Goal: Task Accomplishment & Management: Complete application form

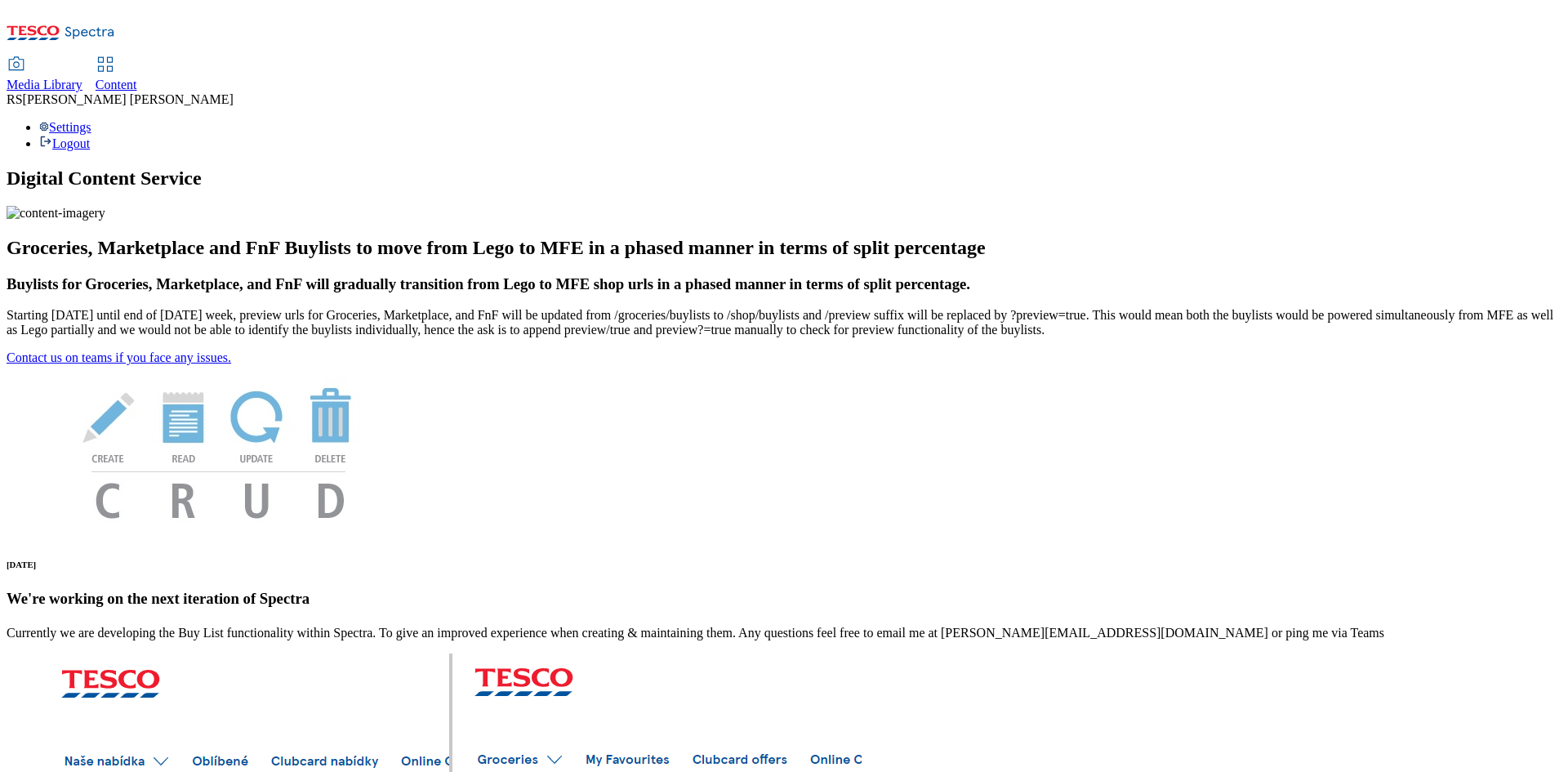
click at [137, 78] on span "Content" at bounding box center [116, 84] width 42 height 14
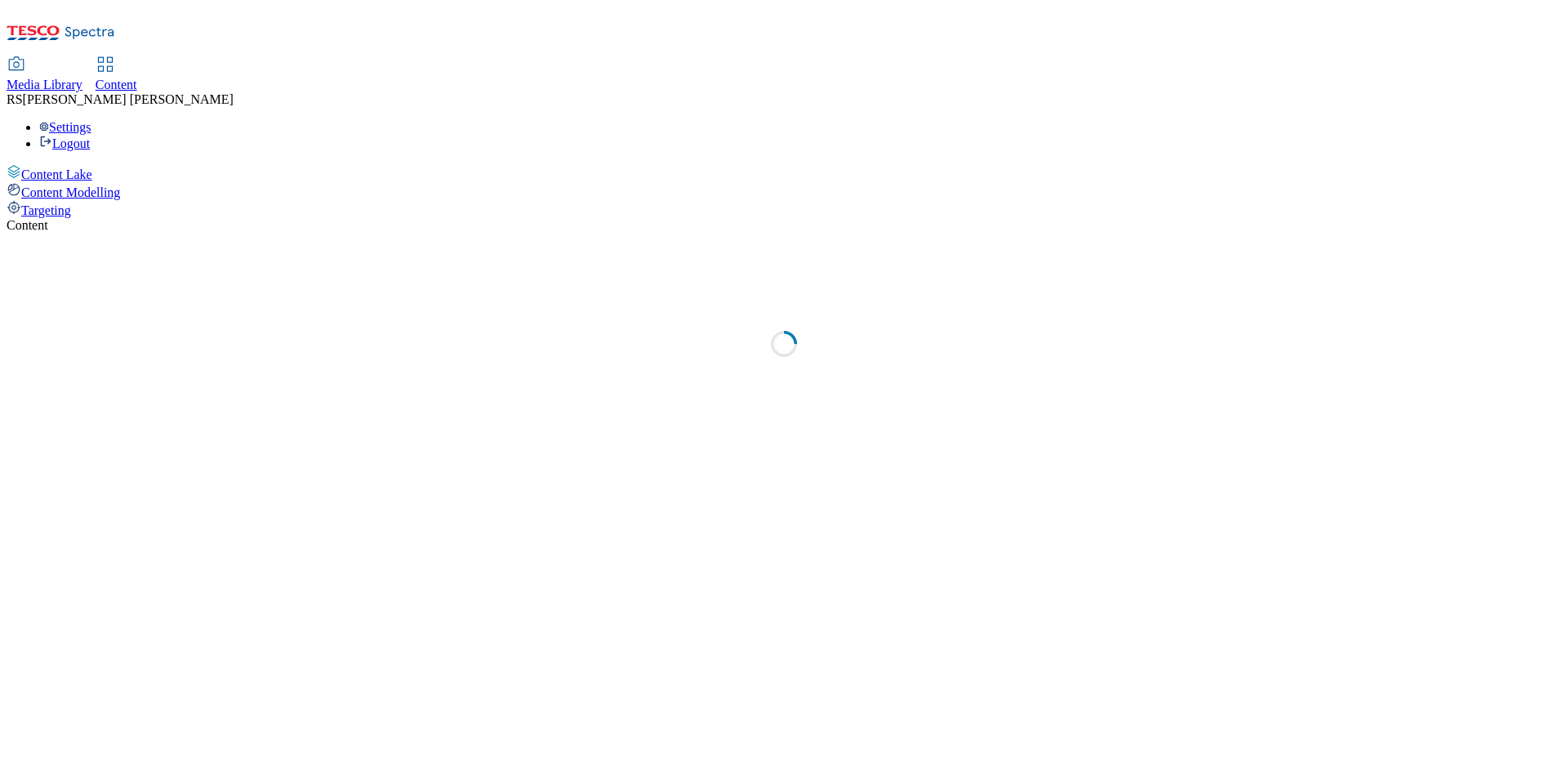
select select "ghs-[GEOGRAPHIC_DATA]"
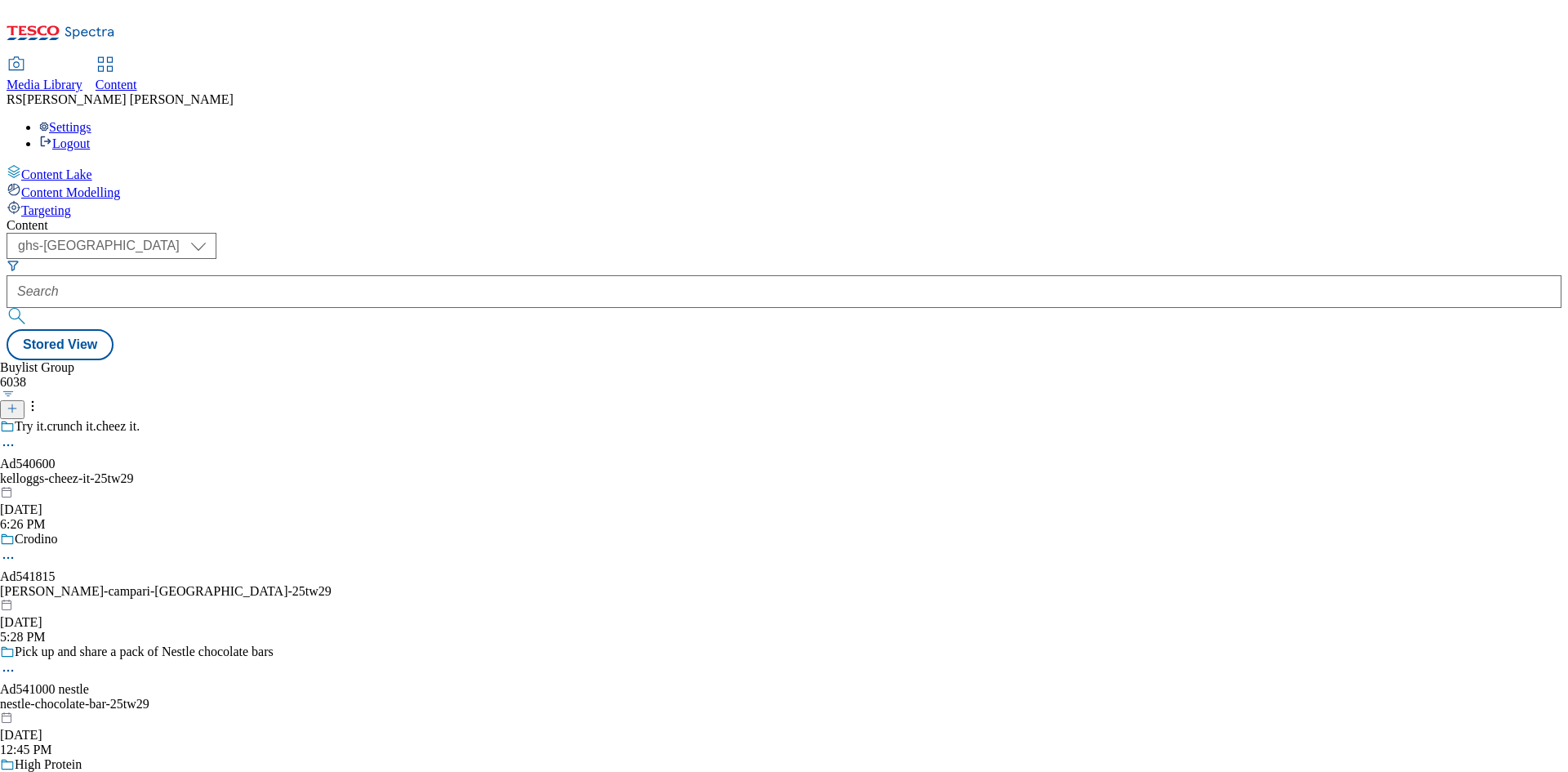
click at [18, 402] on icon at bounding box center [12, 408] width 12 height 12
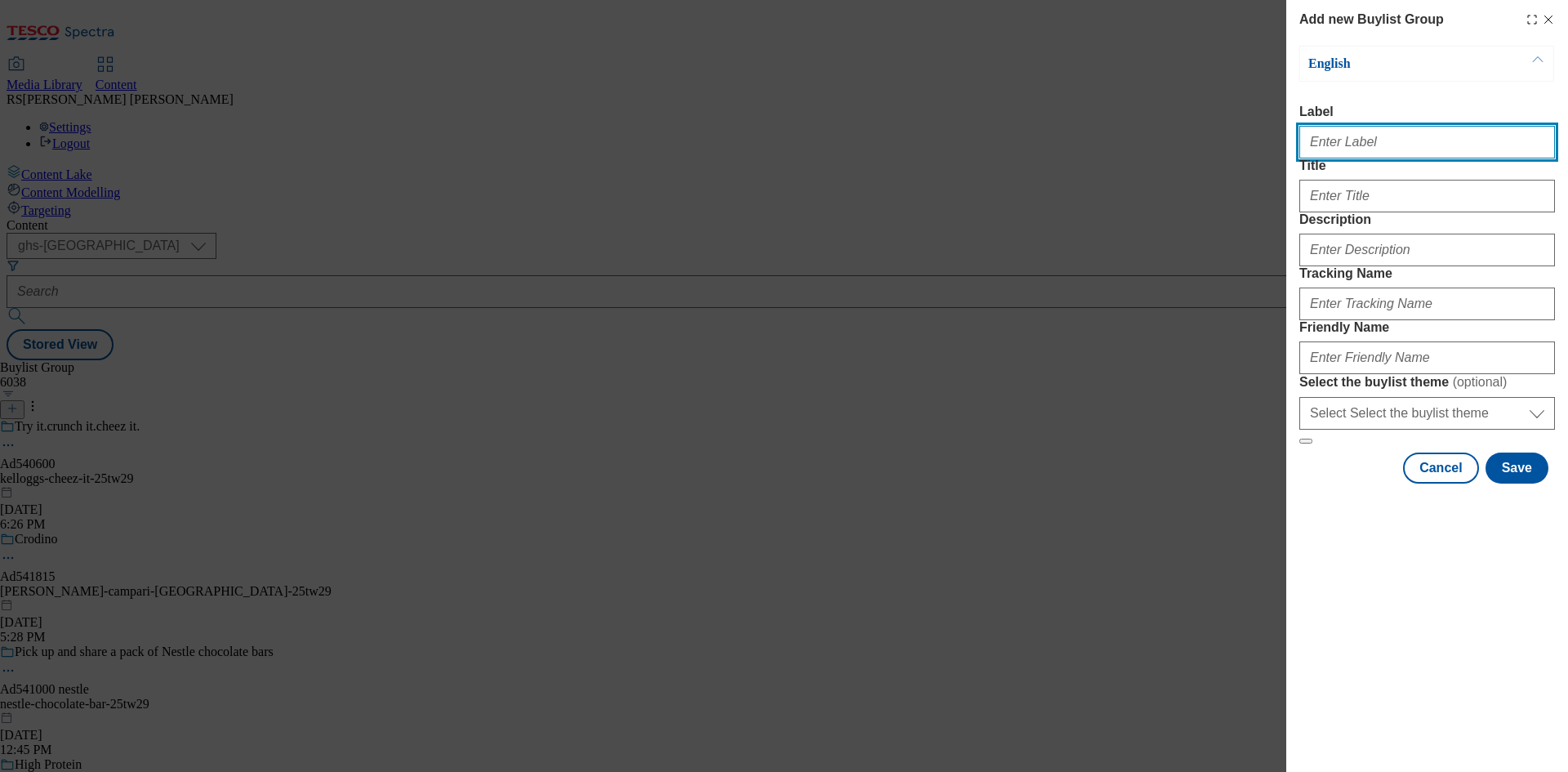
click at [1381, 158] on input "Label" at bounding box center [1427, 143] width 256 height 33
click at [1381, 146] on input "Label" at bounding box center [1427, 143] width 256 height 33
paste input "541566"
type input "Ad541566"
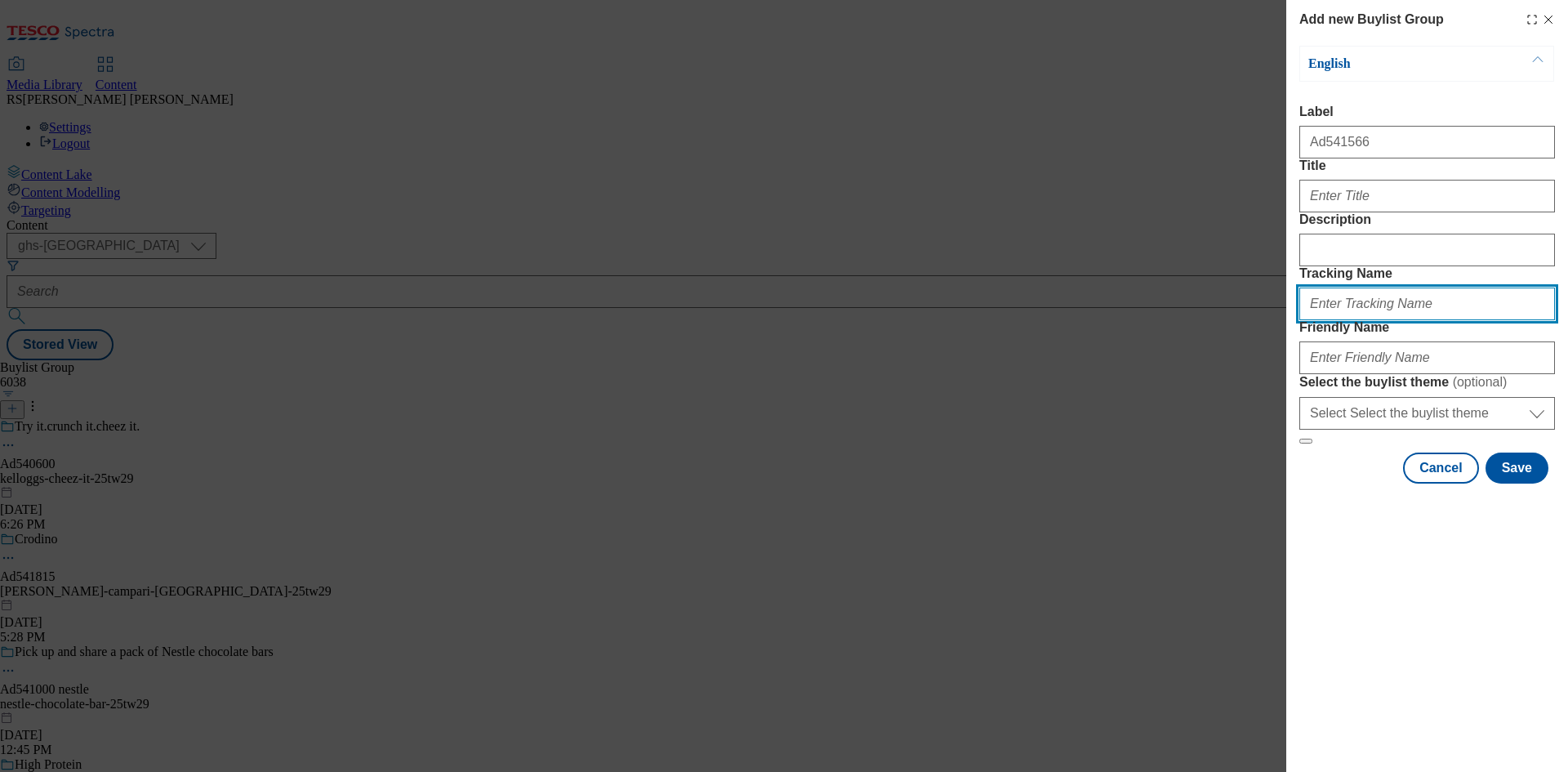
click at [1383, 320] on input "Tracking Name" at bounding box center [1427, 304] width 256 height 33
paste input "541566"
type input "DH_AD541566"
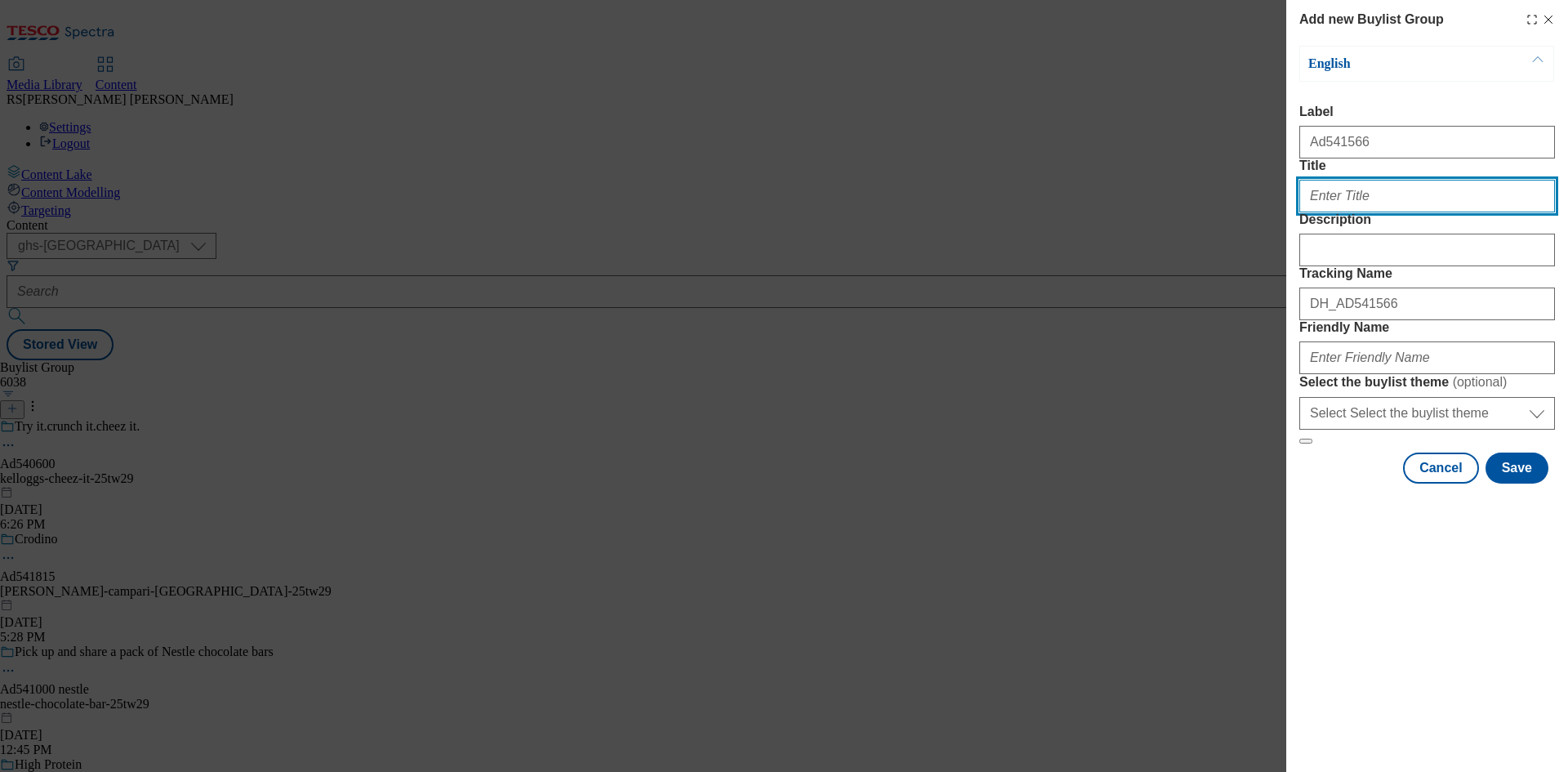
click at [1399, 212] on input "Title" at bounding box center [1427, 196] width 256 height 33
paste input "Grab a Coke for a chance to win 1 if 20,000 prizes"
type input "Grab a Coke for a chance to win 1 if 20,000 prizes"
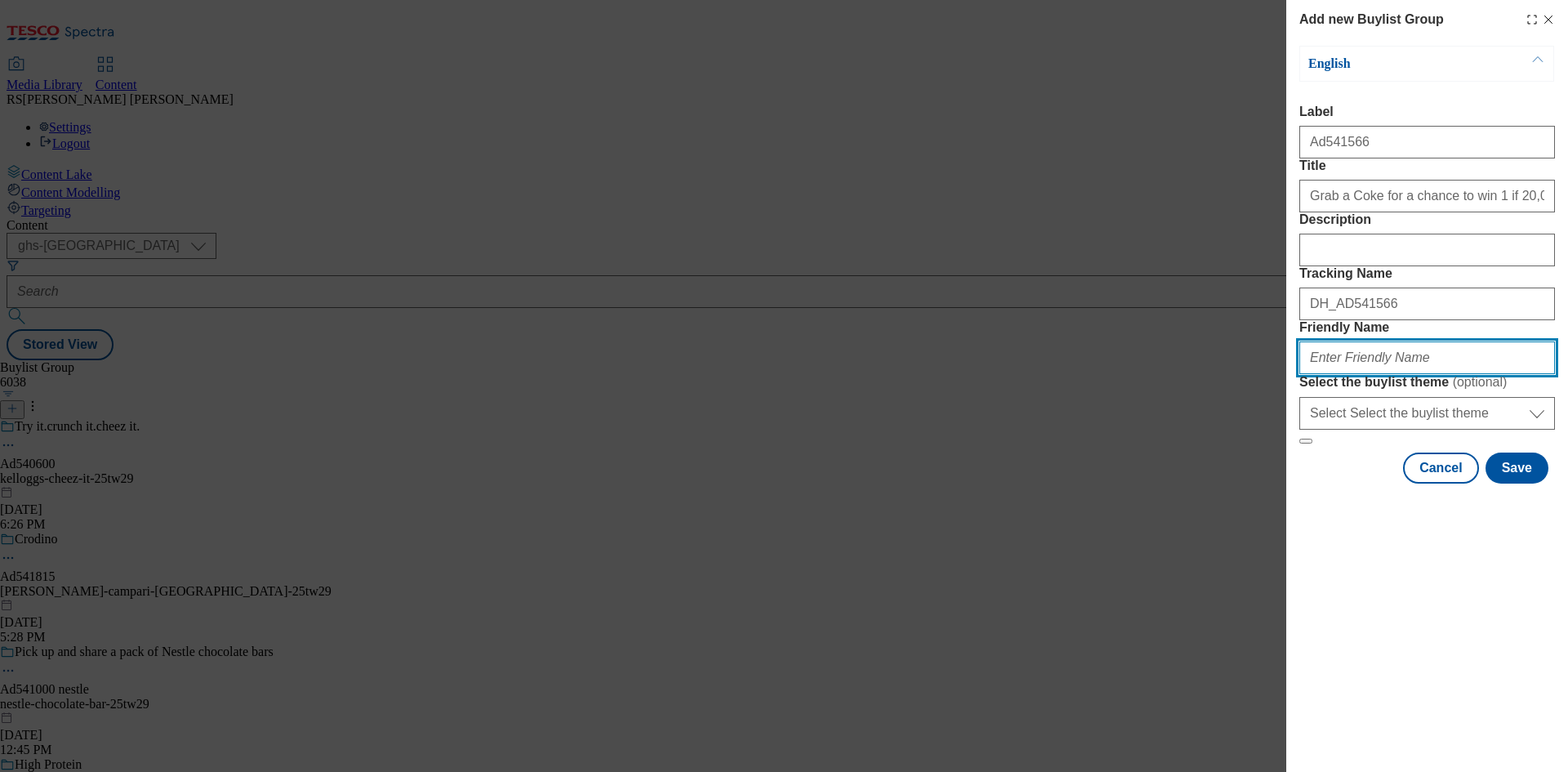
click at [1423, 374] on input "Friendly Name" at bounding box center [1427, 358] width 256 height 33
paste input "coca-cola-drinks-25tw"
click at [1384, 374] on input "coca-cola-drinks-25tw28" at bounding box center [1427, 358] width 256 height 33
type input "coca-cola-drink-25tw28"
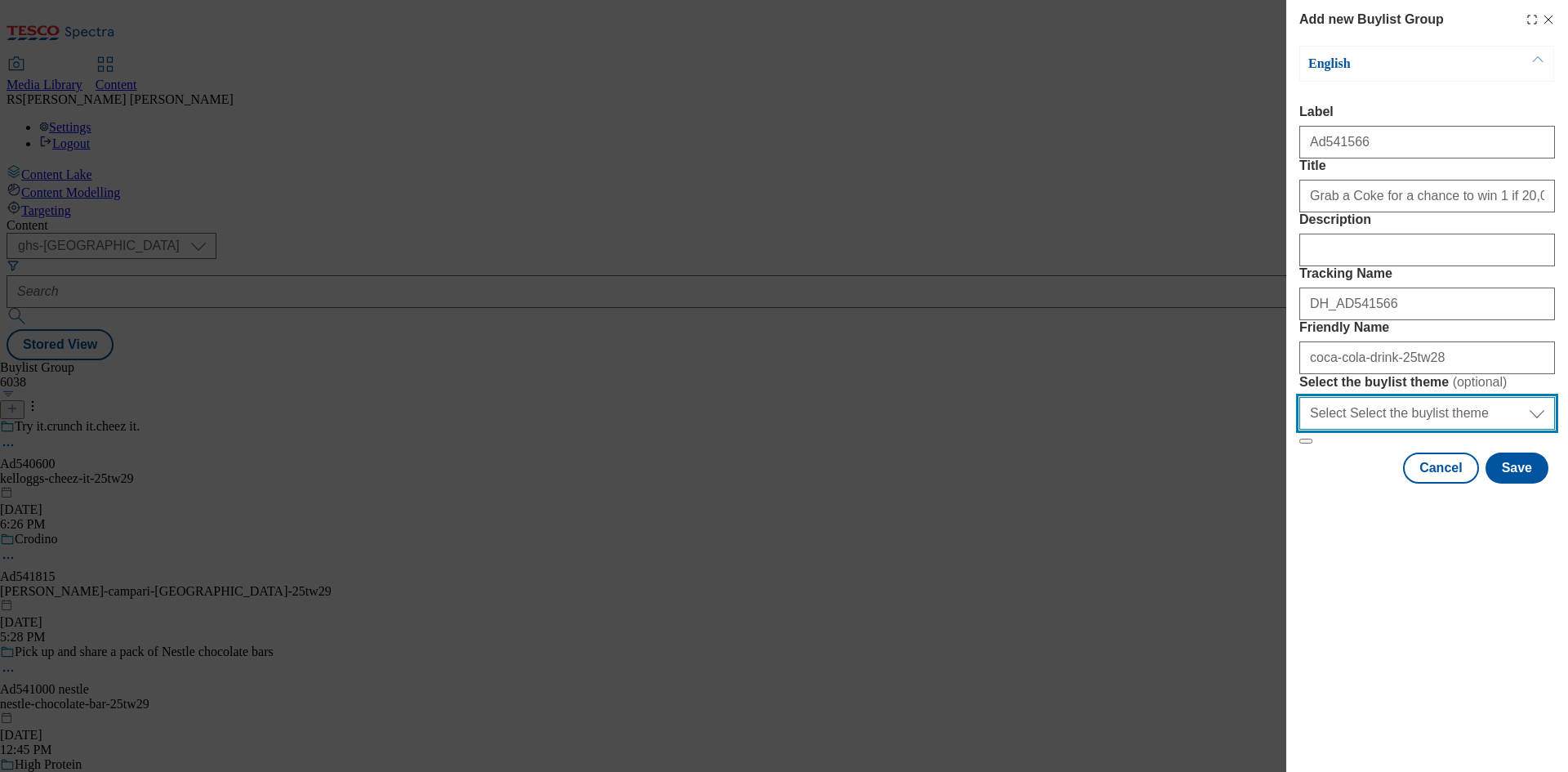
click at [1497, 430] on select "Select Select the buylist theme default fandf" at bounding box center [1427, 413] width 256 height 33
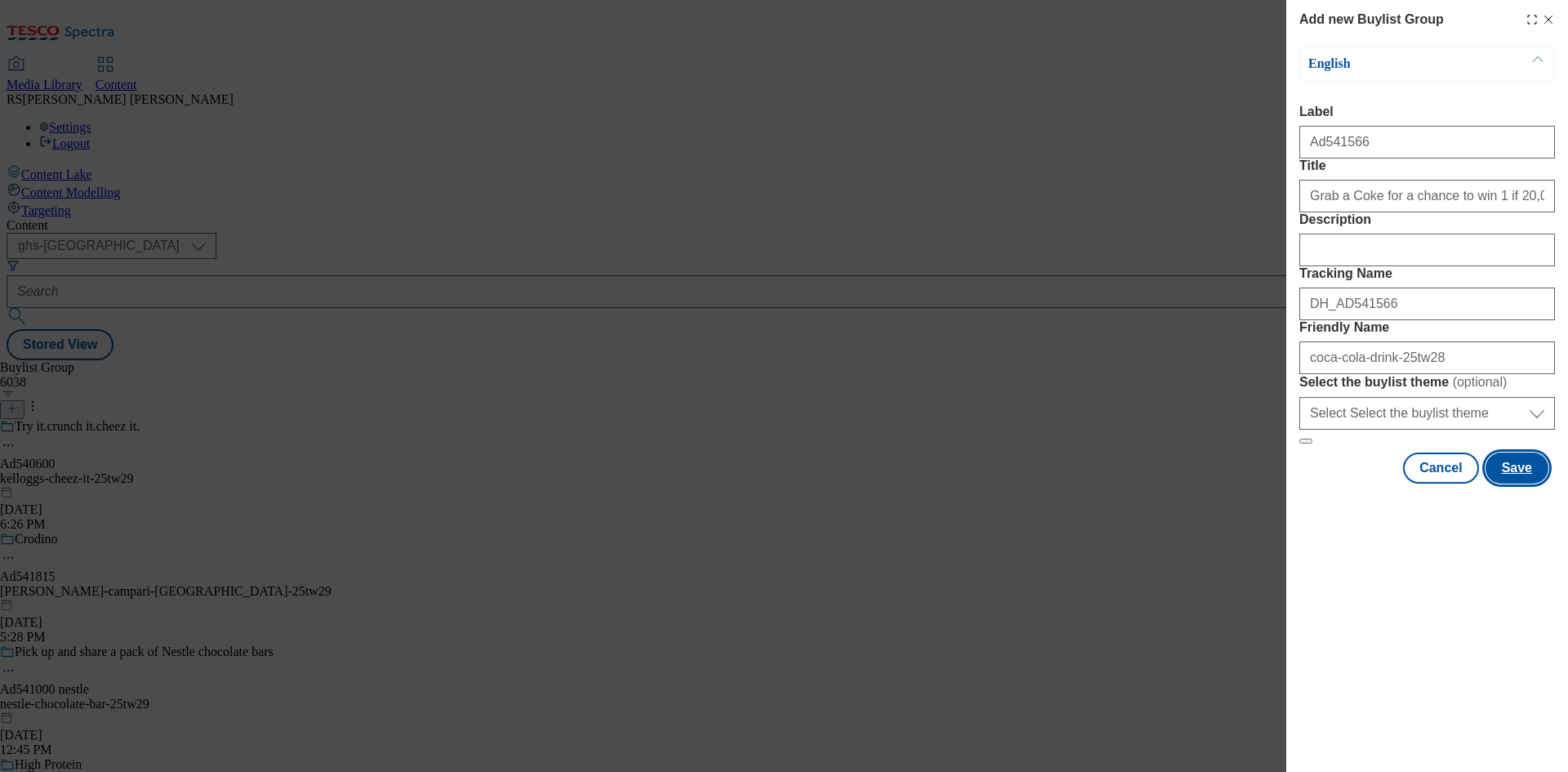
click at [1540, 484] on button "Save" at bounding box center [1516, 468] width 63 height 31
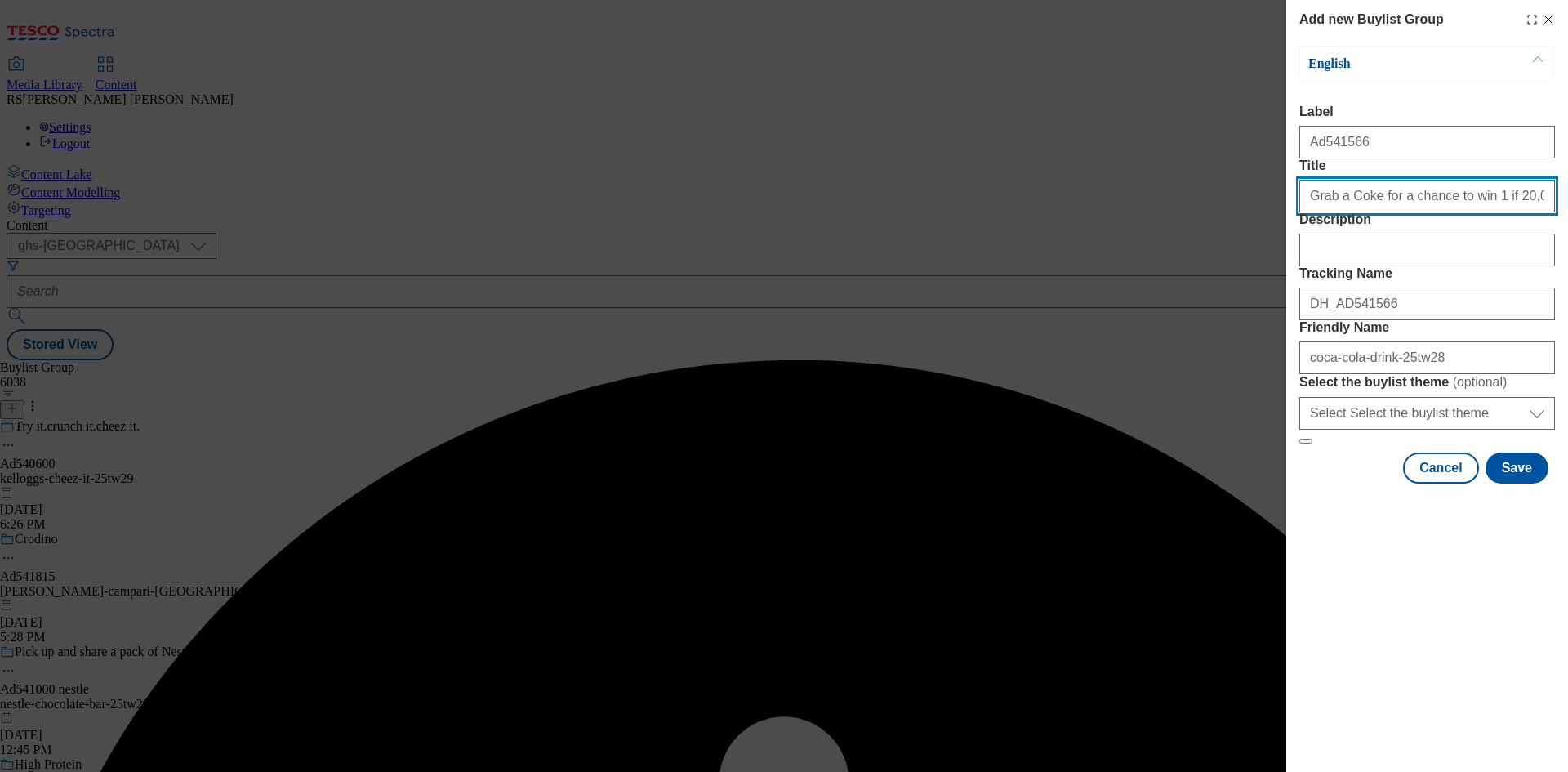
click at [1541, 212] on input "Grab a Coke for a chance to win 1 if 20,000 prizes" at bounding box center [1427, 196] width 256 height 33
type input "Grab a Coke for a chance to win 1 if 20,000 prizes"
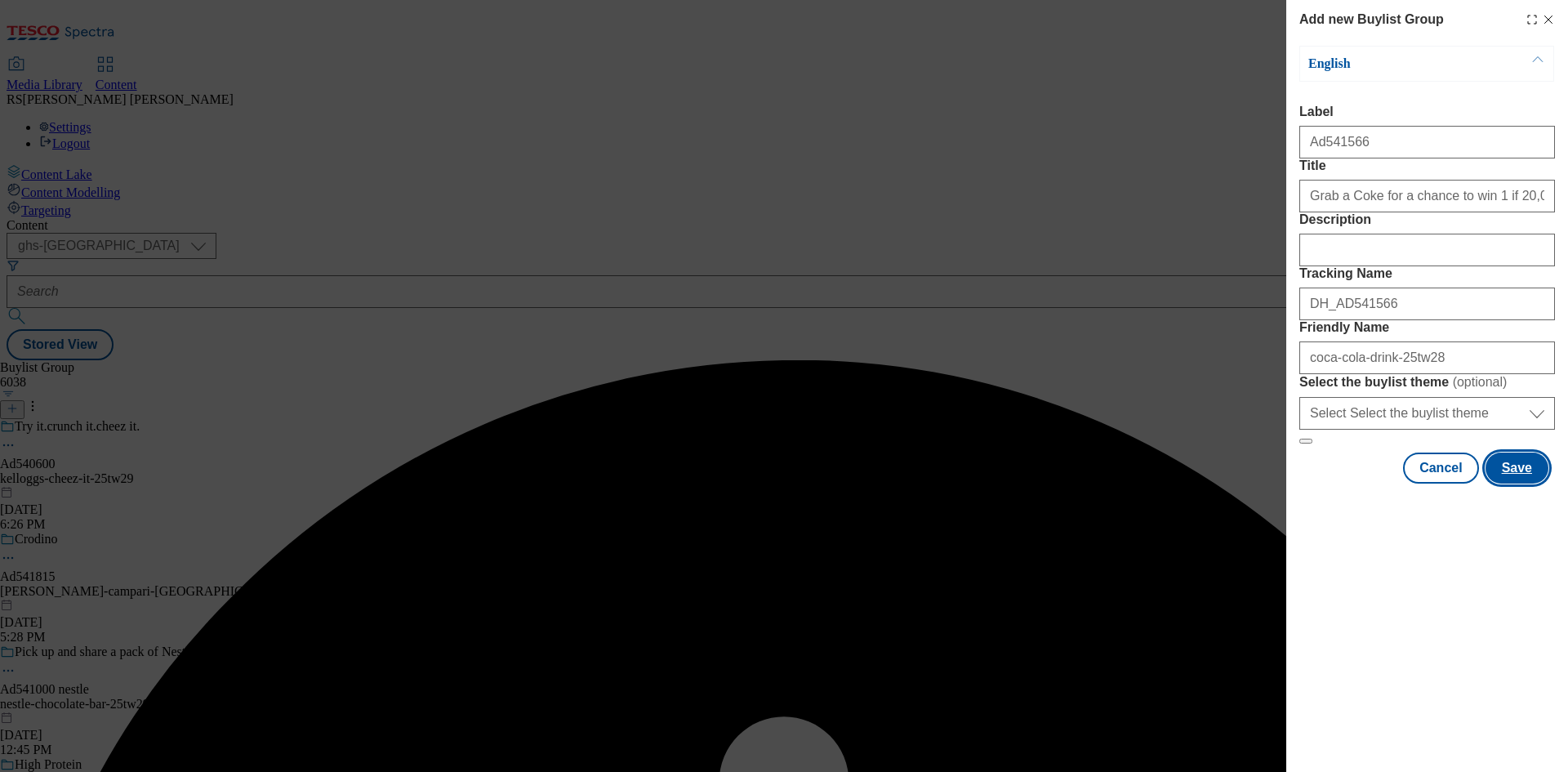
click at [1530, 484] on button "Save" at bounding box center [1516, 468] width 63 height 31
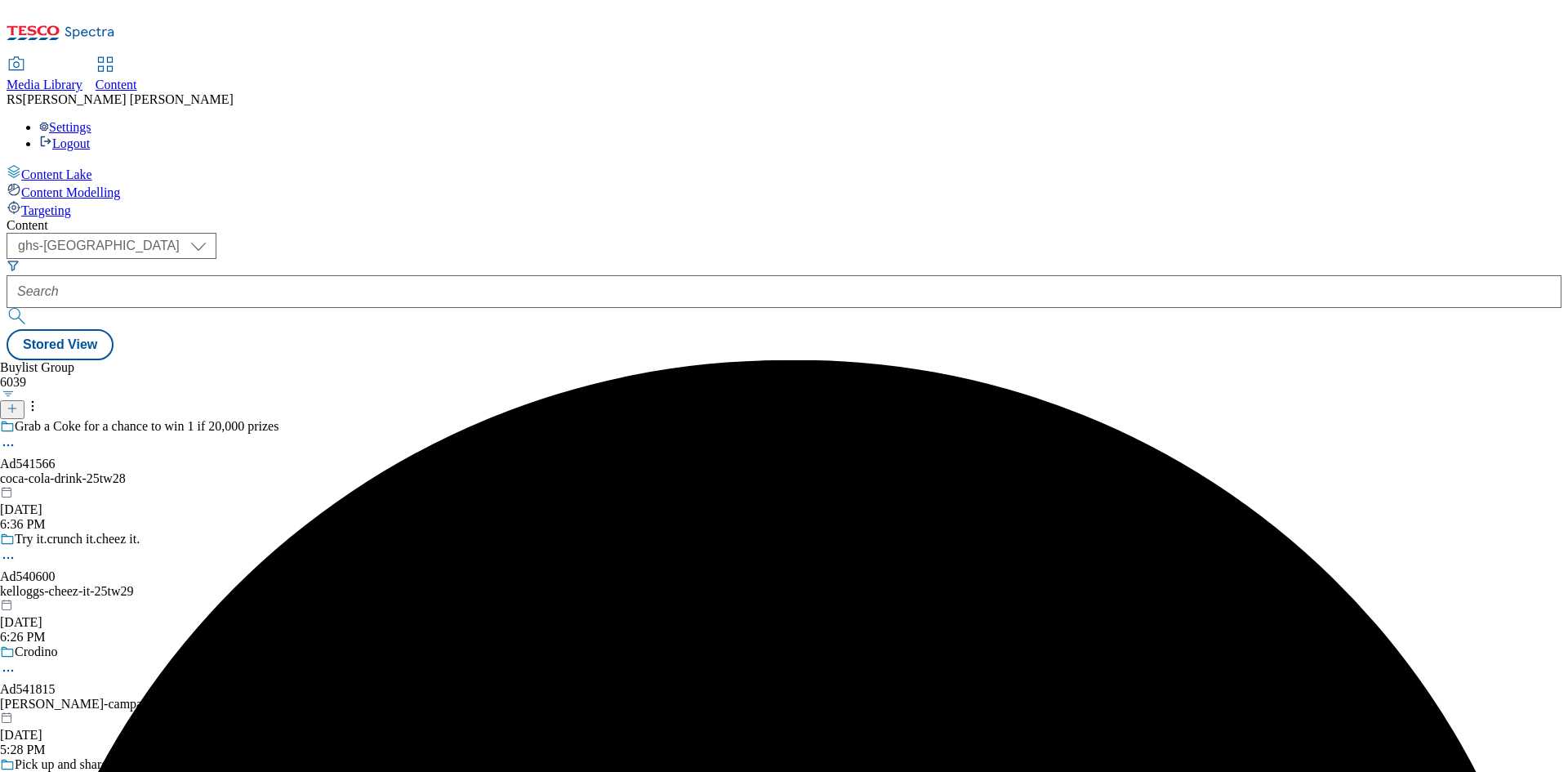
click at [332, 419] on div "Grab a Coke for a chance to win 1 if 20,000 prizes Ad541566 coca-cola-drink-25t…" at bounding box center [165, 475] width 332 height 113
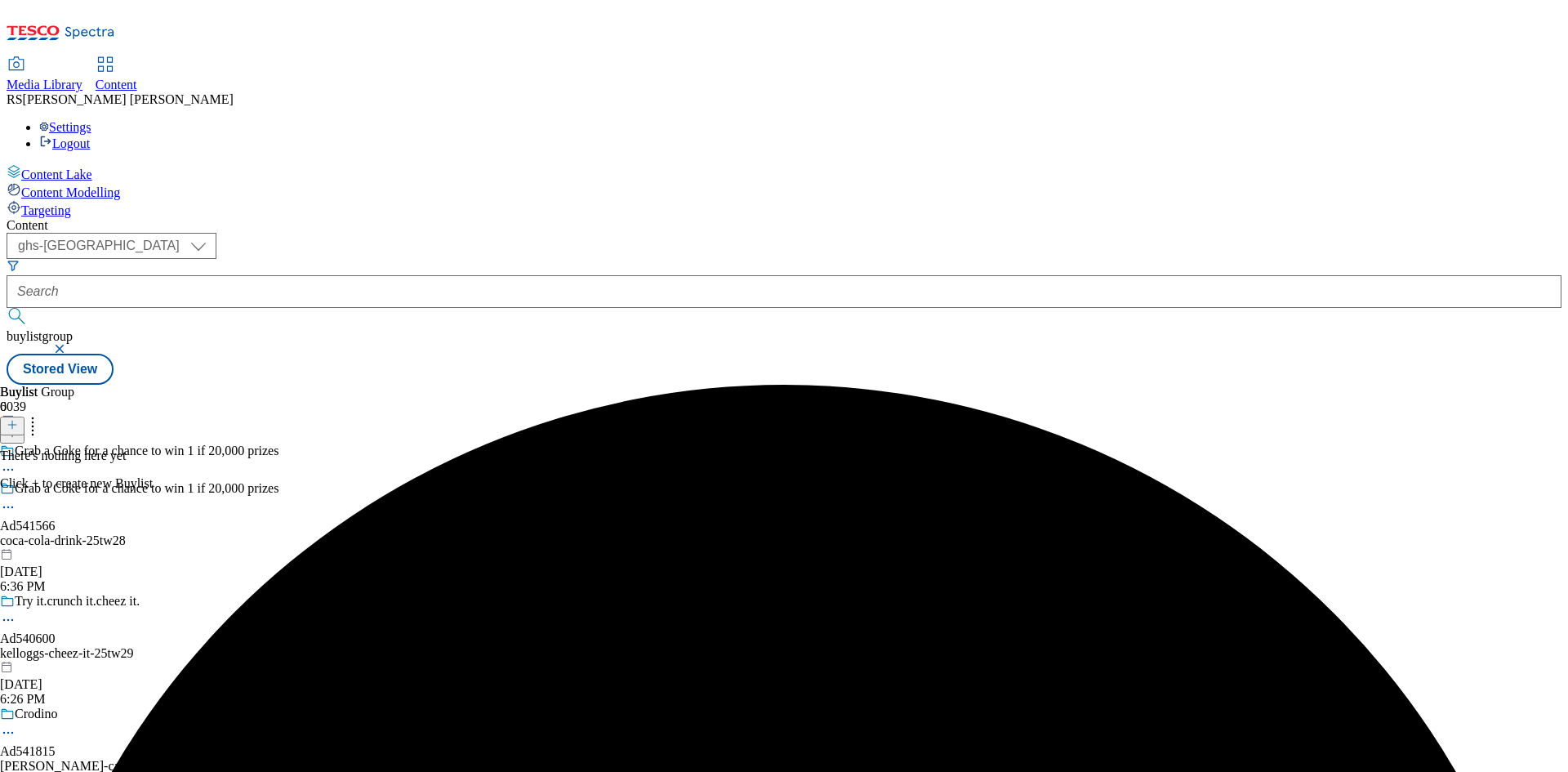
click at [18, 419] on icon at bounding box center [12, 424] width 12 height 12
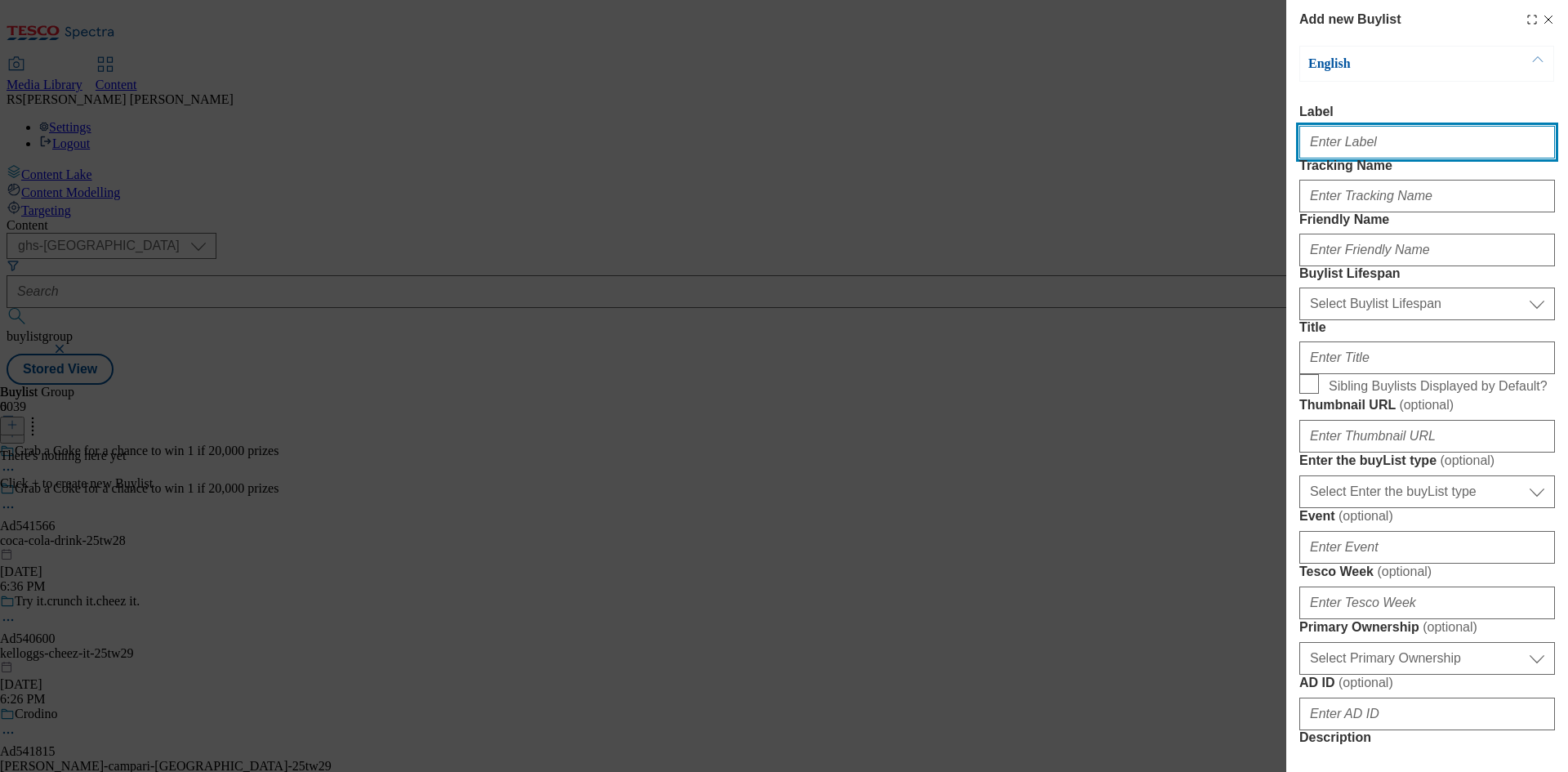
click at [1403, 153] on input "Label" at bounding box center [1427, 143] width 256 height 33
paste input "541566"
type input "Ad541566"
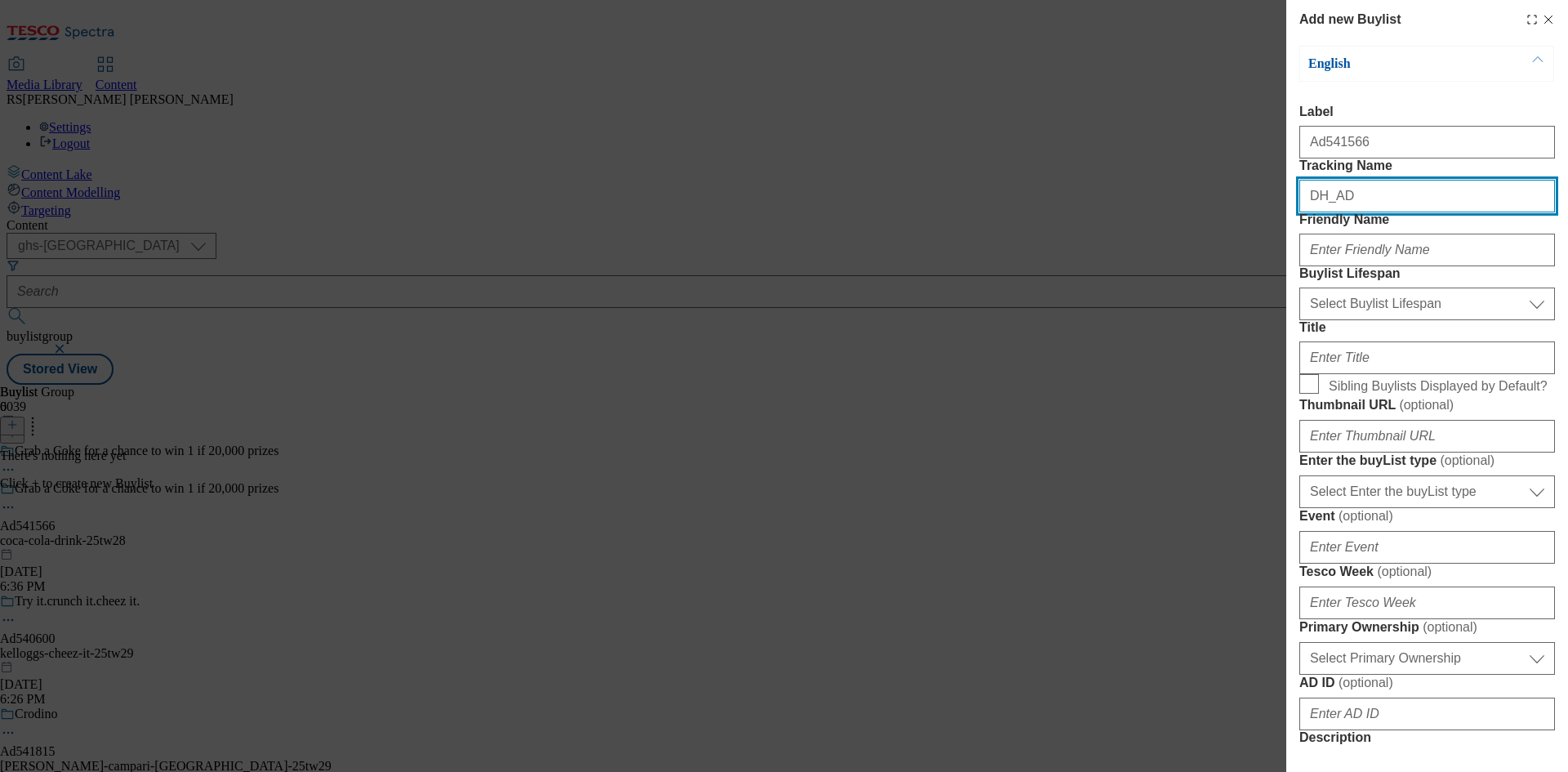
paste input "541566"
type input "DH_AD541566"
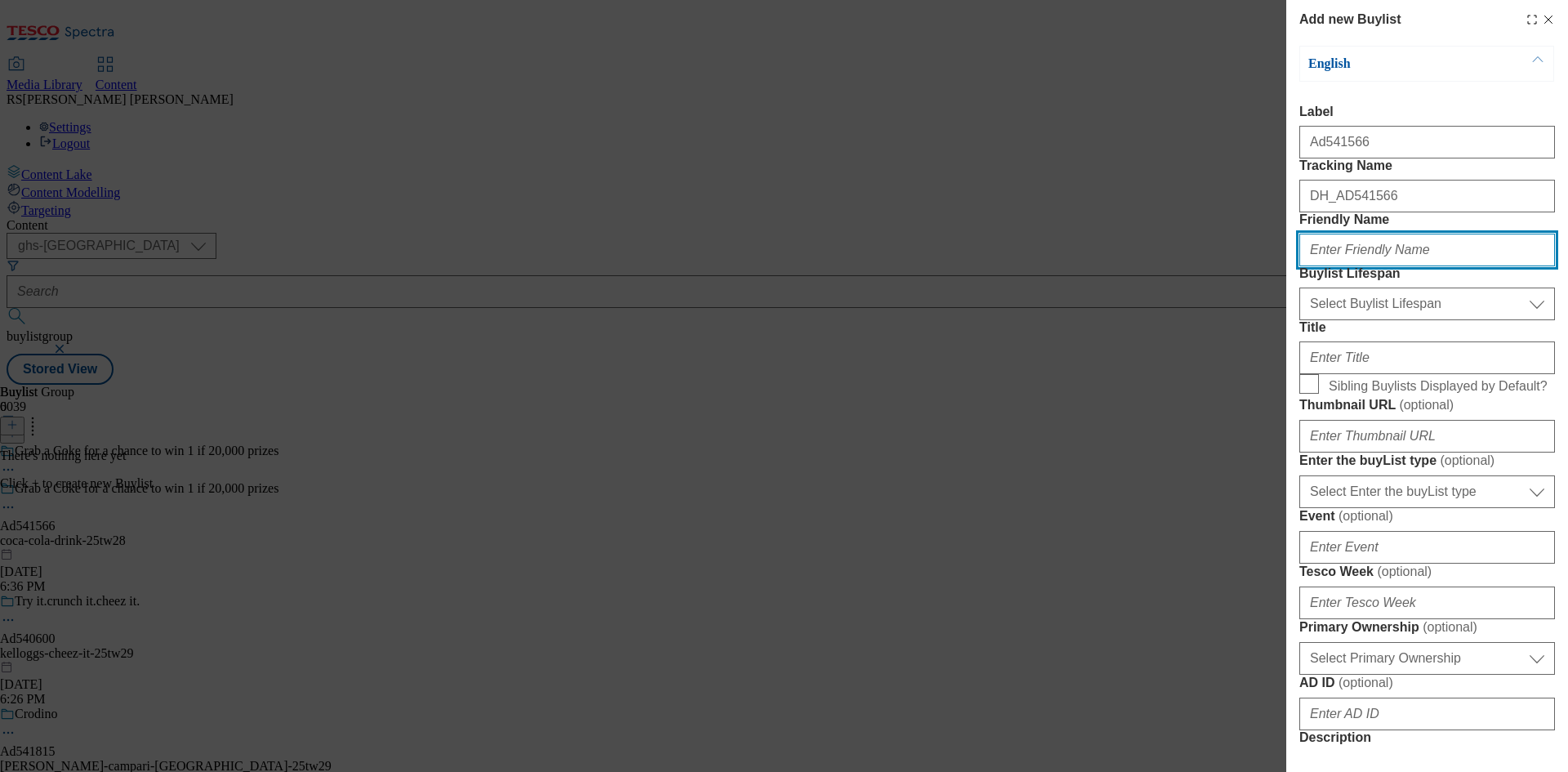
paste input "coca-cola"
type input "coca-cola"
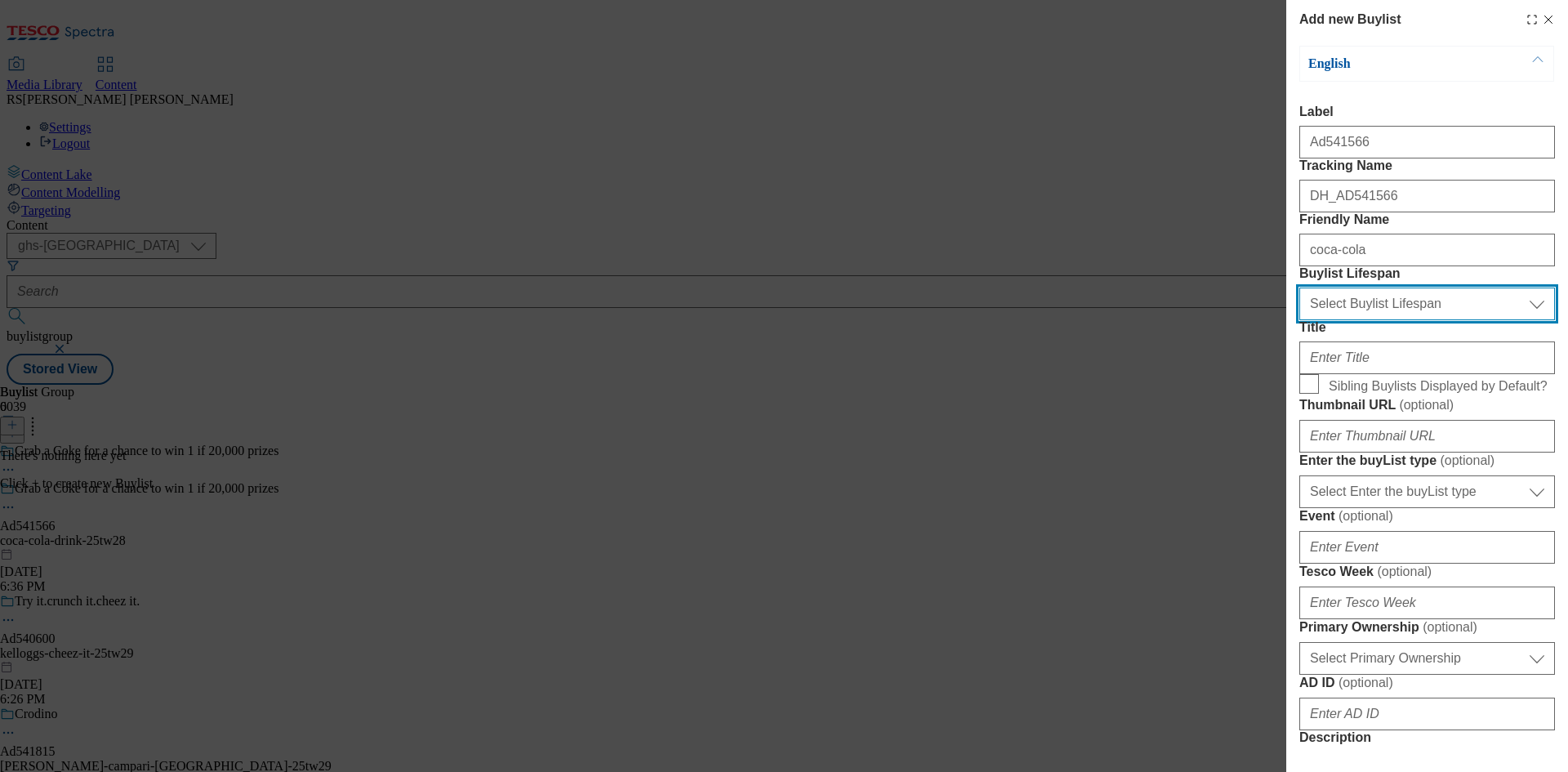
click at [1409, 320] on select "Select Buylist Lifespan evergreen seasonal tactical" at bounding box center [1427, 304] width 256 height 33
select select "tactical"
click at [1299, 320] on select "Select Buylist Lifespan evergreen seasonal tactical" at bounding box center [1427, 304] width 256 height 33
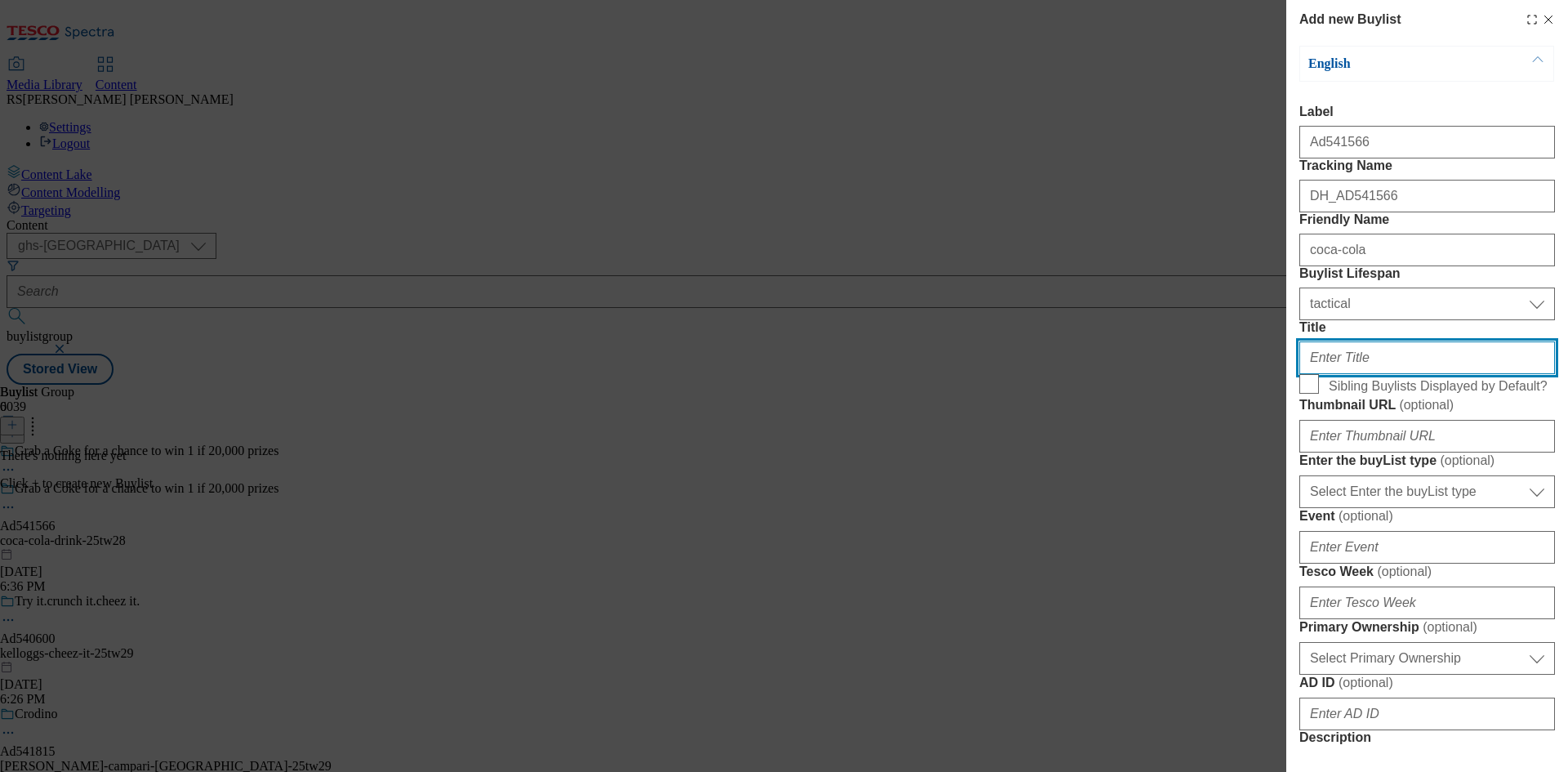
click at [1375, 374] on input "Title" at bounding box center [1427, 358] width 256 height 33
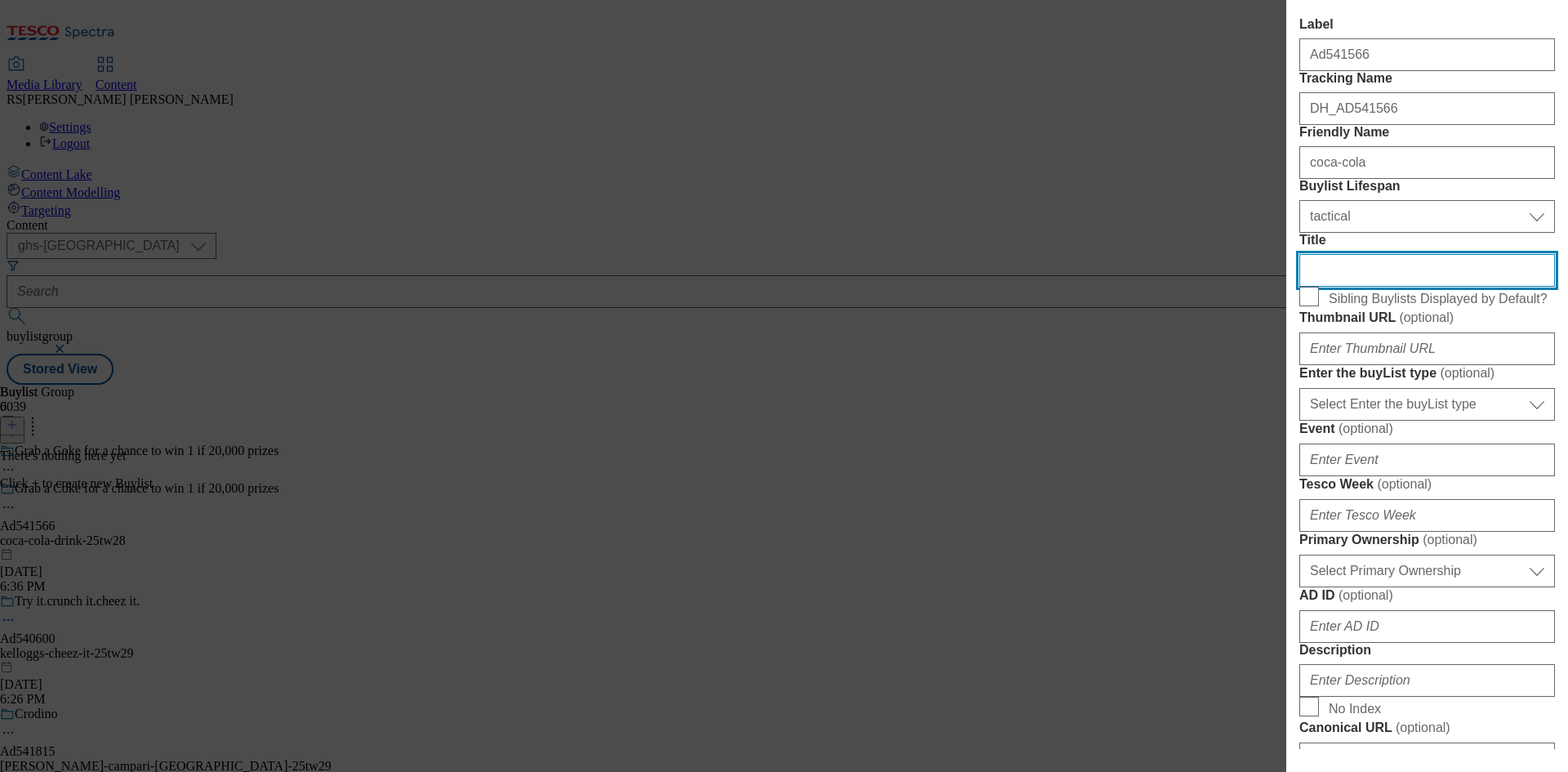
scroll to position [245, 0]
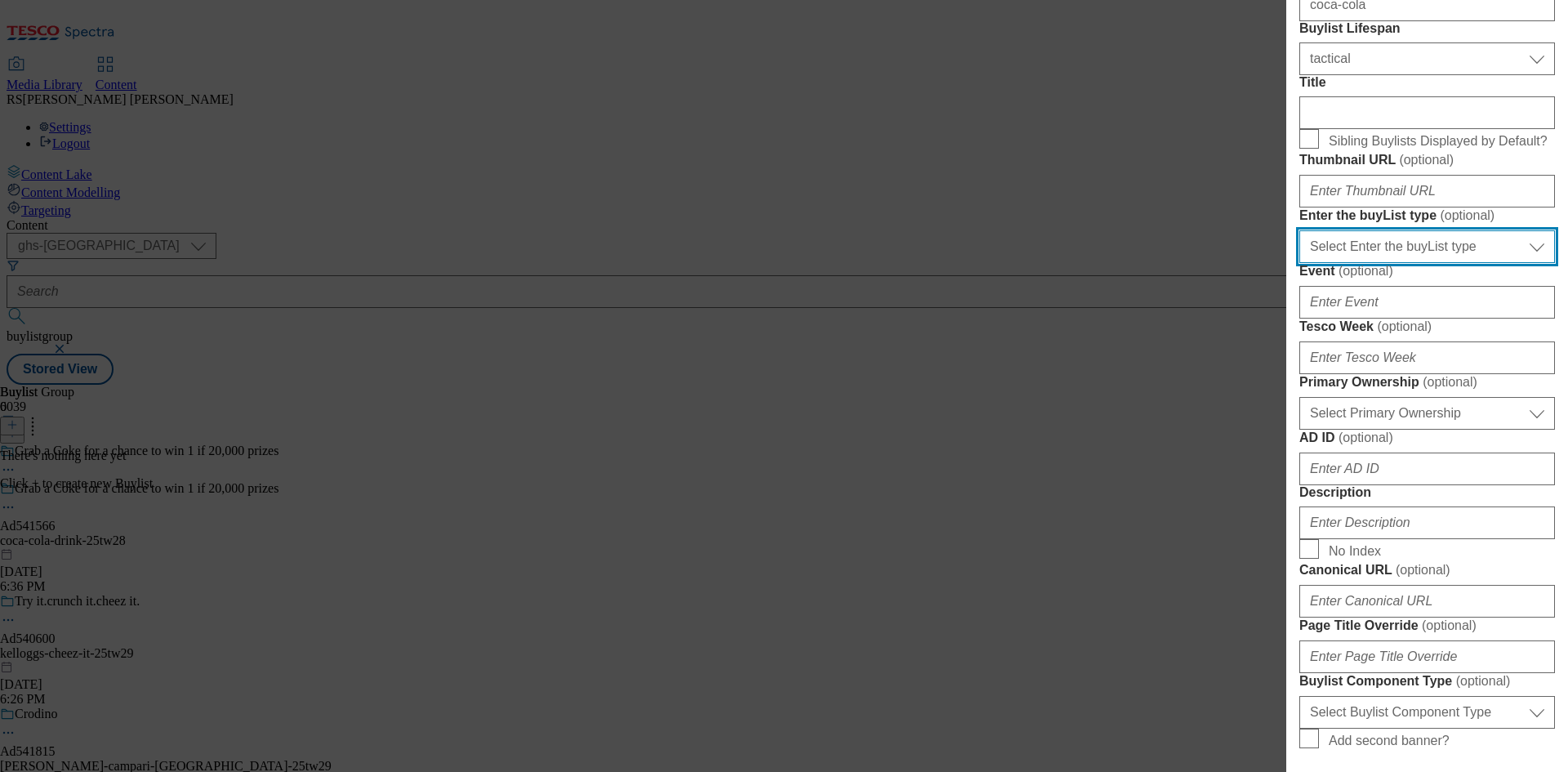
click at [1399, 263] on select "Select Enter the buyList type event supplier funded long term >4 weeks supplier…" at bounding box center [1427, 247] width 256 height 33
select select "supplier funded short term 1-3 weeks"
click at [1299, 263] on select "Select Enter the buyList type event supplier funded long term >4 weeks supplier…" at bounding box center [1427, 247] width 256 height 33
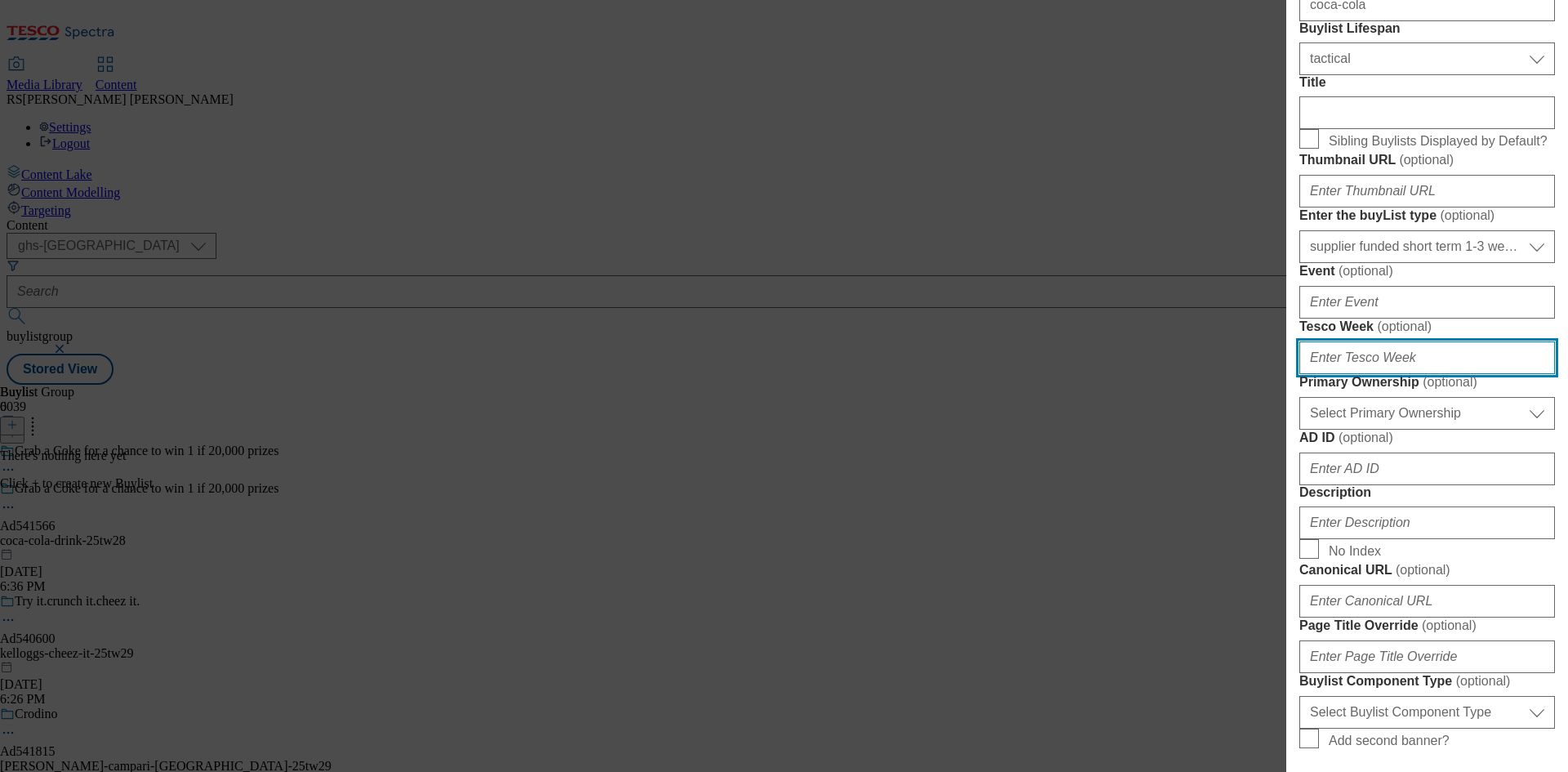
click at [1393, 374] on input "Tesco Week ( optional )" at bounding box center [1427, 358] width 256 height 33
type input "28"
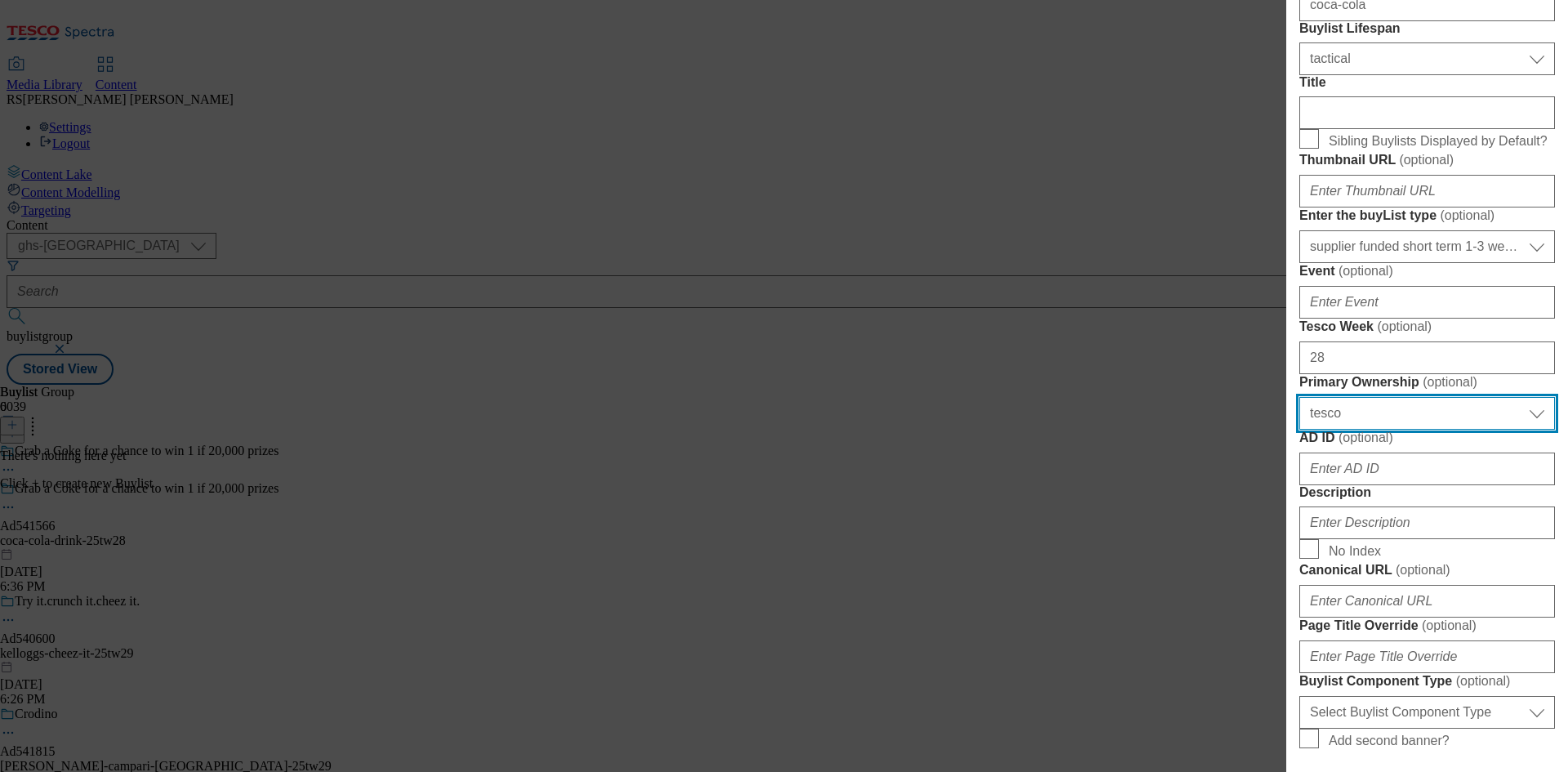
select select "dunnhumby"
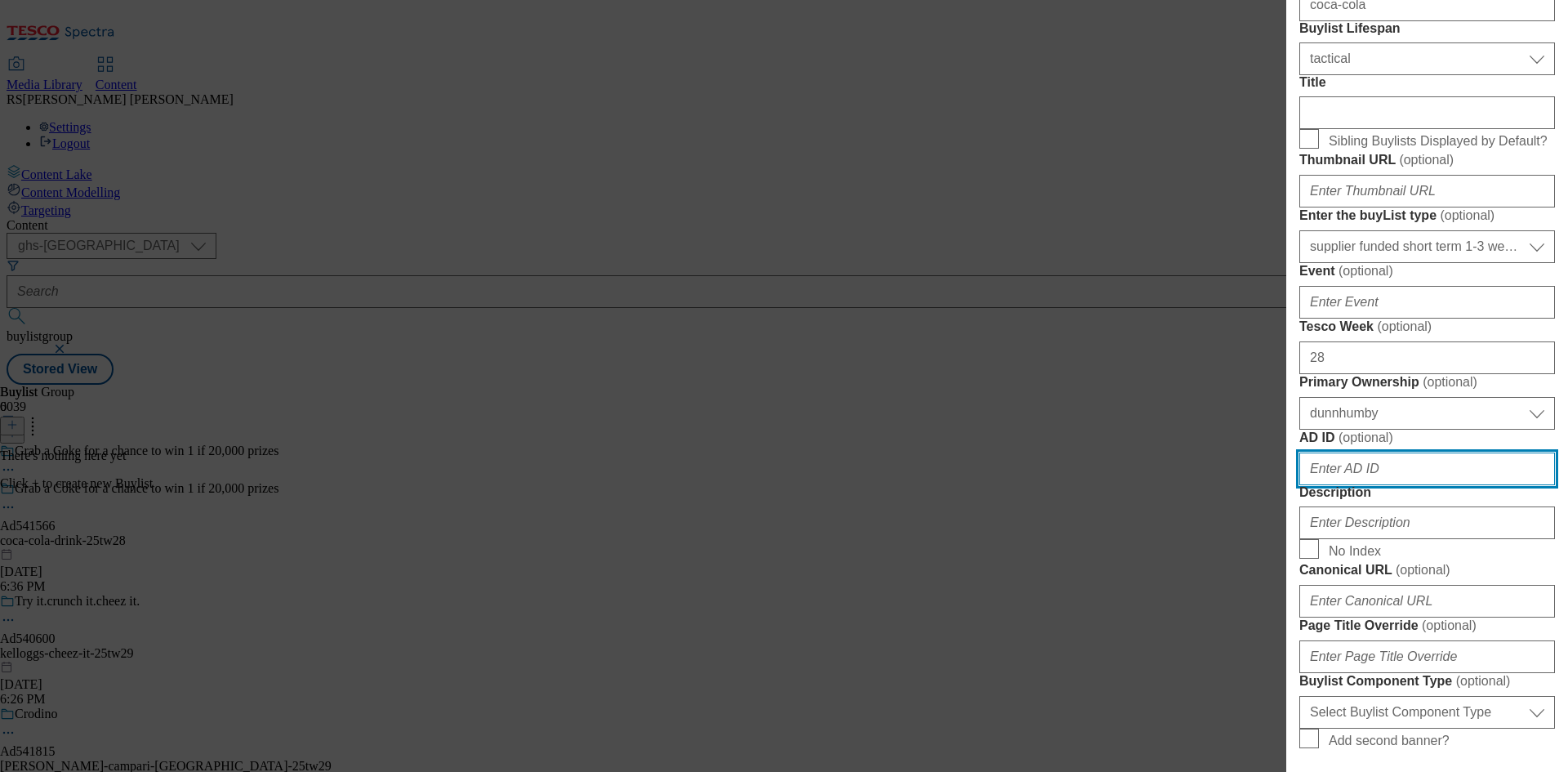
scroll to position [276, 0]
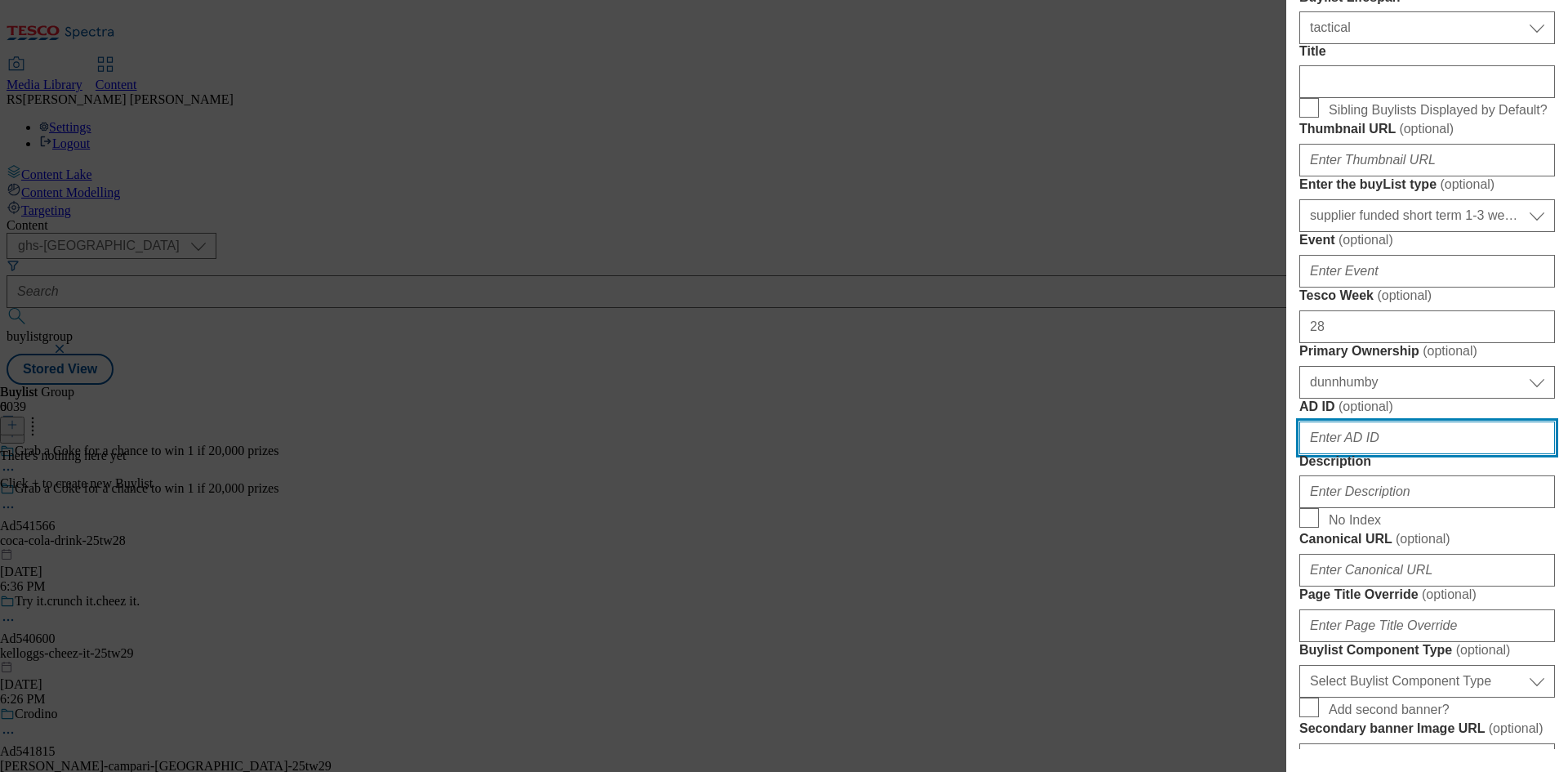
paste input "541566"
type input "541566"
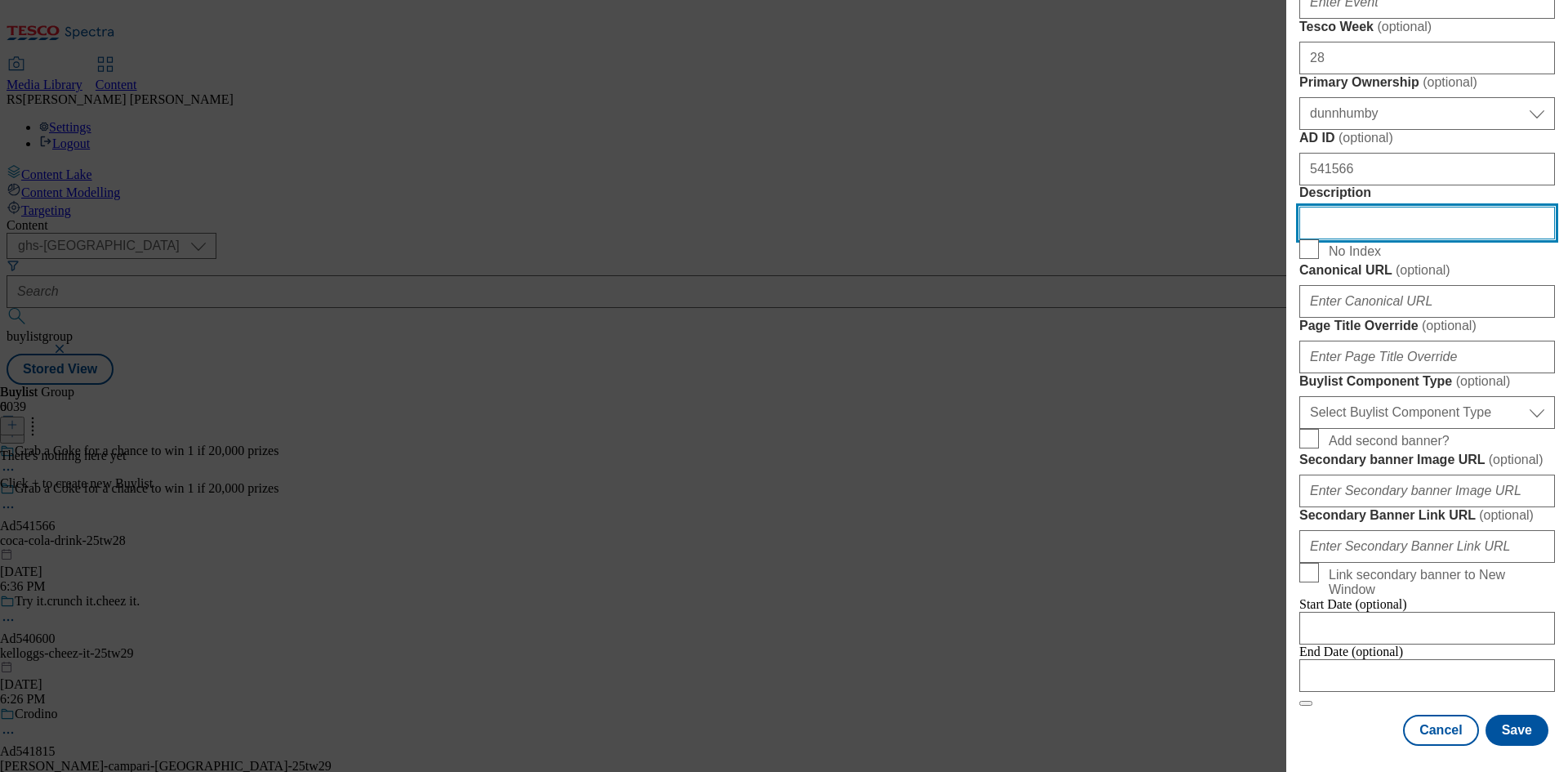
scroll to position [961, 0]
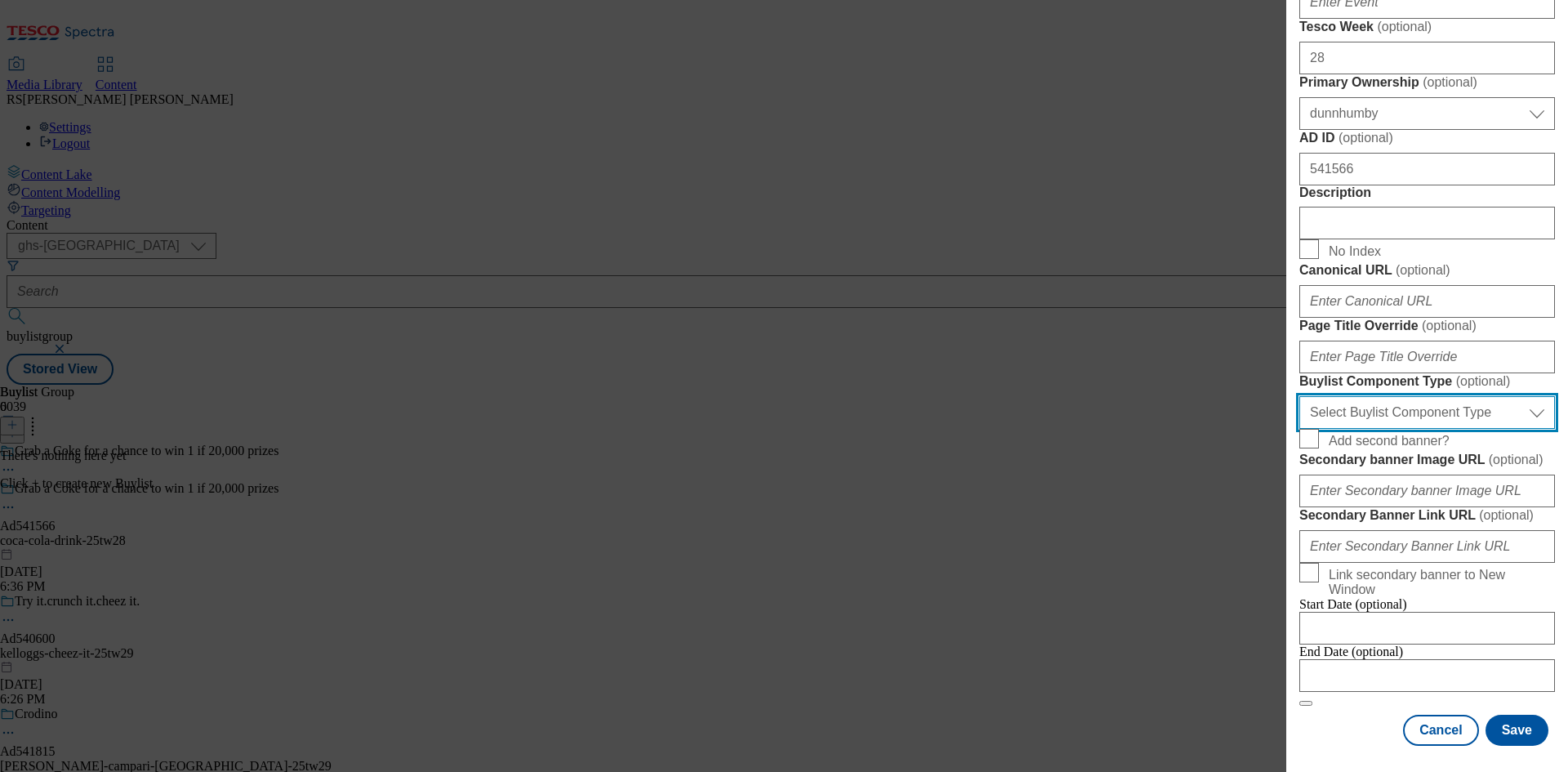
click at [1425, 413] on select "Select Buylist Component Type Banner Competition Header Meal" at bounding box center [1427, 413] width 256 height 33
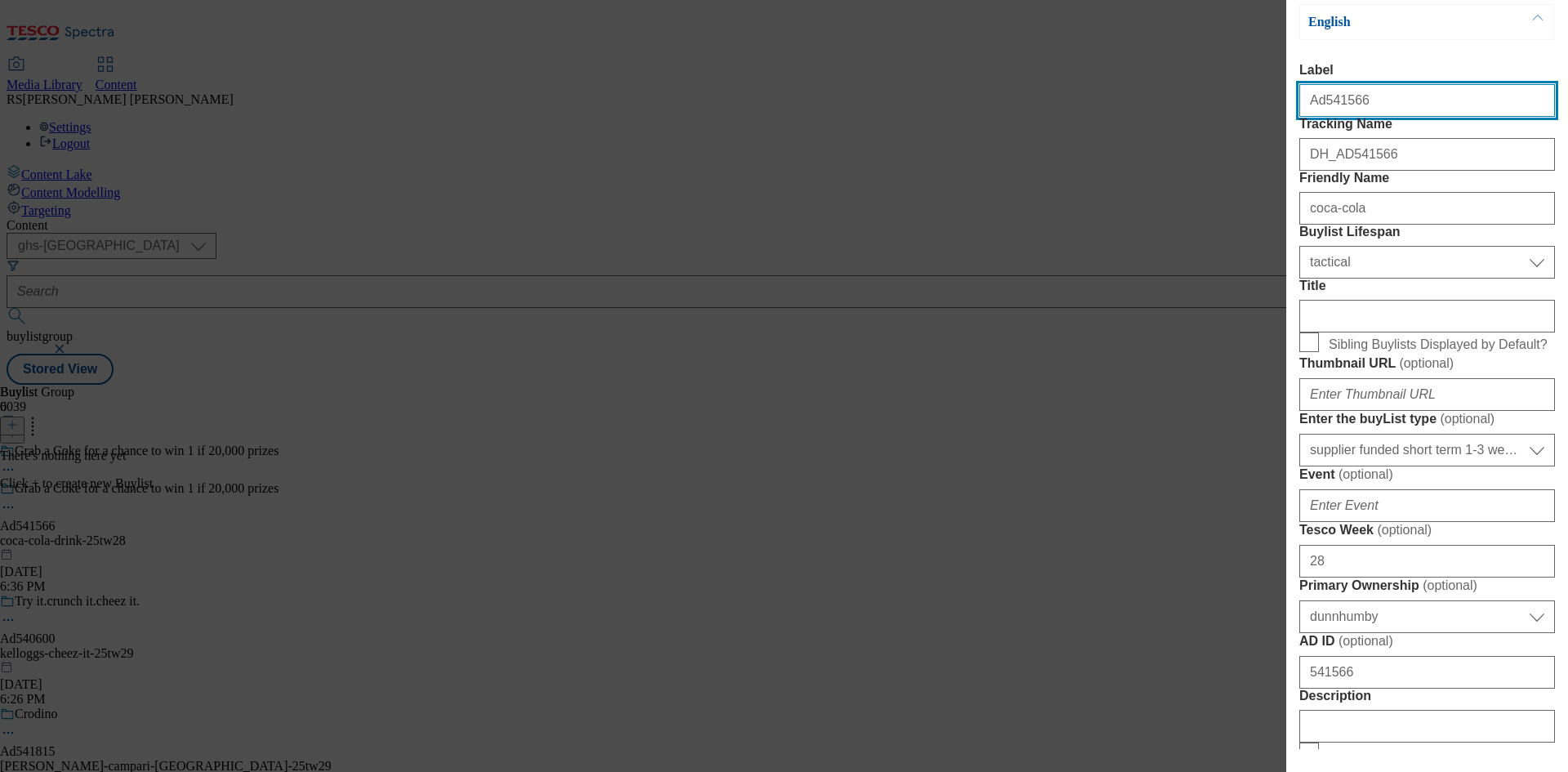
select select "Banner"
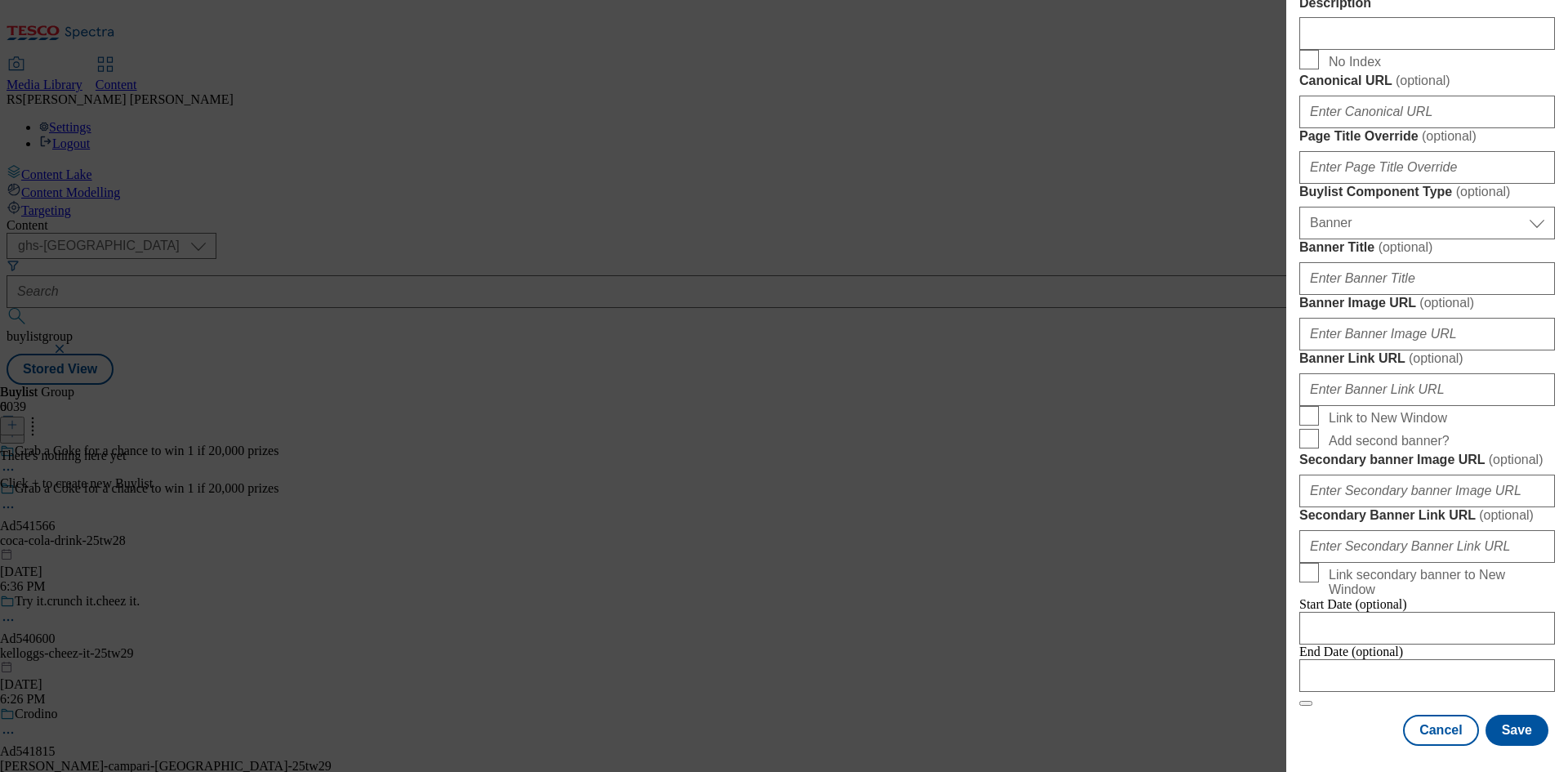
scroll to position [1431, 0]
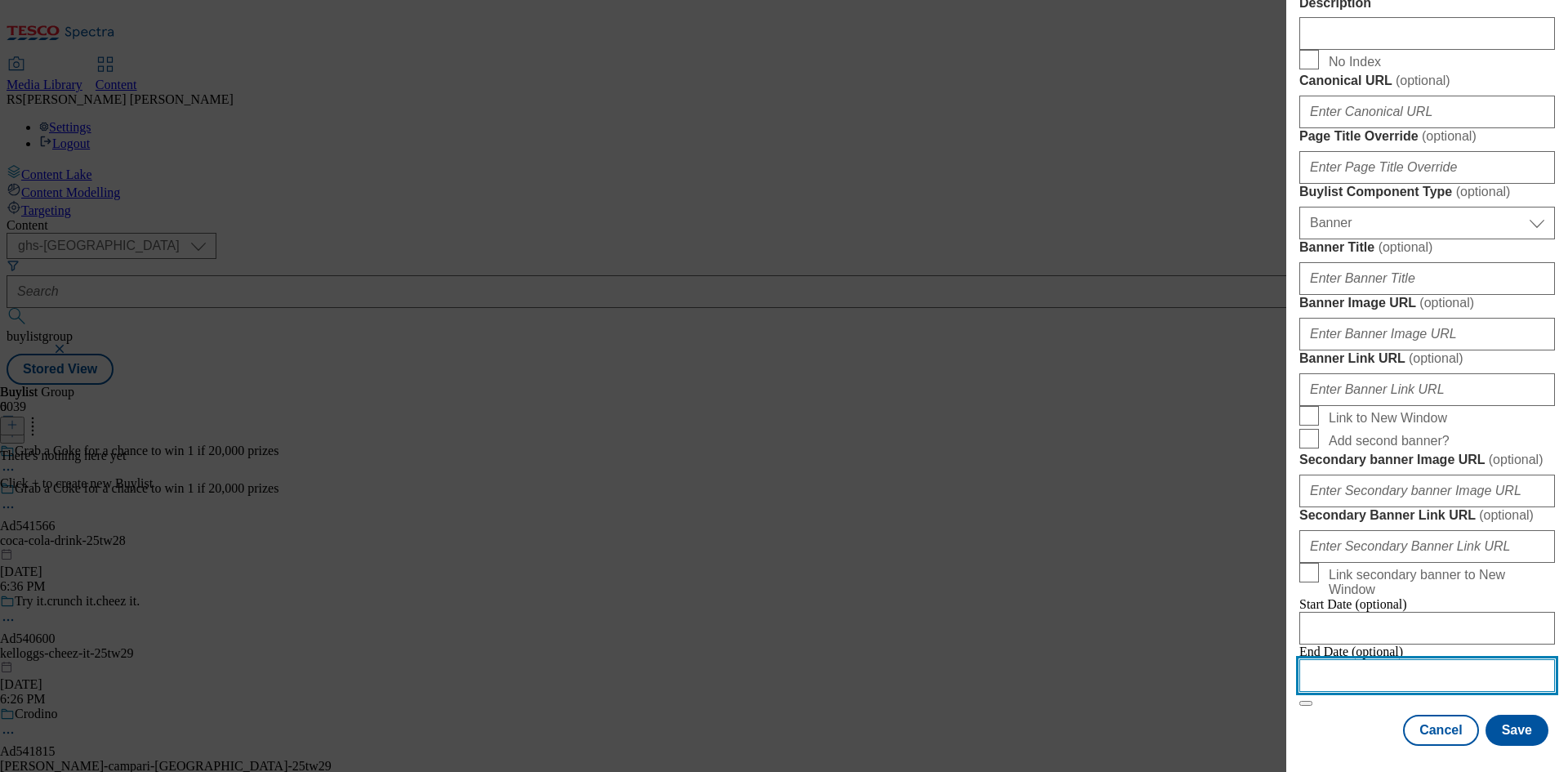
click at [1433, 661] on input "Modal" at bounding box center [1427, 676] width 256 height 33
select select "2025"
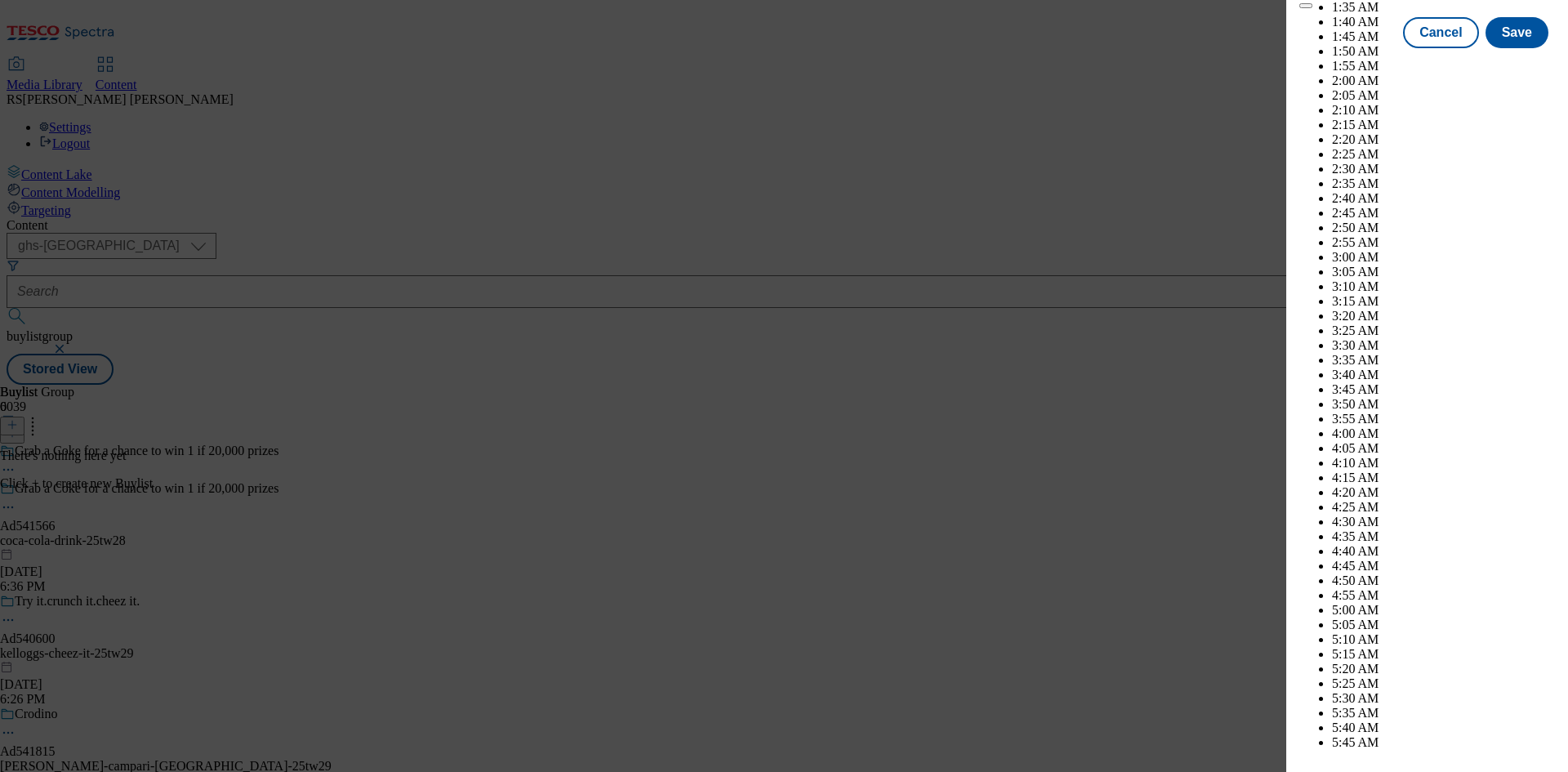
scroll to position [6730, 0]
select select "November"
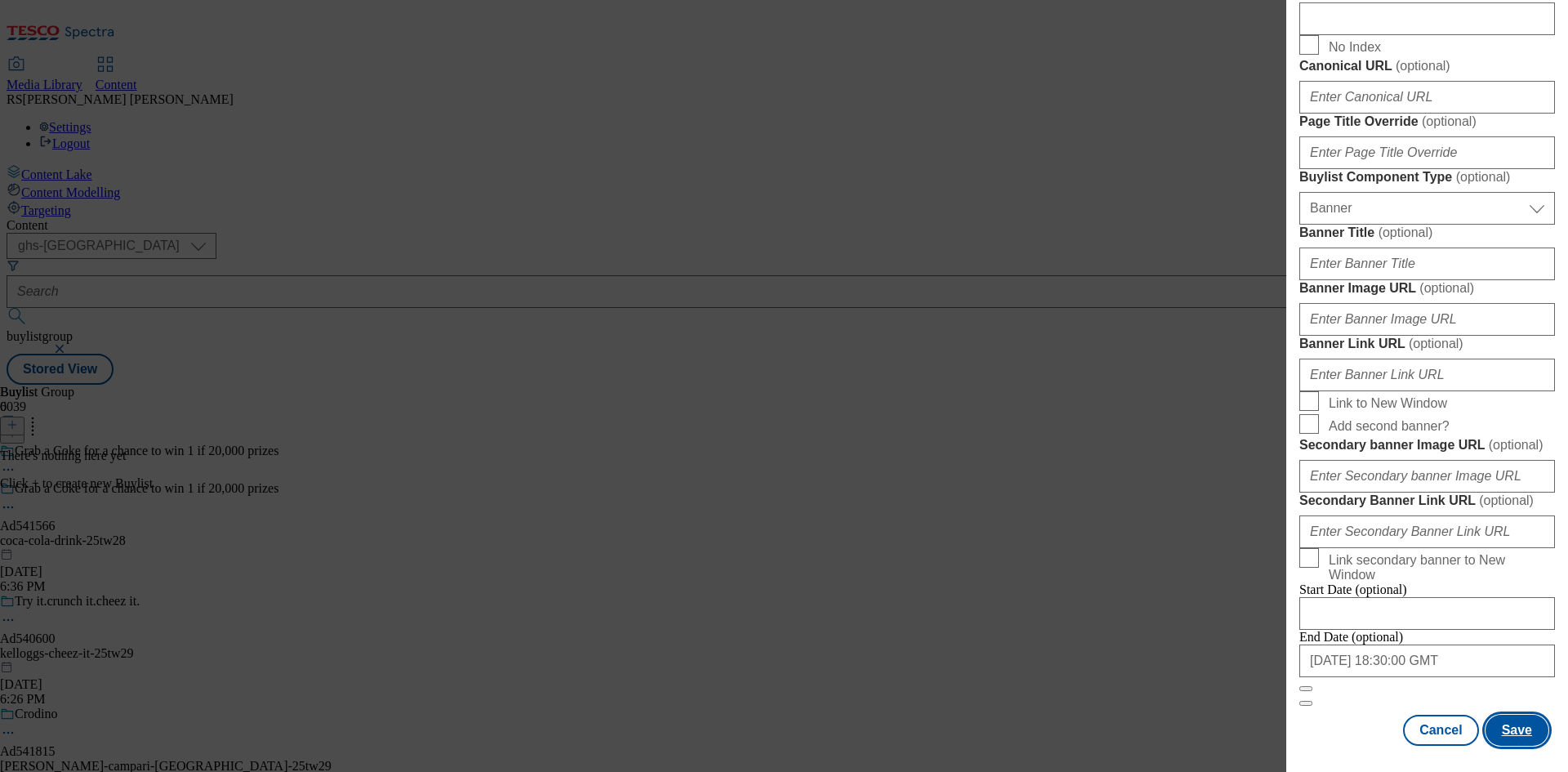
click at [1499, 740] on button "Save" at bounding box center [1516, 730] width 63 height 31
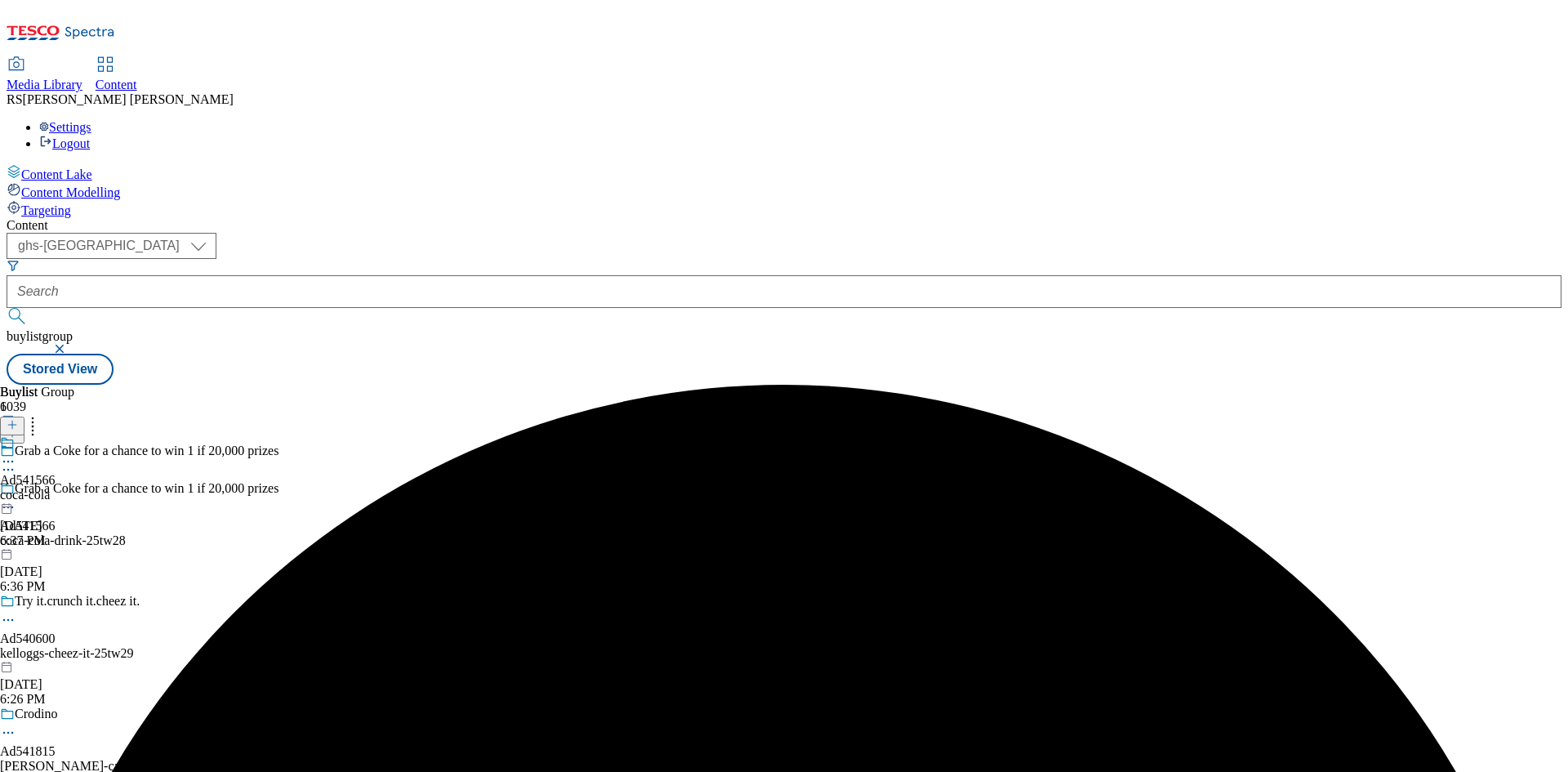
click at [56, 488] on div "coca-cola" at bounding box center [27, 495] width 56 height 15
click at [25, 416] on button at bounding box center [12, 425] width 25 height 19
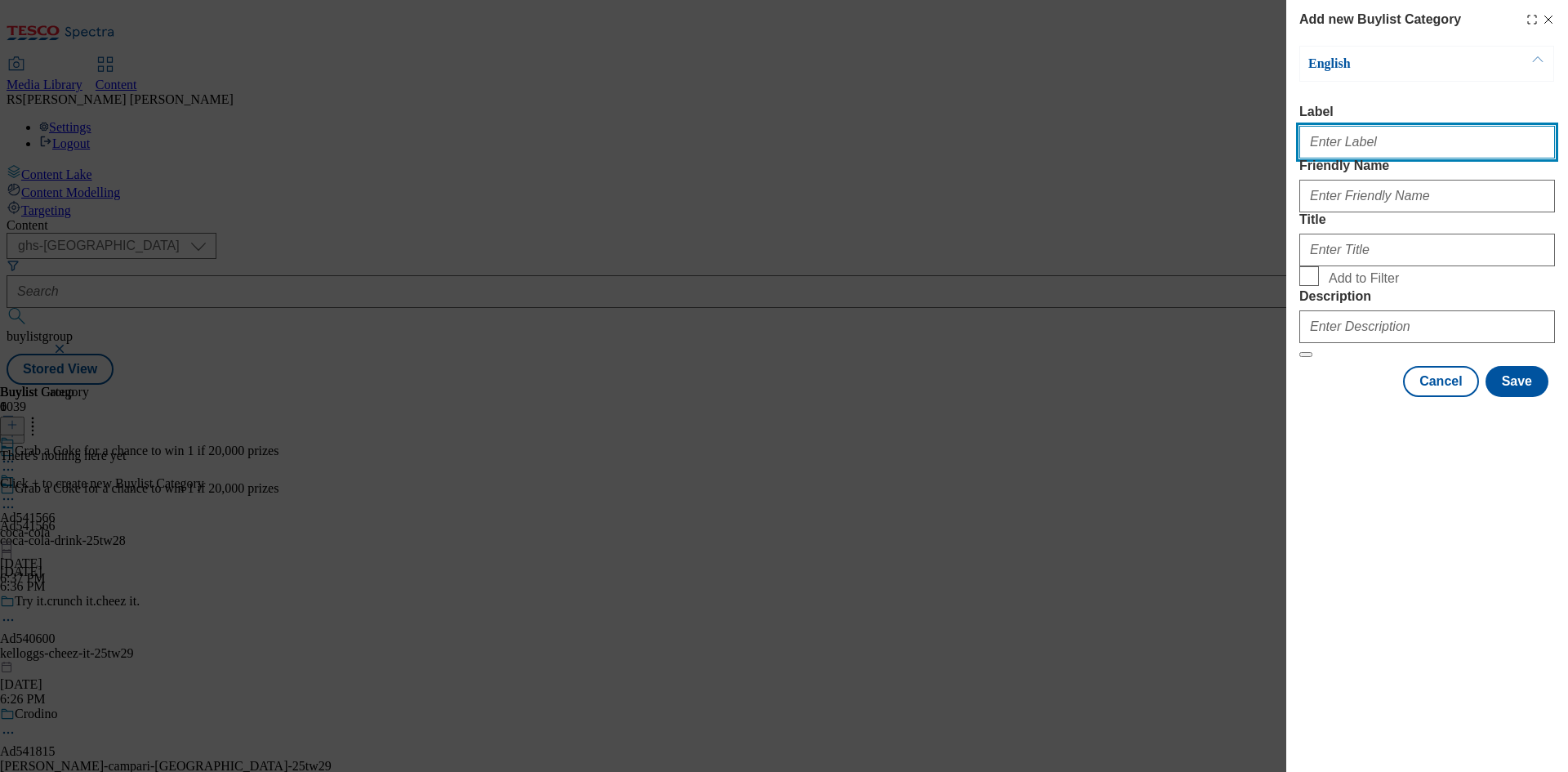
click at [1402, 150] on input "Label" at bounding box center [1427, 143] width 256 height 33
paste input "541566"
type input "Ad541566"
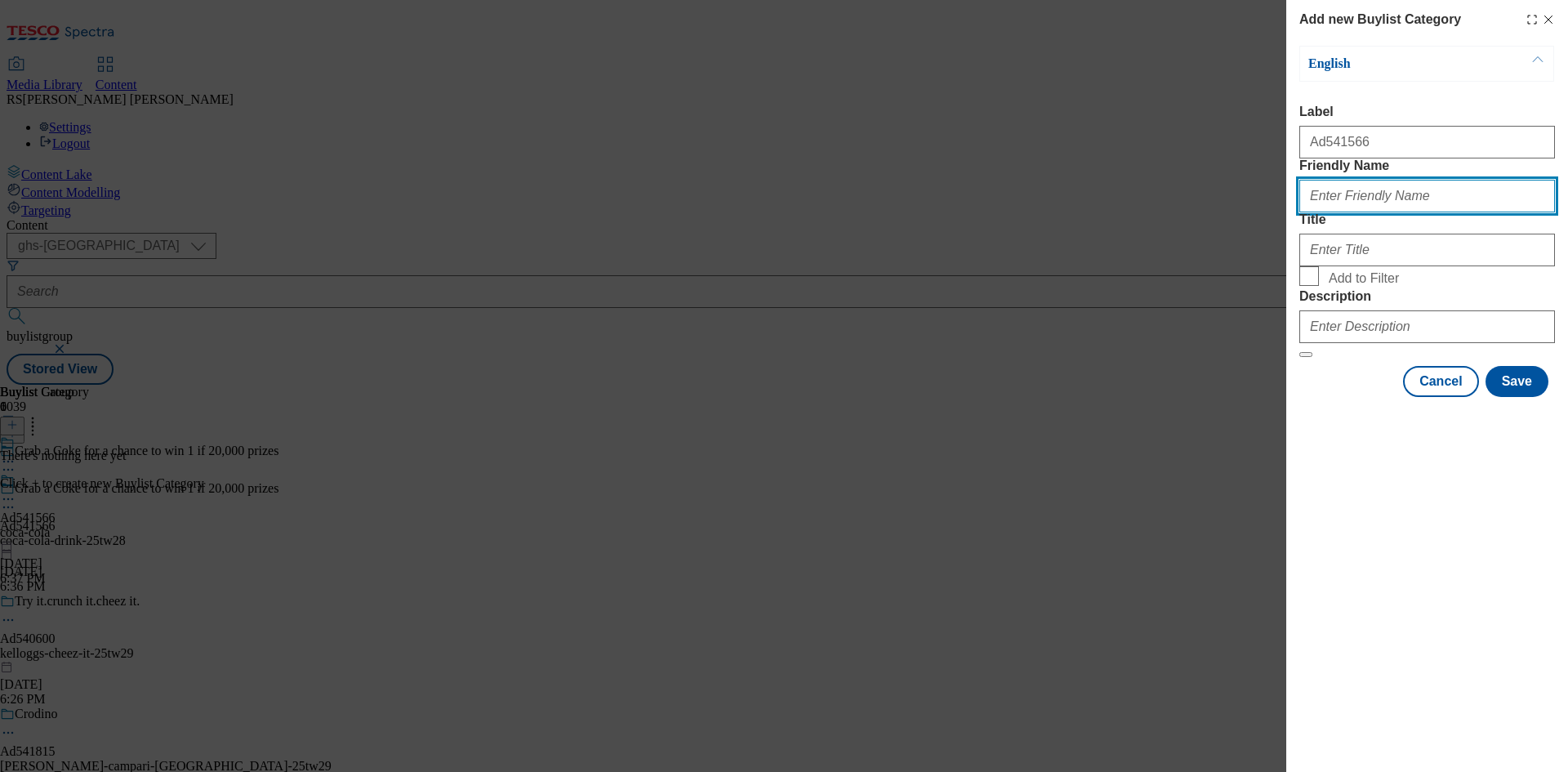
paste input "coca-cola-drink"
type input "coca-cola-drink"
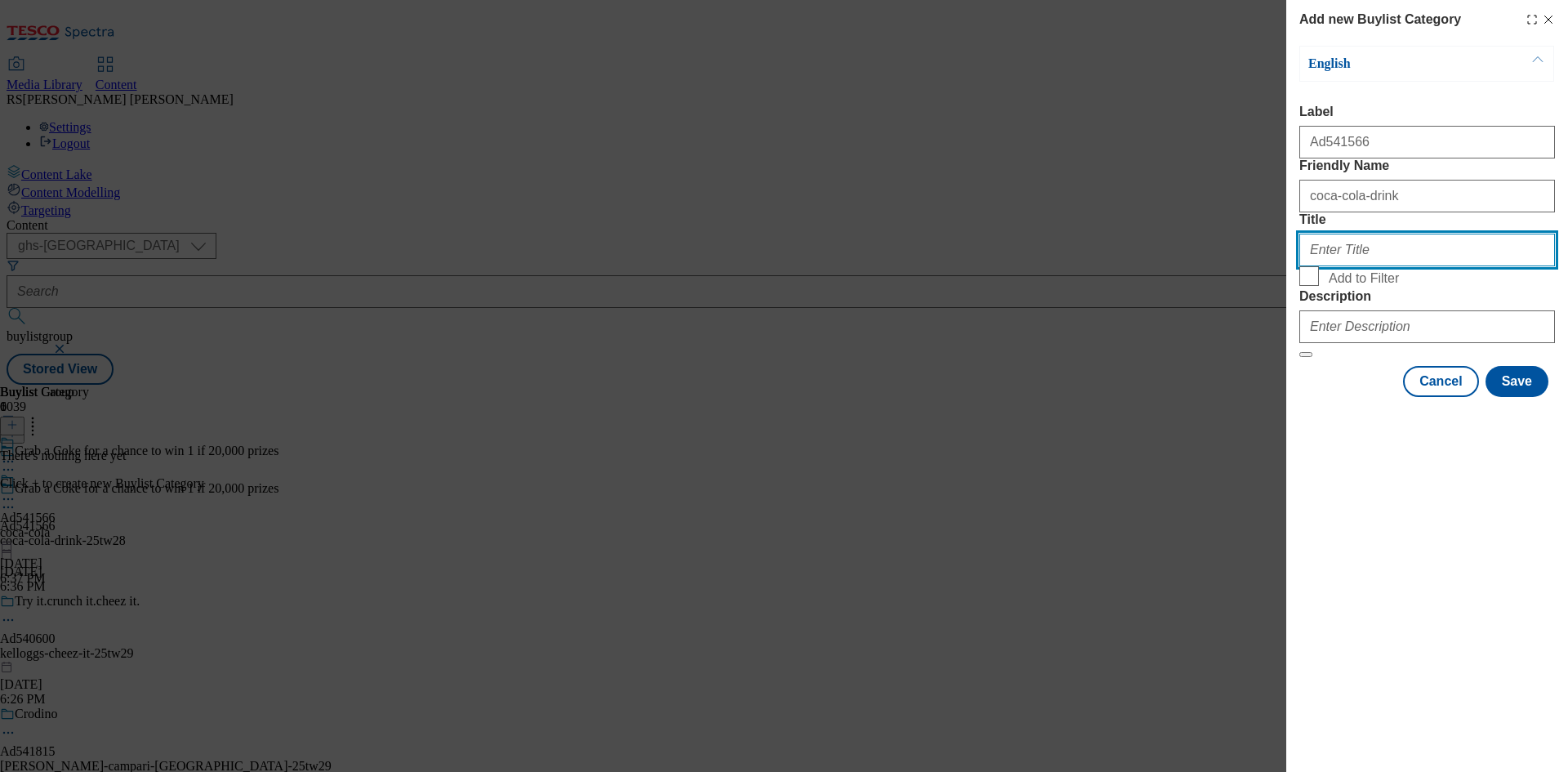
click at [1398, 266] on input "Title" at bounding box center [1427, 250] width 256 height 33
paste input "Coca Cola"
type input "Coca Cola"
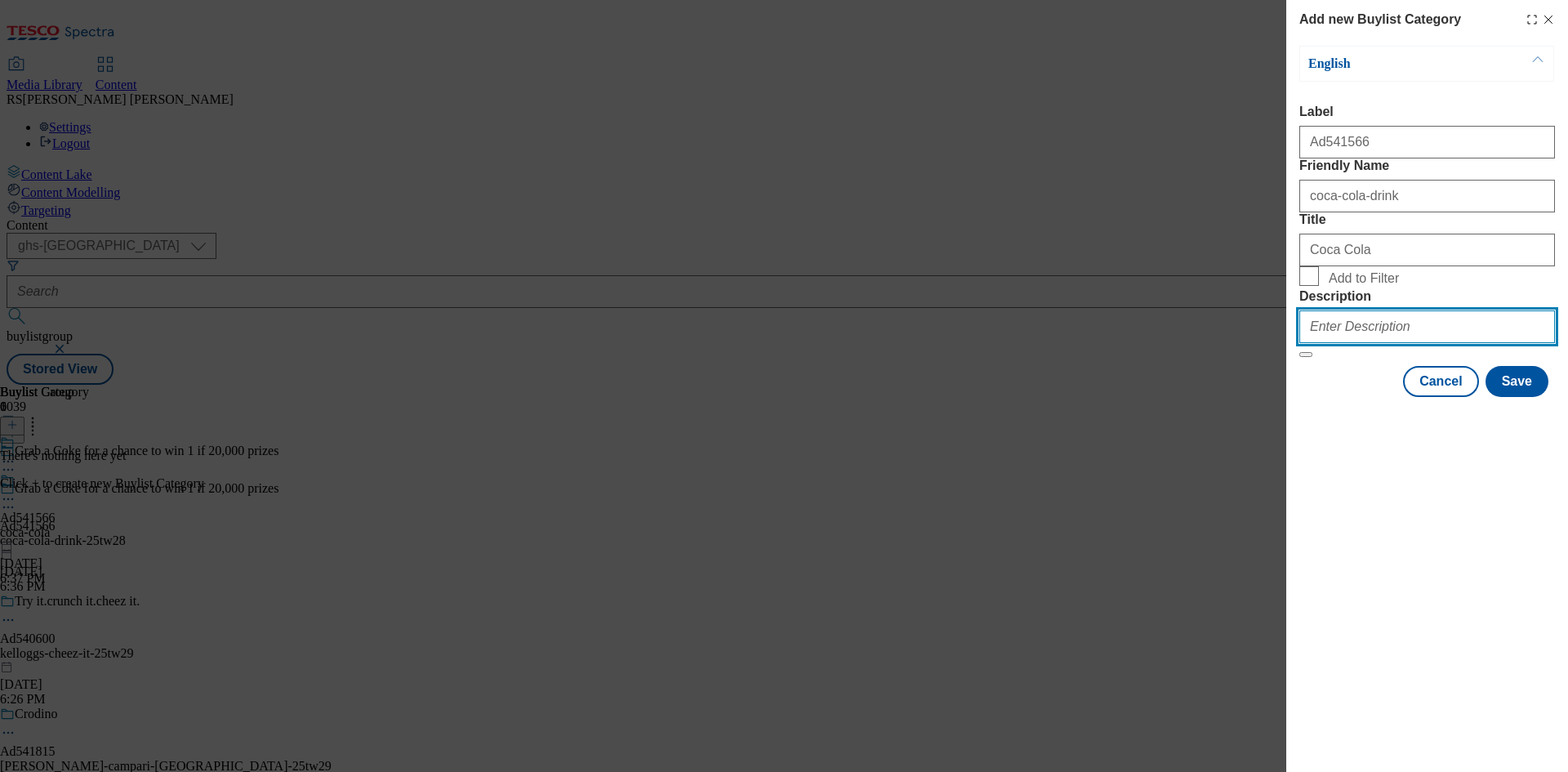
click at [1395, 343] on input "Description" at bounding box center [1427, 327] width 256 height 33
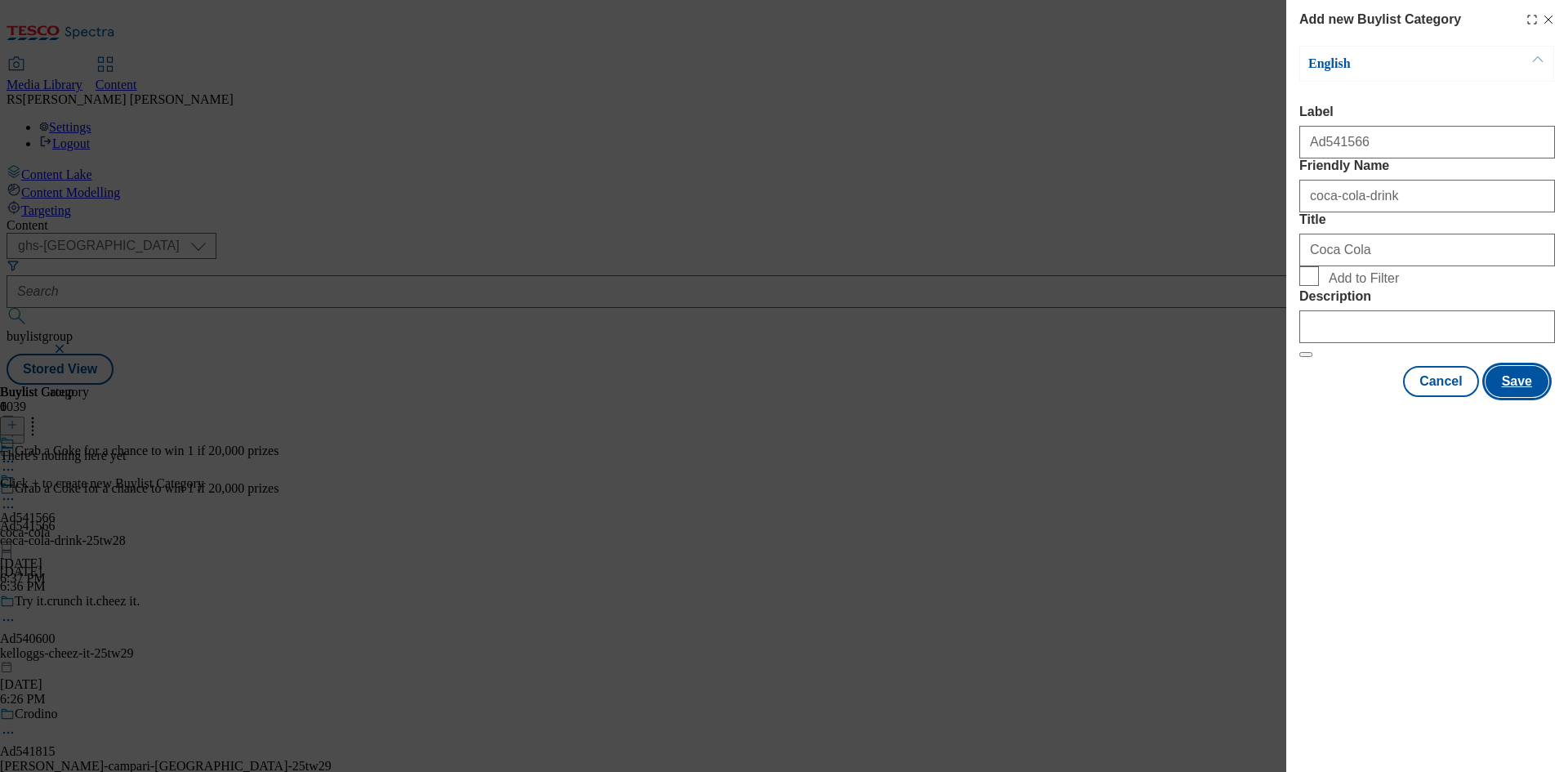
click at [1526, 397] on button "Save" at bounding box center [1516, 381] width 63 height 31
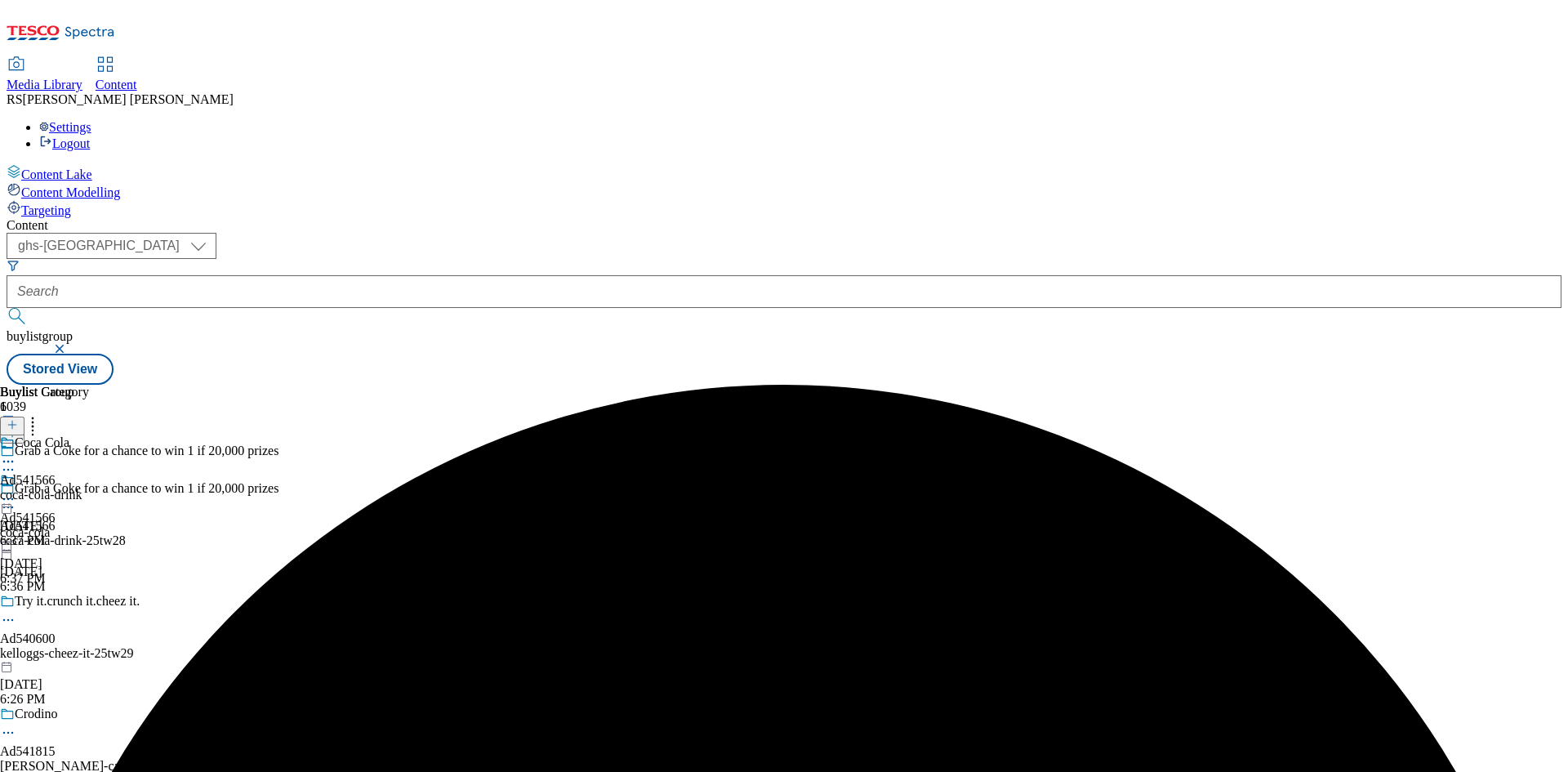
click at [89, 488] on div "coca-cola-drink" at bounding box center [44, 495] width 89 height 15
click at [18, 419] on icon at bounding box center [12, 424] width 12 height 12
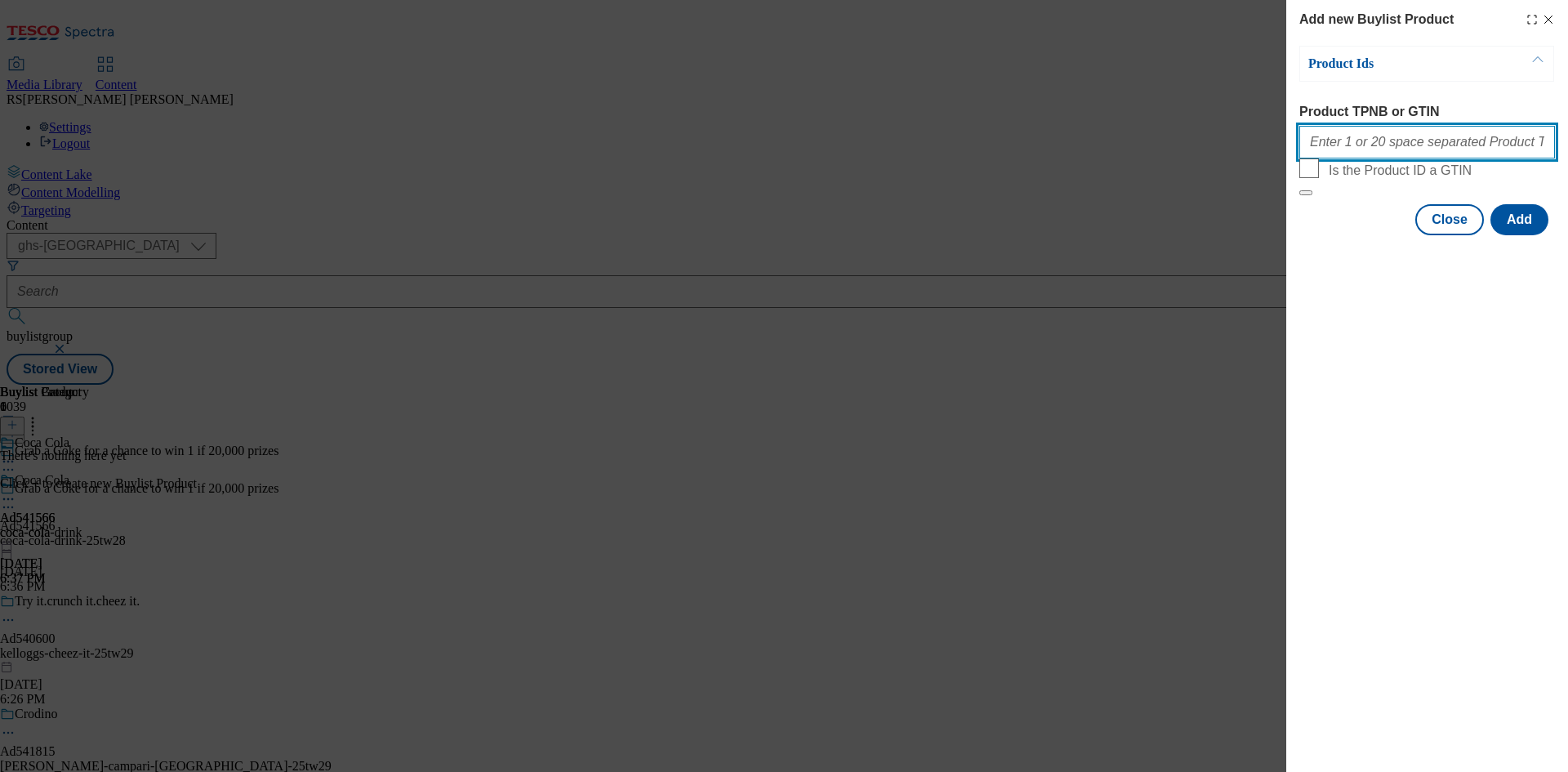
click at [1422, 143] on input "Product TPNB or GTIN" at bounding box center [1427, 143] width 256 height 33
paste input "66101068 76236757 75791935 54109746"
type input "66101068 76236757 75791935 54109746"
click at [1520, 235] on button "Add" at bounding box center [1519, 220] width 58 height 31
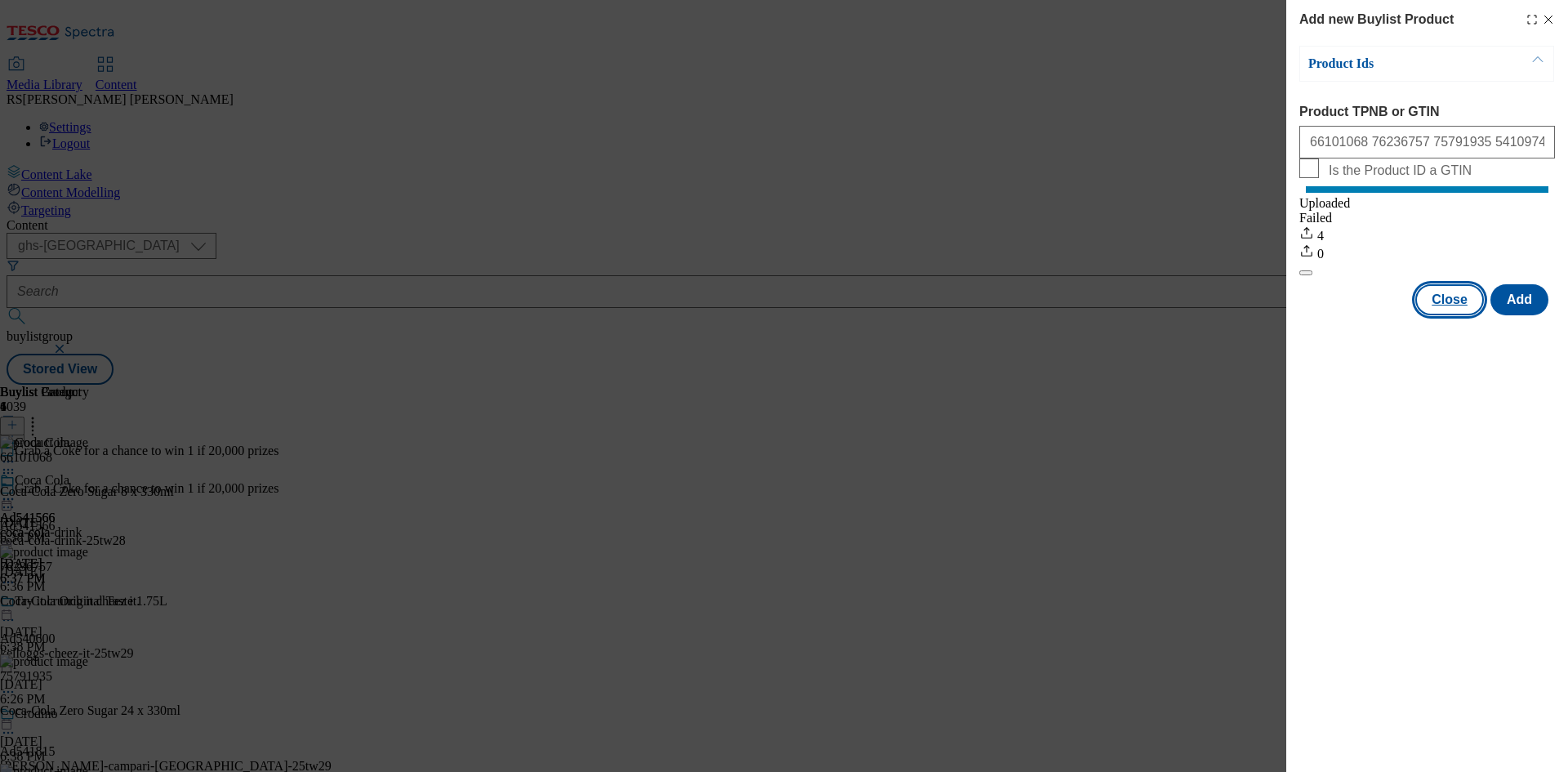
click at [1456, 312] on button "Close" at bounding box center [1449, 300] width 69 height 31
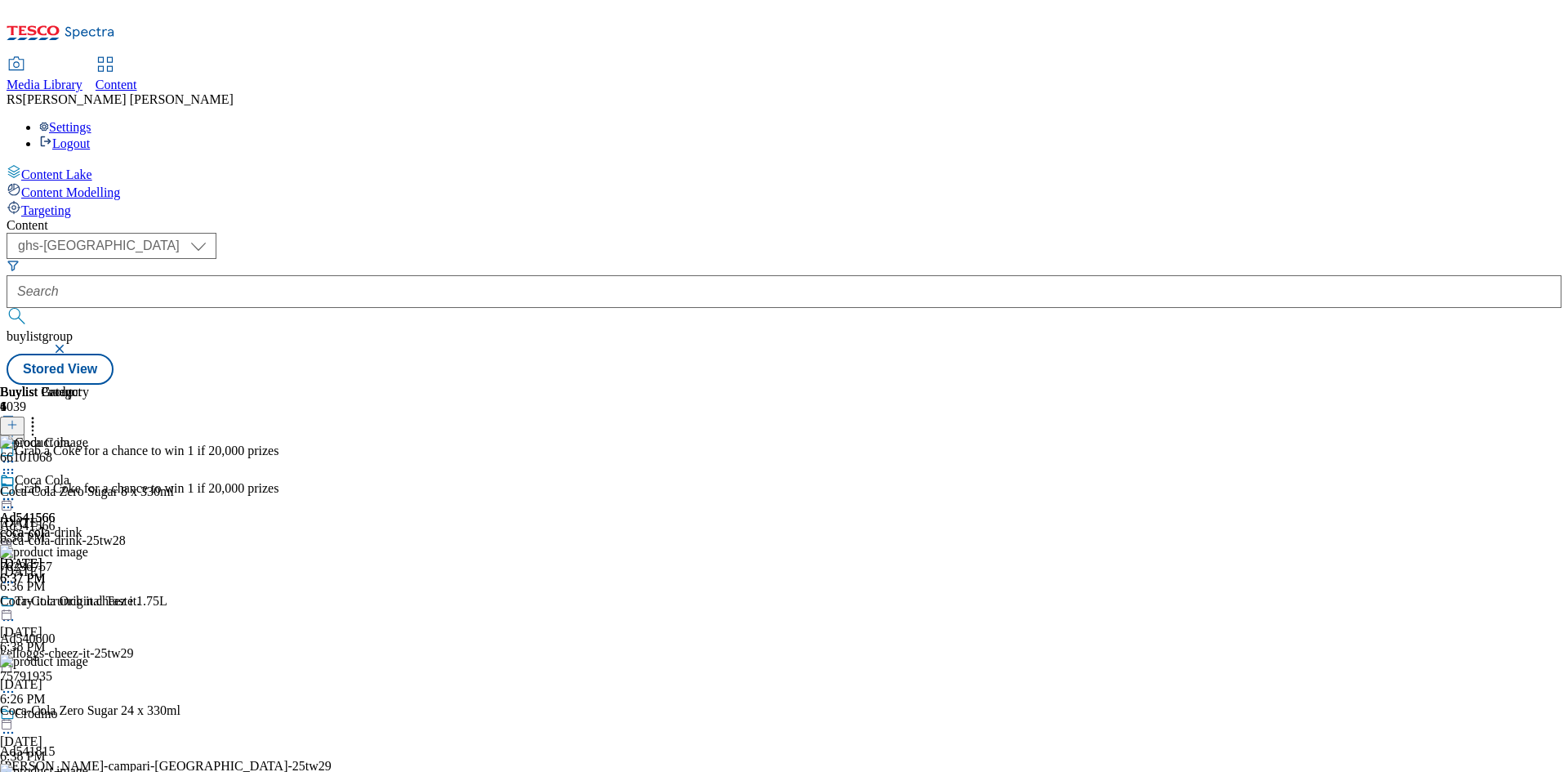
click at [16, 499] on icon at bounding box center [8, 508] width 16 height 16
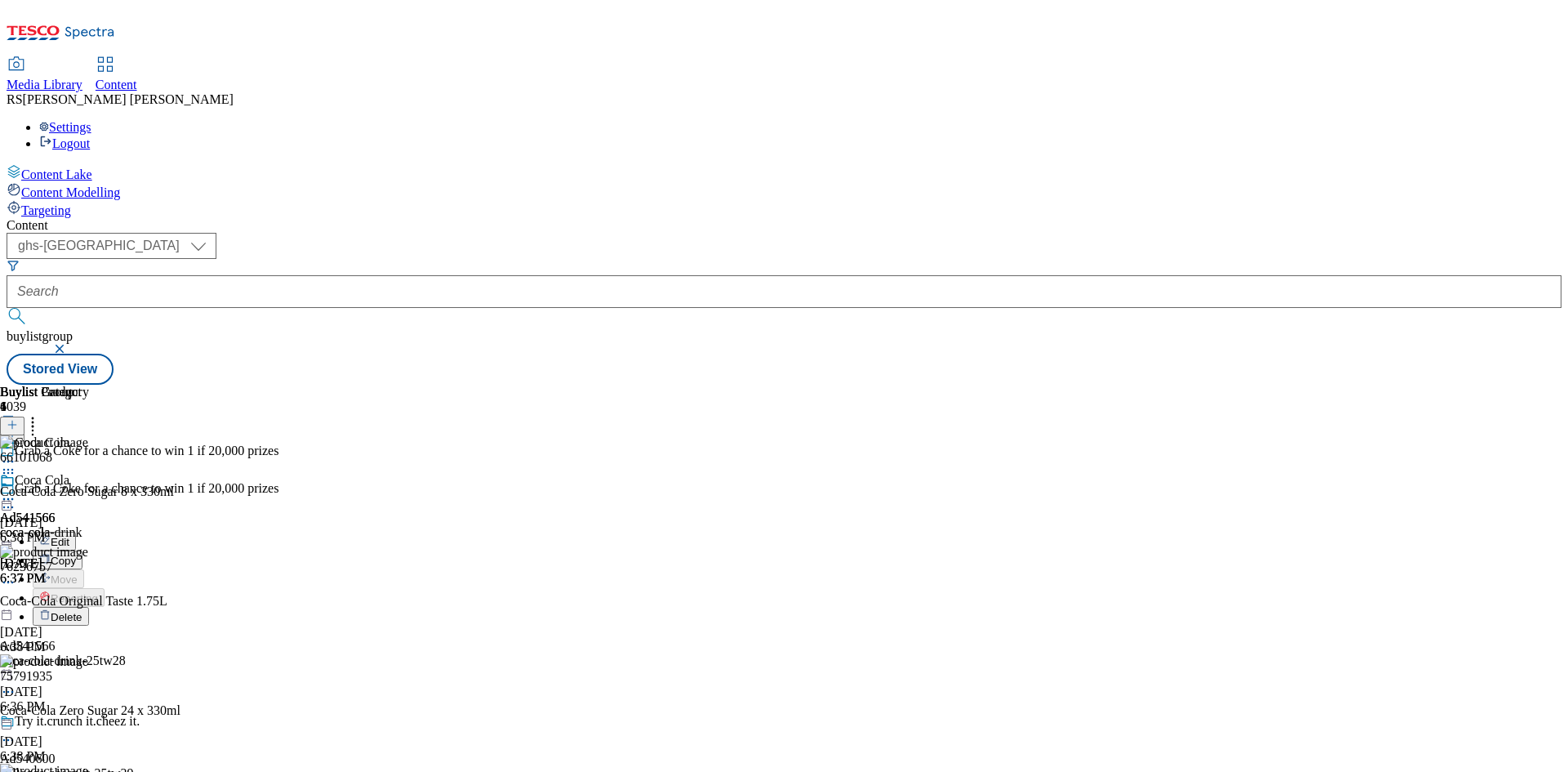
click at [69, 536] on span "Edit" at bounding box center [59, 541] width 19 height 12
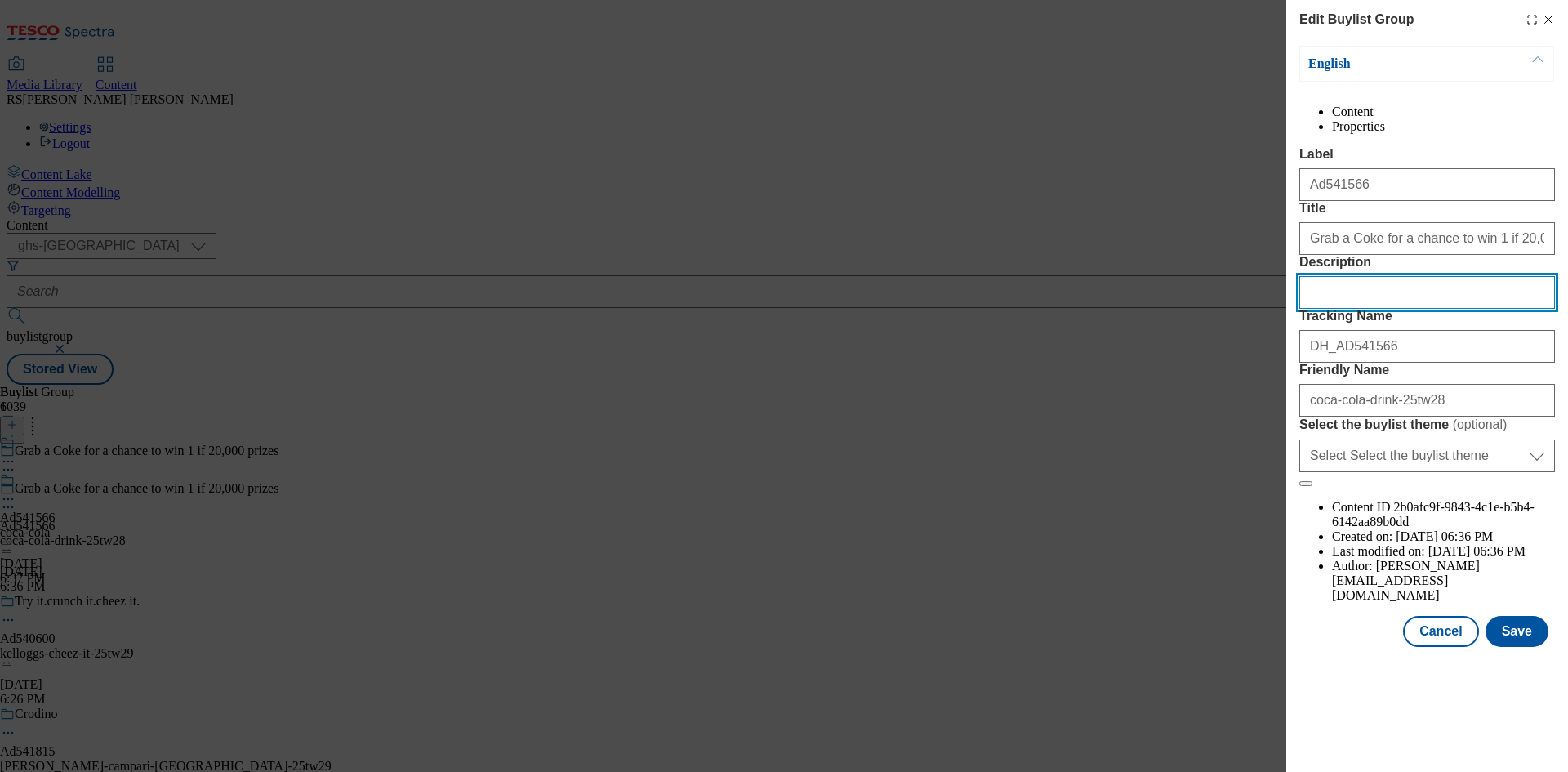
click at [1409, 309] on input "Description" at bounding box center [1427, 293] width 256 height 33
paste input "Coca-Cola Zero Sugar 8 x 330ml"
type input "Coca-Cola Zero Sugar 8 x 330ml"
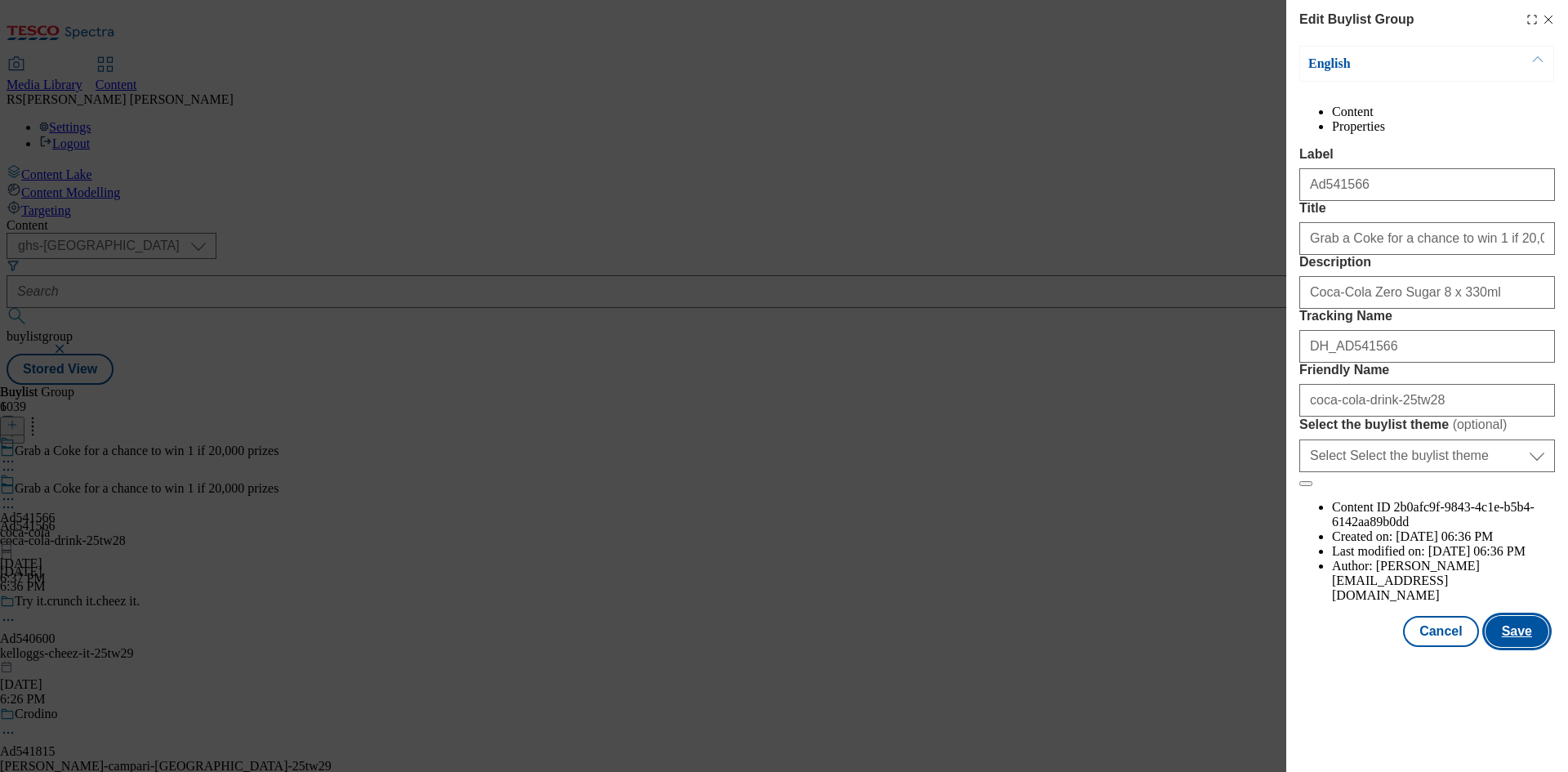
click at [1531, 647] on button "Save" at bounding box center [1516, 631] width 63 height 31
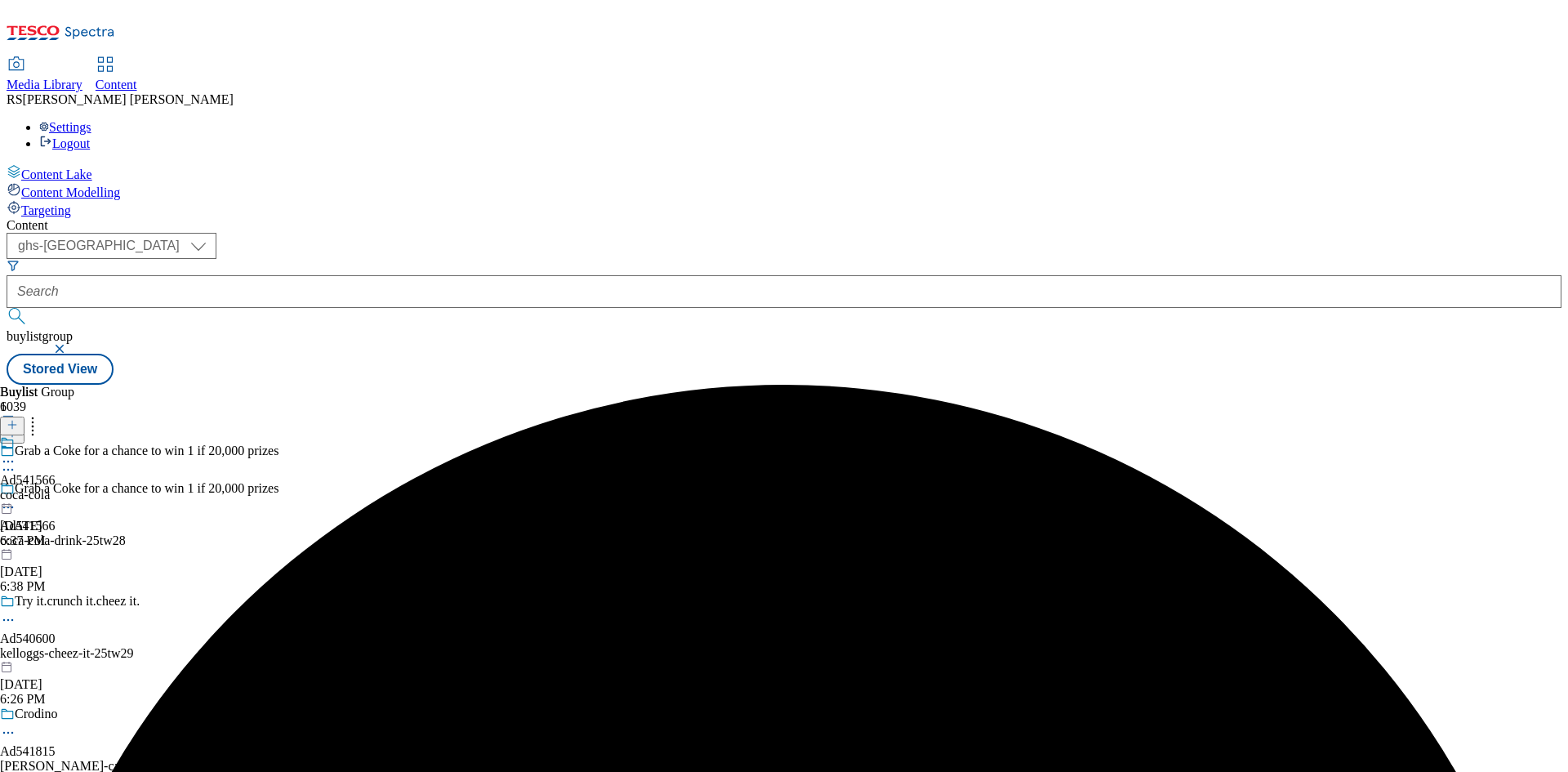
click at [16, 454] on icon at bounding box center [8, 462] width 16 height 16
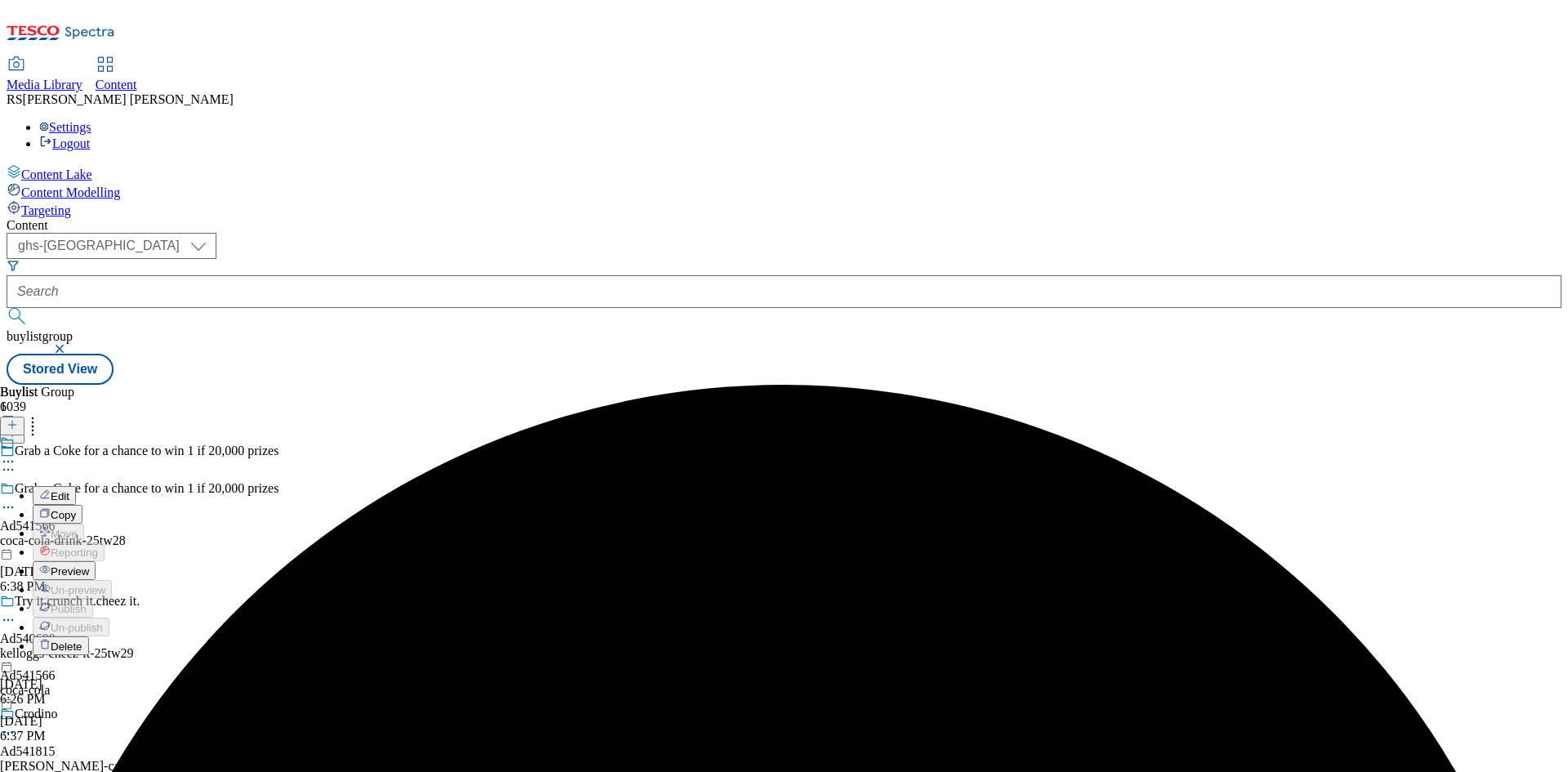
click at [69, 490] on span "Edit" at bounding box center [59, 496] width 19 height 12
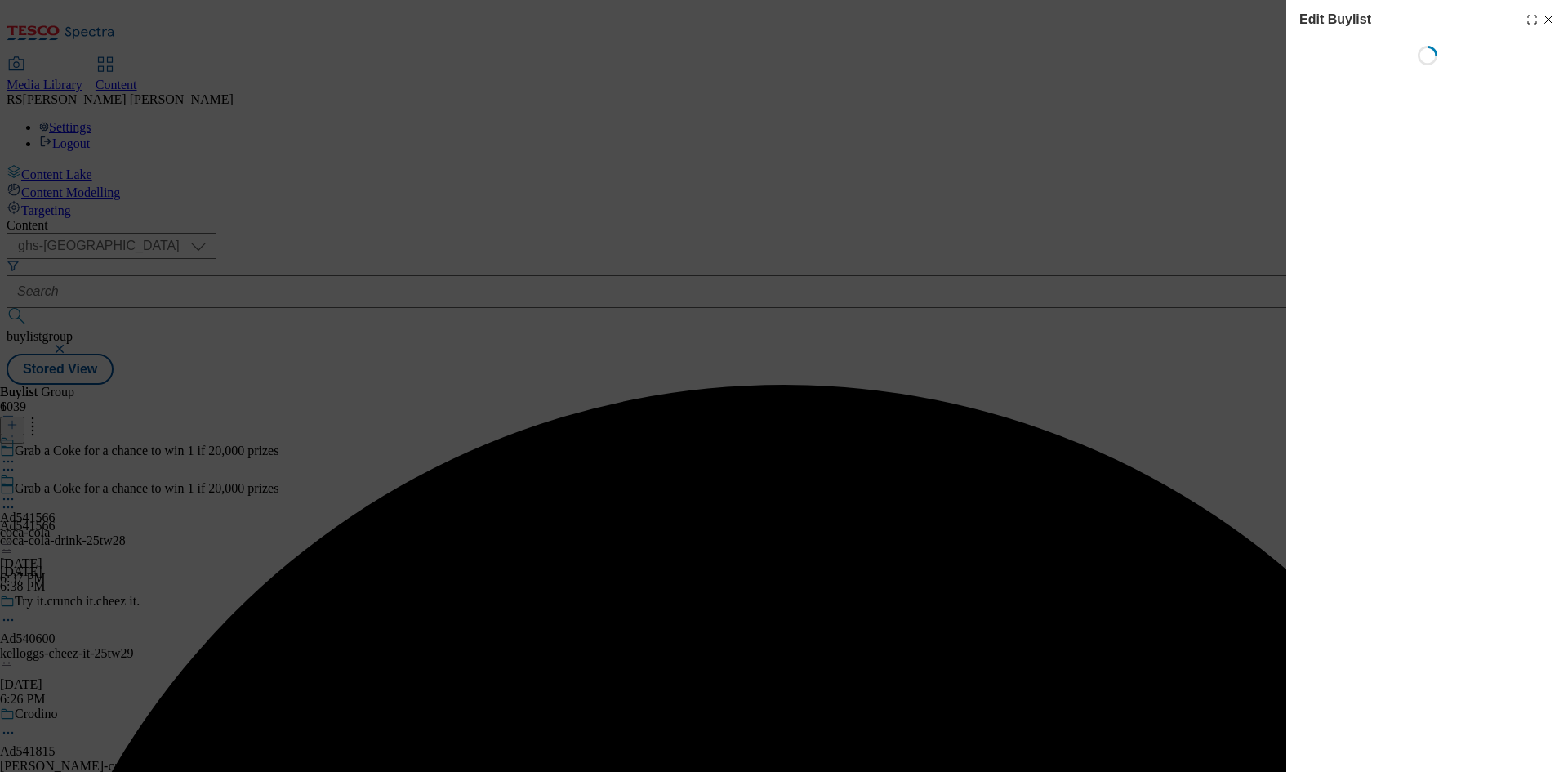
select select "tactical"
select select "supplier funded short term 1-3 weeks"
select select "dunnhumby"
select select "Banner"
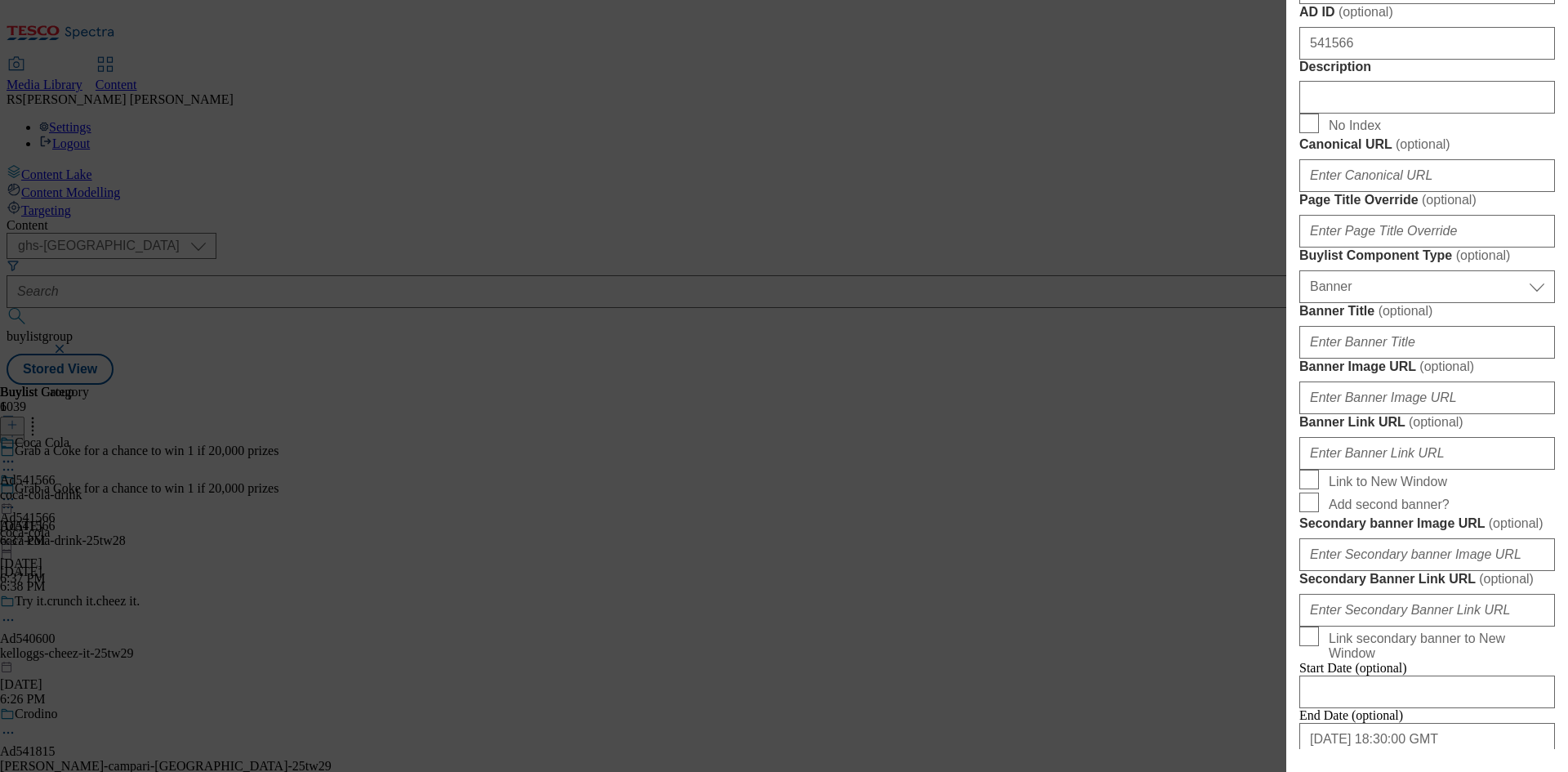
scroll to position [817, 0]
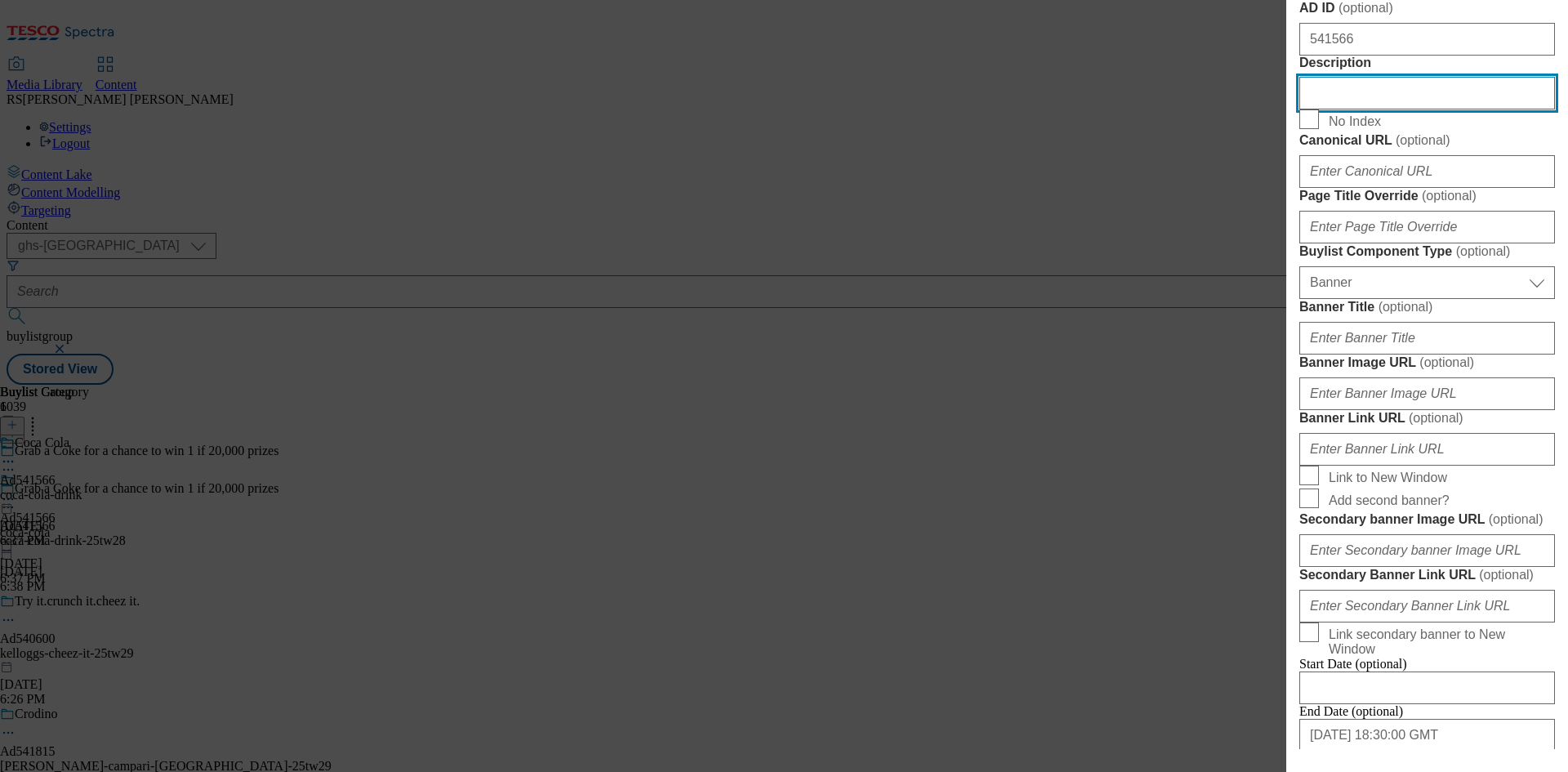
click at [1397, 110] on input "Description" at bounding box center [1427, 93] width 256 height 33
paste input "Coca-Cola Zero Sugar 8 x 330ml"
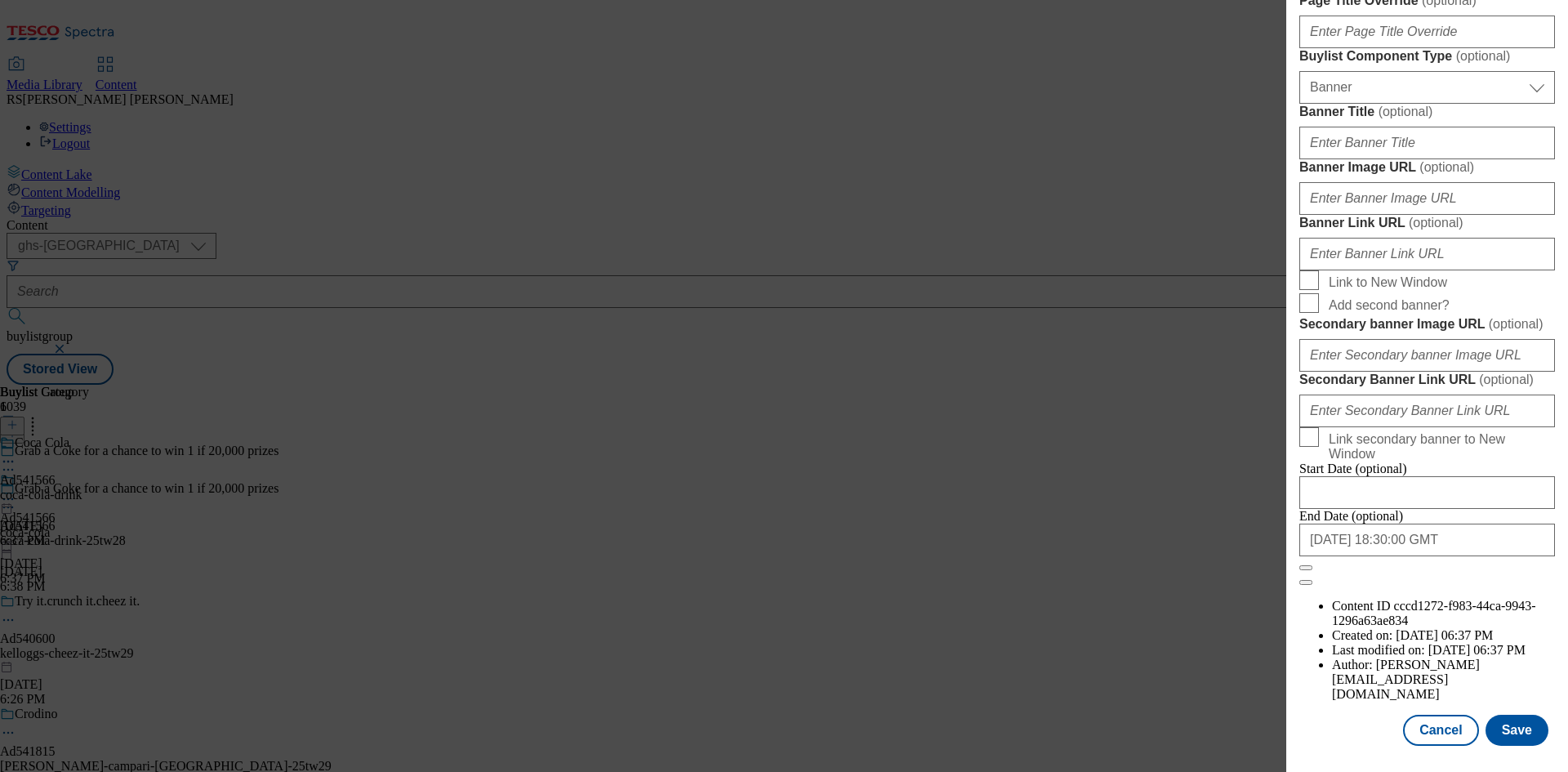
scroll to position [1604, 0]
type input "Coca-Cola Zero Sugar 8 x 330ml"
click at [1499, 735] on button "Save" at bounding box center [1516, 730] width 63 height 31
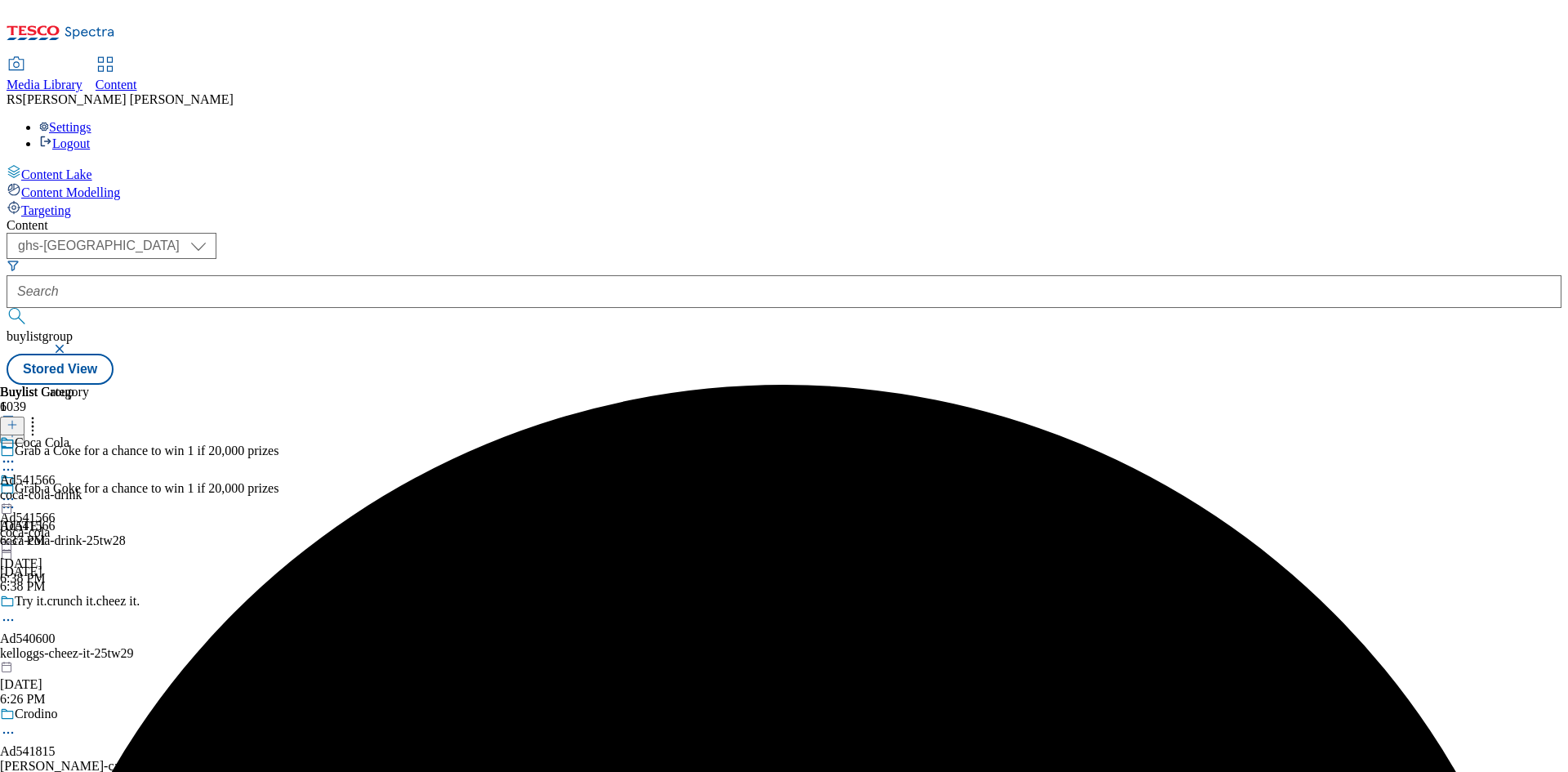
click at [16, 454] on icon at bounding box center [8, 462] width 16 height 16
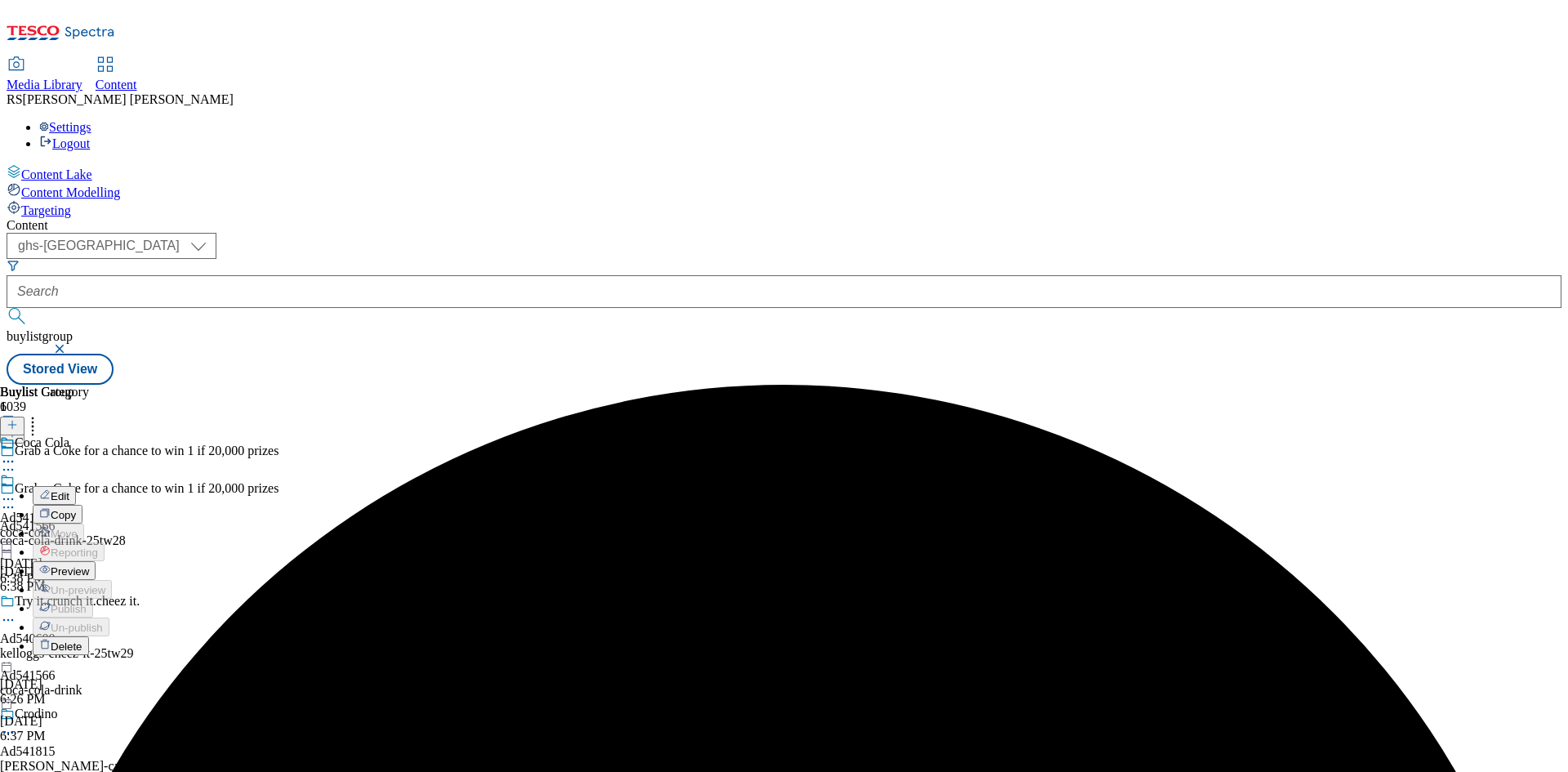
click at [69, 490] on span "Edit" at bounding box center [59, 496] width 19 height 12
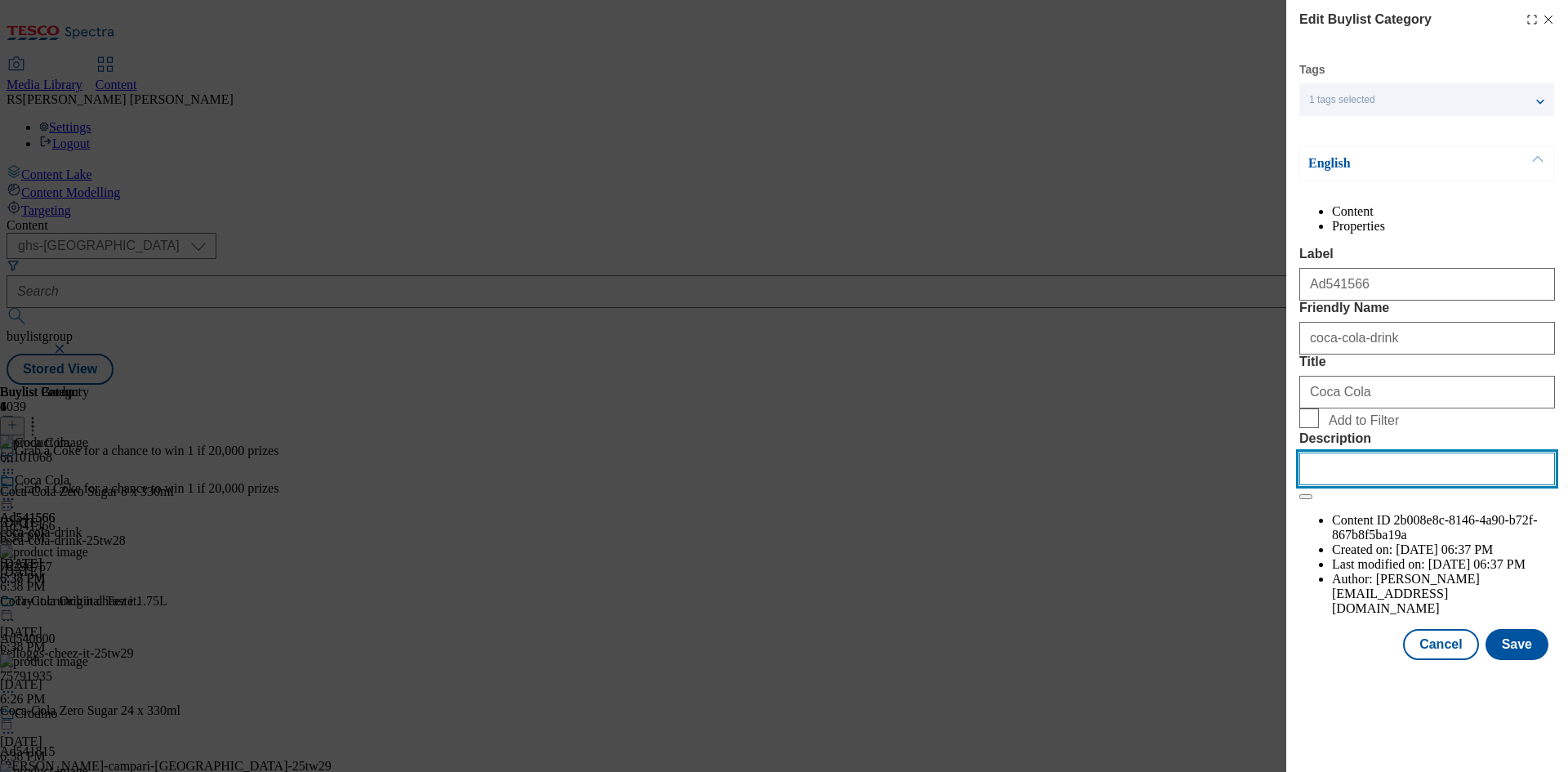
click at [1399, 485] on input "Description" at bounding box center [1427, 469] width 256 height 33
paste input "Coca-Cola Zero Sugar 8 x 330ml"
type input "Coca-Cola Zero Sugar 8 x 330ml"
click at [1511, 660] on button "Save" at bounding box center [1516, 645] width 63 height 31
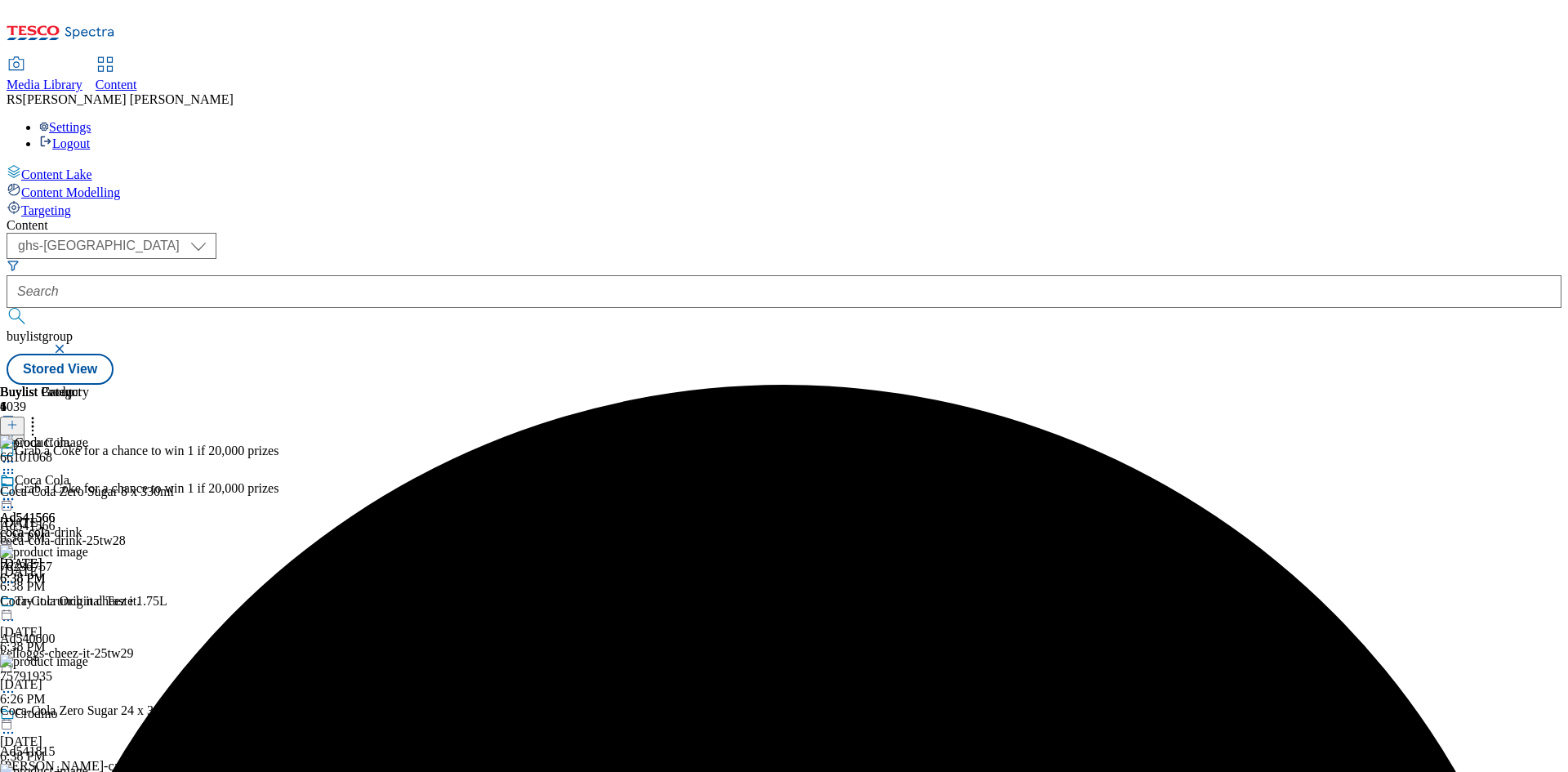
click at [16, 491] on icon at bounding box center [8, 499] width 16 height 16
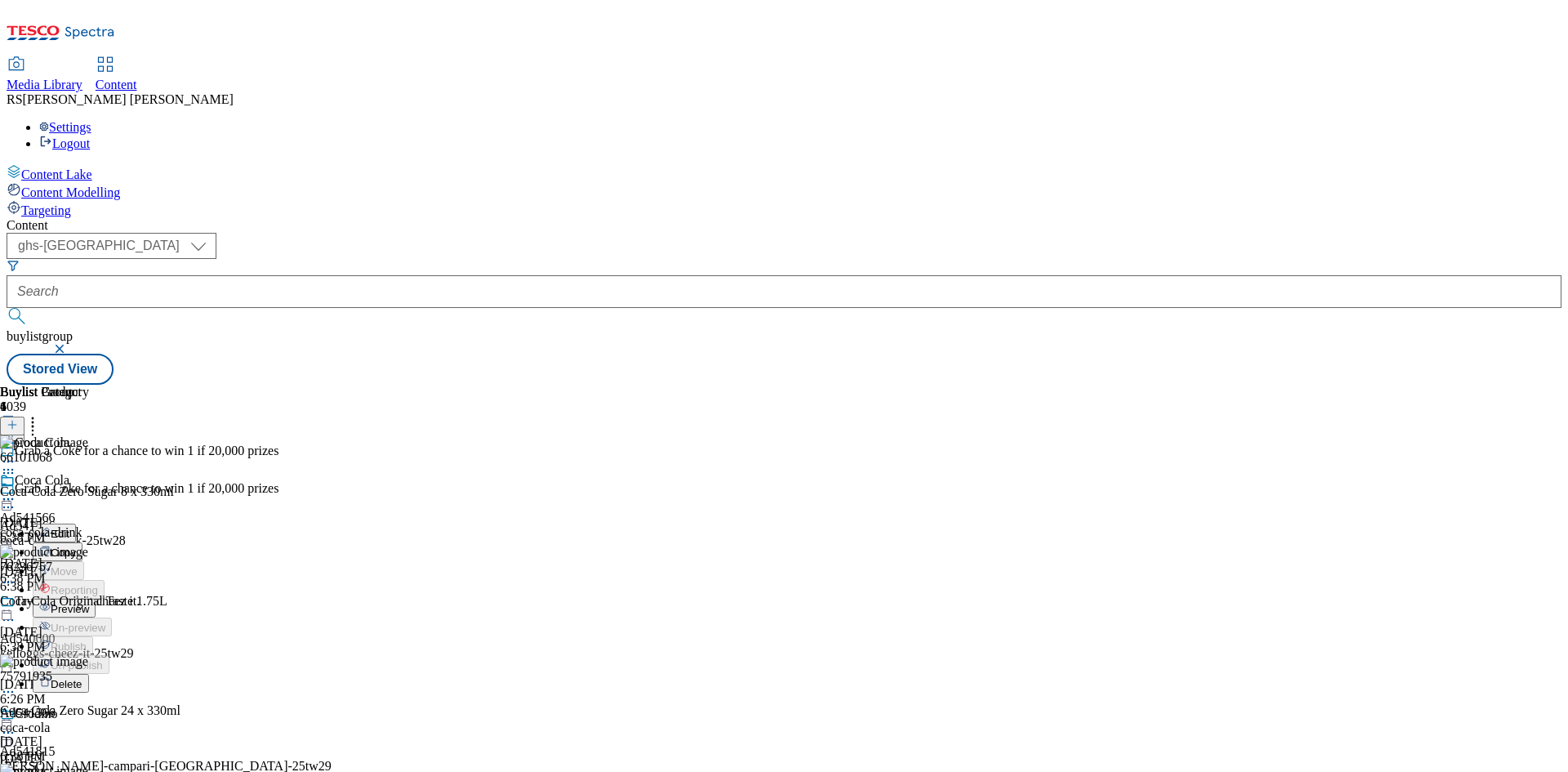
click at [95, 599] on button "Preview" at bounding box center [64, 608] width 63 height 19
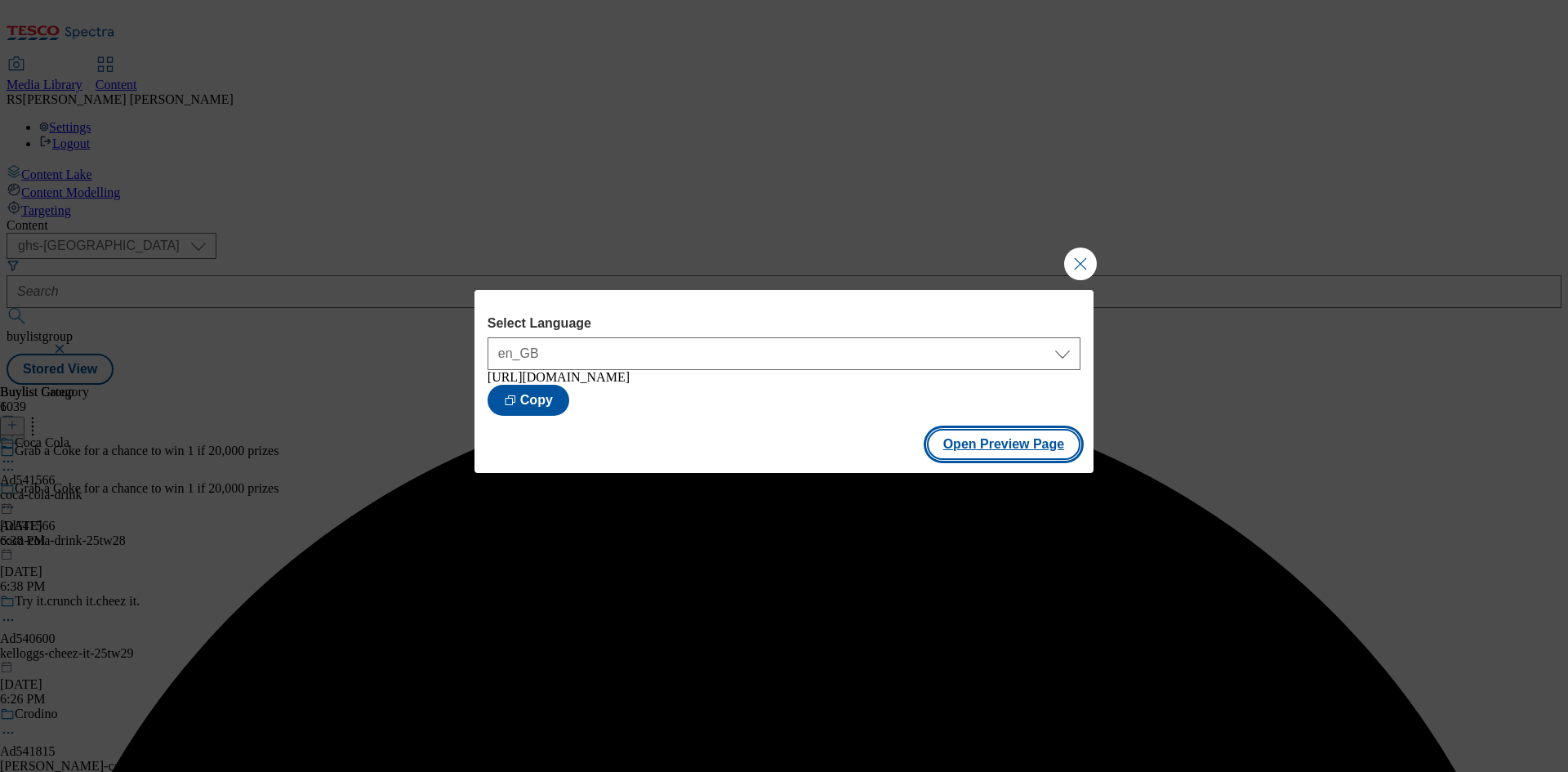
click at [1014, 446] on button "Open Preview Page" at bounding box center [1004, 445] width 155 height 31
click at [1077, 258] on button "Close Modal" at bounding box center [1081, 264] width 33 height 33
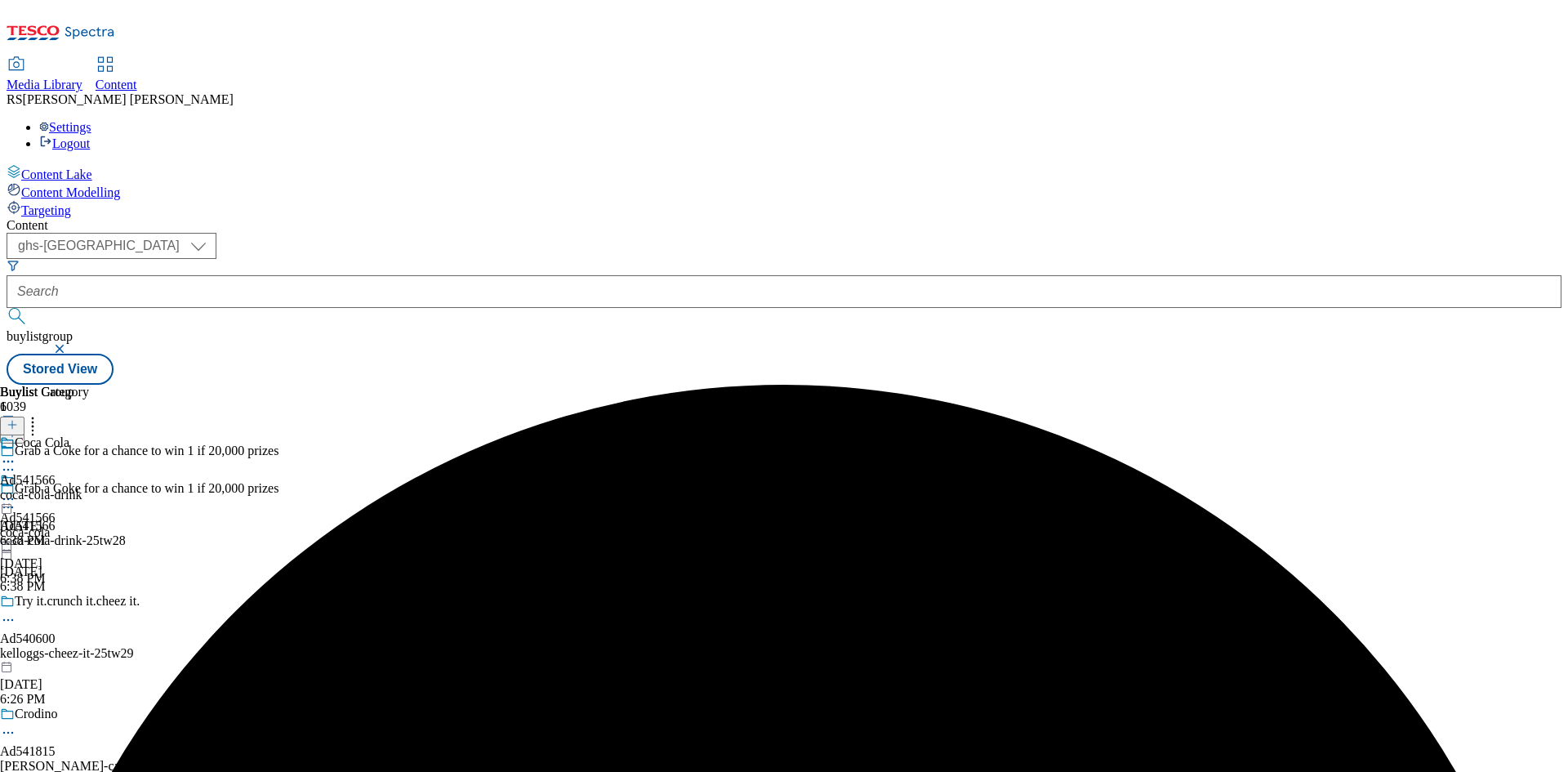
click at [16, 491] on icon at bounding box center [8, 499] width 16 height 16
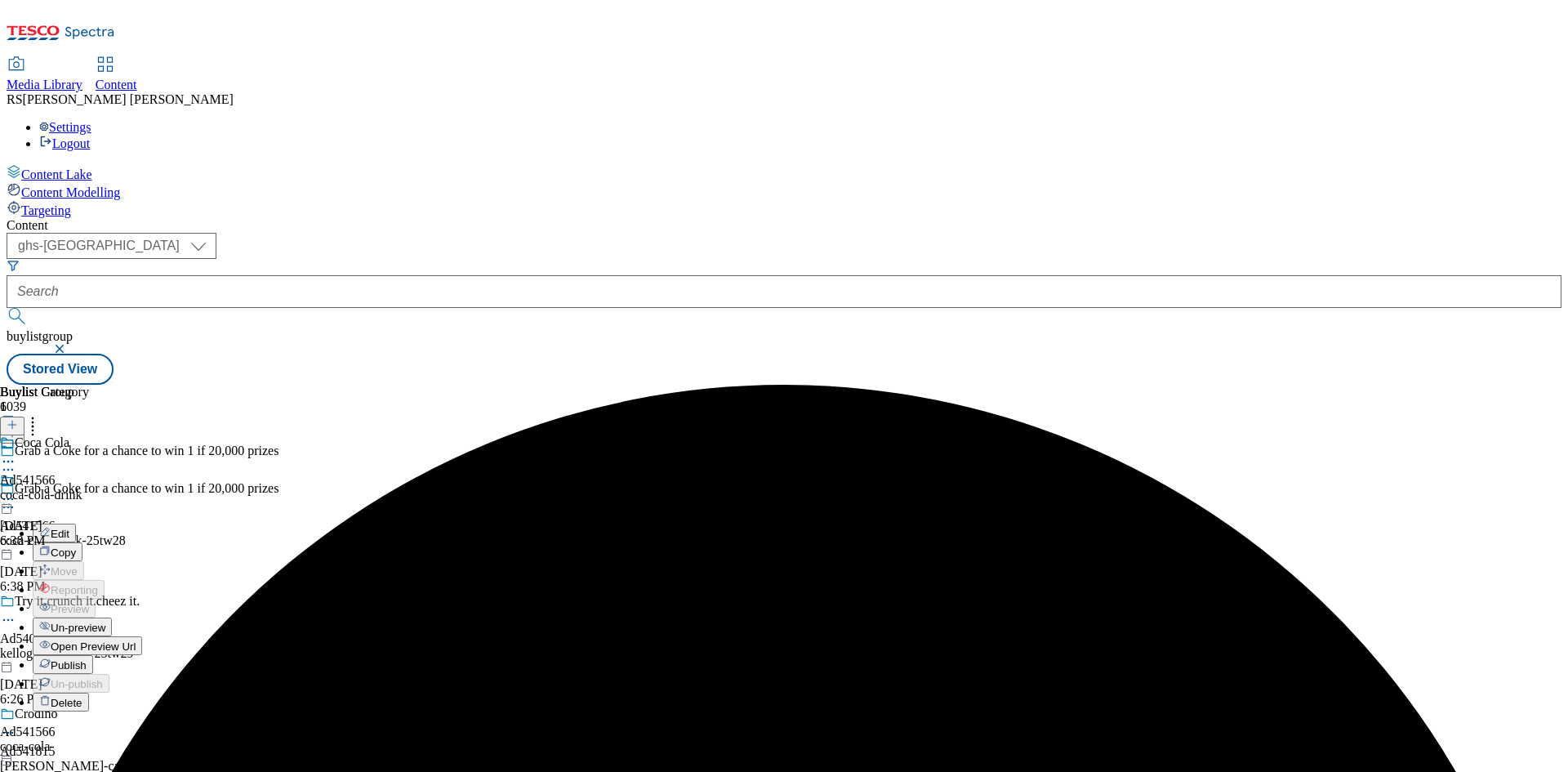
click at [87, 659] on span "Publish" at bounding box center [68, 665] width 36 height 12
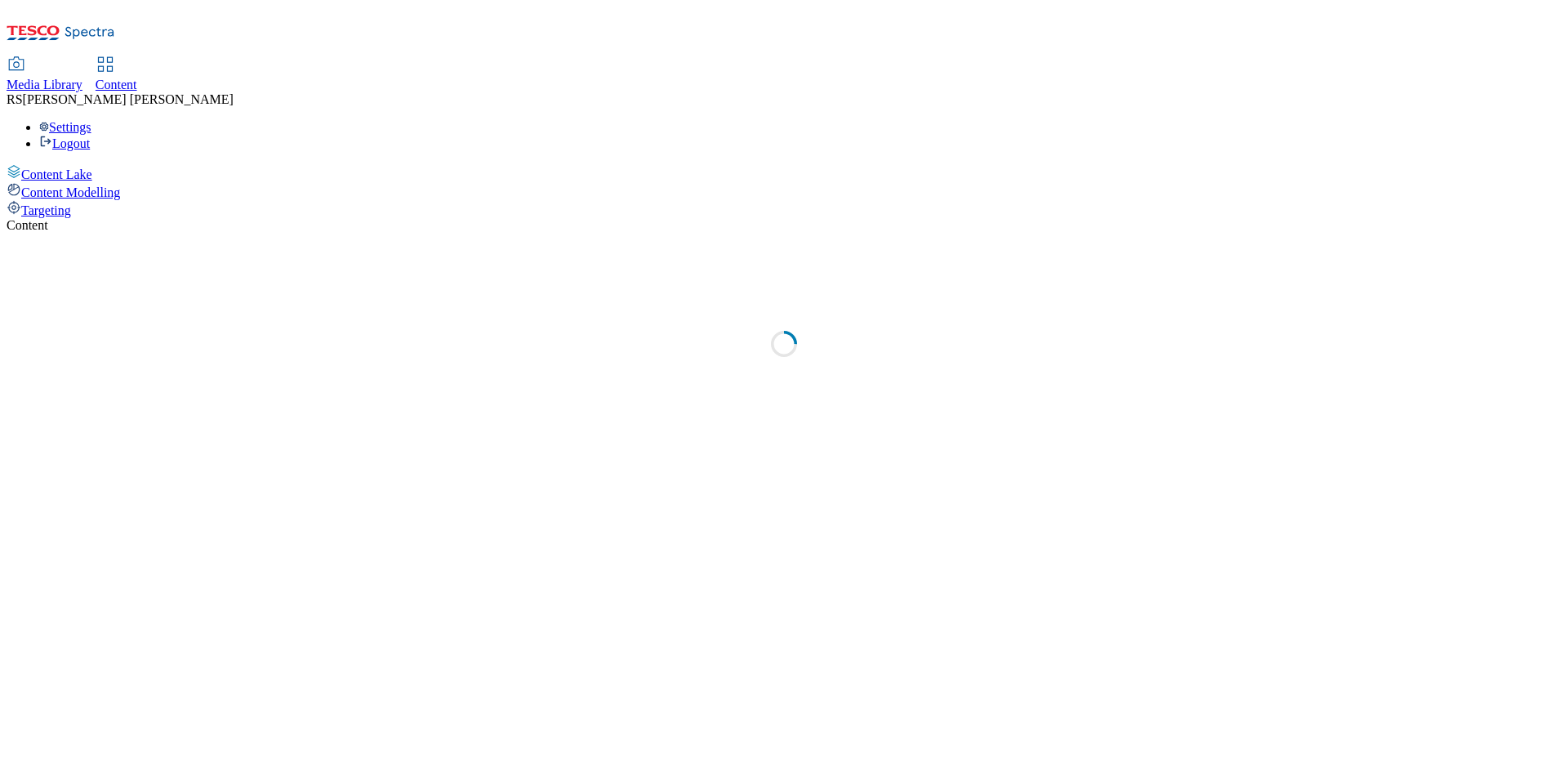
select select "ghs-[GEOGRAPHIC_DATA]"
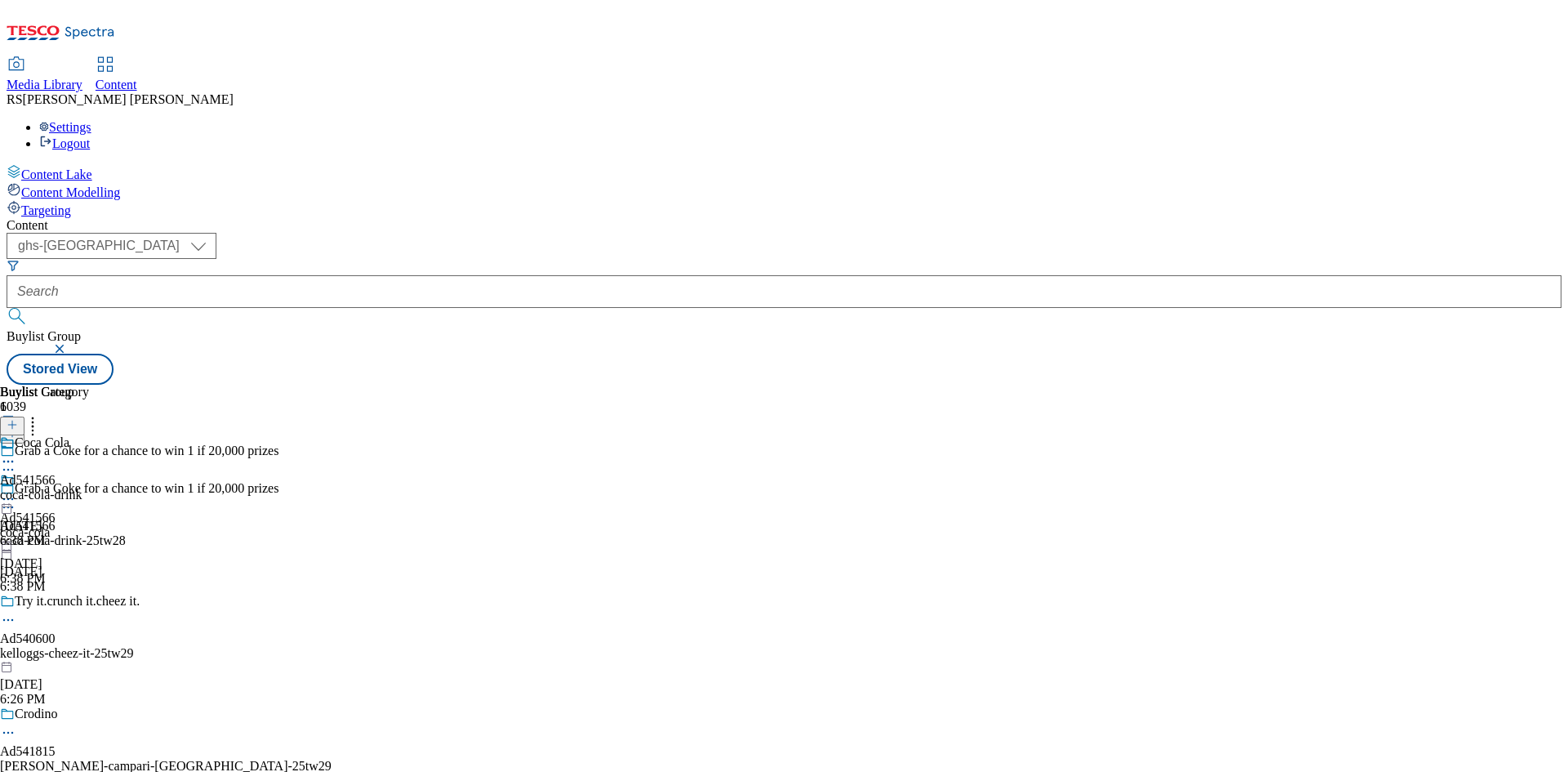
click at [18, 427] on icon at bounding box center [12, 433] width 12 height 12
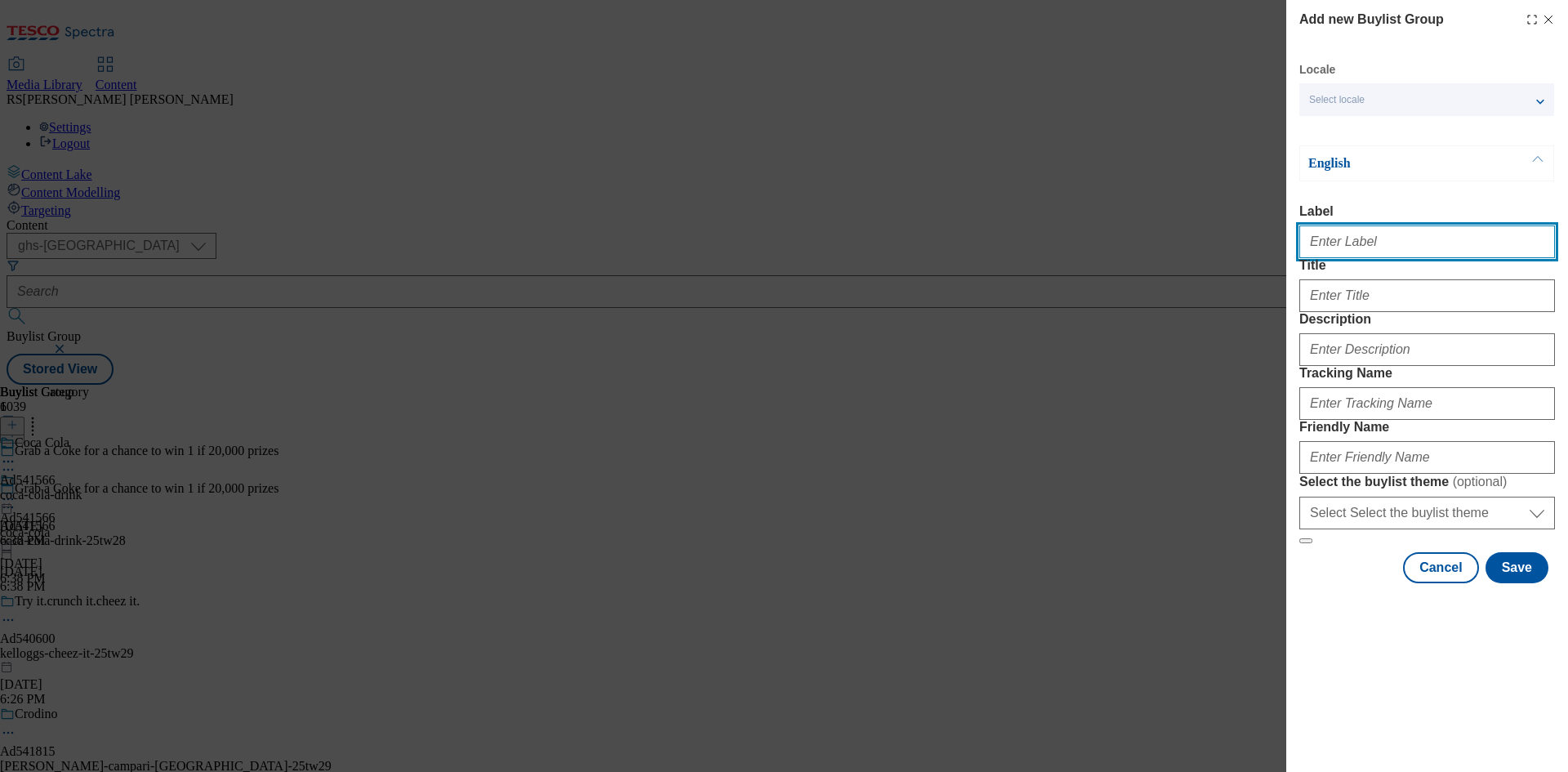
click at [1383, 249] on input "Label" at bounding box center [1427, 241] width 256 height 33
type input "d"
paste input "541692"
type input "Ad541692"
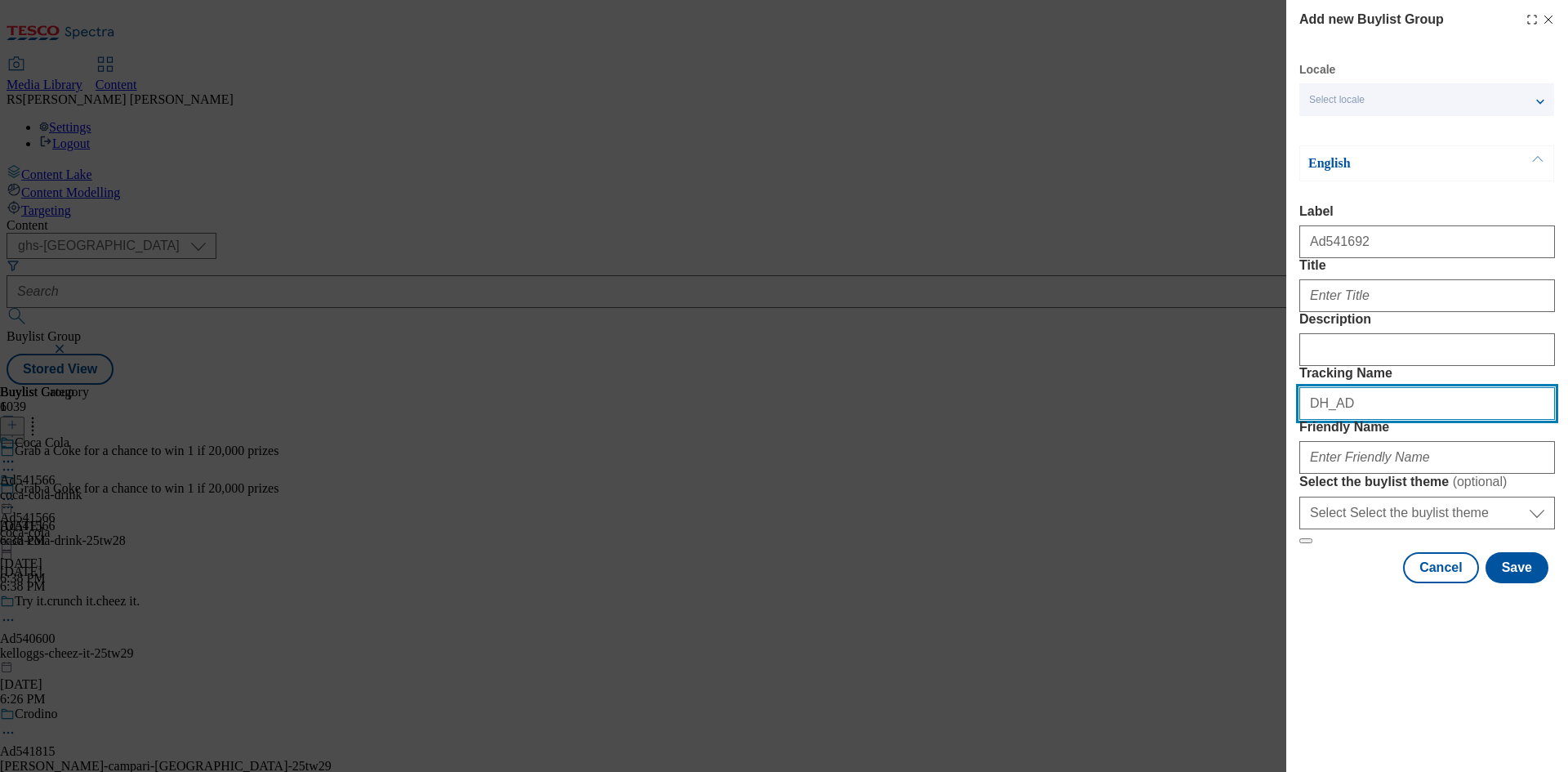
paste input "541692"
type input "DH_AD541692"
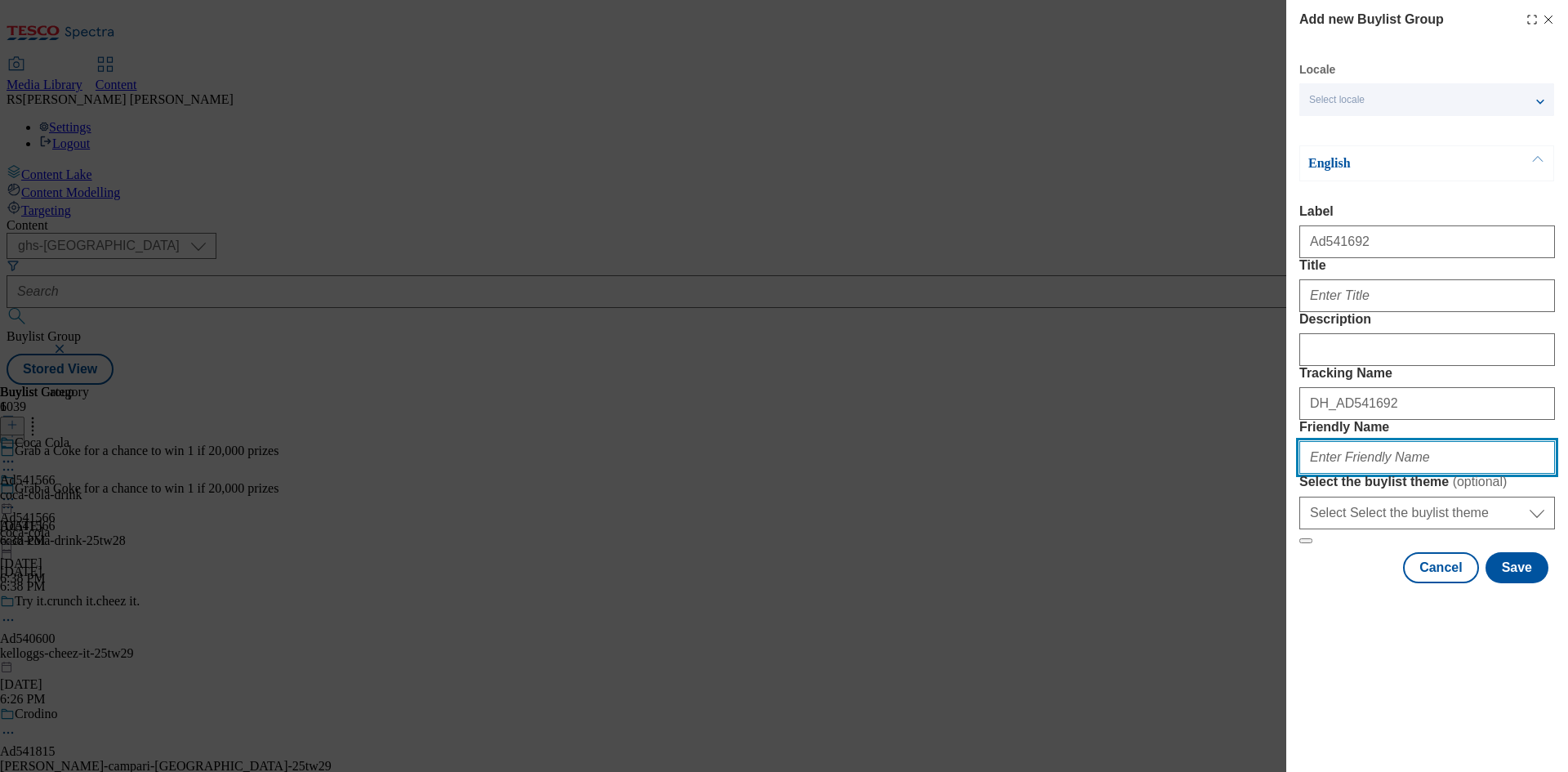
paste input "coca-cola-drinks-25tw28"
drag, startPoint x: 1385, startPoint y: 574, endPoint x: 1358, endPoint y: 575, distance: 27.0
click at [1358, 474] on input "coca-cola-drinks-25tw28" at bounding box center [1427, 457] width 256 height 33
click at [1359, 474] on input "coca-cola-drinks-25tw28" at bounding box center [1427, 457] width 256 height 33
type input "coca-cola-coke-drinks-25tw28"
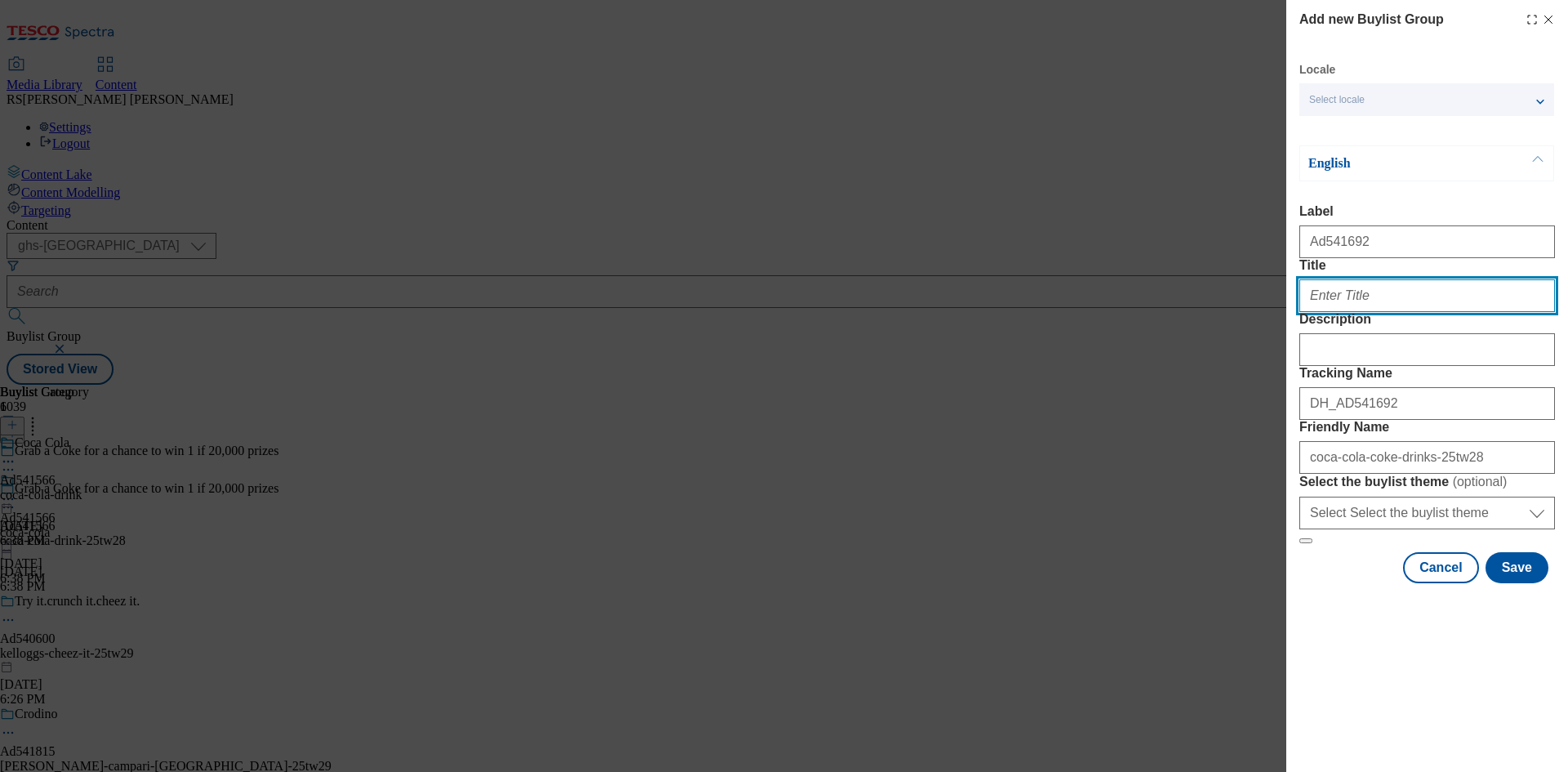
click at [1390, 312] on input "Title" at bounding box center [1427, 295] width 256 height 33
paste input "Grab a Coke for a chance to win 1 if 20,000 prizes"
type input "Grab a Coke for a chance to win 1 if 20,000 prizes"
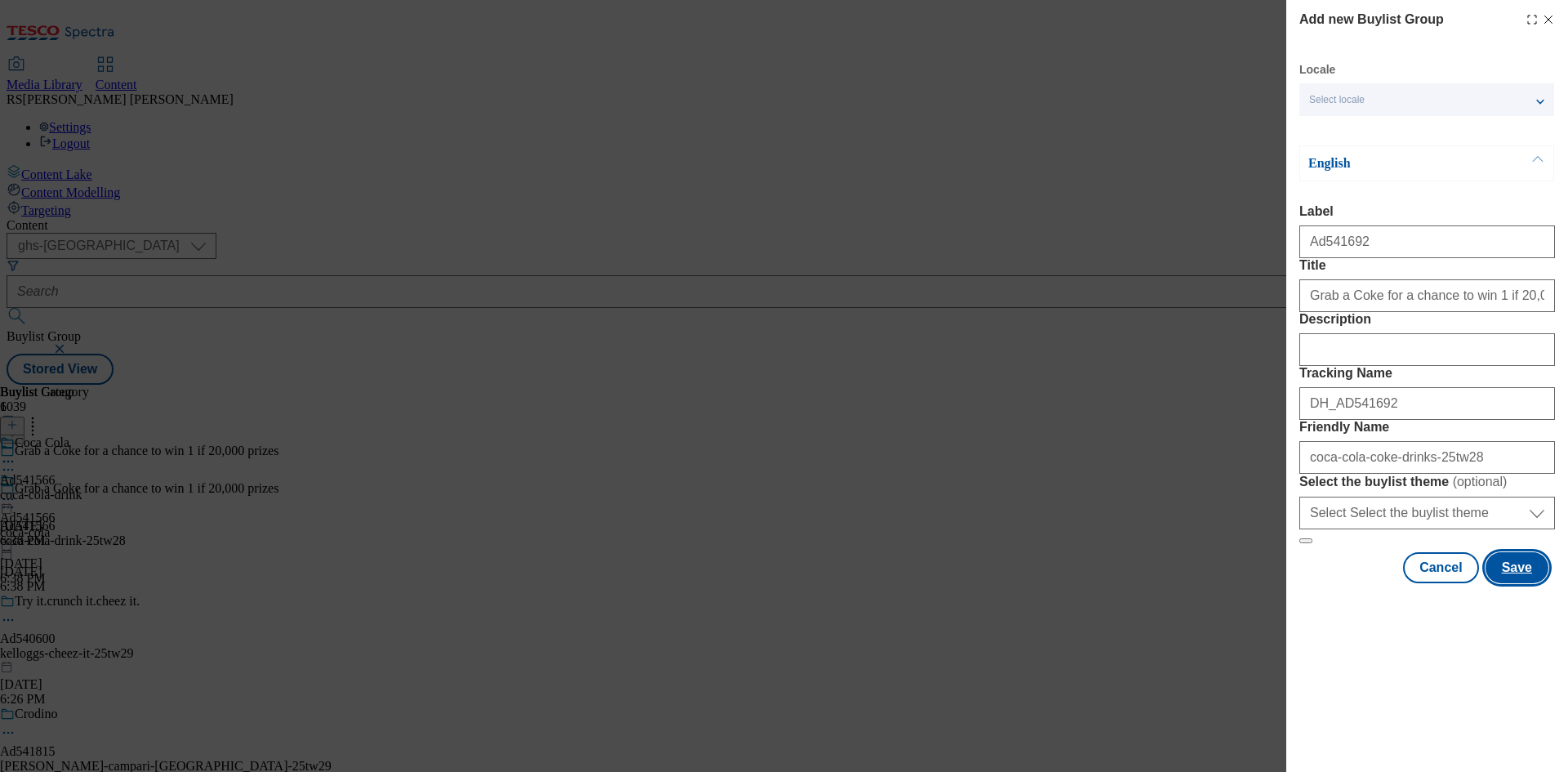
click at [1521, 584] on button "Save" at bounding box center [1516, 568] width 63 height 31
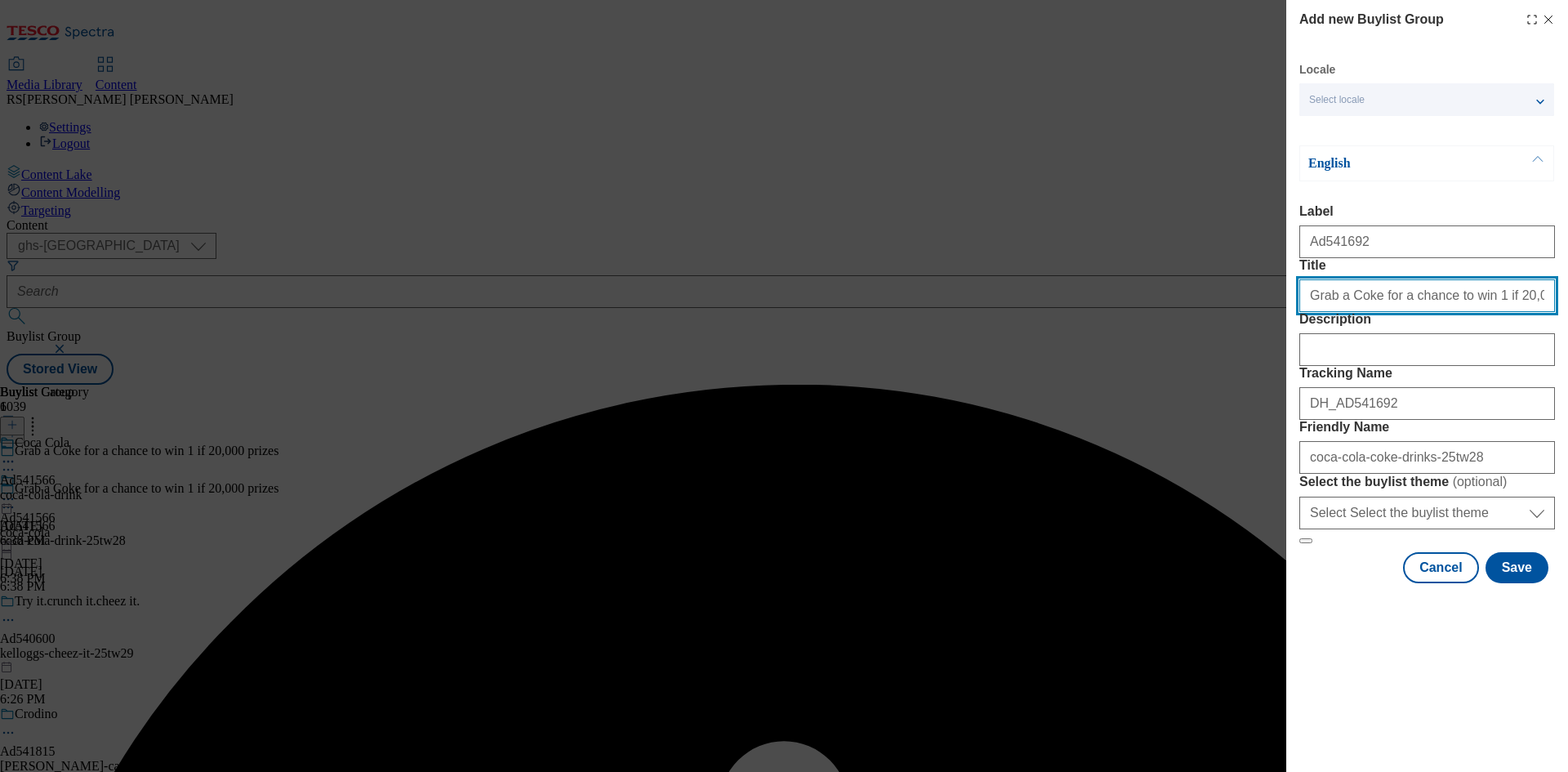
click at [1540, 312] on input "Grab a Coke for a chance to win 1 if 20,000 prizes" at bounding box center [1427, 295] width 256 height 33
type input "Grab a Coke for a chance to win 1 if 20,000 prizes"
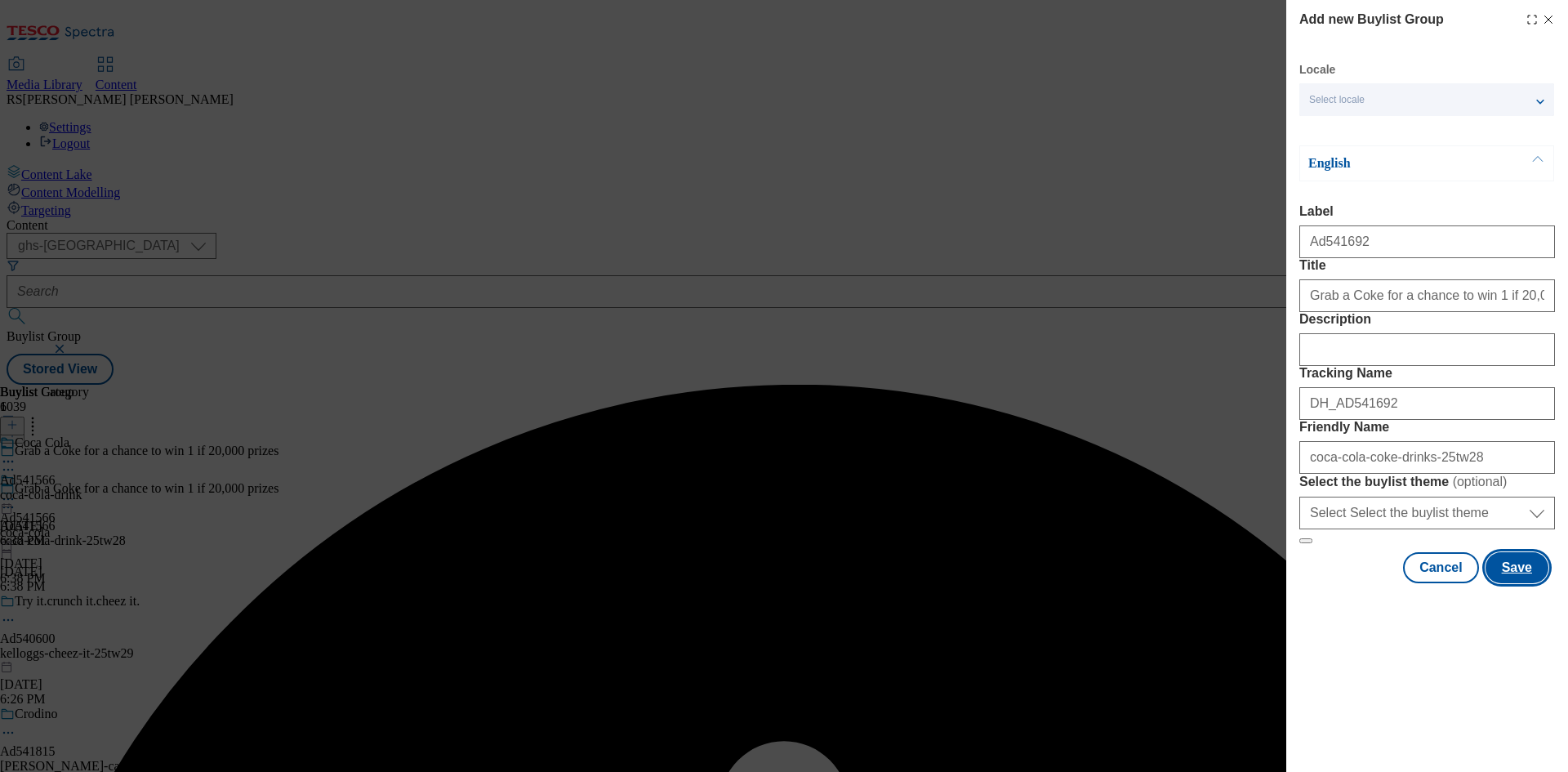
click at [1510, 584] on button "Save" at bounding box center [1516, 568] width 63 height 31
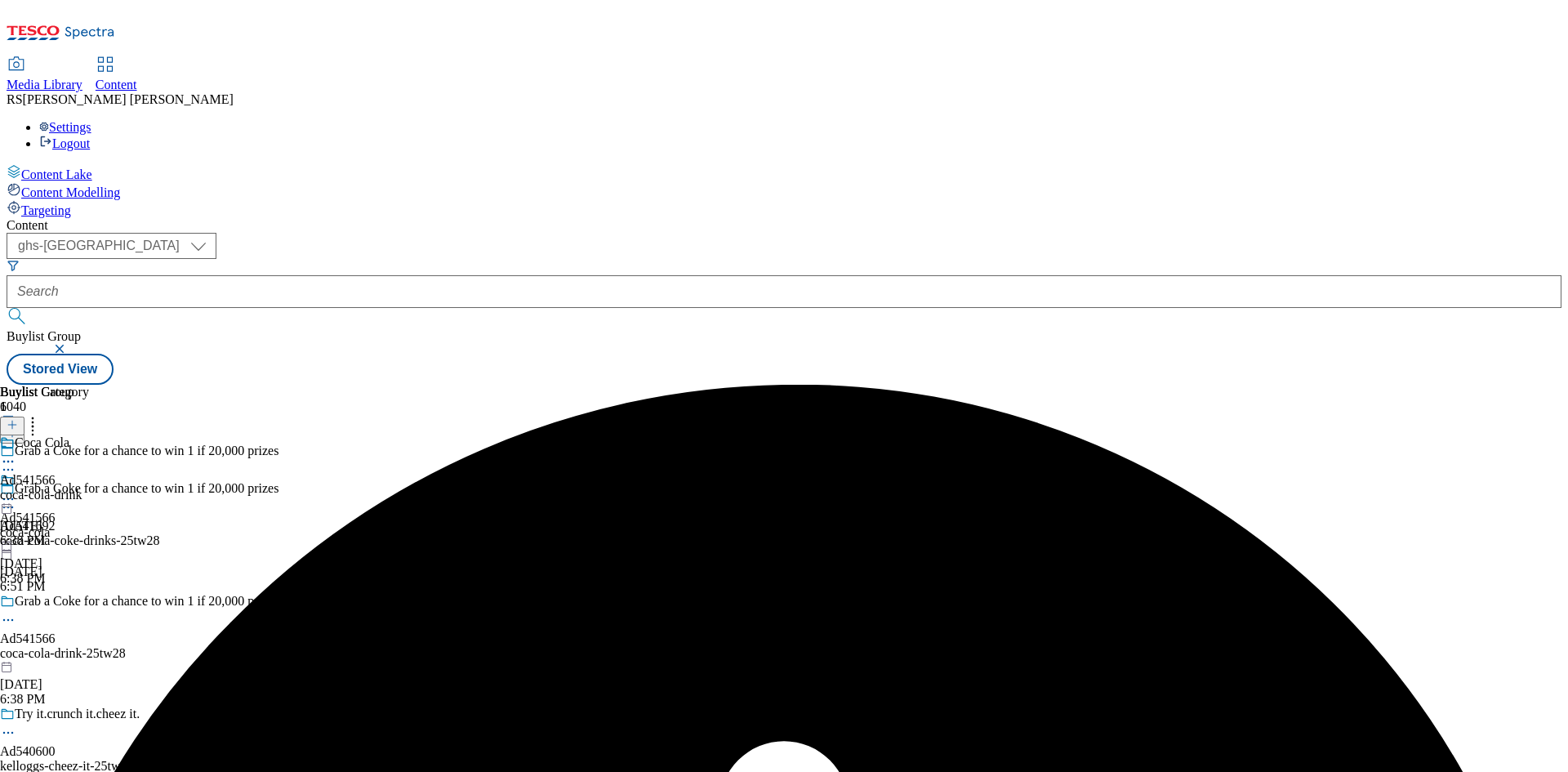
click at [332, 533] on div "coca-cola-coke-drinks-25tw28" at bounding box center [165, 541] width 332 height 15
click at [18, 419] on icon at bounding box center [12, 424] width 12 height 12
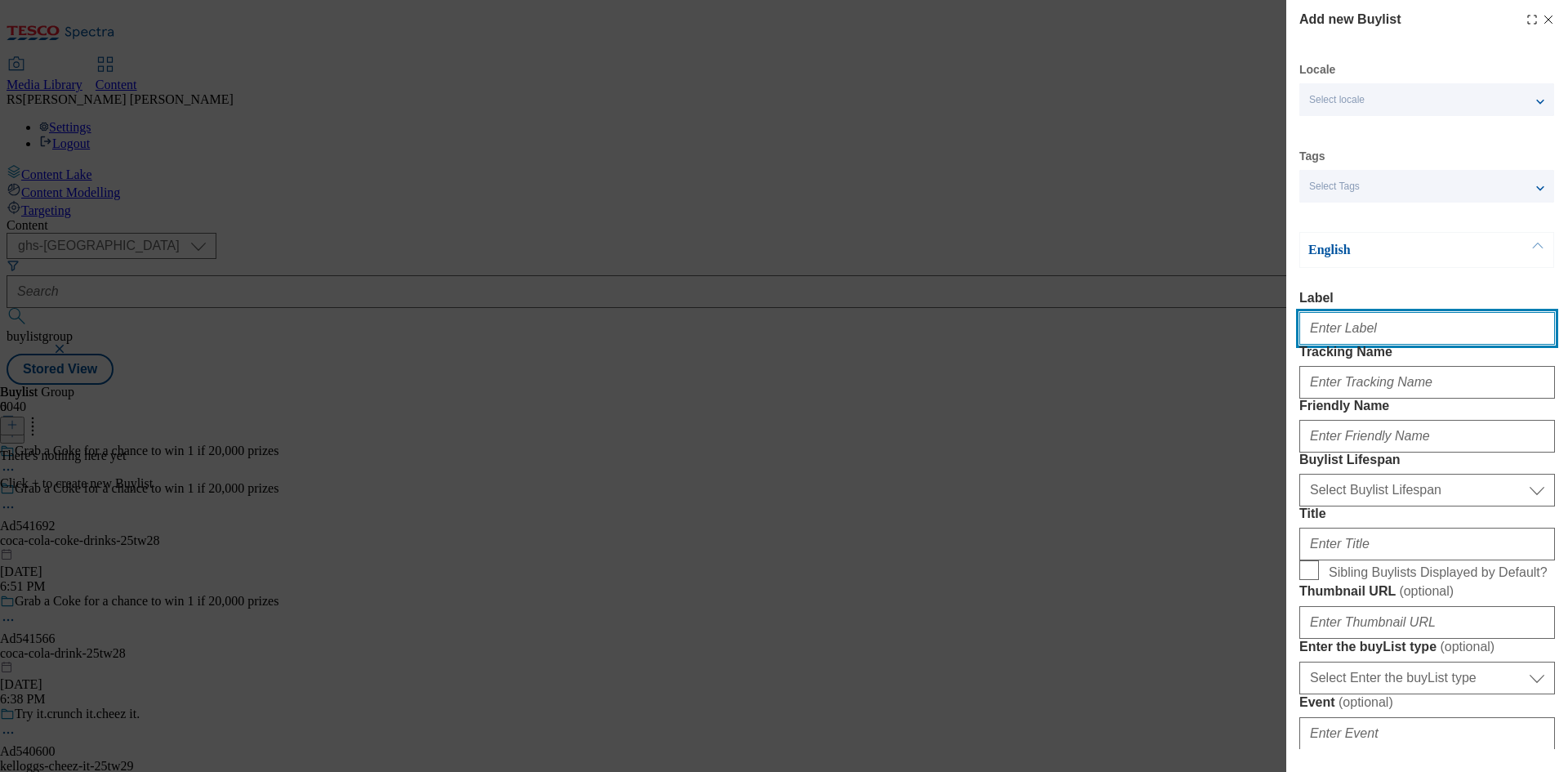
click at [1370, 333] on input "Label" at bounding box center [1427, 328] width 256 height 33
paste input "541692"
type input "Ad541692"
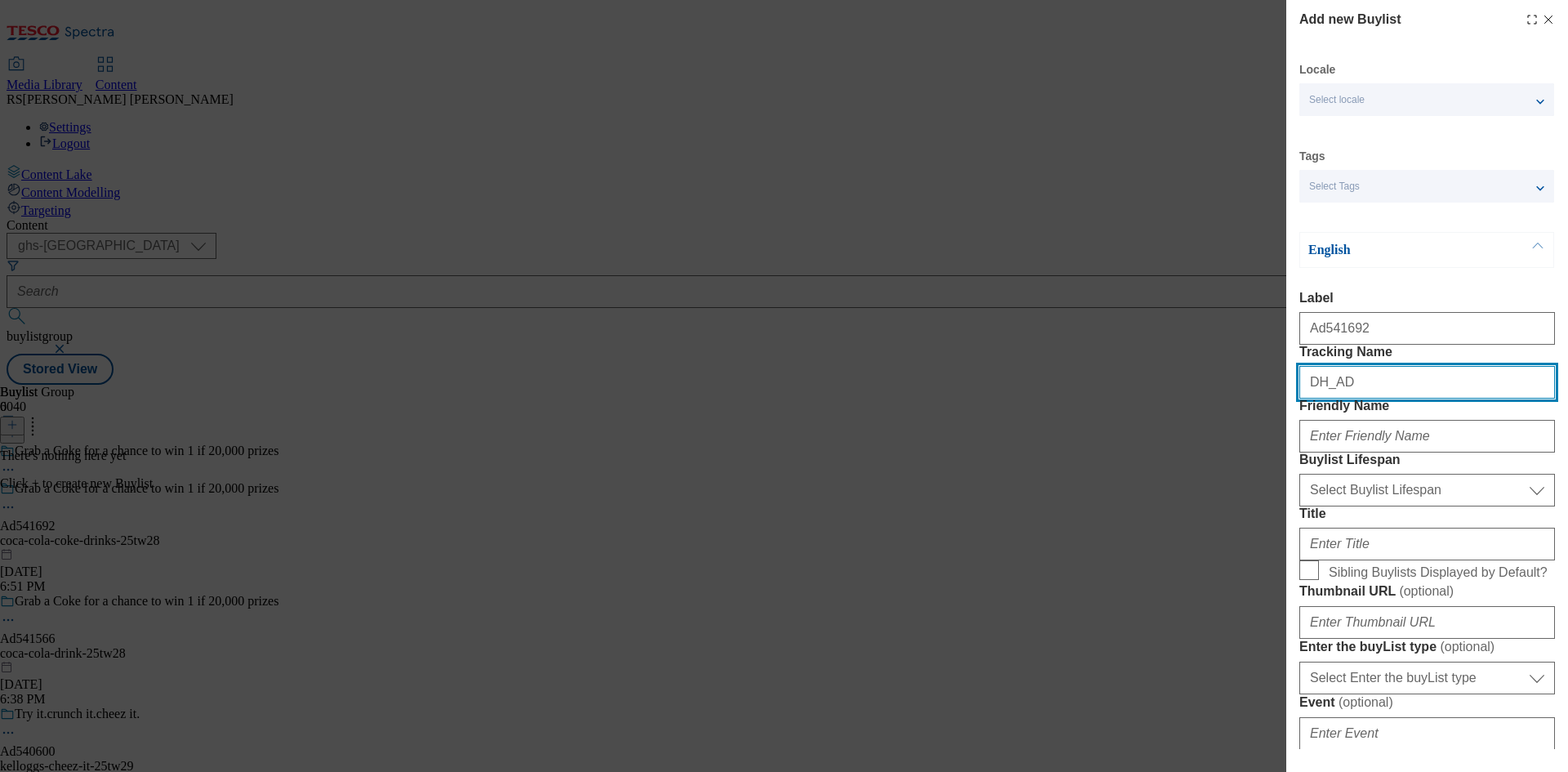
paste input "541692"
type input "DH_AD541692"
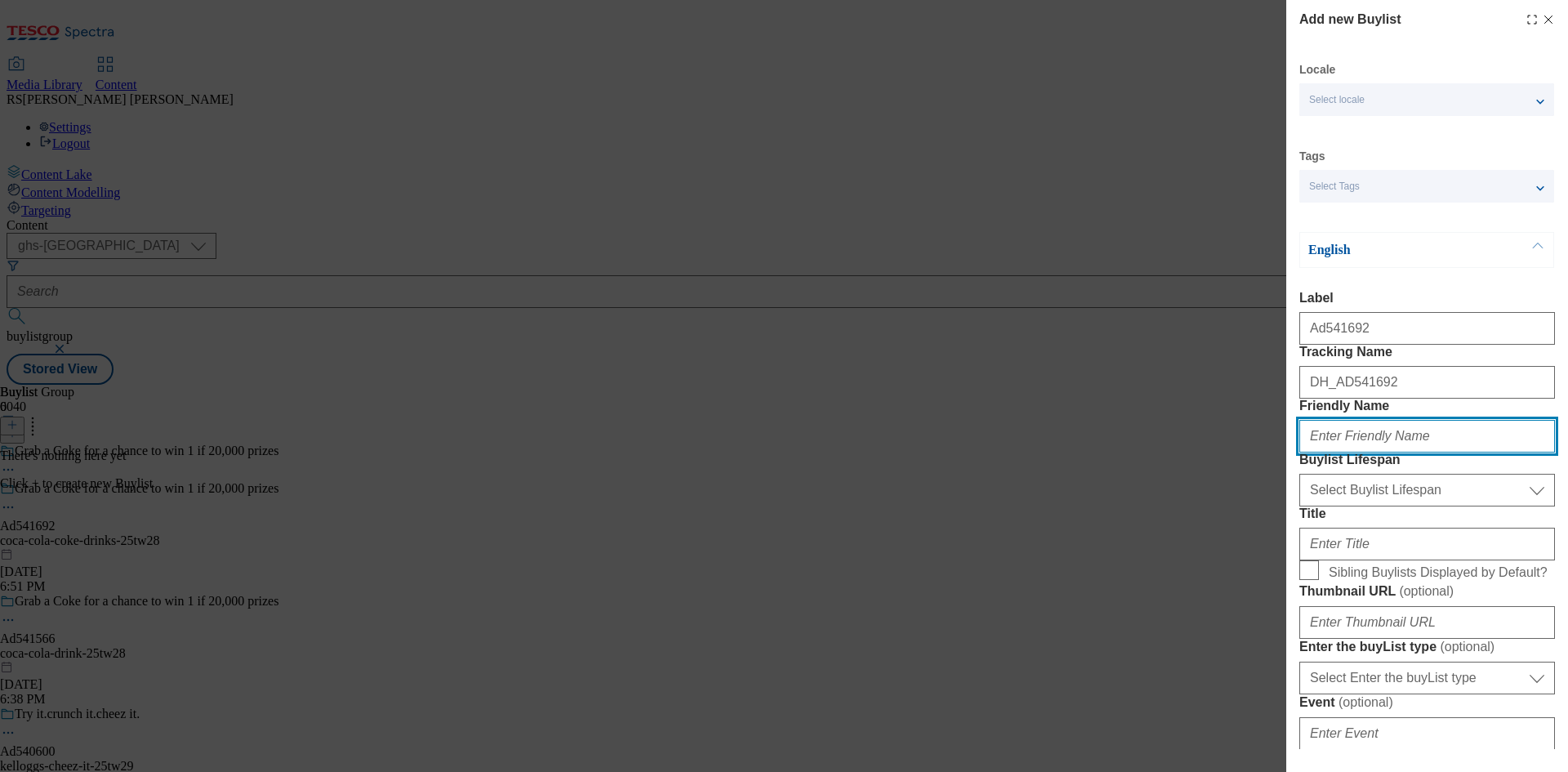
paste input "coca-cola"
type input "coca-cola"
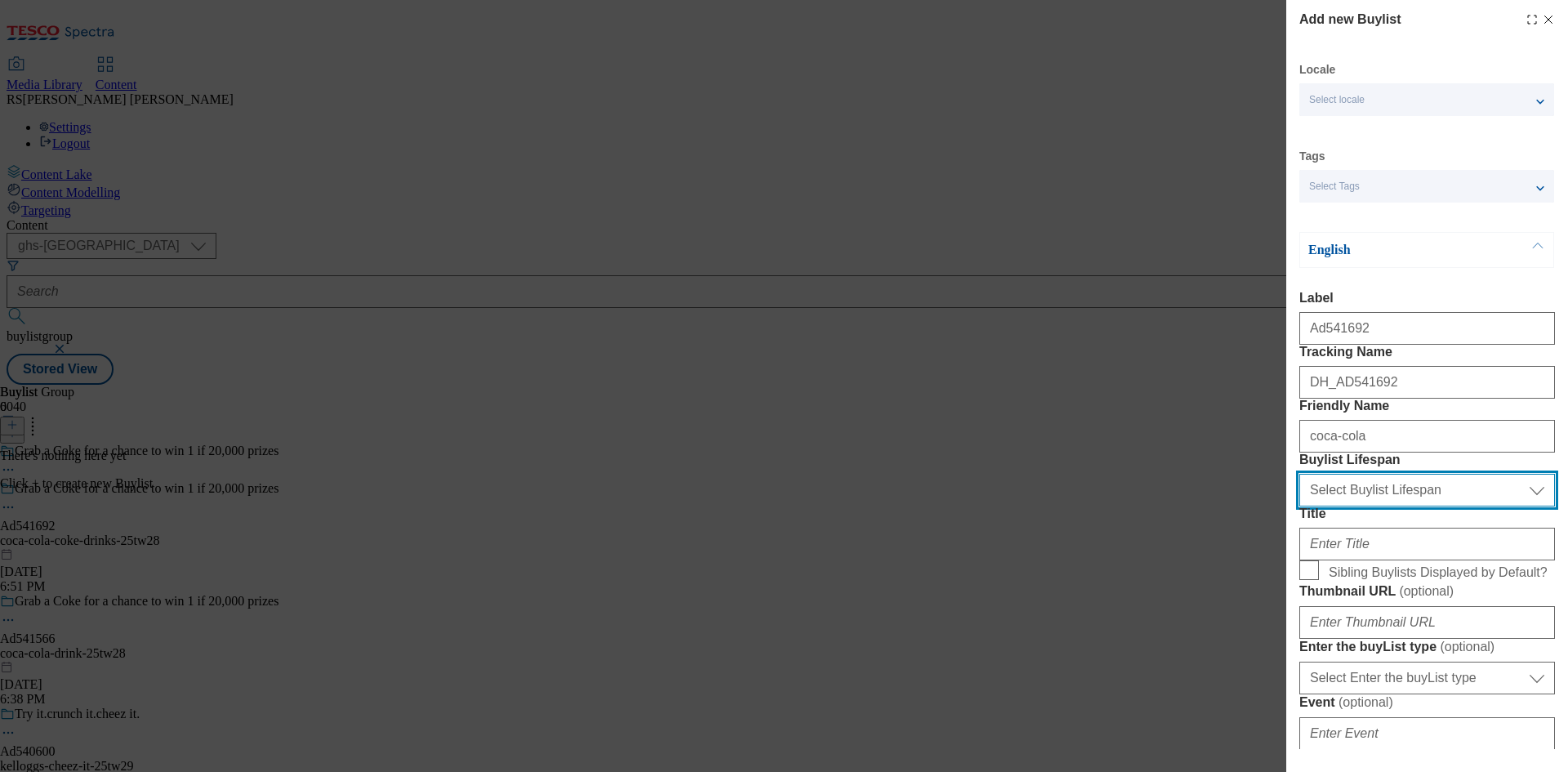
click at [1392, 507] on select "Select Buylist Lifespan evergreen seasonal tactical" at bounding box center [1427, 490] width 256 height 33
select select "tactical"
click at [1299, 507] on select "Select Buylist Lifespan evergreen seasonal tactical" at bounding box center [1427, 490] width 256 height 33
click at [1349, 521] on label "Title" at bounding box center [1427, 514] width 256 height 15
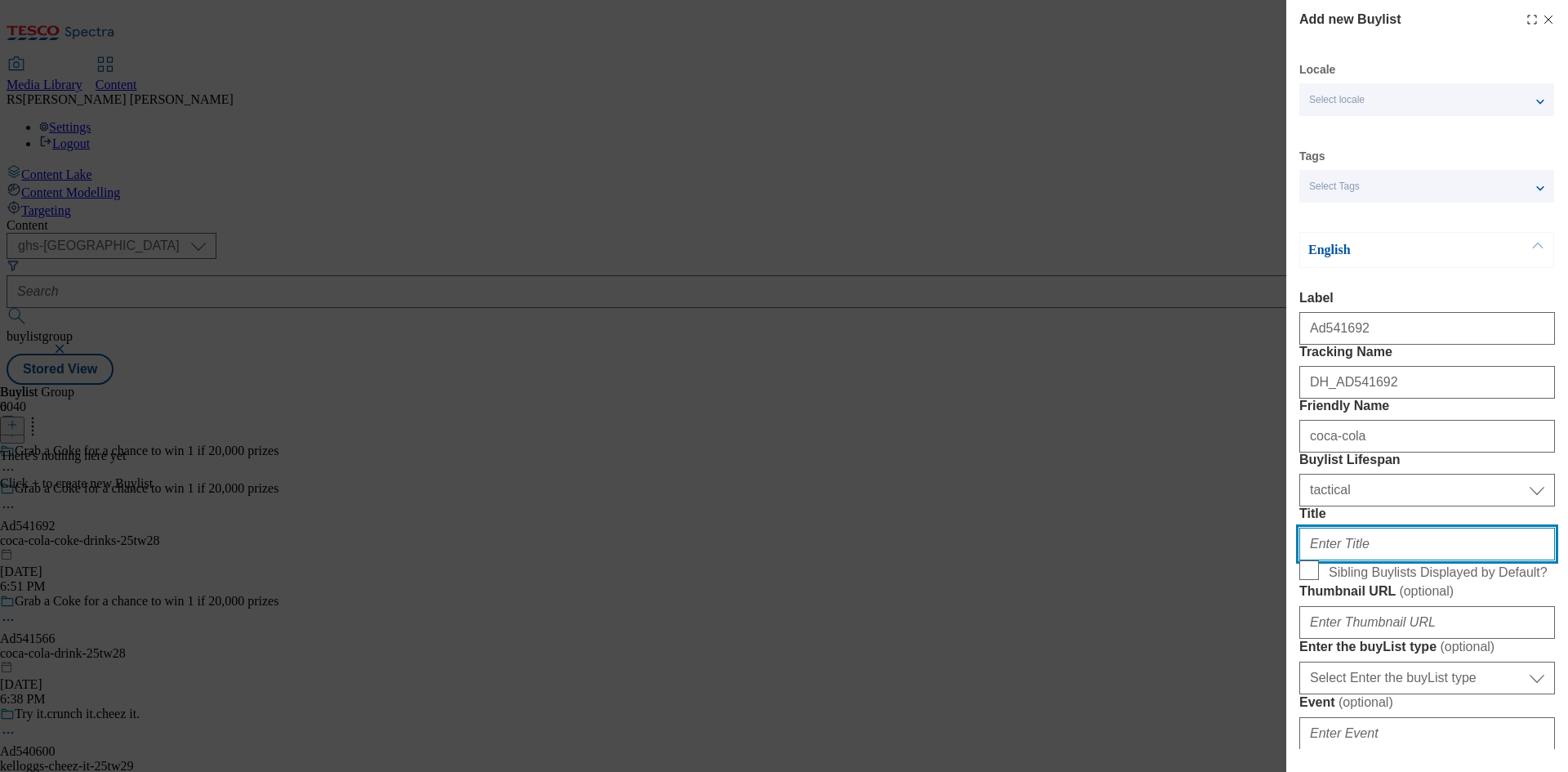
click at [1349, 561] on input "Title" at bounding box center [1427, 544] width 256 height 33
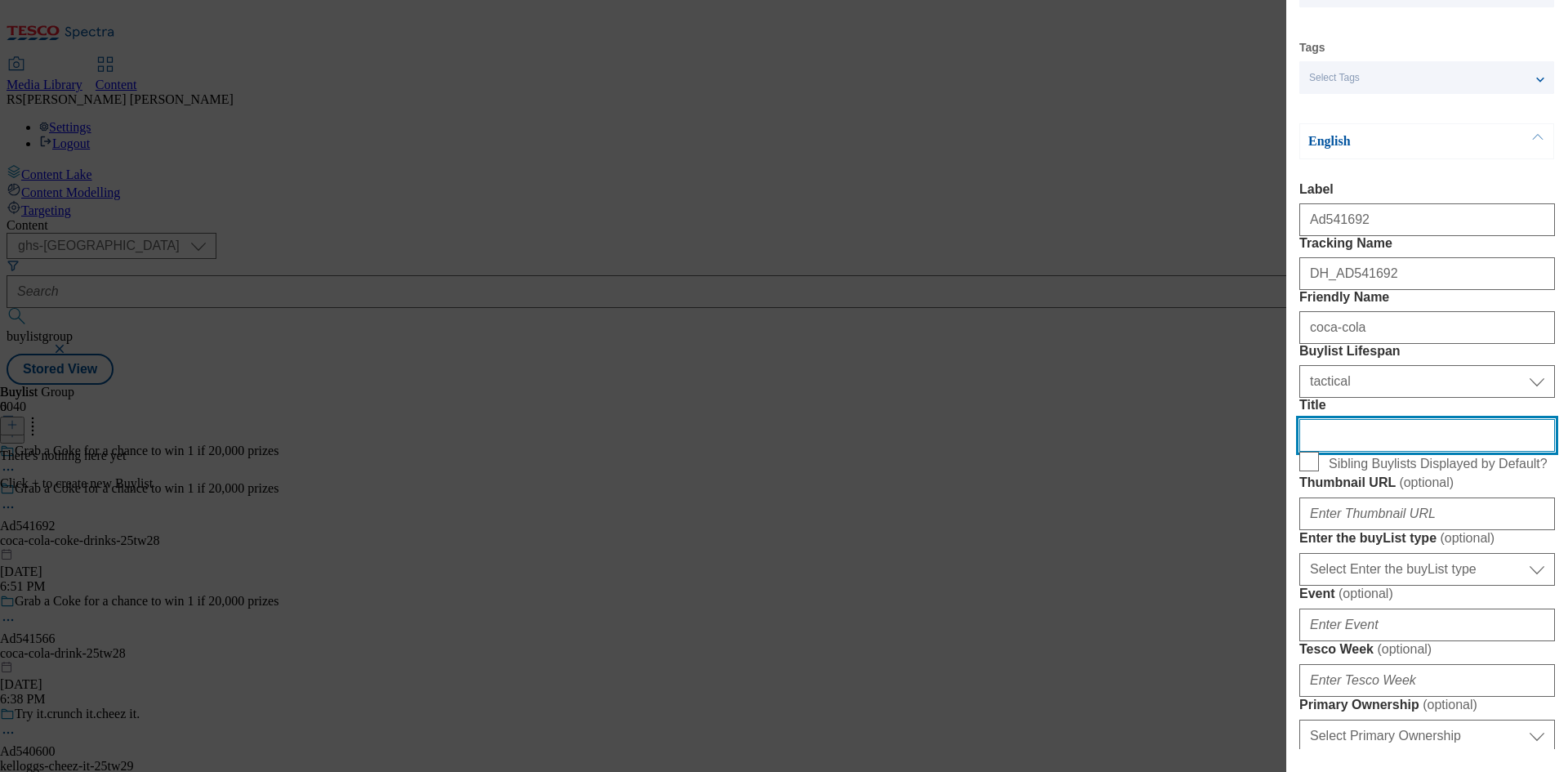
scroll to position [327, 0]
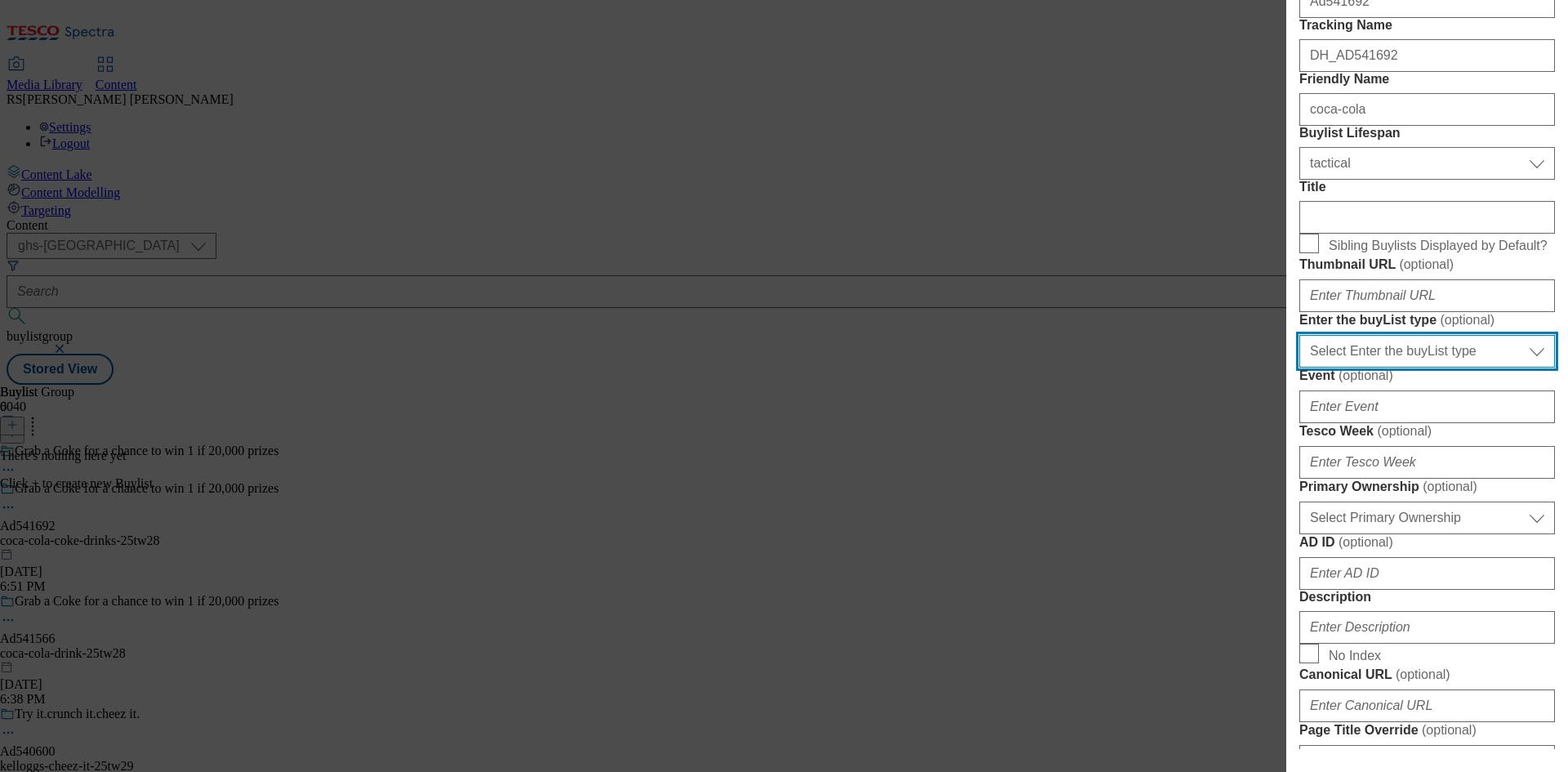
drag, startPoint x: 1428, startPoint y: 531, endPoint x: 1432, endPoint y: 546, distance: 15.5
click at [1428, 368] on select "Select Enter the buyList type event supplier funded long term >4 weeks supplier…" at bounding box center [1427, 351] width 256 height 33
select select "supplier funded short term 1-3 weeks"
click at [1299, 368] on select "Select Enter the buyList type event supplier funded long term >4 weeks supplier…" at bounding box center [1427, 351] width 256 height 33
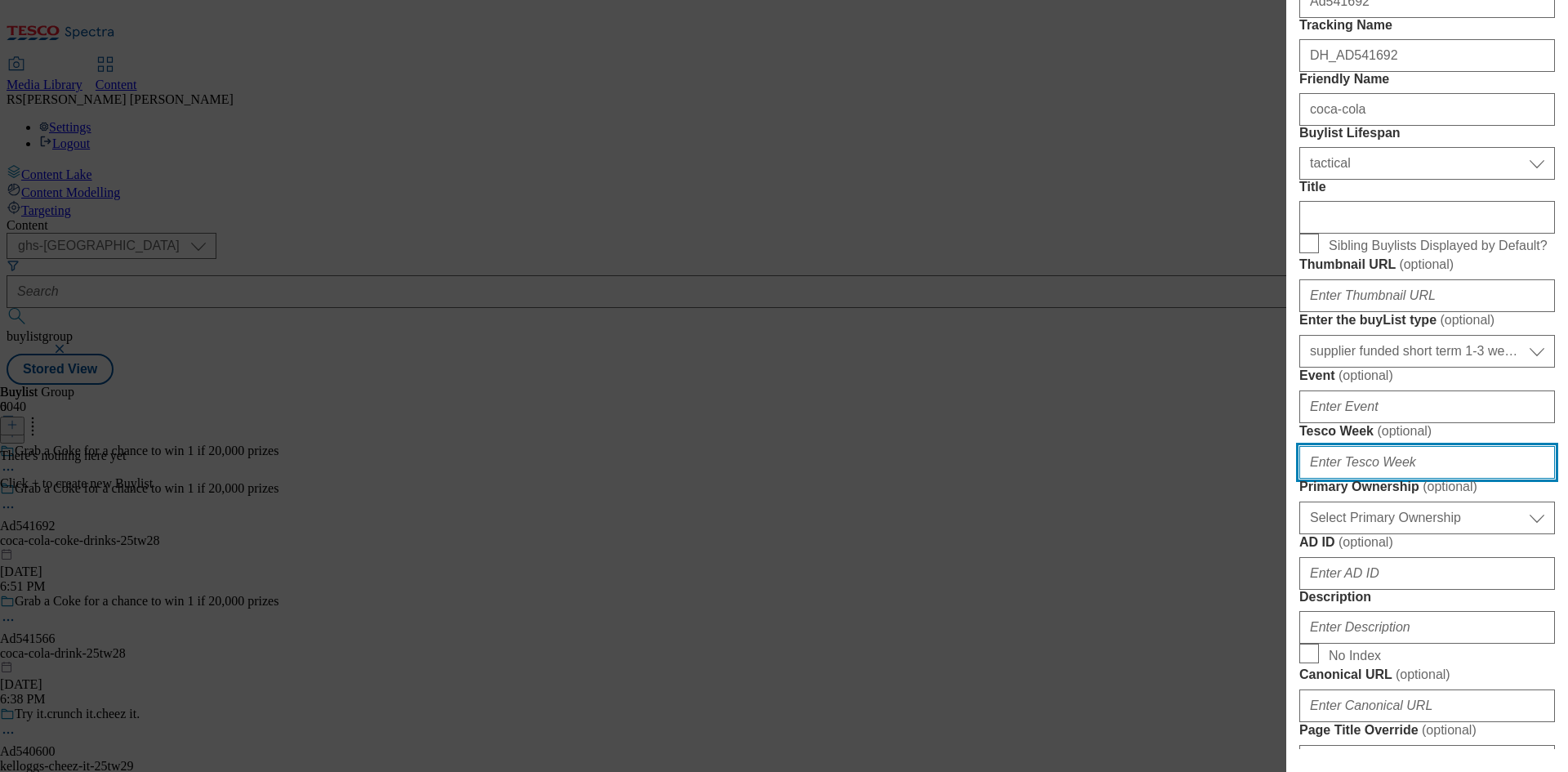
click at [1370, 478] on input "Tesco Week ( optional )" at bounding box center [1427, 463] width 256 height 33
type input "28"
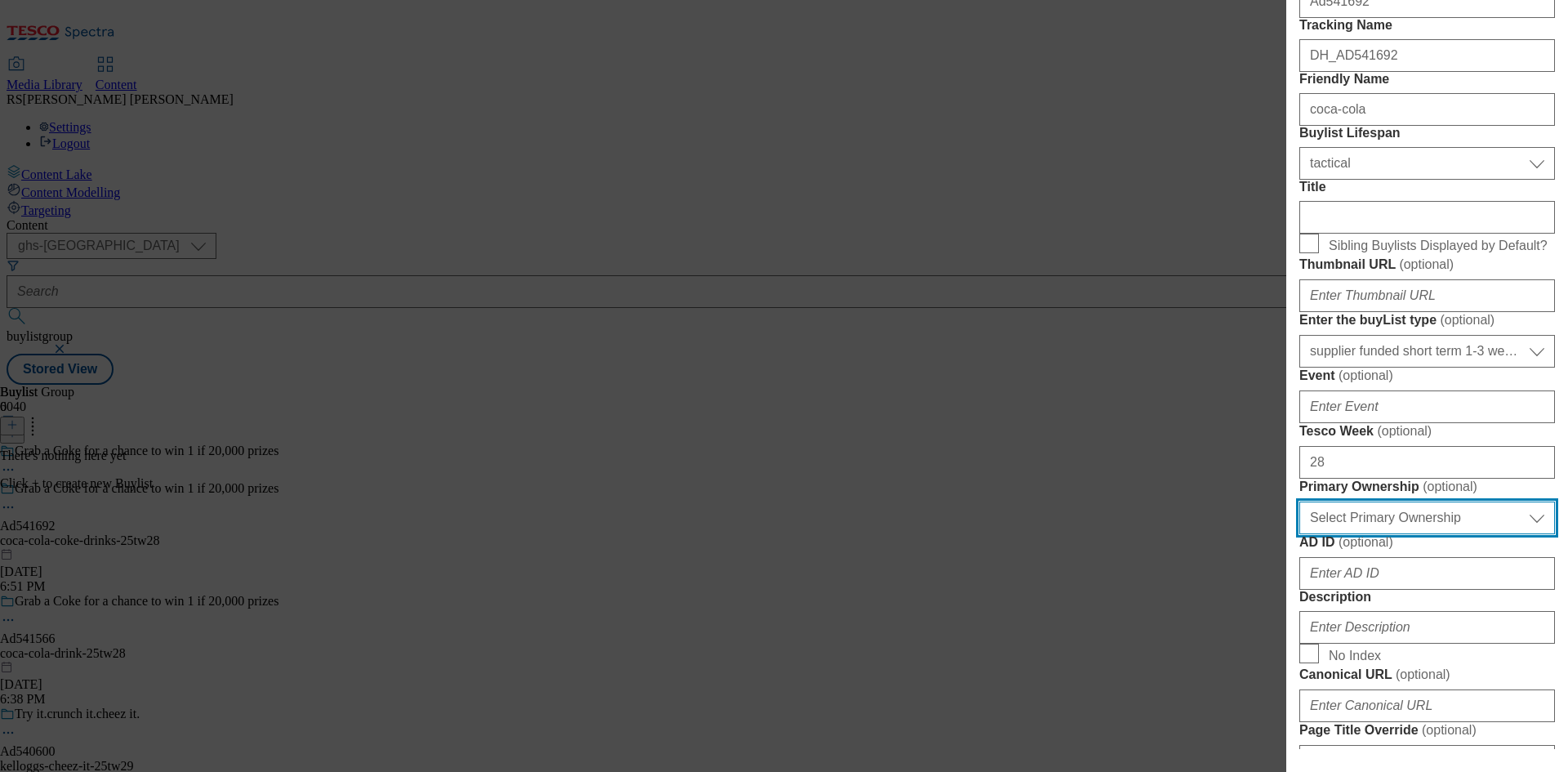
scroll to position [741, 0]
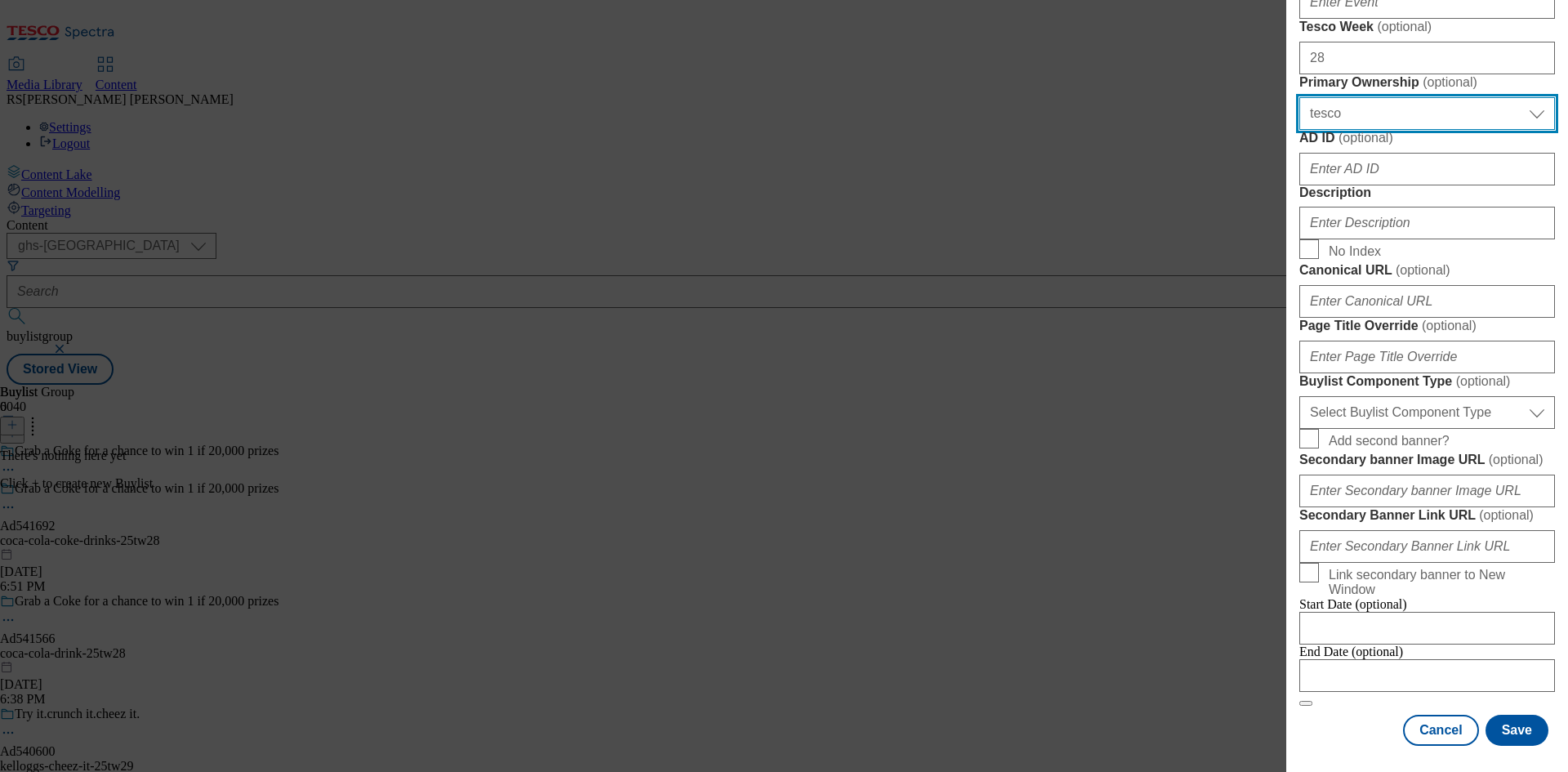
select select "dunnhumby"
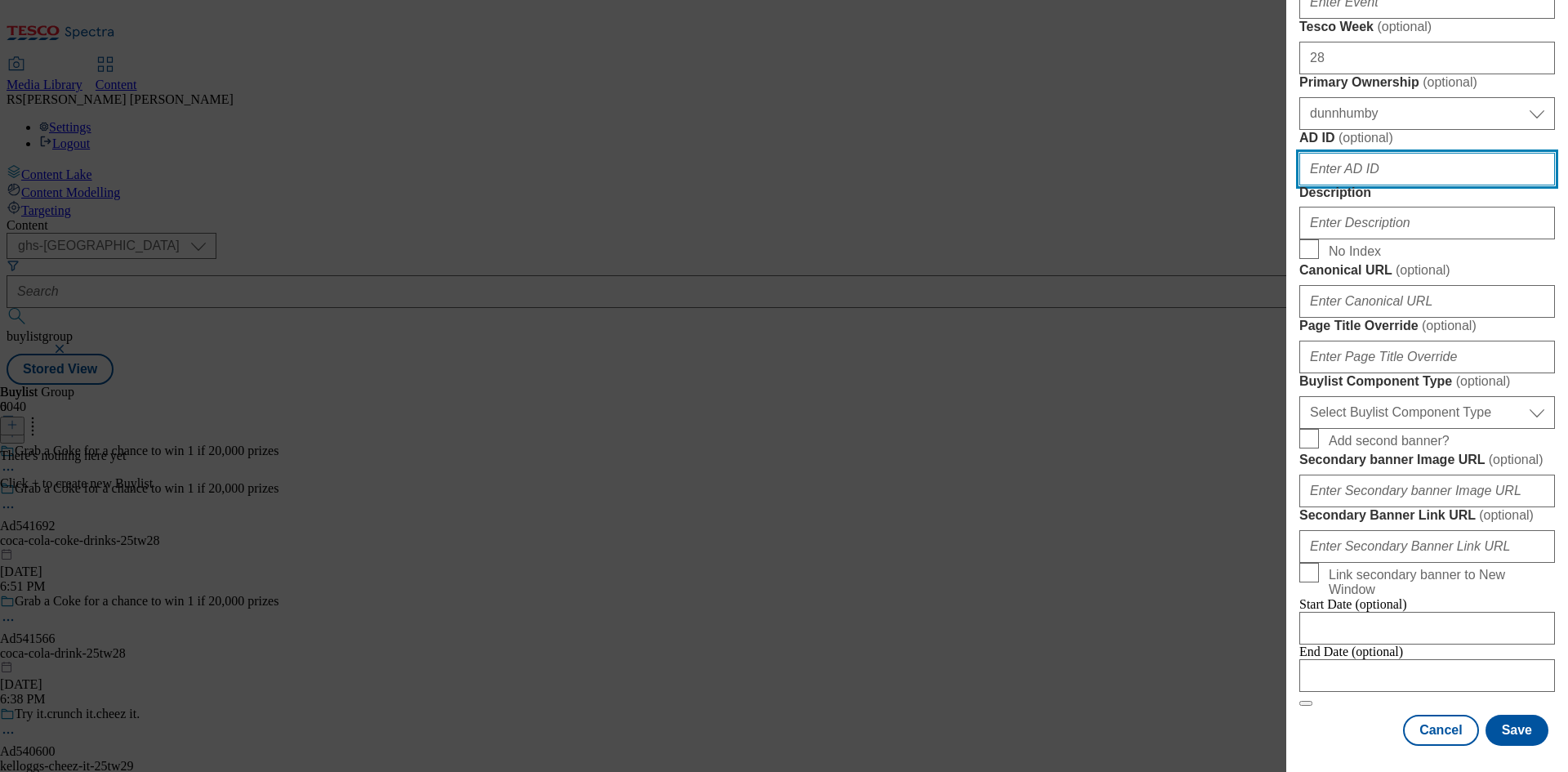
paste input "541692"
type input "541692"
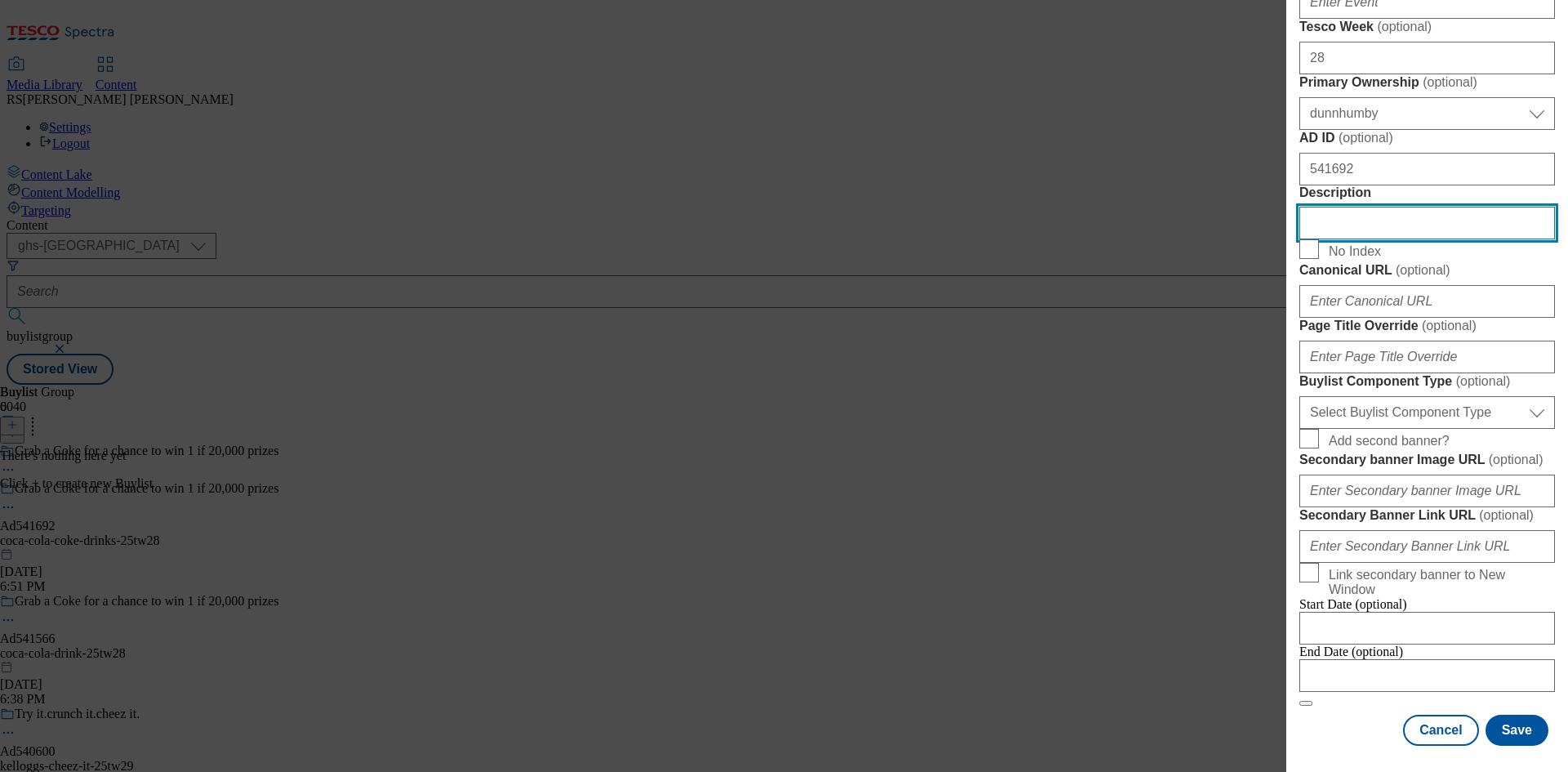
scroll to position [986, 0]
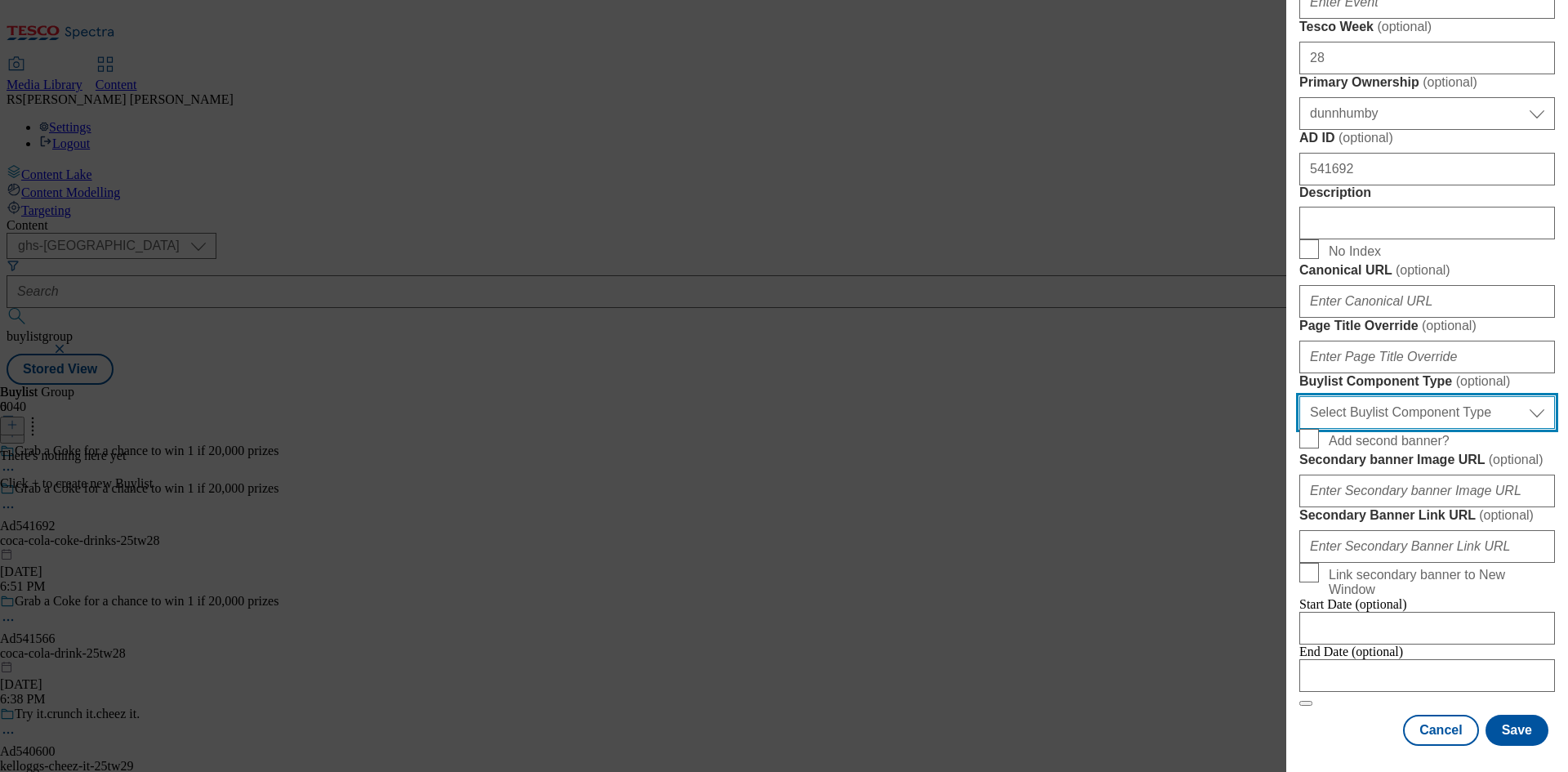
click at [1466, 429] on select "Select Buylist Component Type Banner Competition Header Meal" at bounding box center [1427, 413] width 256 height 33
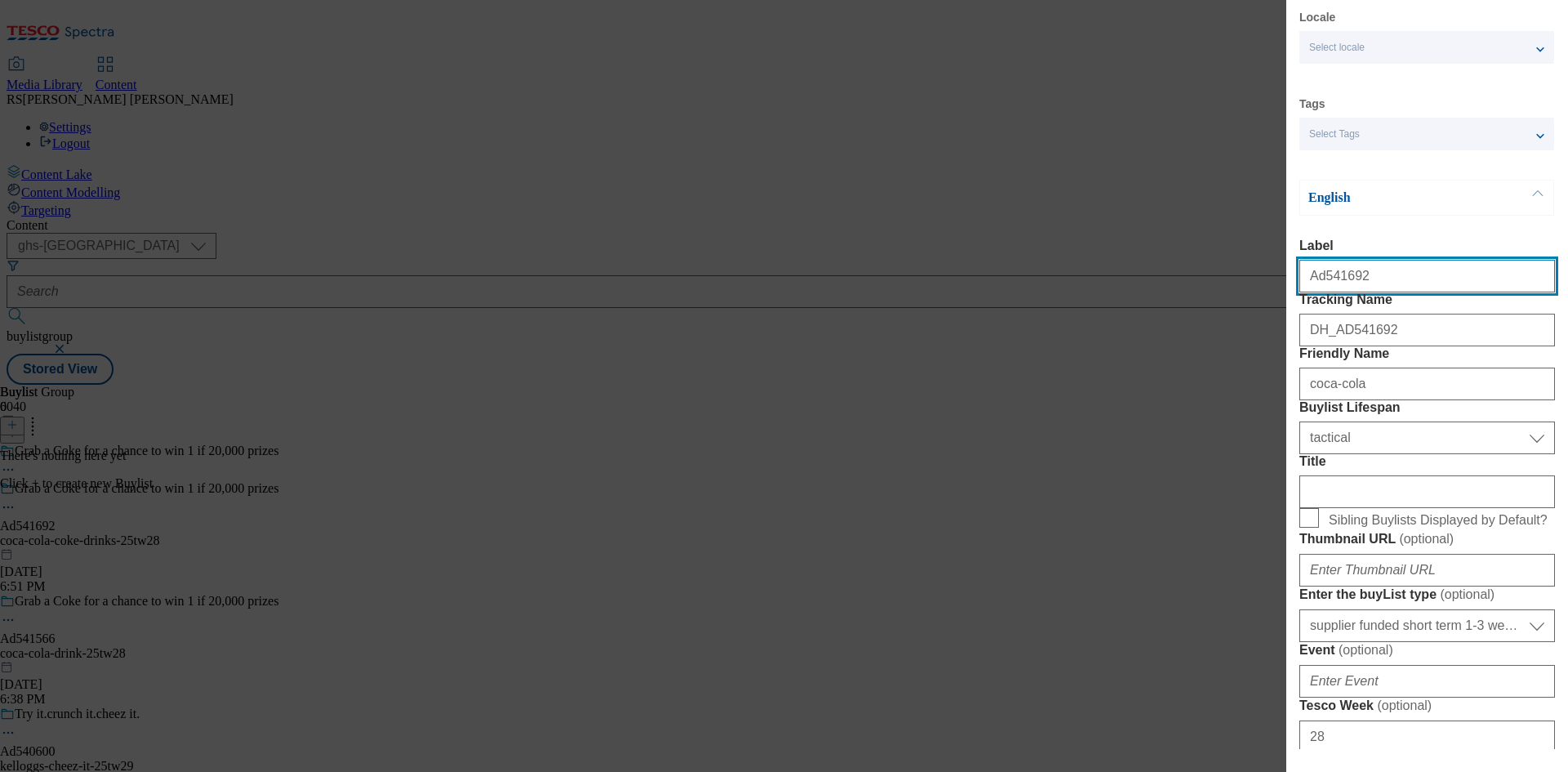
select select "Banner"
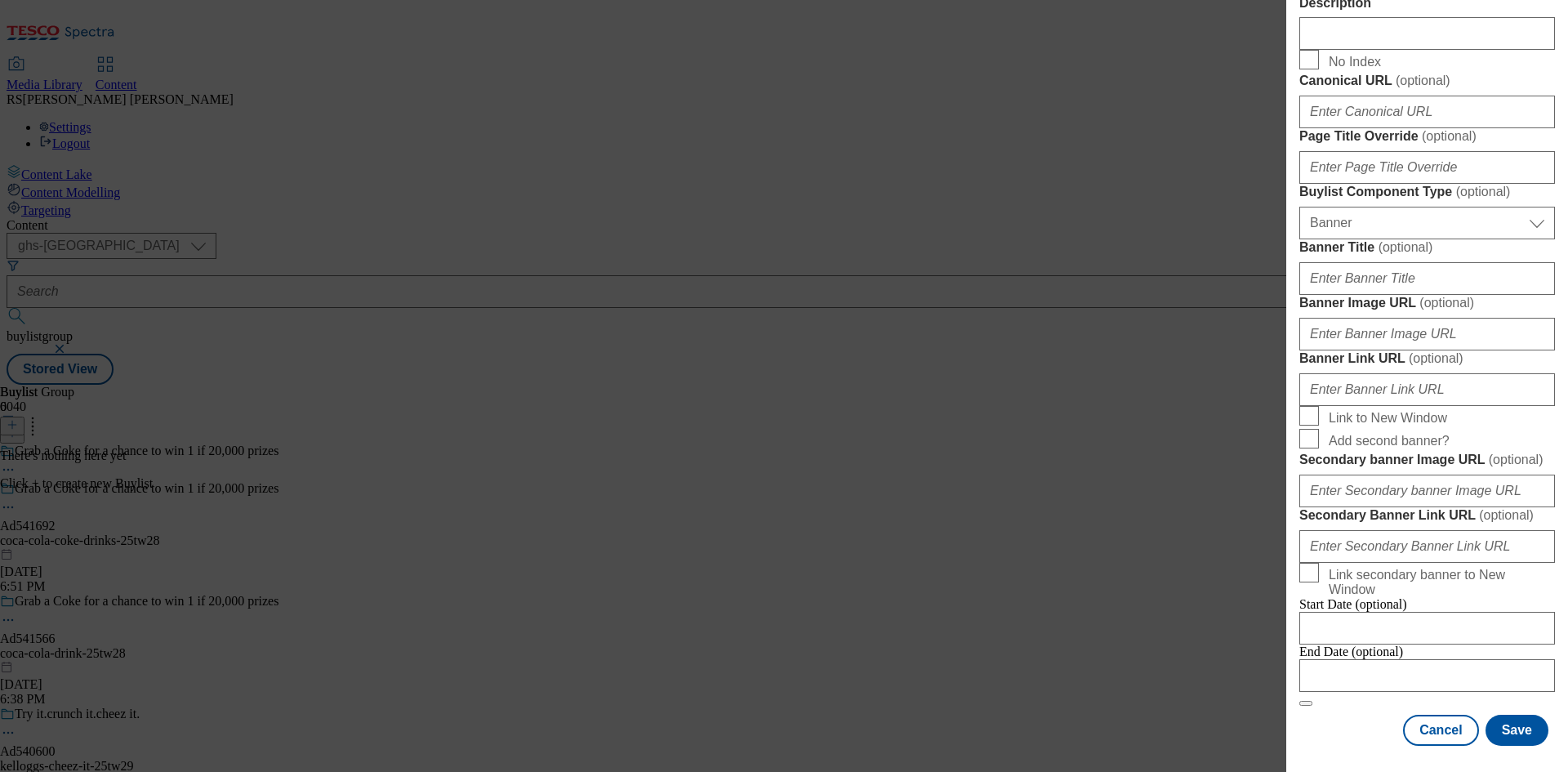
scroll to position [1619, 0]
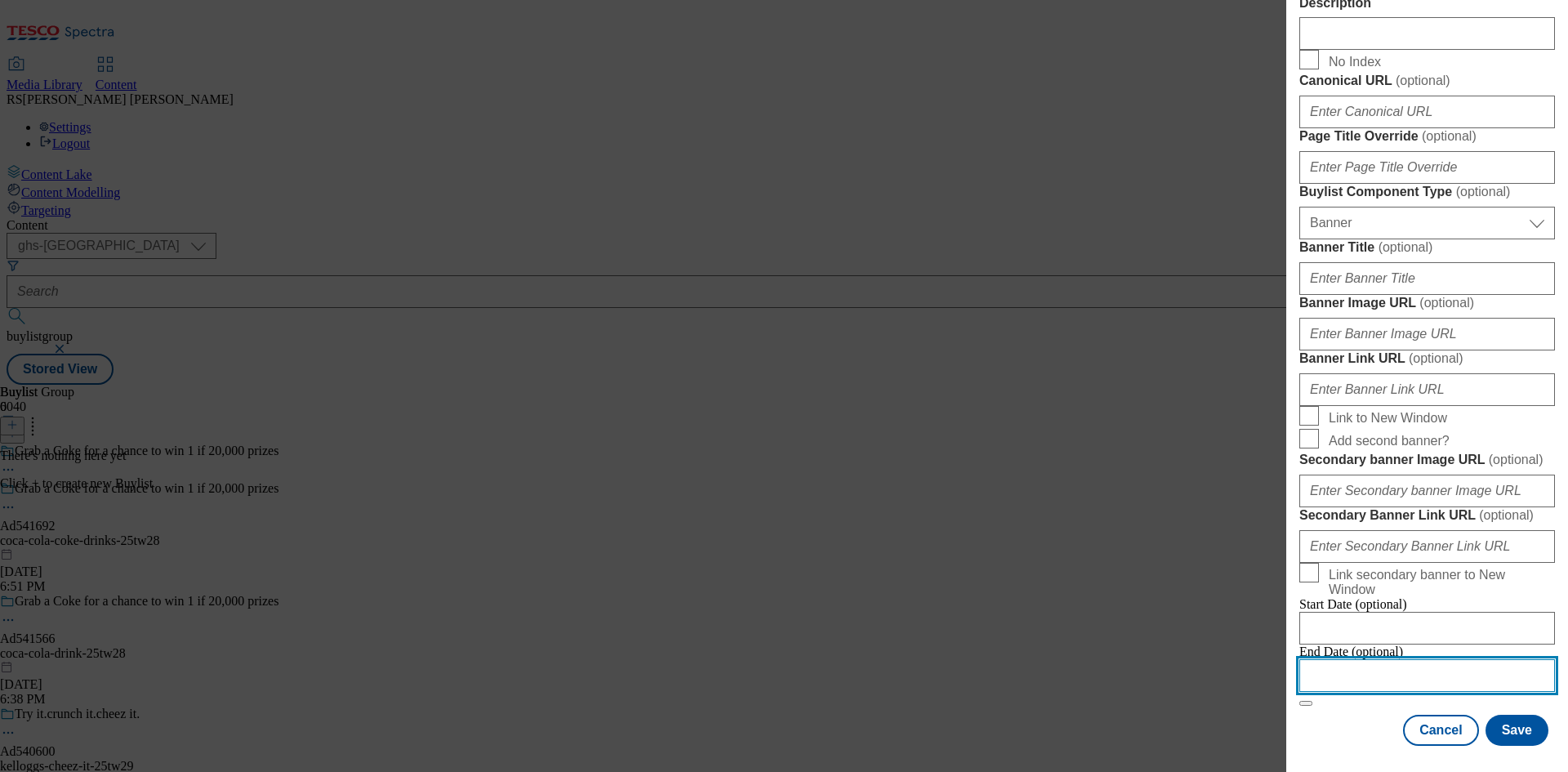
click at [1407, 659] on input "Modal" at bounding box center [1427, 676] width 256 height 33
select select "2025"
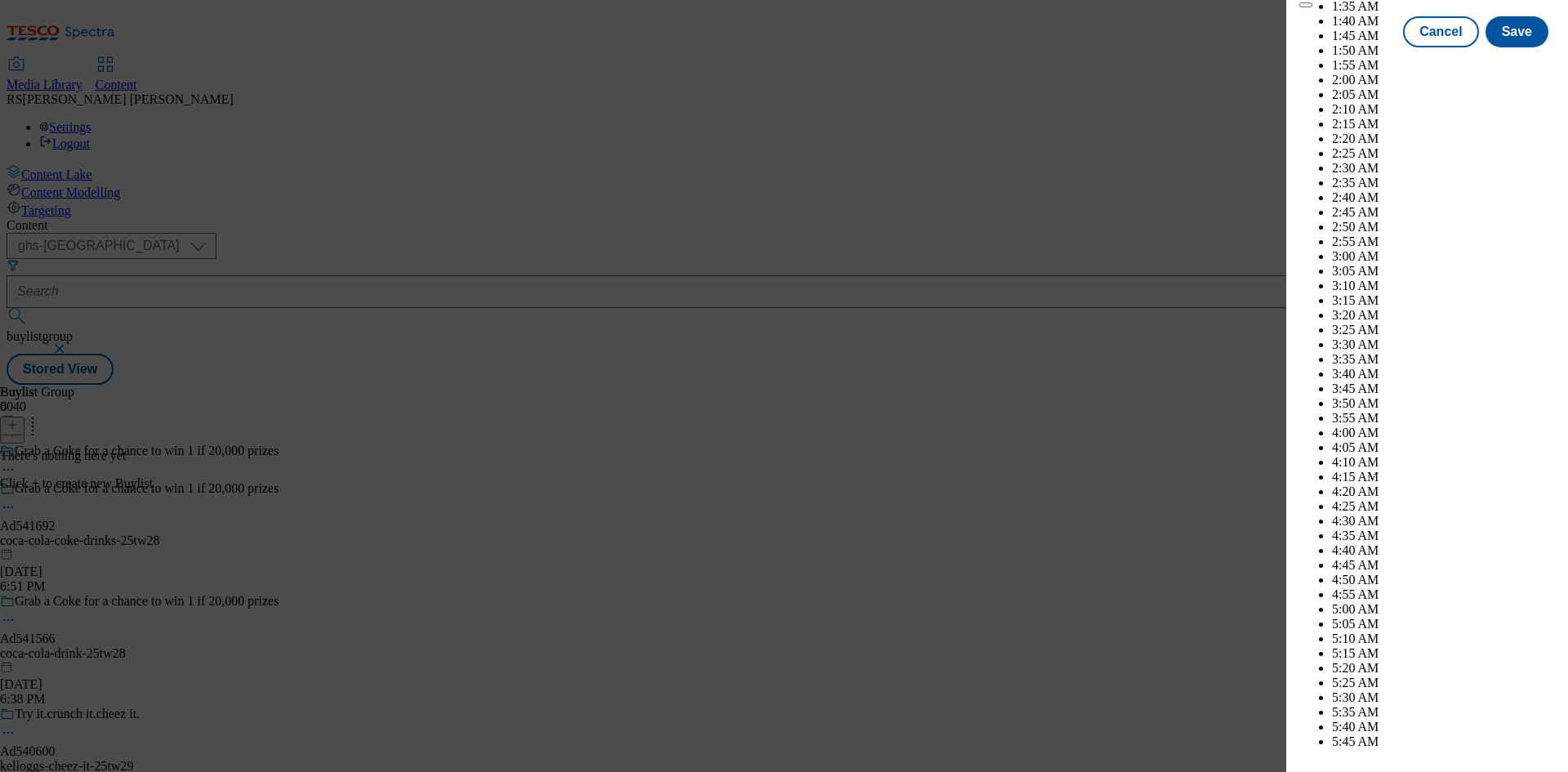
scroll to position [6821, 0]
select select "November"
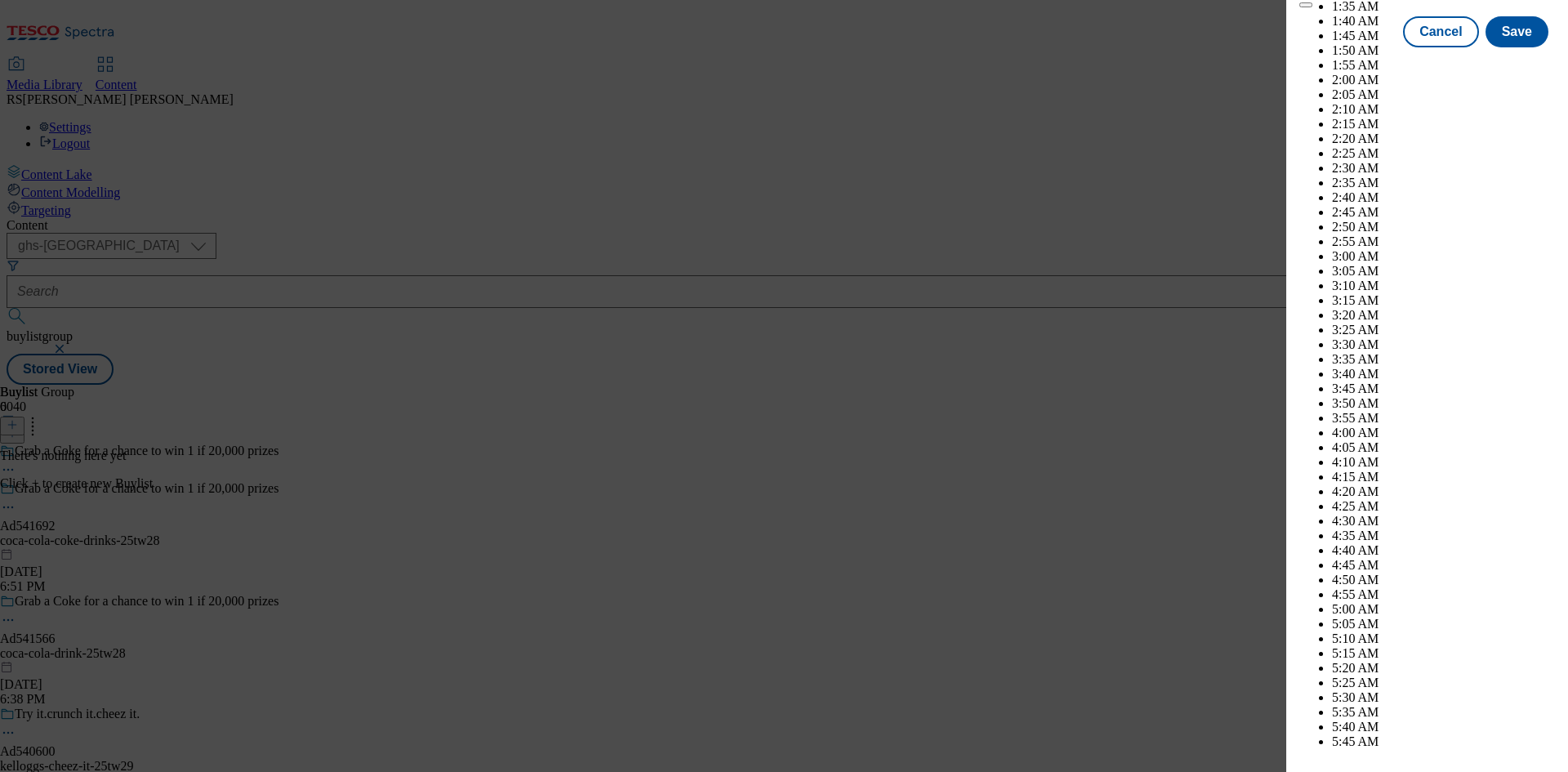
click at [1497, 62] on button "Save" at bounding box center [1516, 47] width 63 height 31
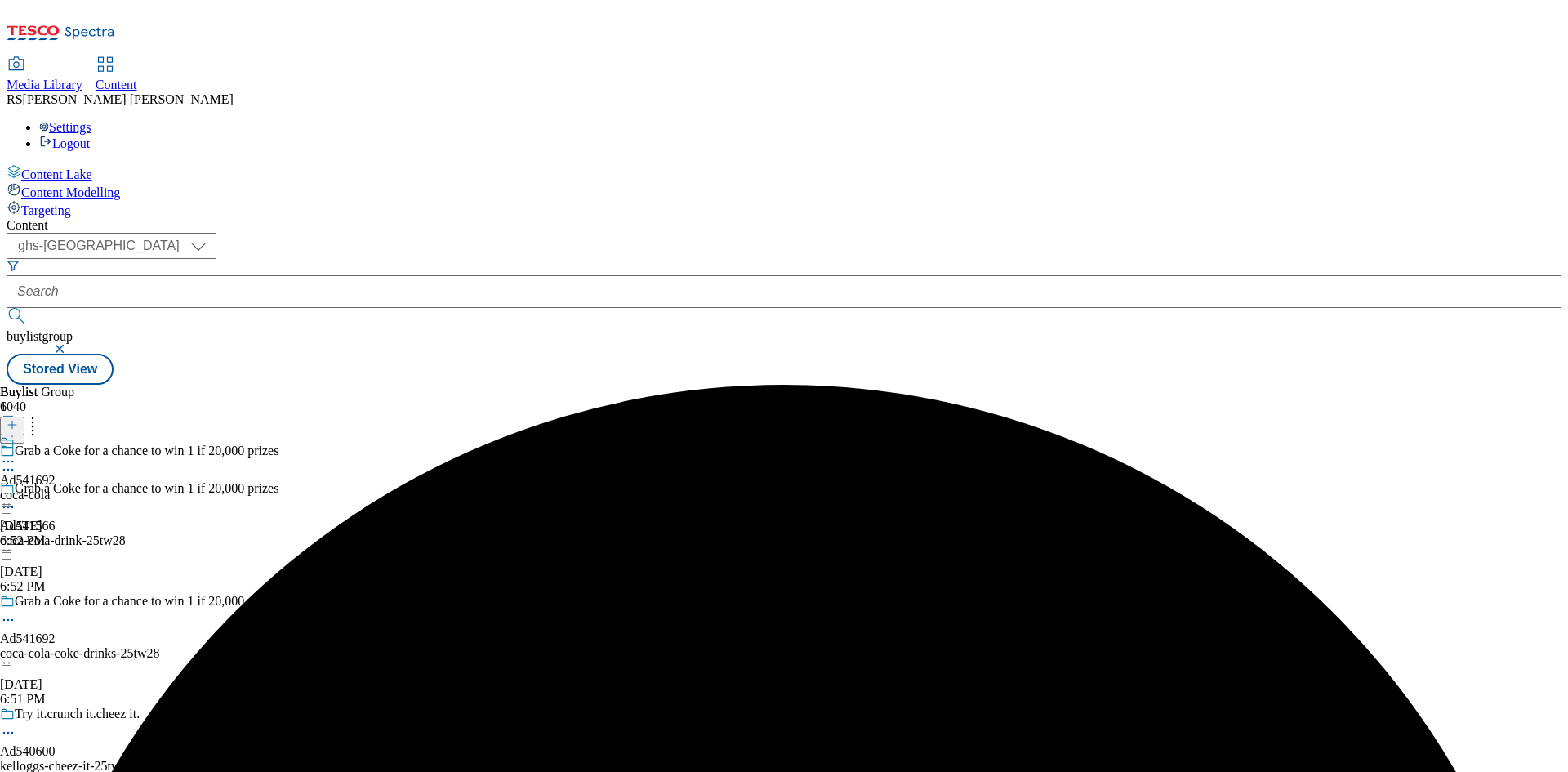
click at [56, 488] on div "coca-cola" at bounding box center [27, 495] width 56 height 15
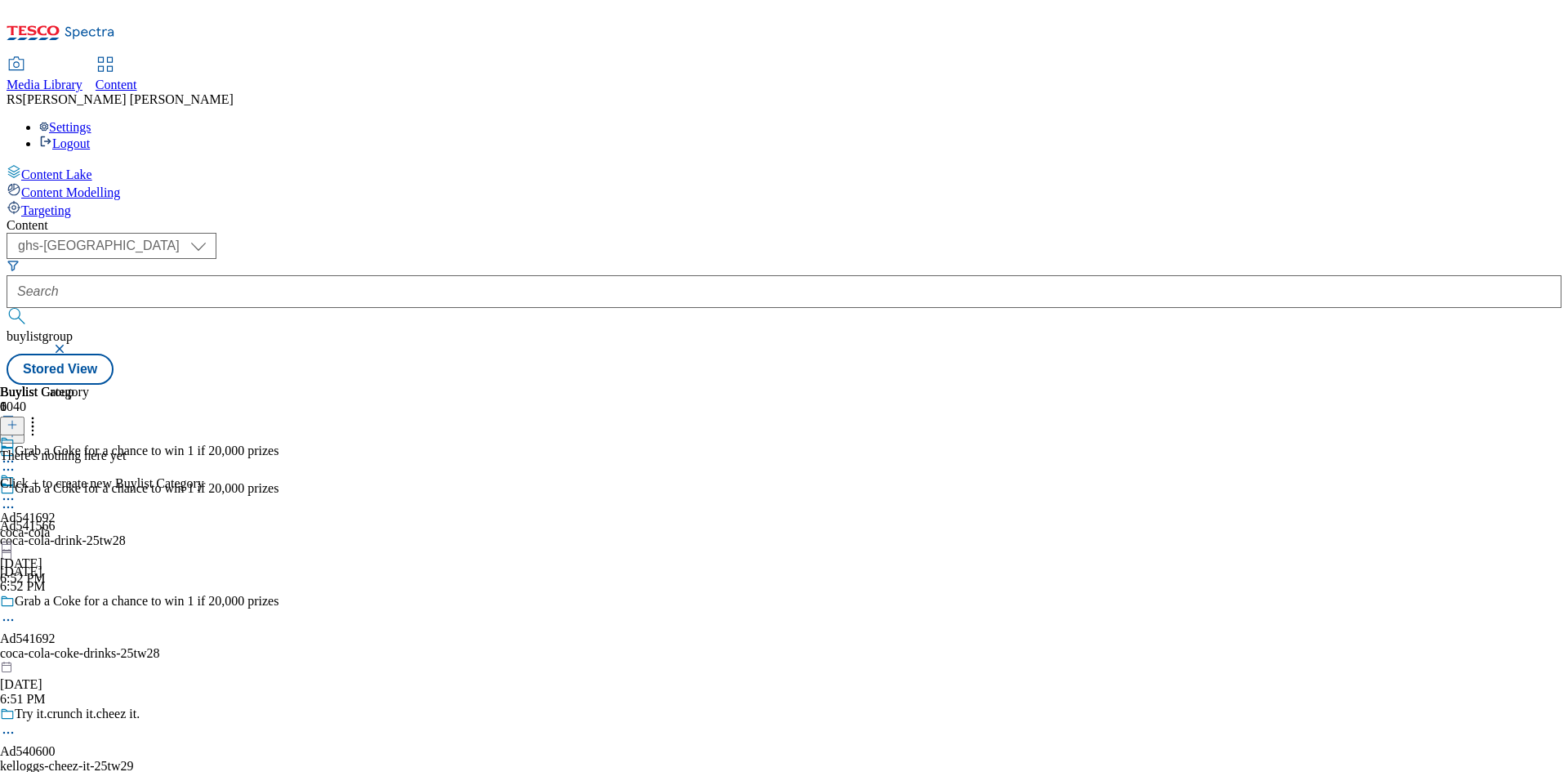
click at [16, 424] on line at bounding box center [12, 424] width 8 height 0
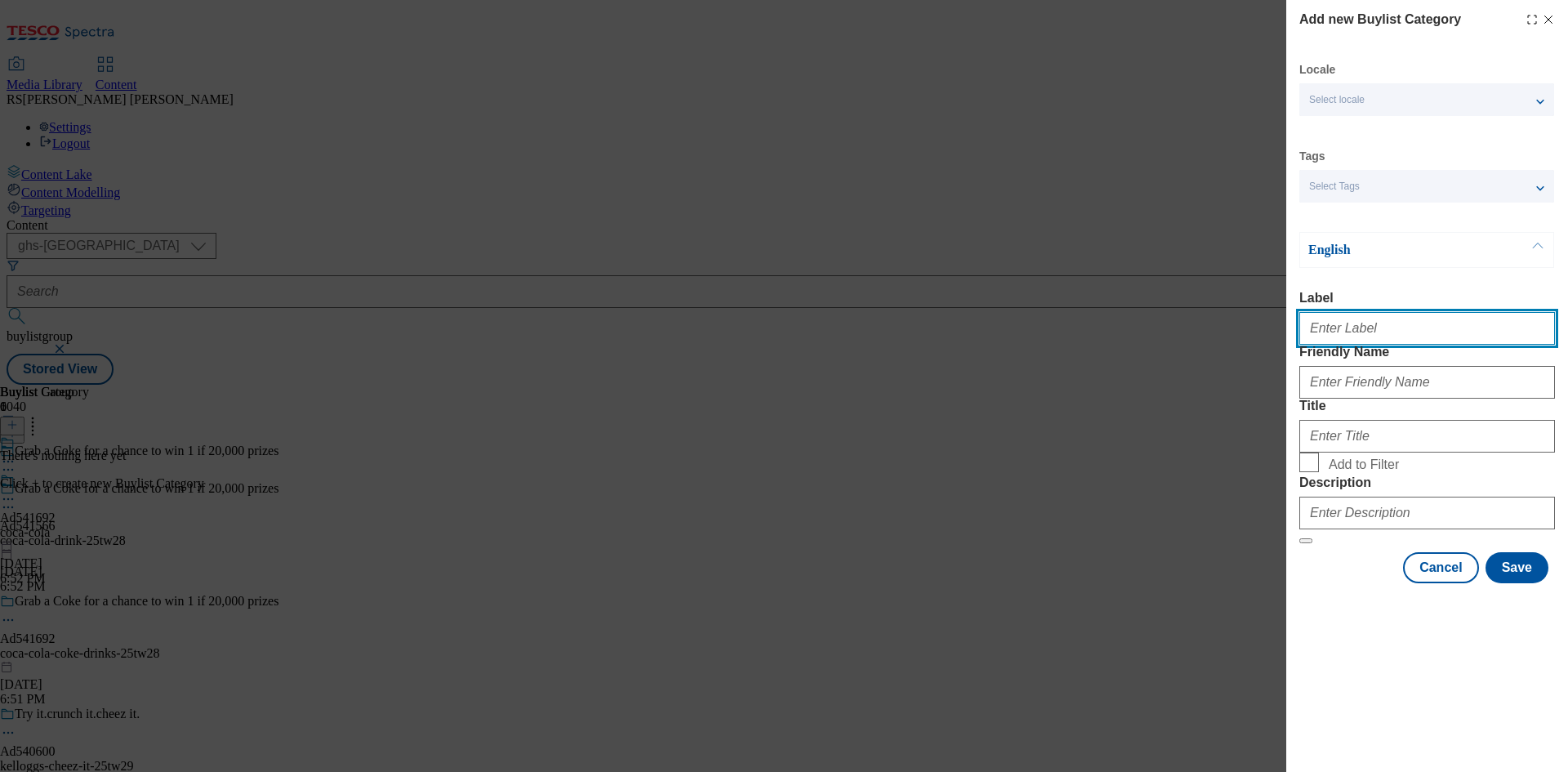
click at [1400, 331] on input "Label" at bounding box center [1427, 328] width 256 height 33
paste input "541692"
type input "Ad541692"
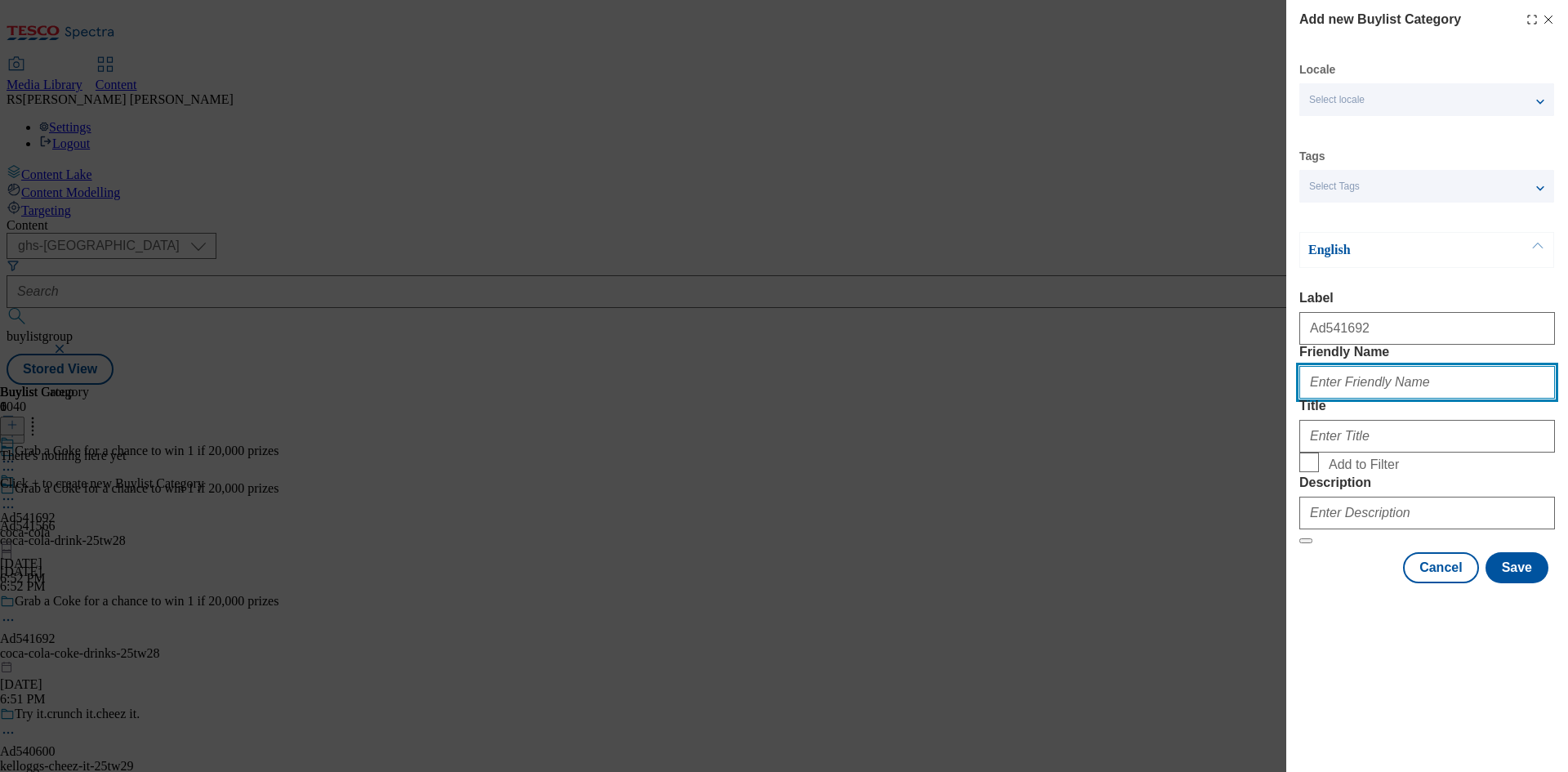
paste input "coca-cola-drinks"
click at [1353, 399] on input "coca-cola-drinks" at bounding box center [1427, 382] width 256 height 33
type input "coca-cola-coke-drinks"
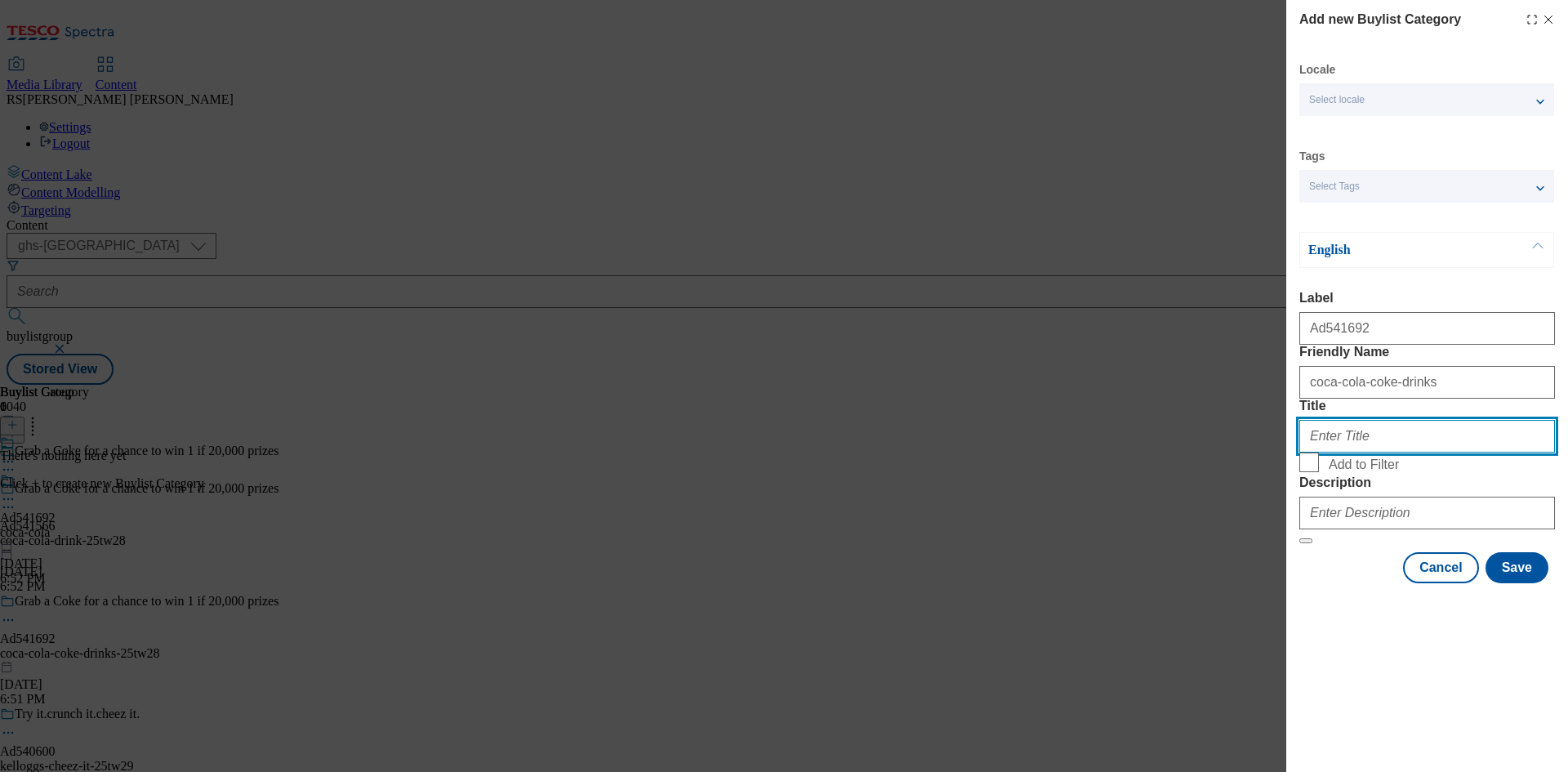
click at [1423, 453] on input "Title" at bounding box center [1427, 436] width 256 height 33
paste input "Coca Cola"
type input "Coca Cola"
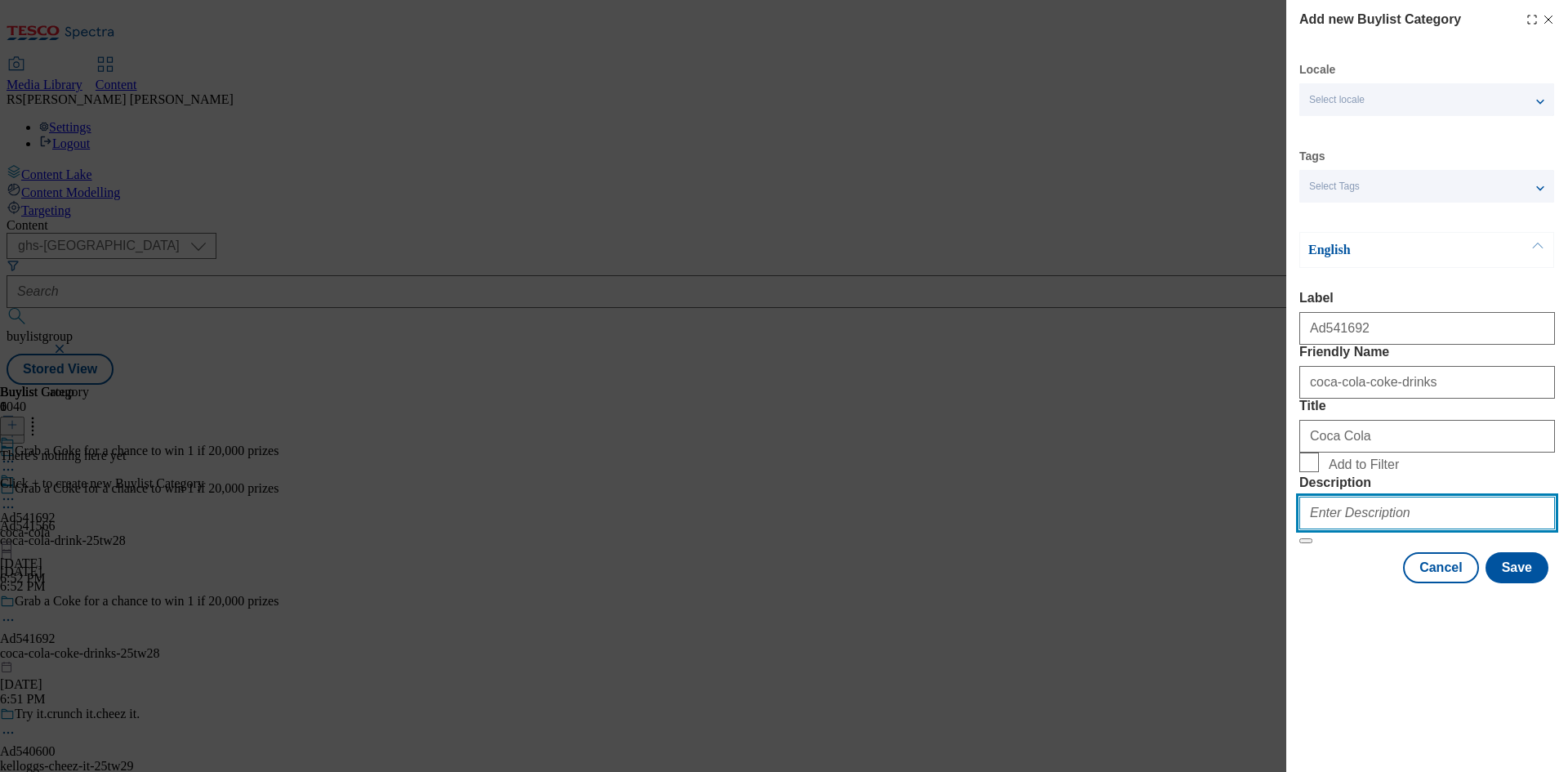
click at [1490, 530] on input "Description" at bounding box center [1427, 513] width 256 height 33
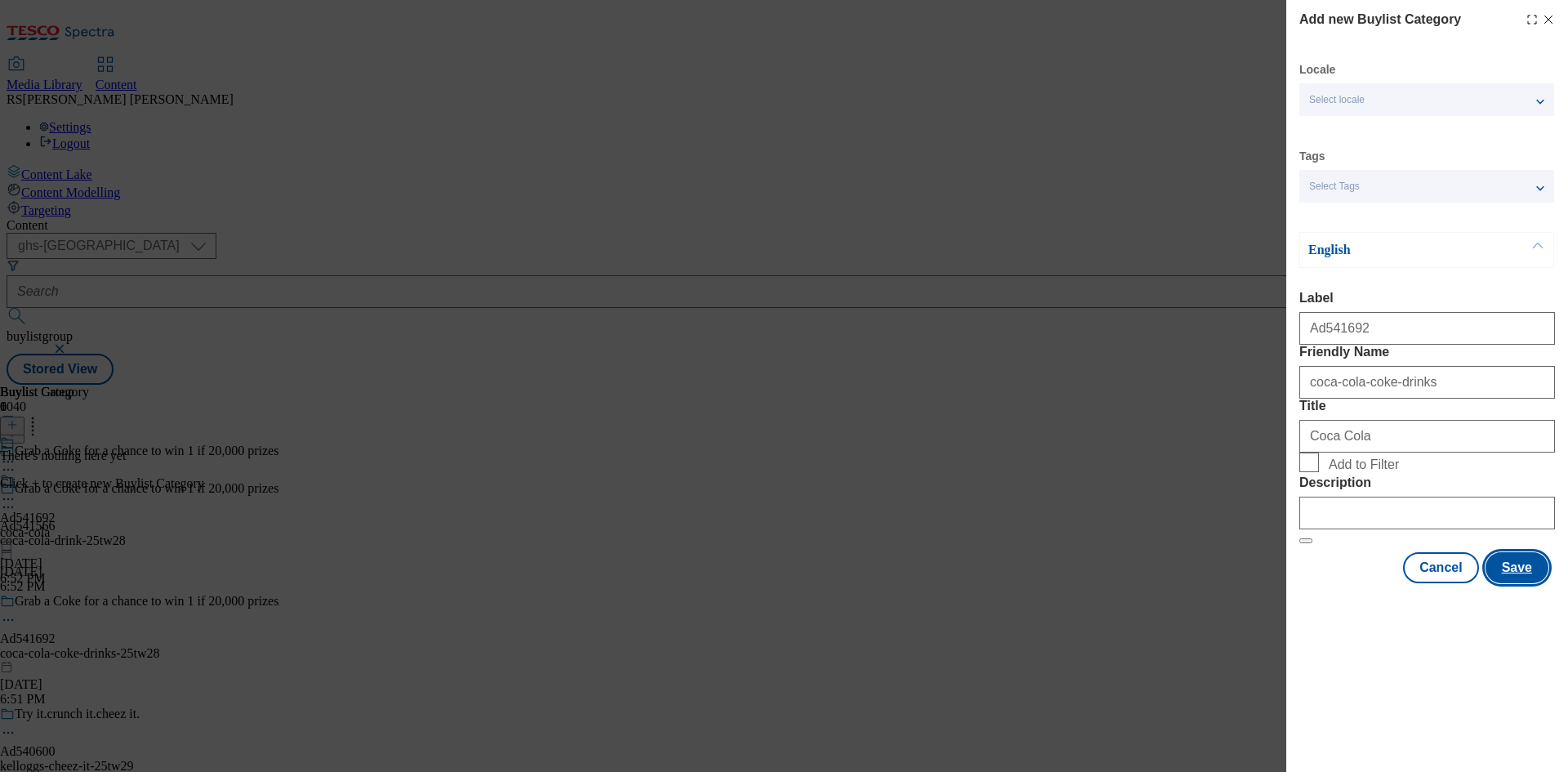
click at [1520, 584] on button "Save" at bounding box center [1516, 568] width 63 height 31
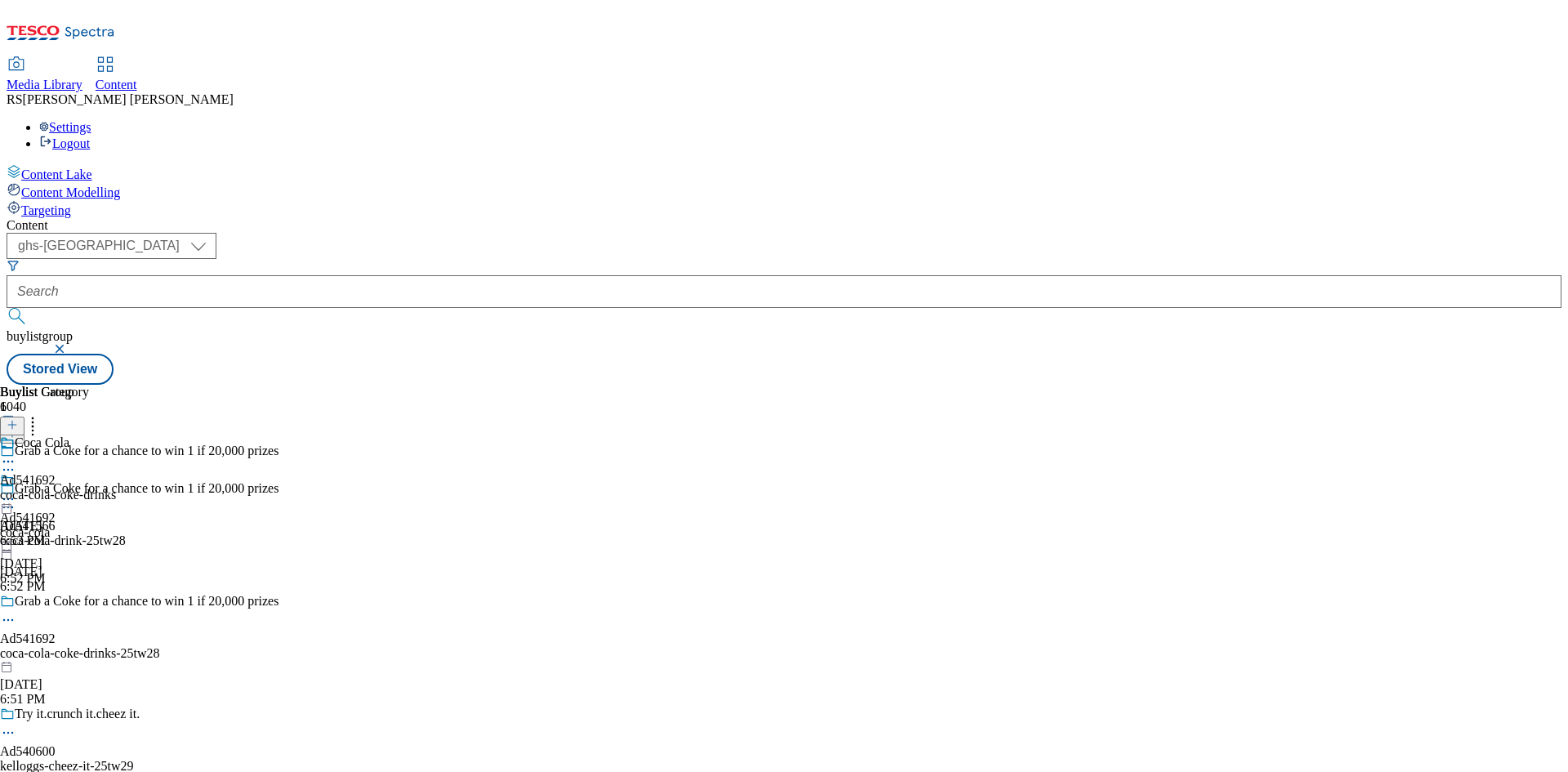
click at [116, 488] on div "coca-cola-coke-drinks" at bounding box center [58, 495] width 116 height 15
click at [18, 419] on icon at bounding box center [12, 424] width 12 height 12
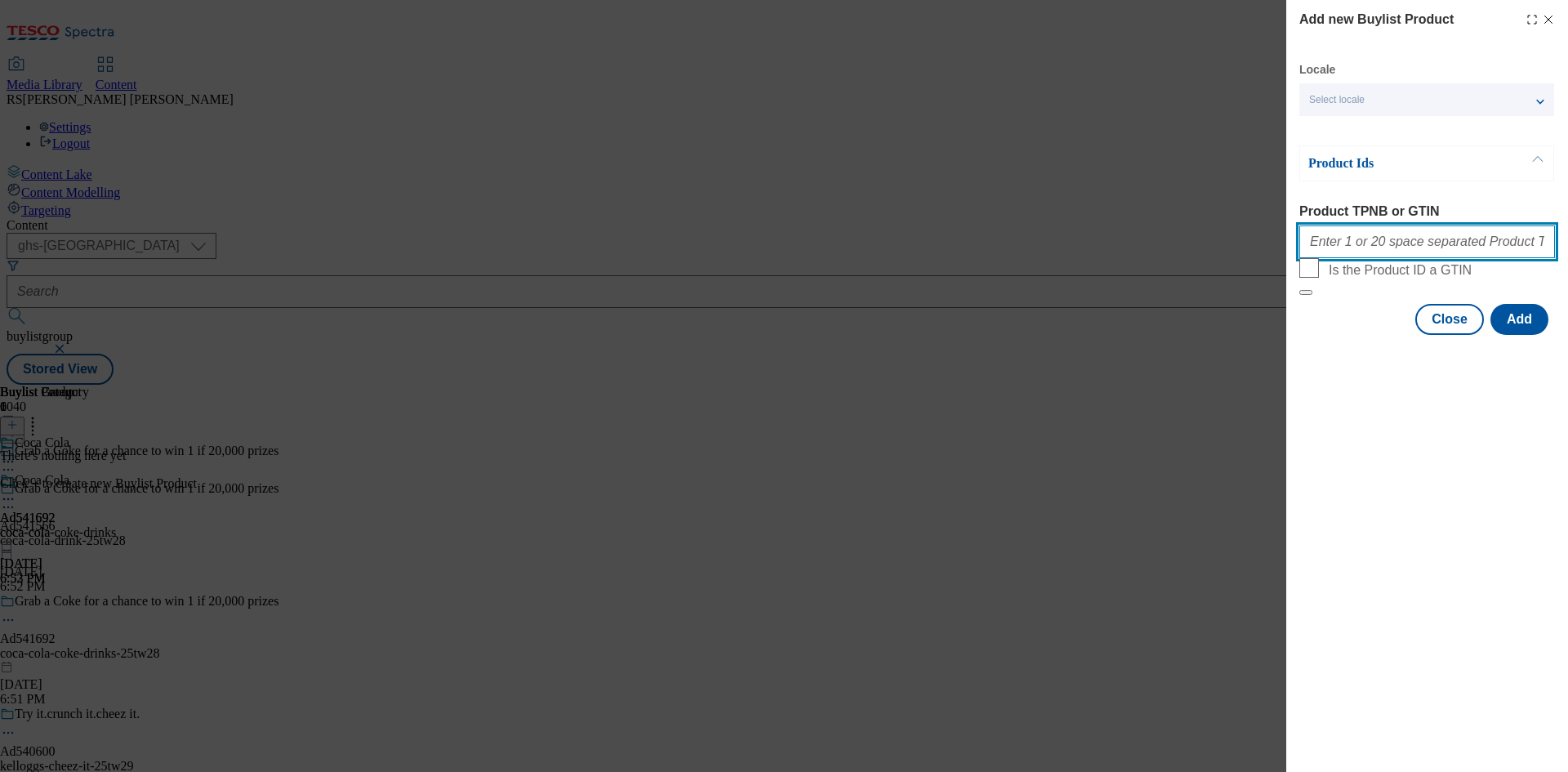
click at [1408, 241] on input "Product TPNB or GTIN" at bounding box center [1427, 241] width 256 height 33
paste input "66101068 76236757 75791935 54109746"
type input "66101068 76236757 75791935 54109746"
click at [1532, 335] on button "Add" at bounding box center [1519, 319] width 58 height 31
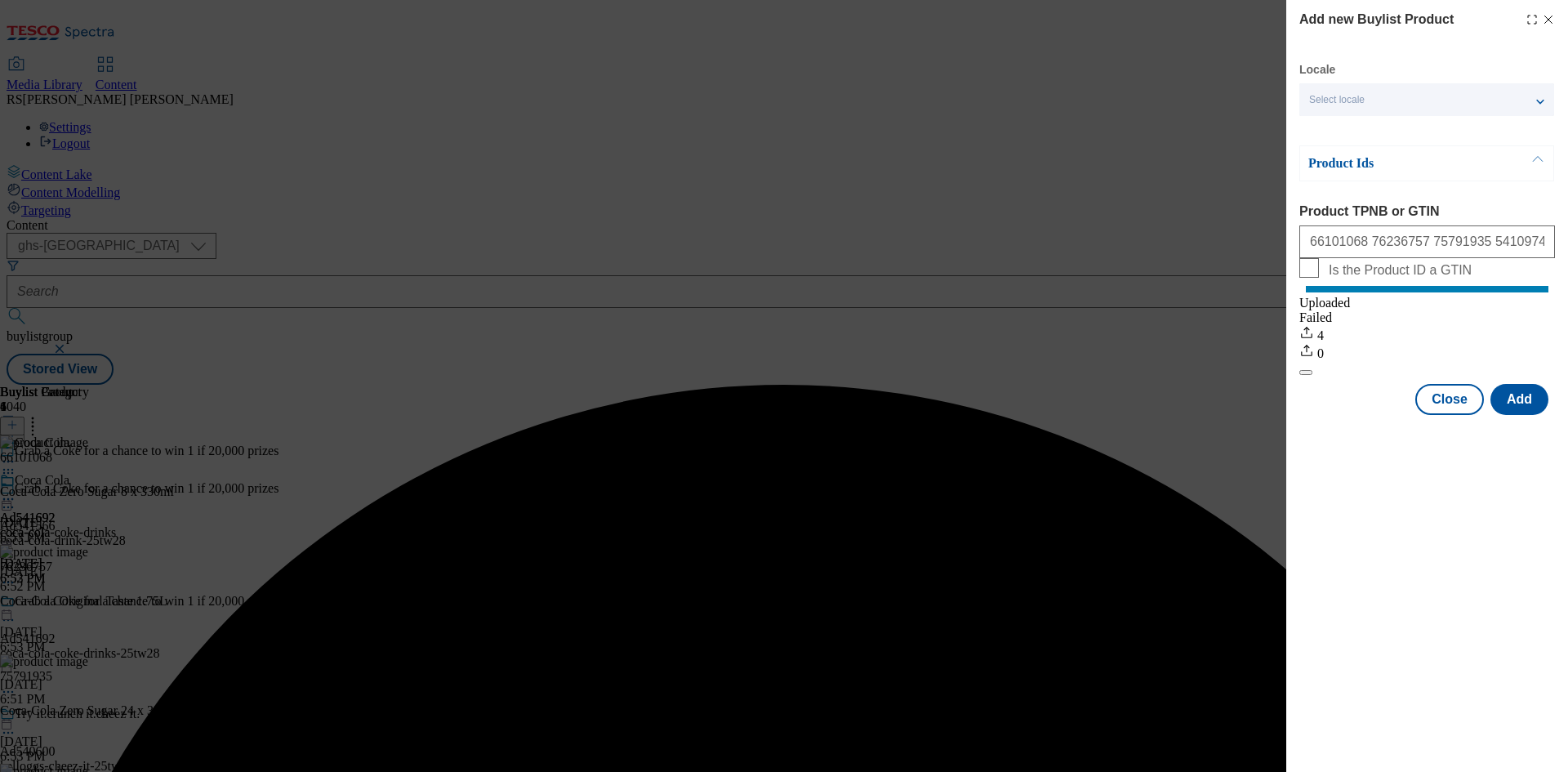
click at [1494, 680] on div "Add new Buylist Product Locale Select locale English Welsh Product Ids Product …" at bounding box center [1426, 386] width 282 height 772
click at [1471, 415] on button "Close" at bounding box center [1449, 400] width 69 height 31
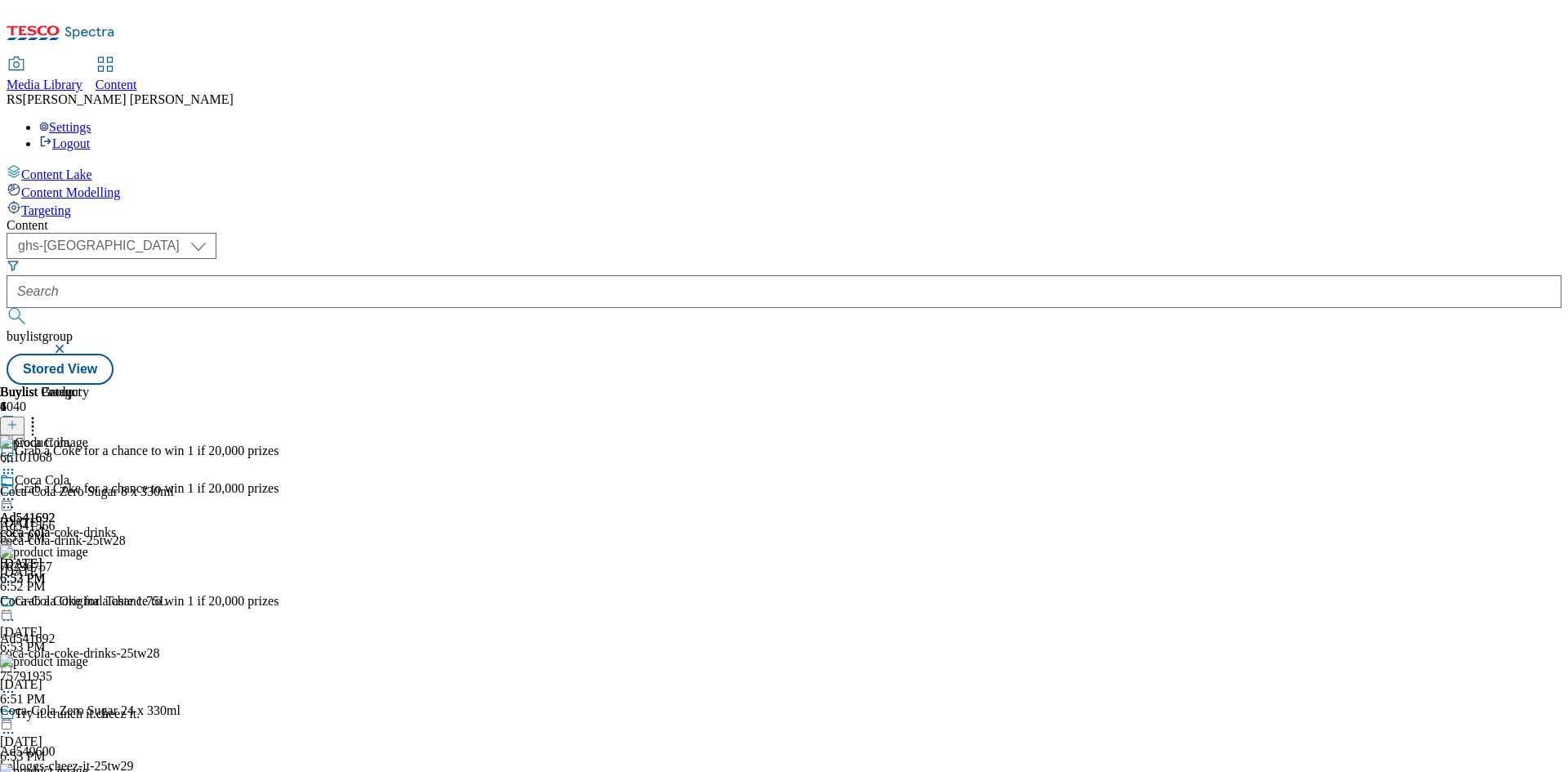
click at [16, 612] on icon at bounding box center [8, 620] width 16 height 16
click at [69, 649] on span "Edit" at bounding box center [59, 654] width 19 height 12
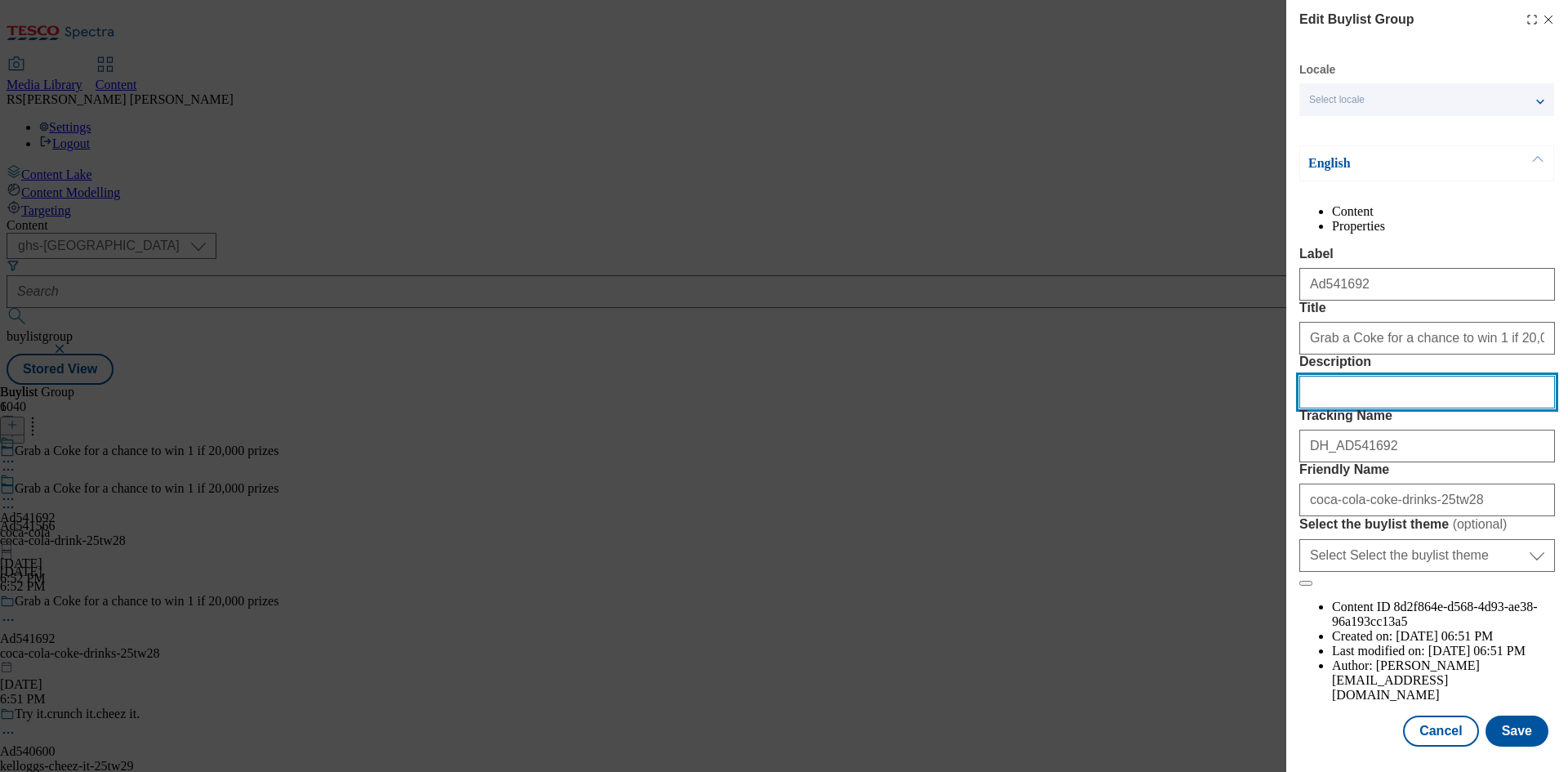
click at [1418, 408] on input "Description" at bounding box center [1427, 392] width 256 height 33
paste input "Coca-Cola Zero Sugar 8 x 330ml"
type input "Coca-Cola Zero Sugar 8 x 330ml"
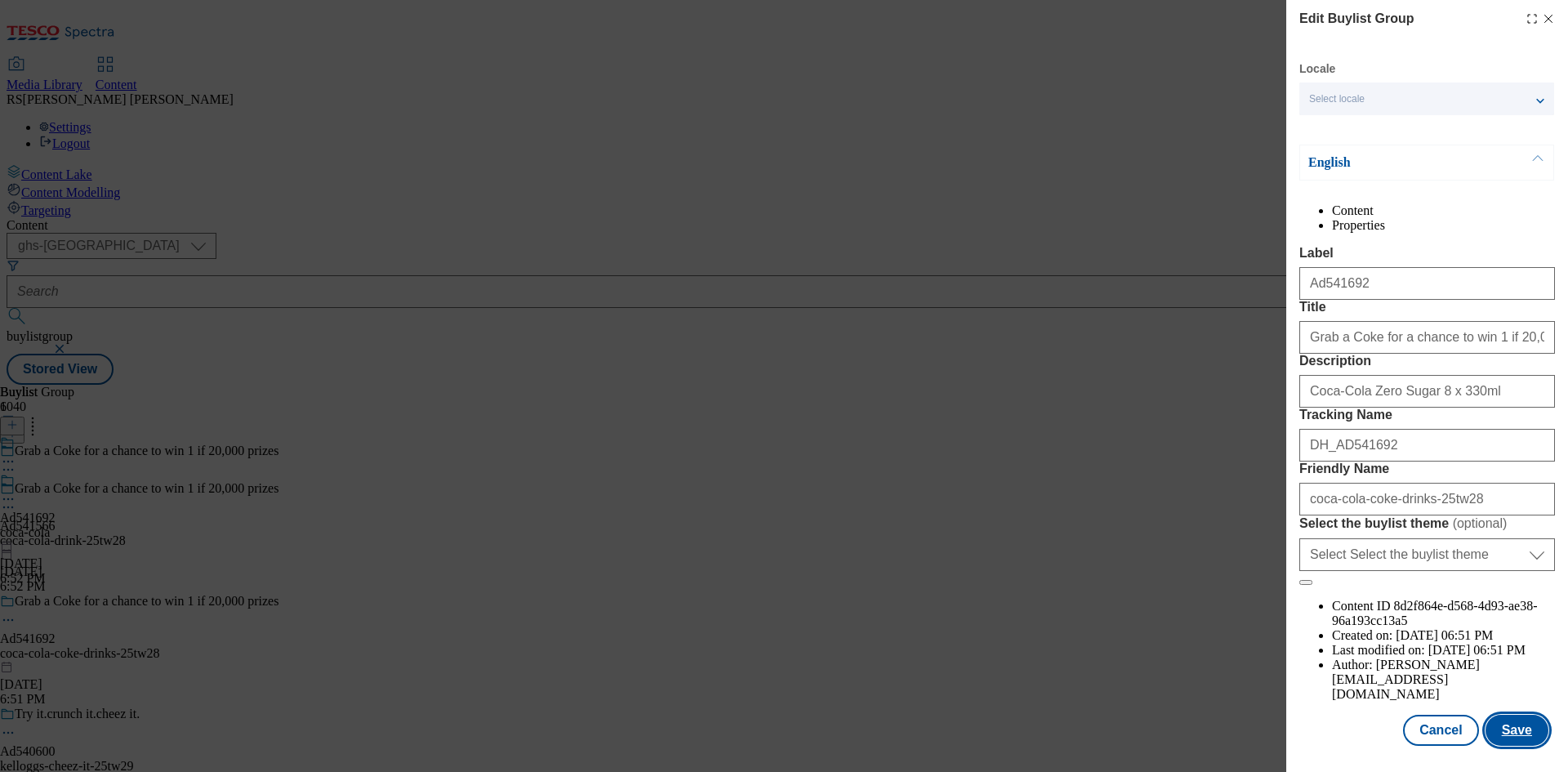
click at [1502, 725] on button "Save" at bounding box center [1516, 730] width 63 height 31
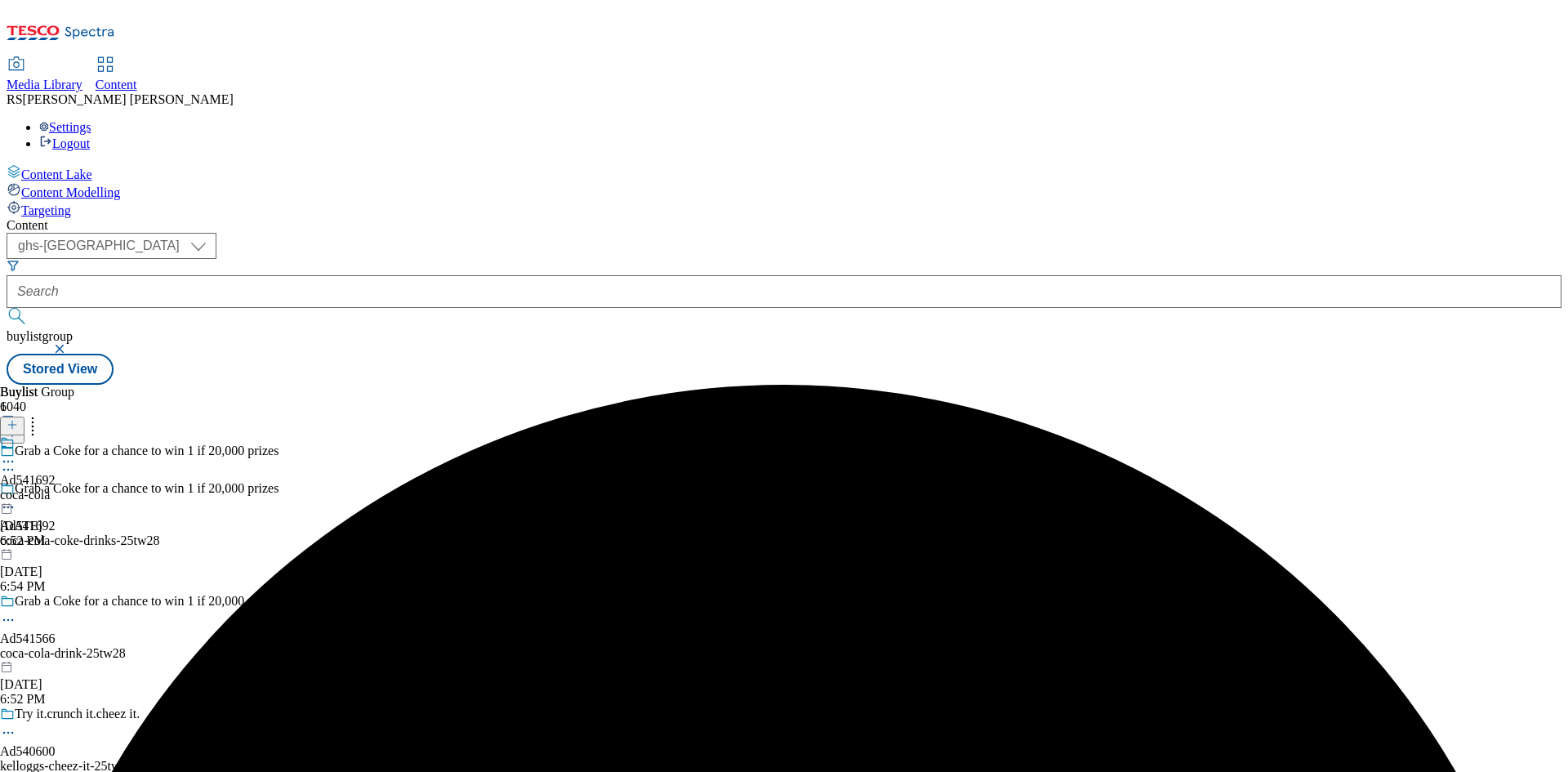
click at [16, 454] on icon at bounding box center [8, 462] width 16 height 16
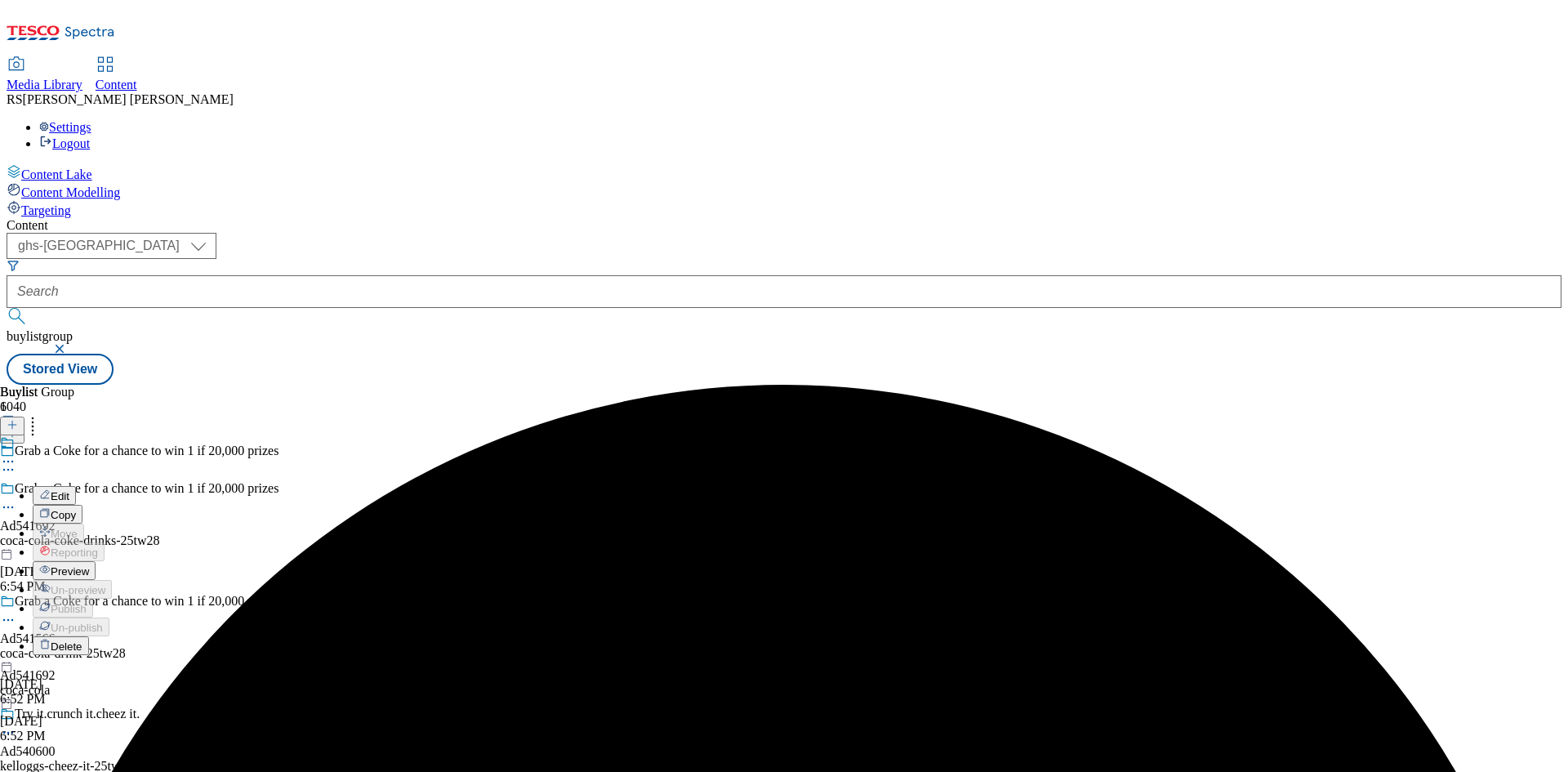
click at [69, 490] on span "Edit" at bounding box center [59, 496] width 19 height 12
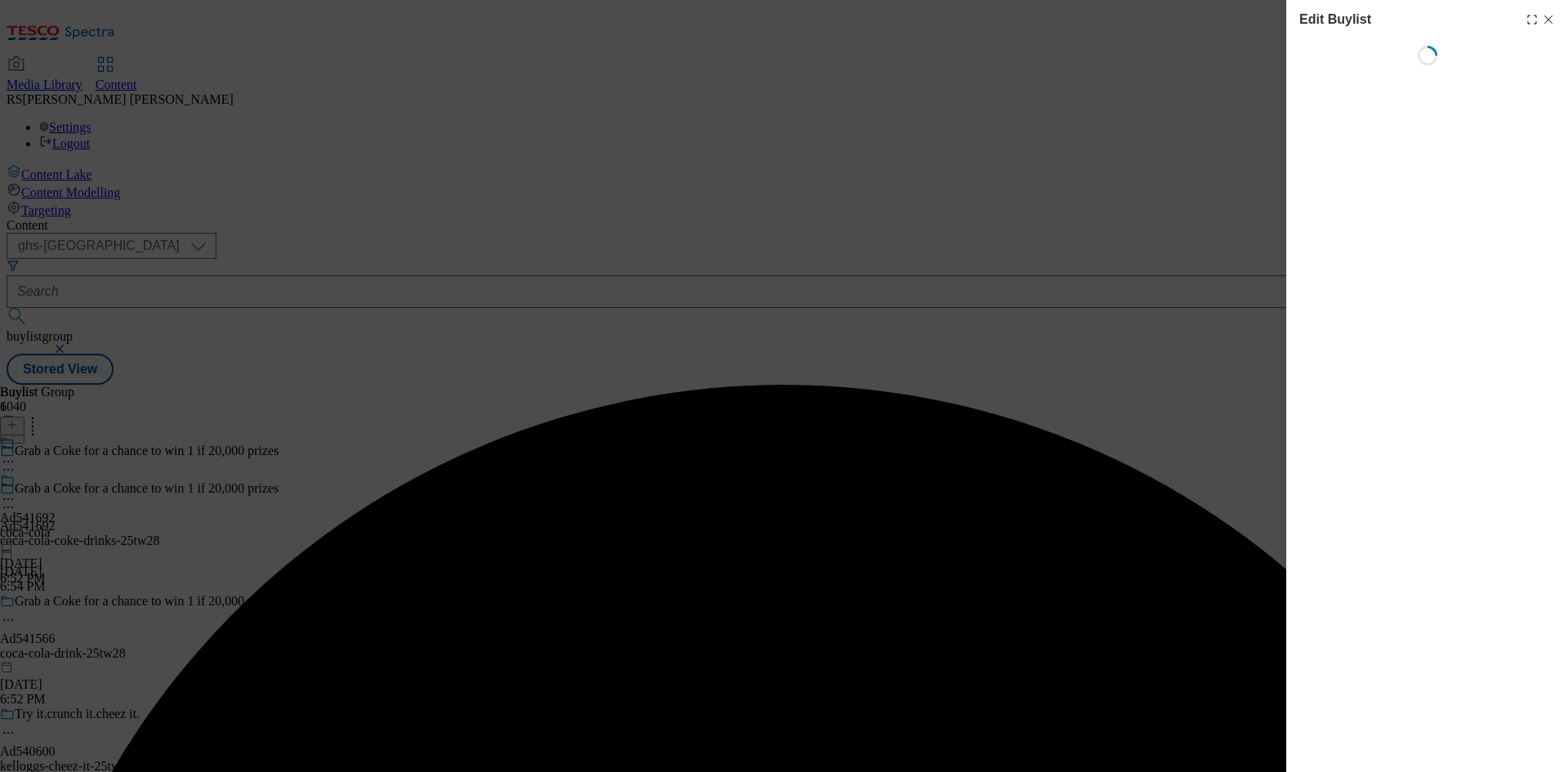
select select "tactical"
select select "supplier funded short term 1-3 weeks"
select select "dunnhumby"
select select "Banner"
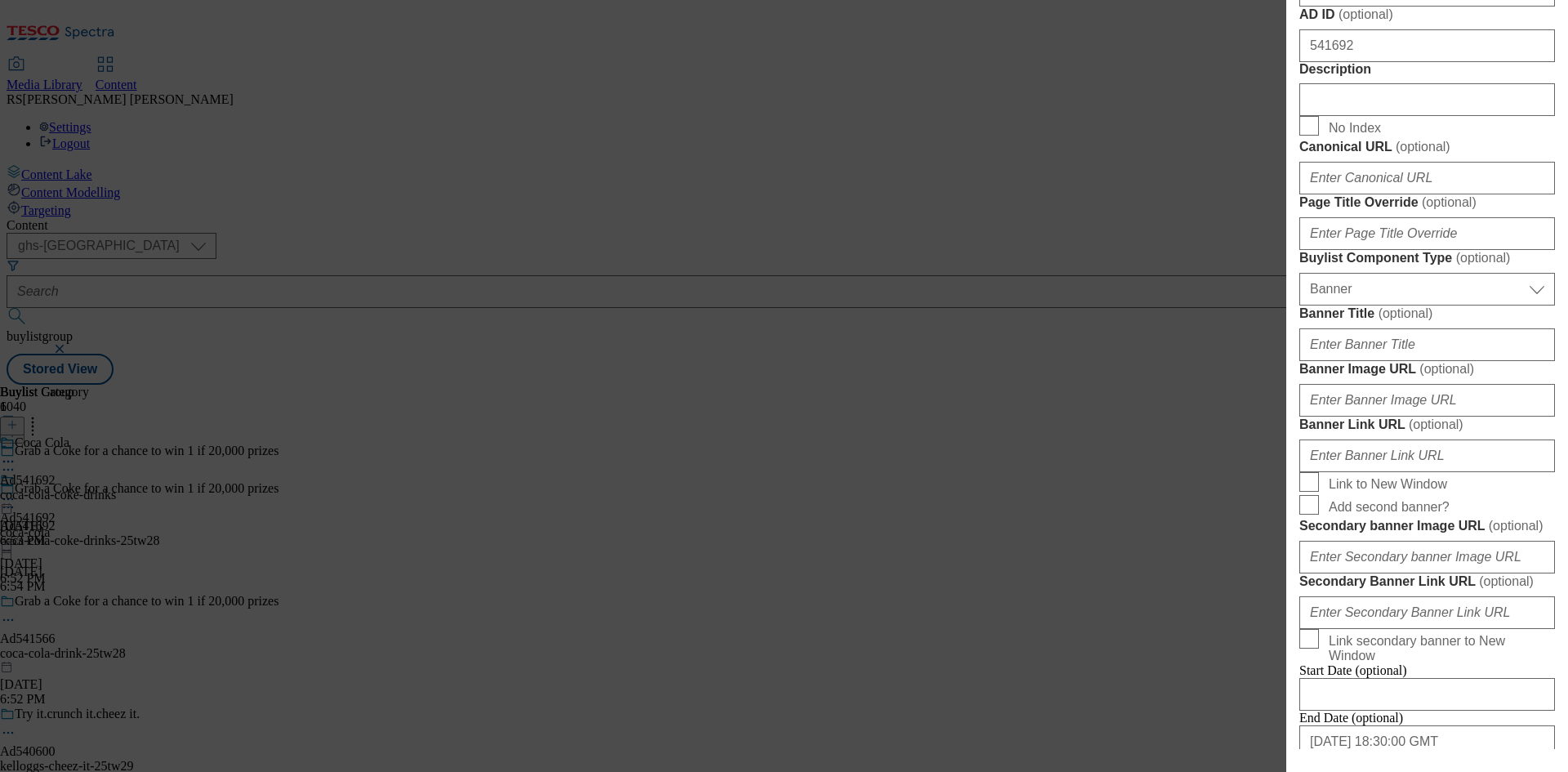
scroll to position [898, 0]
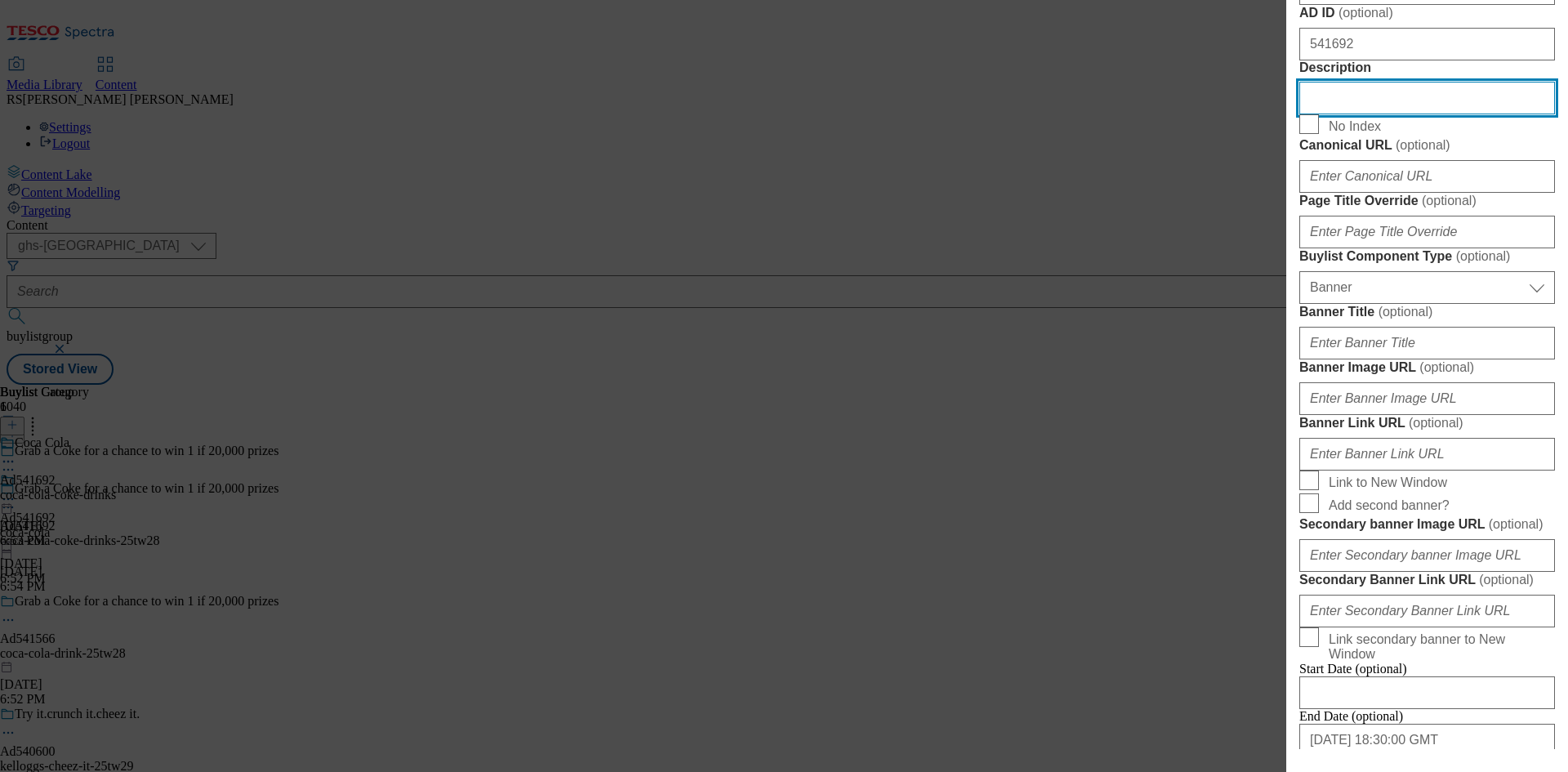
click at [1385, 114] on input "Description" at bounding box center [1427, 98] width 256 height 33
paste input "Coca-Cola Zero Sugar 8 x 330ml"
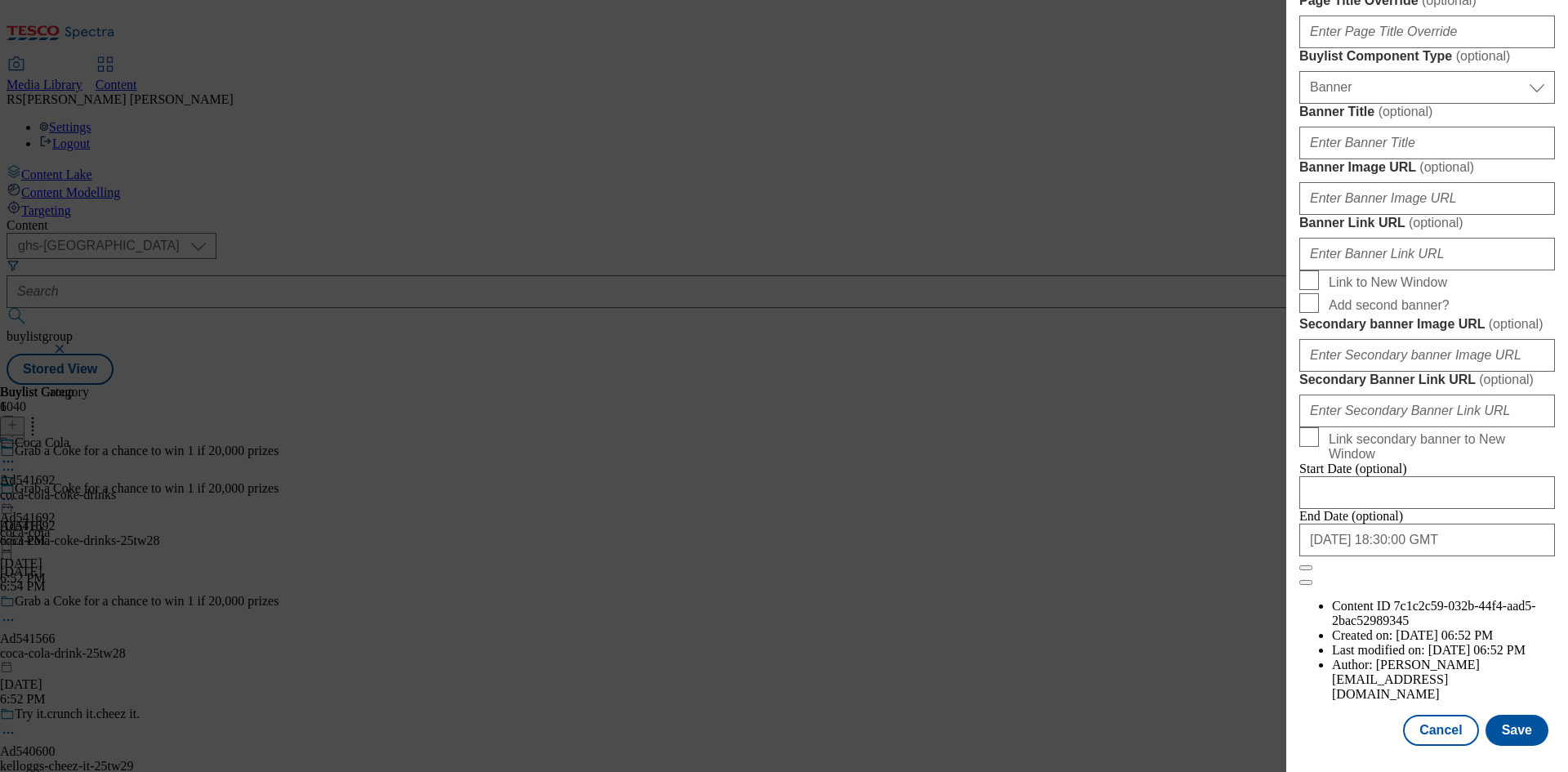
scroll to position [1690, 0]
type input "Coca-Cola Zero Sugar 8 x 330ml"
click at [1505, 734] on button "Save" at bounding box center [1516, 730] width 63 height 31
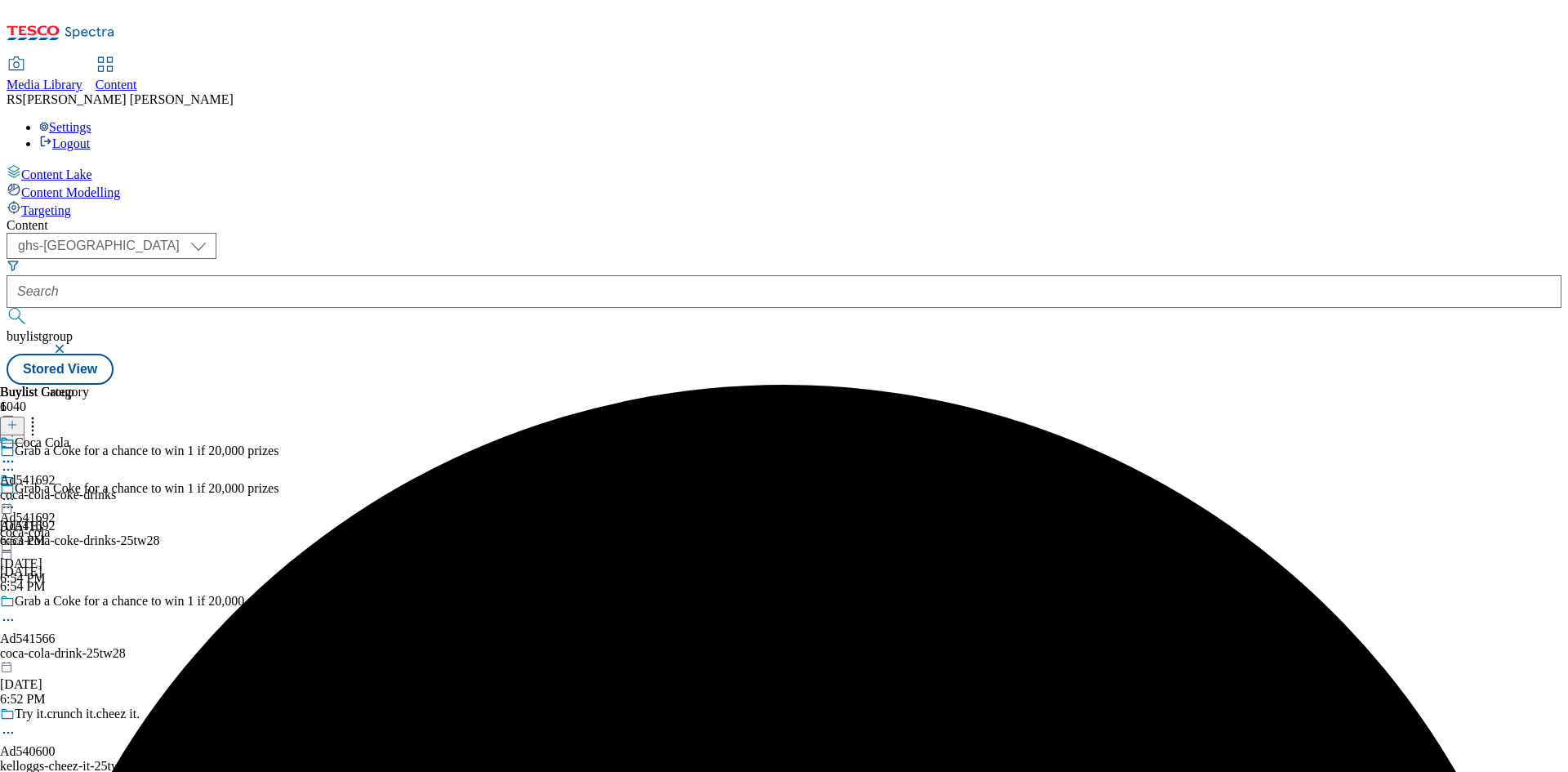
click at [16, 454] on icon at bounding box center [8, 462] width 16 height 16
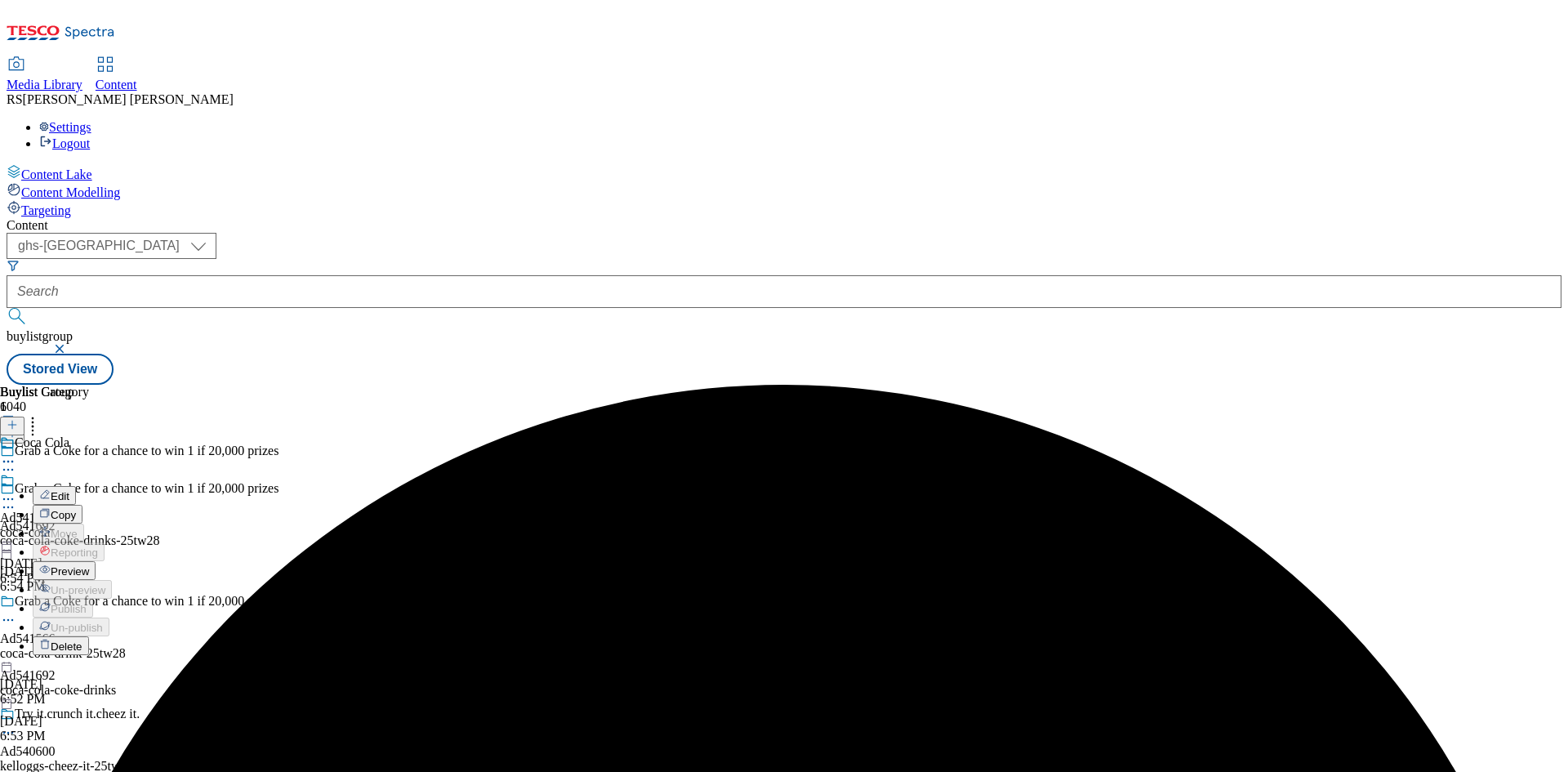
click at [69, 490] on span "Edit" at bounding box center [59, 496] width 19 height 12
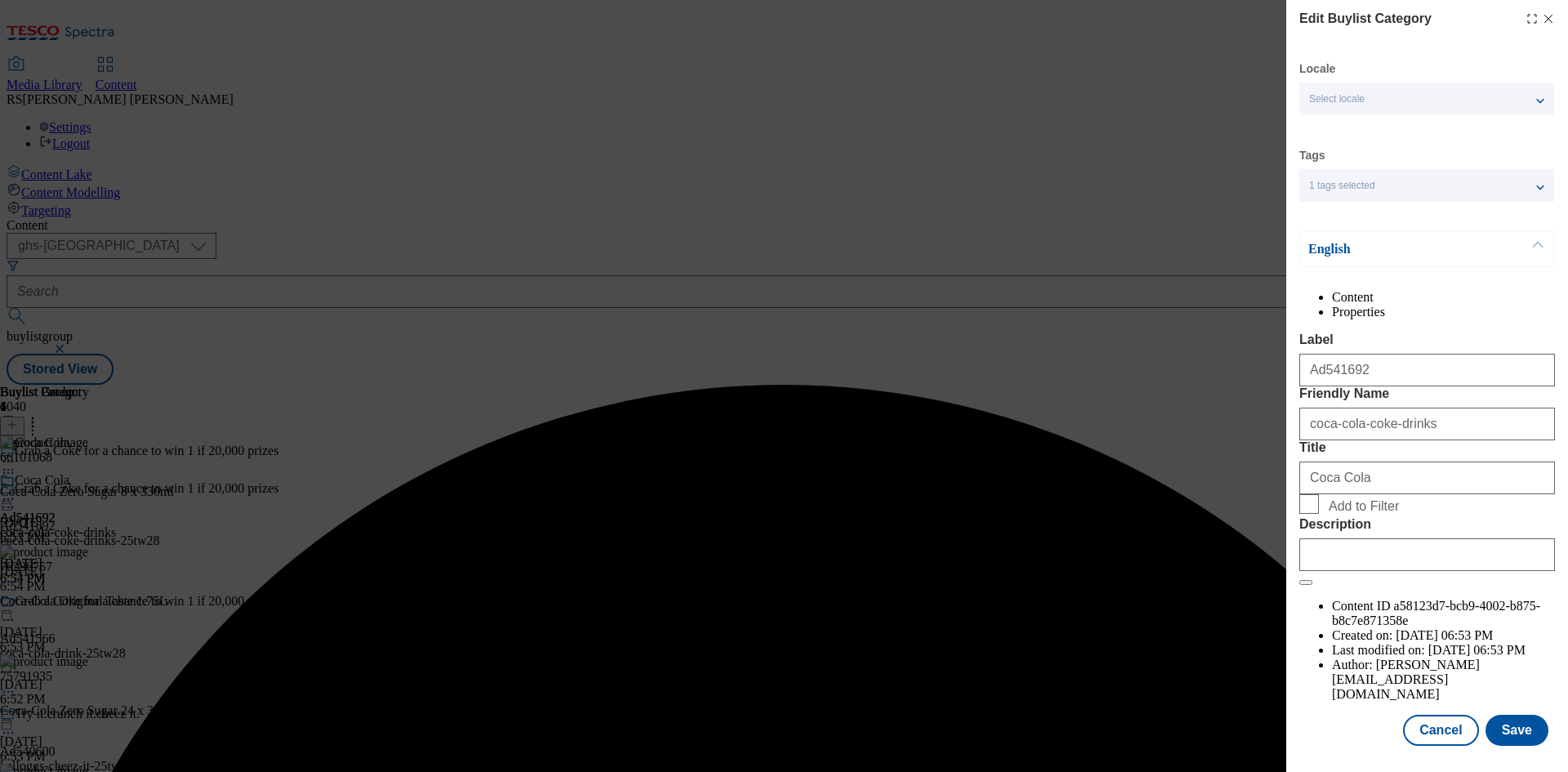
scroll to position [32, 0]
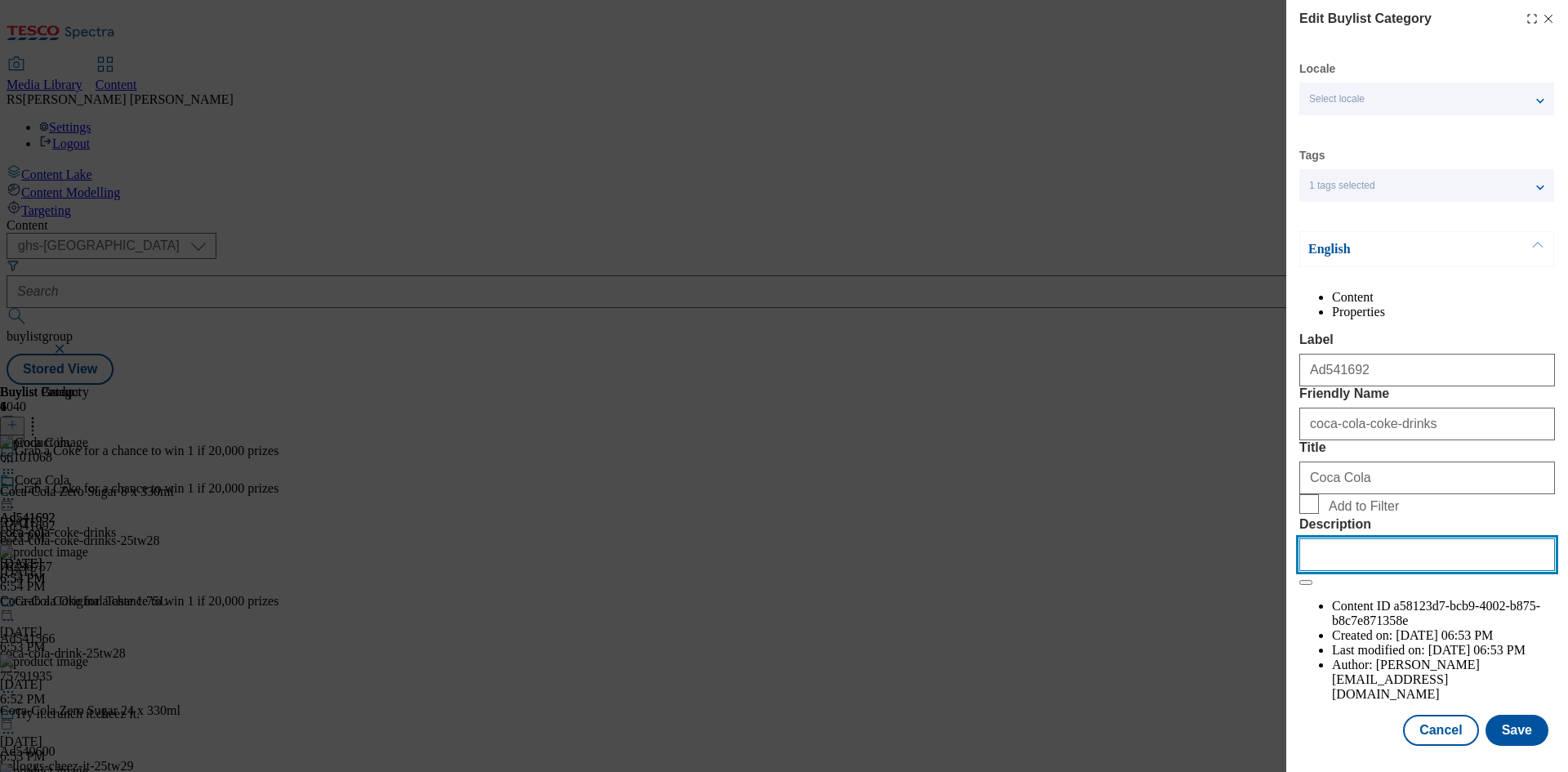
click at [1427, 571] on input "Description" at bounding box center [1427, 554] width 256 height 33
paste input "Coca-Cola Zero Sugar 8 x 330ml"
type input "Coca-Cola Zero Sugar 8 x 330ml"
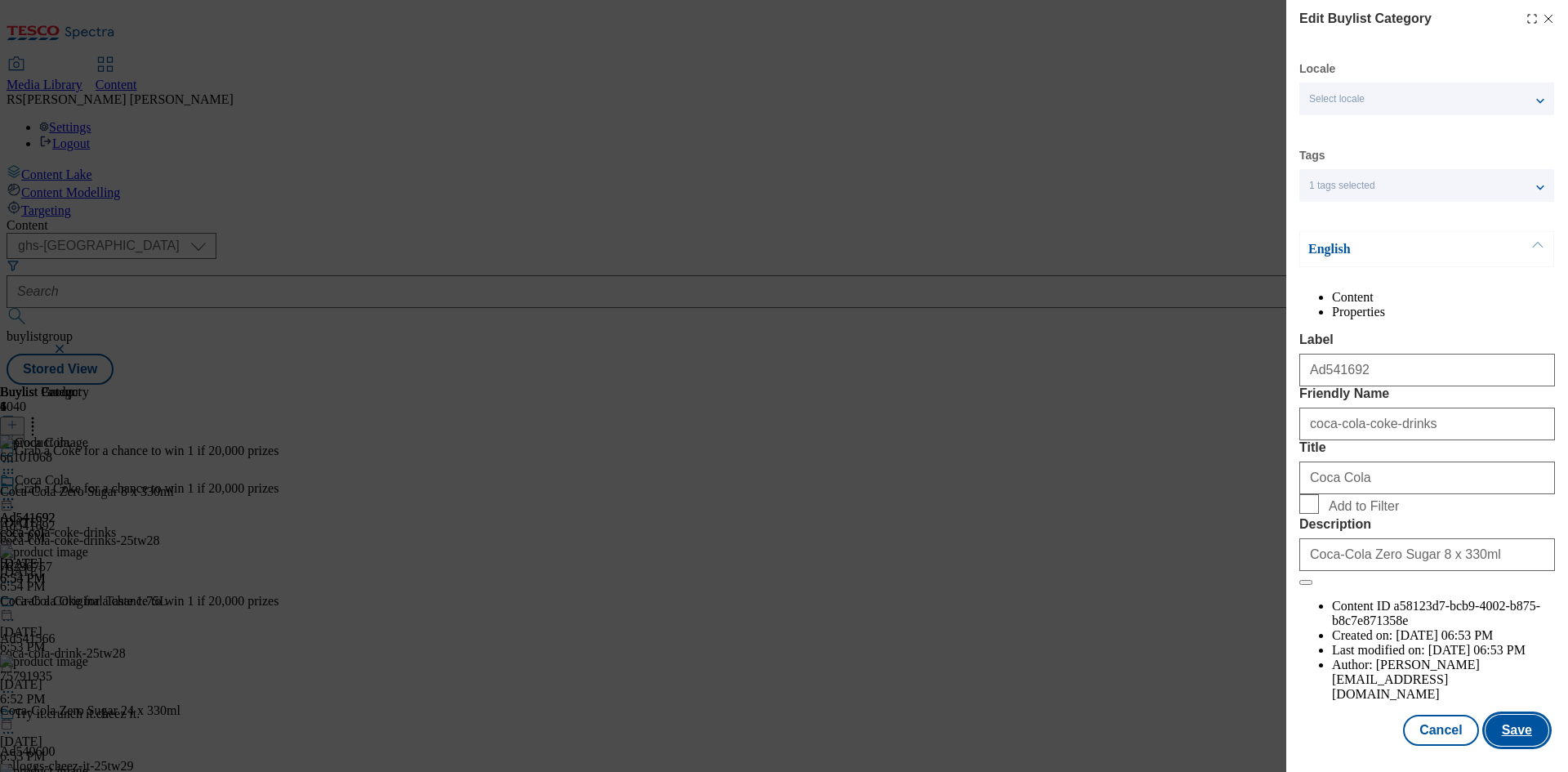
click at [1510, 729] on button "Save" at bounding box center [1516, 730] width 63 height 31
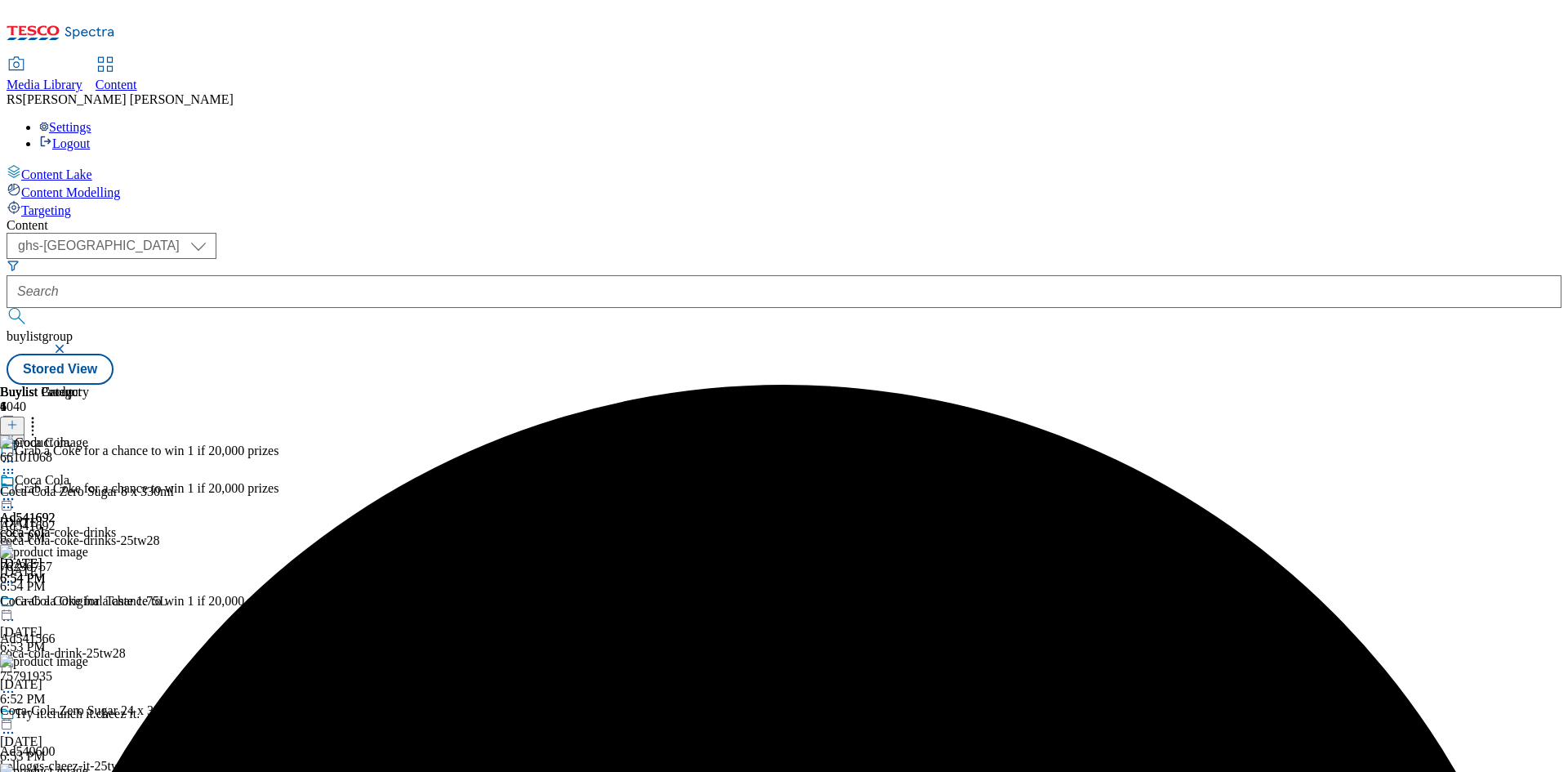
click at [16, 491] on icon at bounding box center [8, 499] width 16 height 16
click at [89, 603] on span "Preview" at bounding box center [69, 608] width 38 height 12
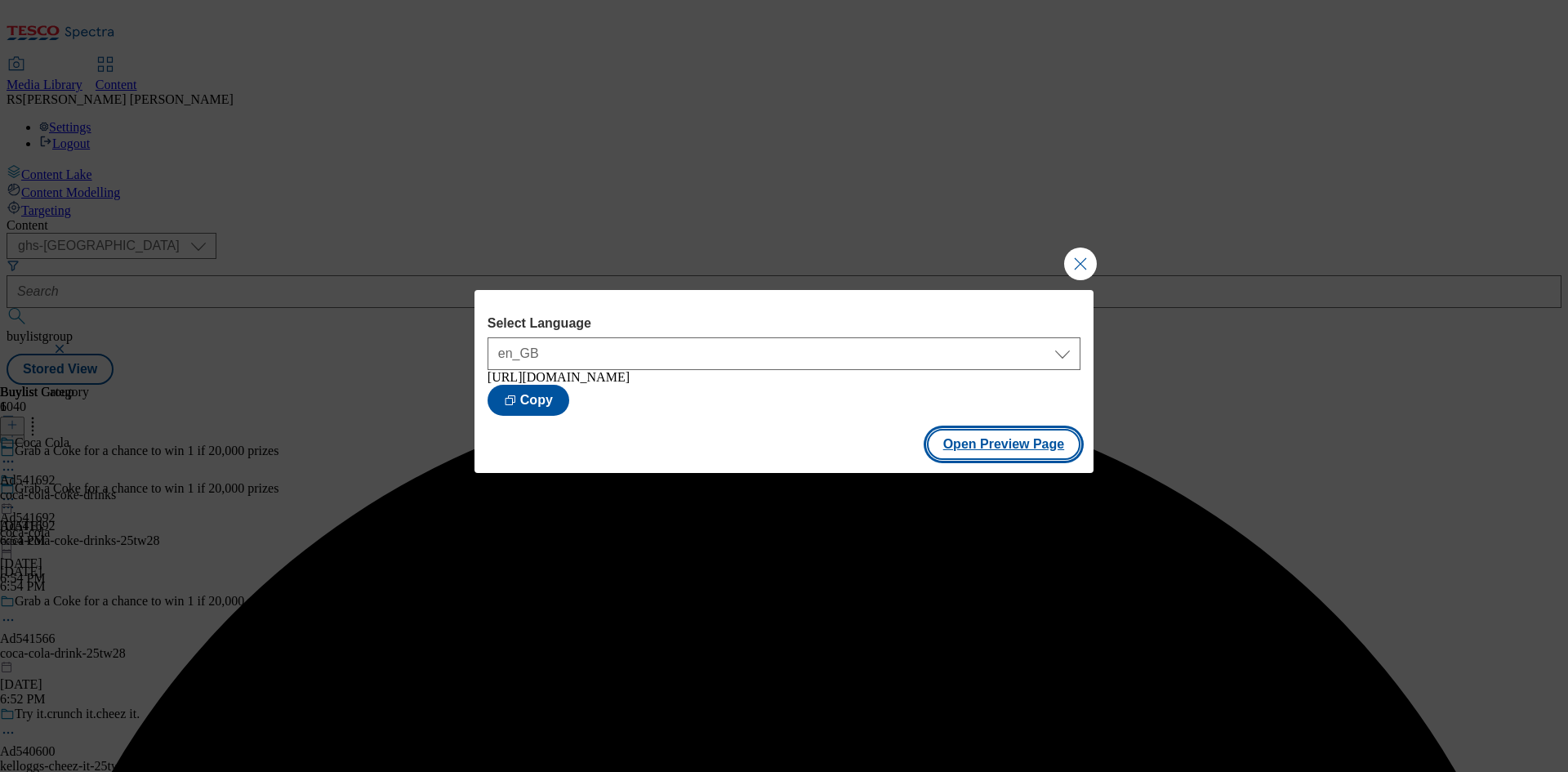
click at [1006, 439] on button "Open Preview Page" at bounding box center [1004, 445] width 155 height 31
click at [1079, 259] on button "Close Modal" at bounding box center [1081, 264] width 33 height 33
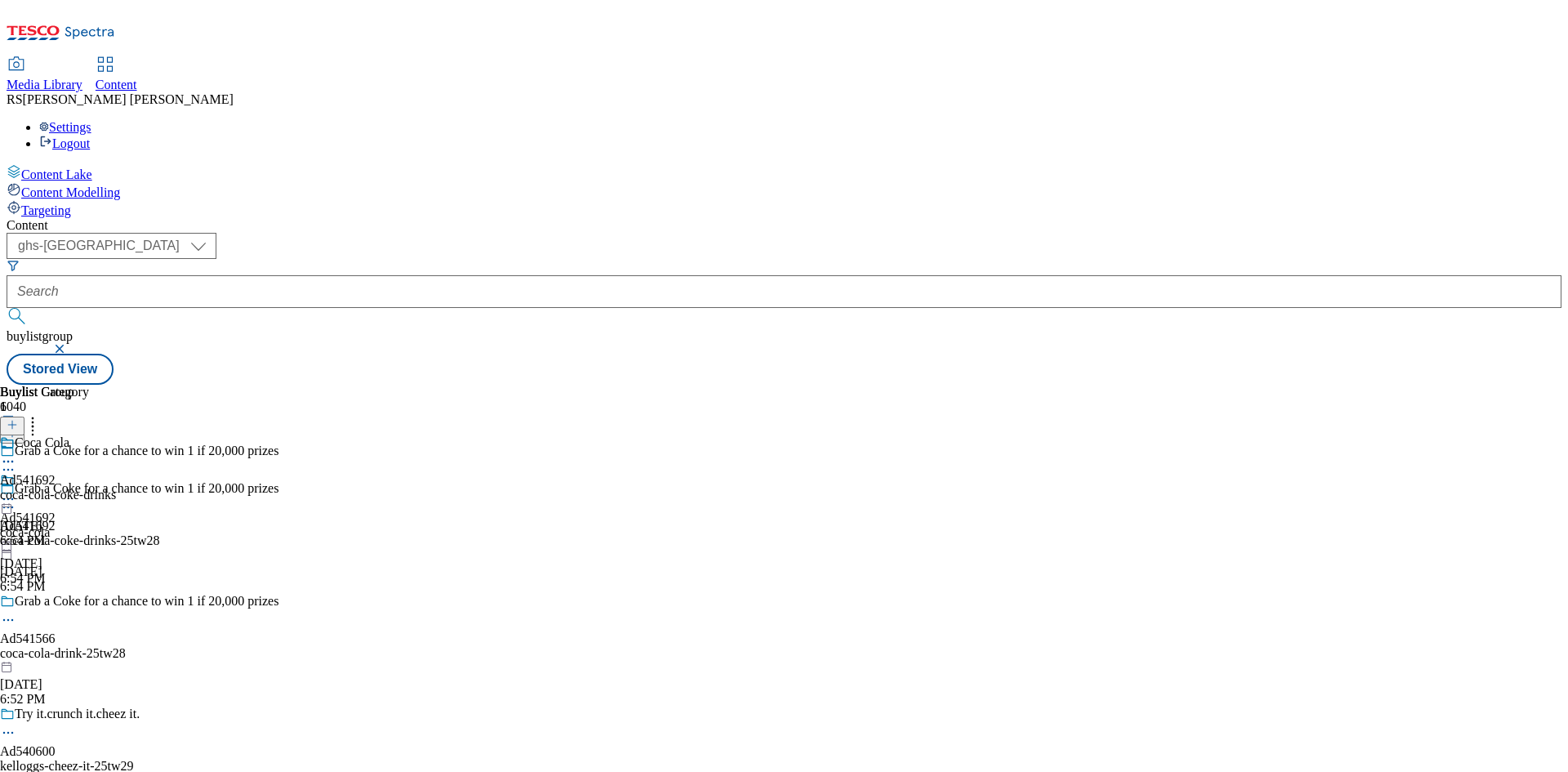
click at [10, 499] on circle at bounding box center [8, 499] width 3 height 3
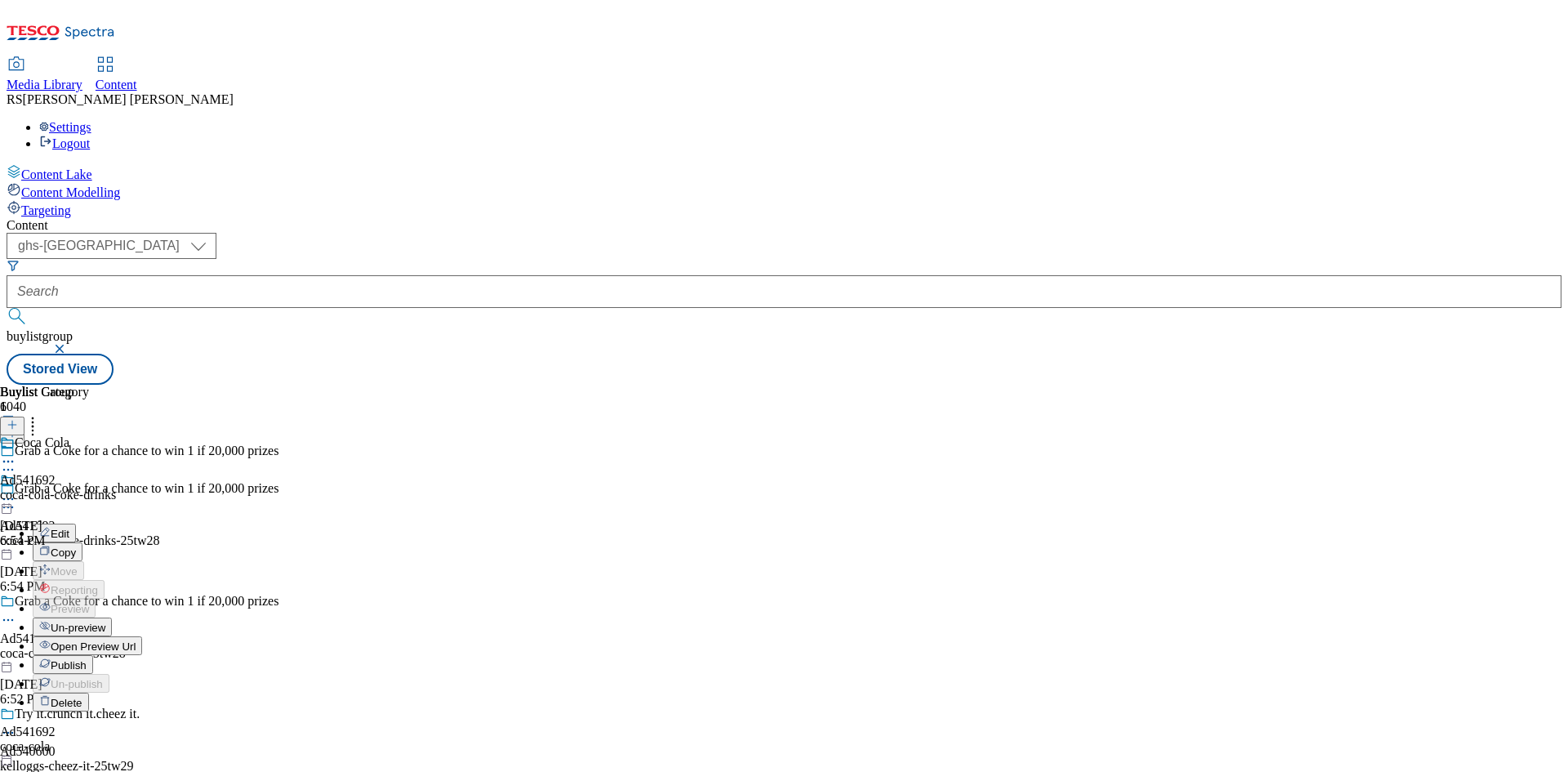
click at [87, 659] on span "Publish" at bounding box center [68, 665] width 36 height 12
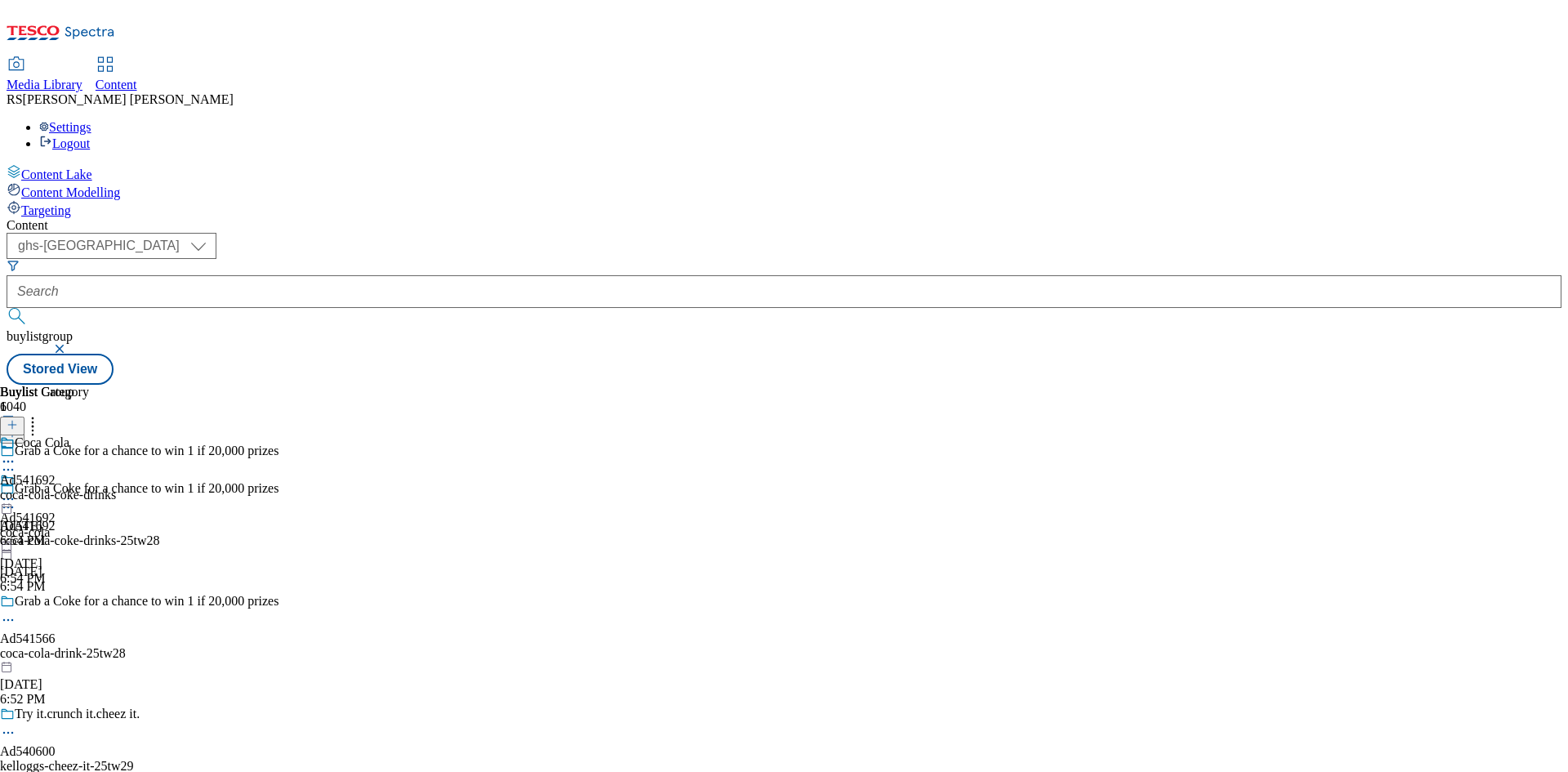
click at [12, 429] on line at bounding box center [12, 433] width 0 height 8
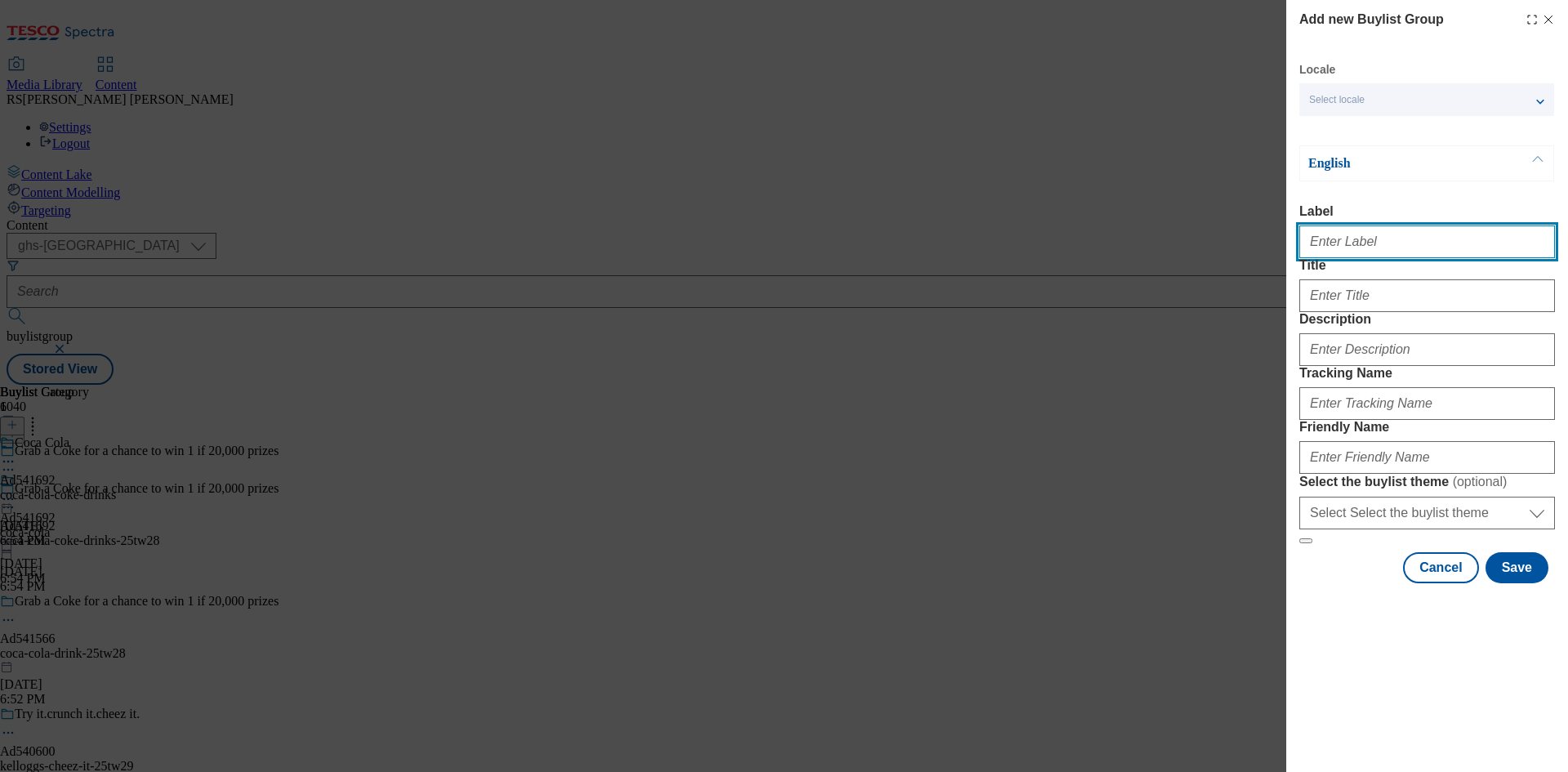
click at [1414, 258] on input "Label" at bounding box center [1427, 241] width 256 height 33
paste input "542002"
type input "Ad542002"
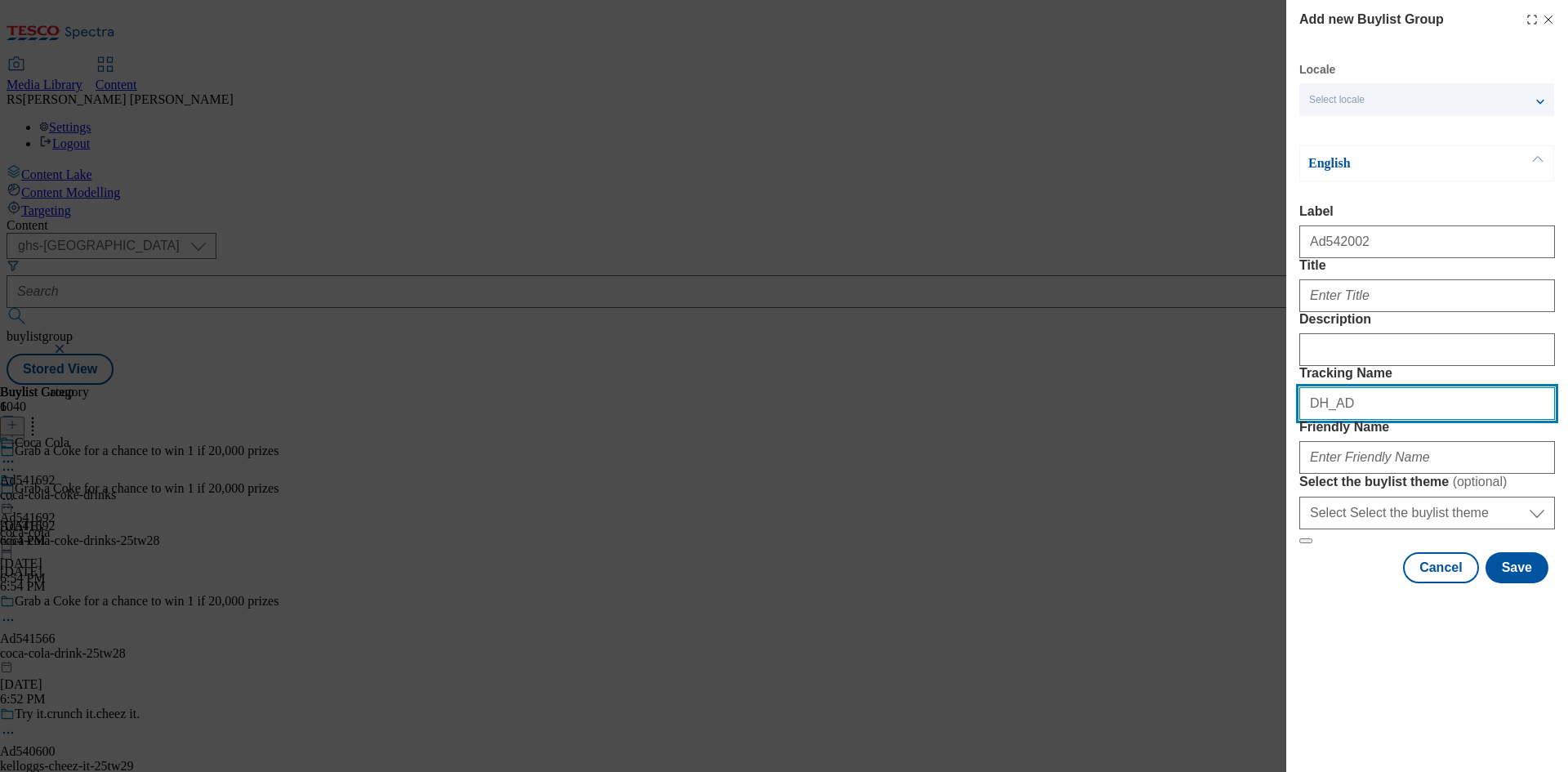
paste input "542002"
type input "DH_AD542002"
click at [1439, 59] on div "Add new Buylist Group Locale Select locale English Welsh English Label Ad542002…" at bounding box center [1427, 296] width 256 height 574
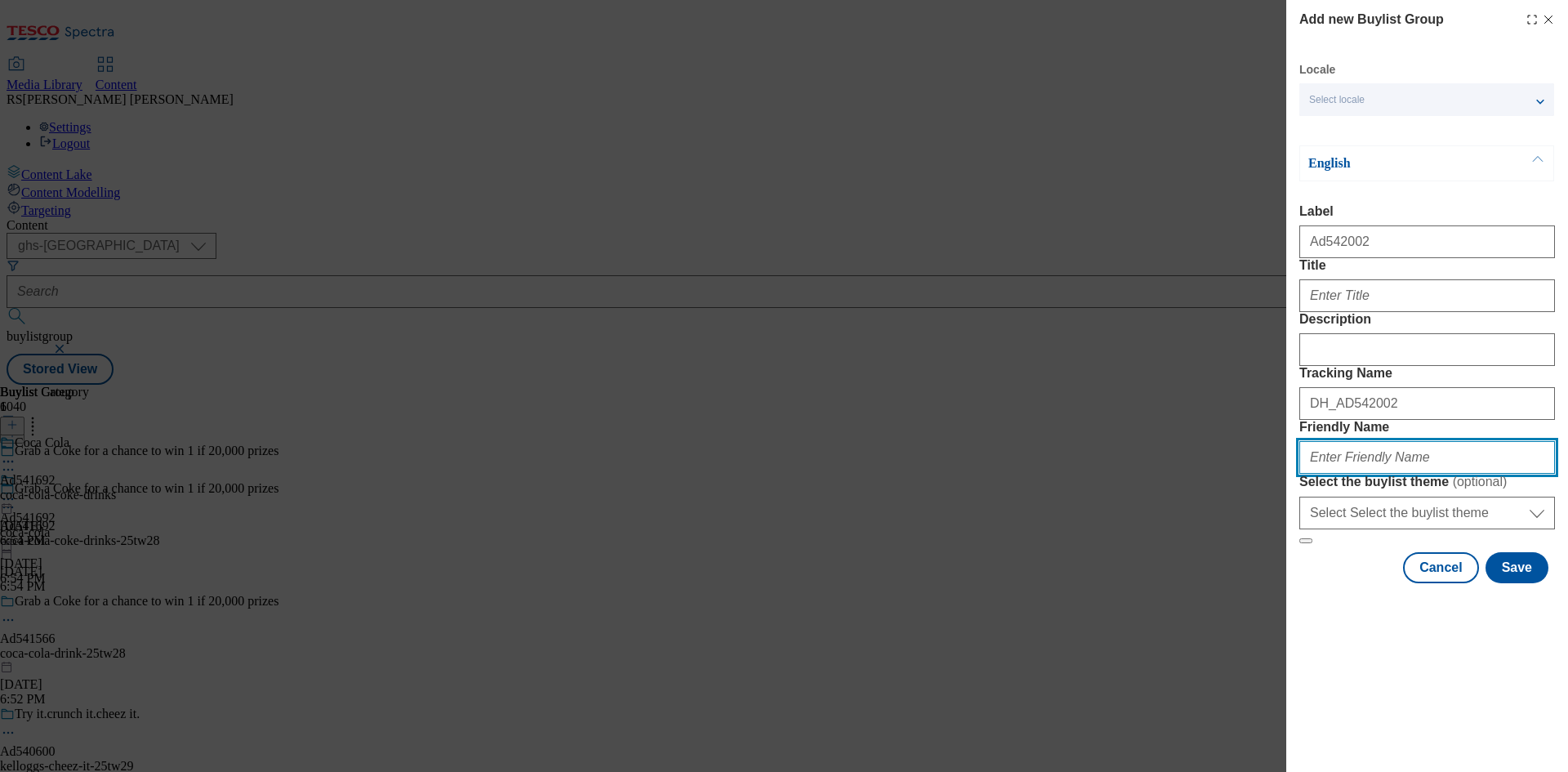
click at [1431, 474] on input "Friendly Name" at bounding box center [1427, 457] width 256 height 33
paste input "coca-cola-drinks-range-25tw28"
type input "coca-cola-drinks-range-25tw28"
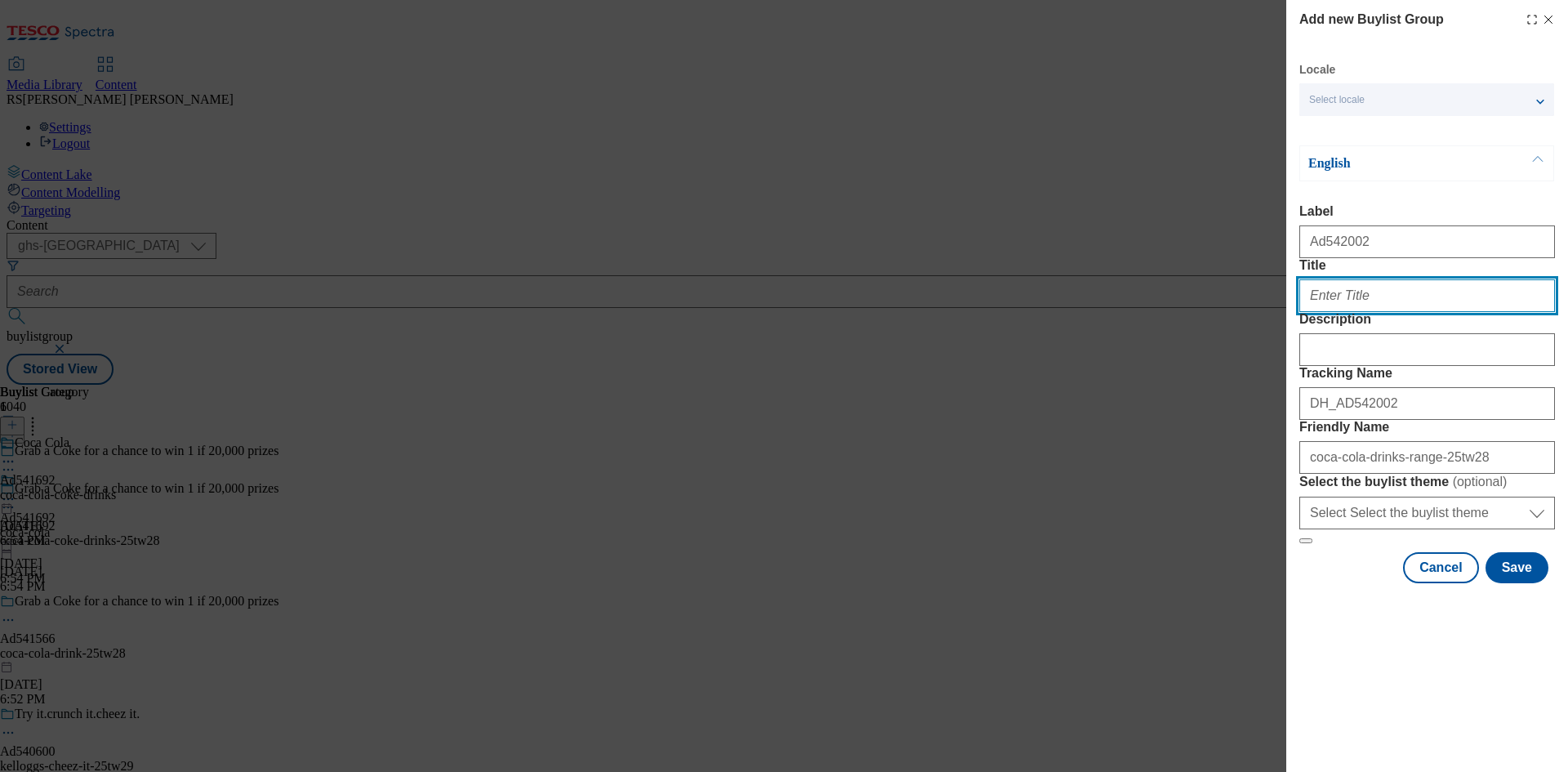
click at [1394, 312] on input "Title" at bounding box center [1427, 295] width 256 height 33
paste input "Grab a Coke for a chance to win 1 if 20,000 prizes"
click at [1538, 312] on input "Grab a Coke for a chance to win 1 if 20,000 prizes" at bounding box center [1427, 295] width 256 height 33
type input "Grab a Coke for a chance to win 1 if 20,000 prizes"
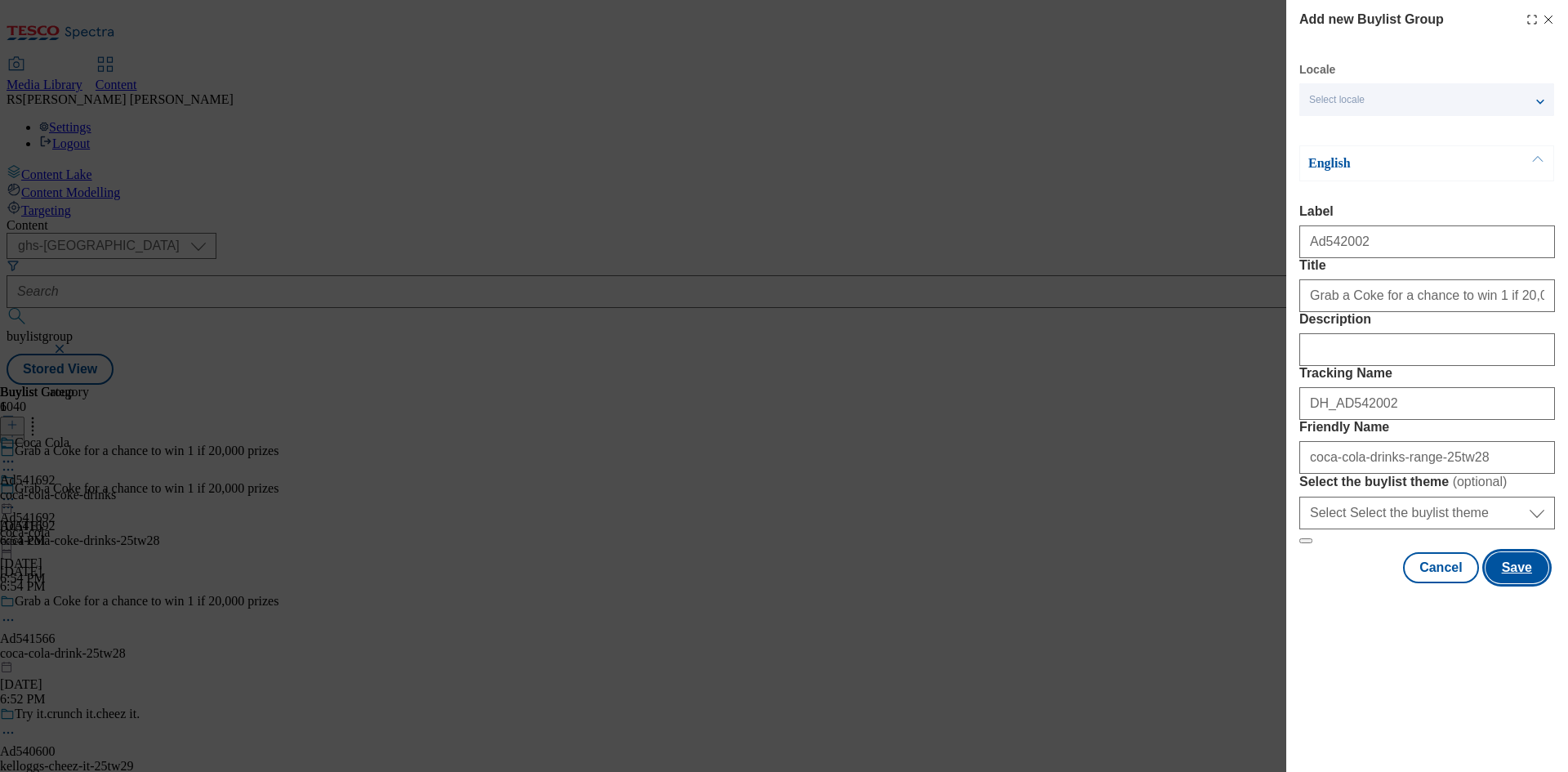
click at [1522, 584] on button "Save" at bounding box center [1516, 568] width 63 height 31
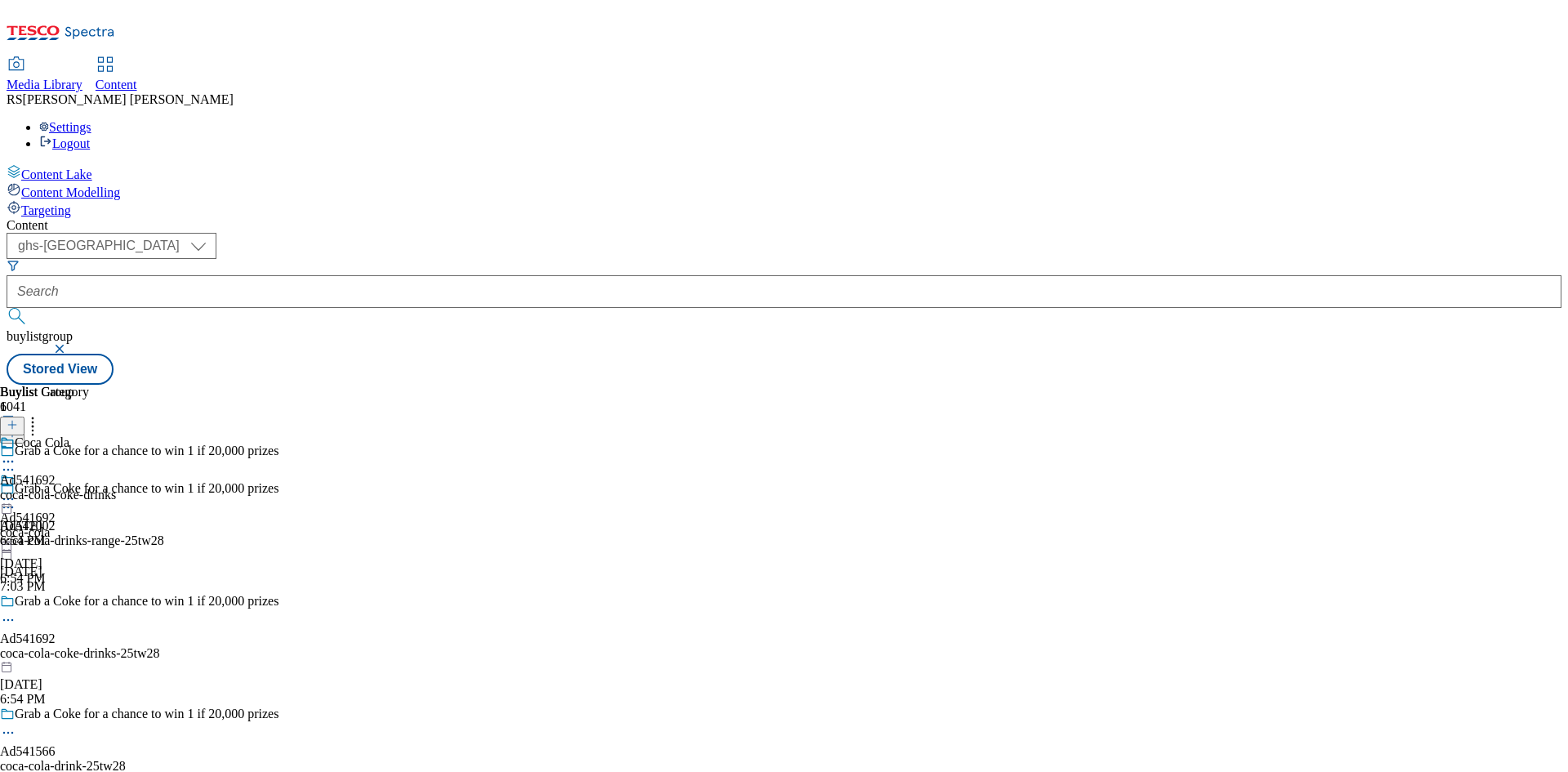
click at [332, 533] on div "coca-cola-drinks-range-25tw28" at bounding box center [165, 541] width 332 height 15
click at [18, 419] on icon at bounding box center [12, 424] width 12 height 12
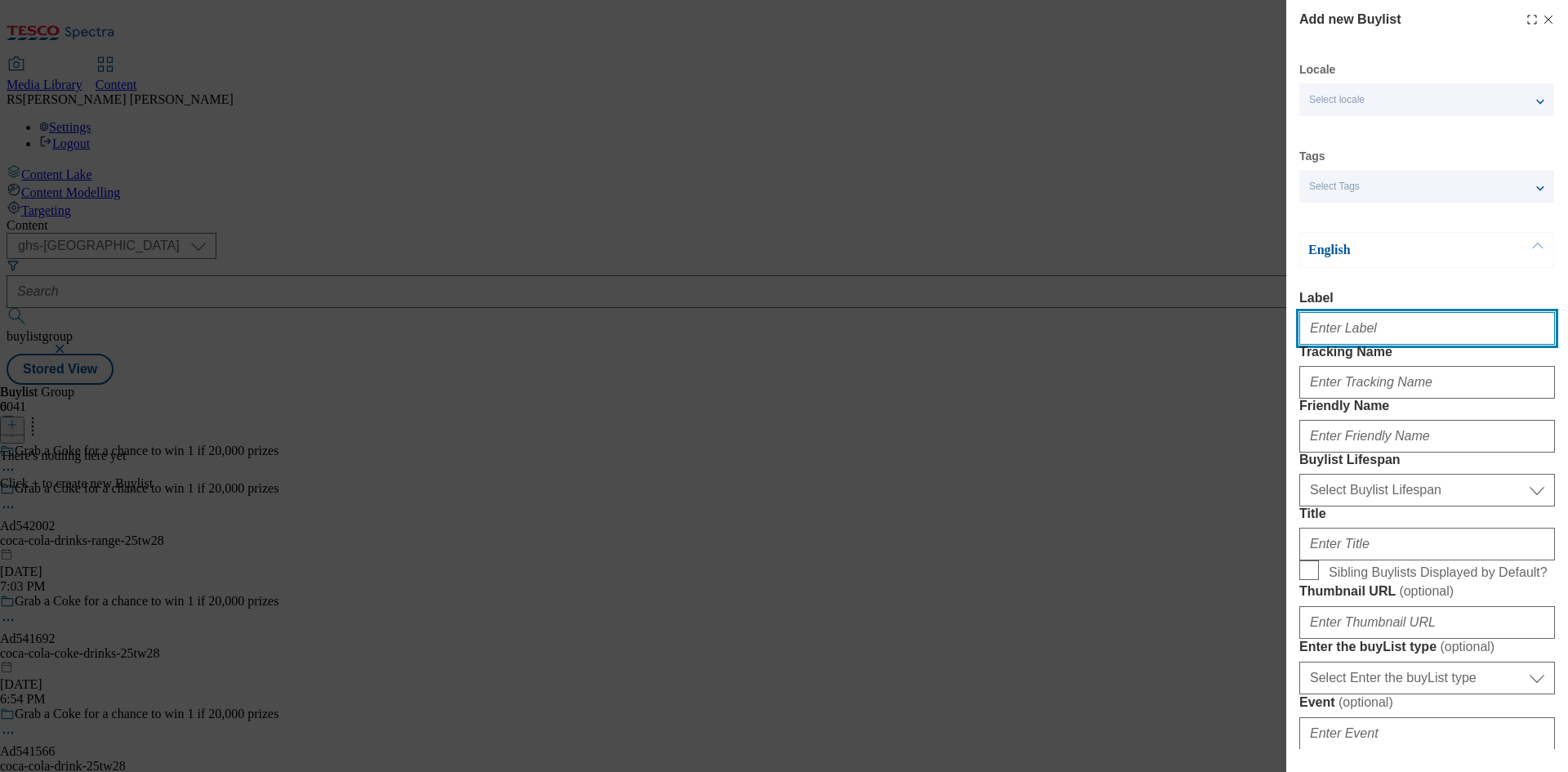
click at [1413, 332] on input "Label" at bounding box center [1427, 328] width 256 height 33
paste input "542002"
type input "Ad542002"
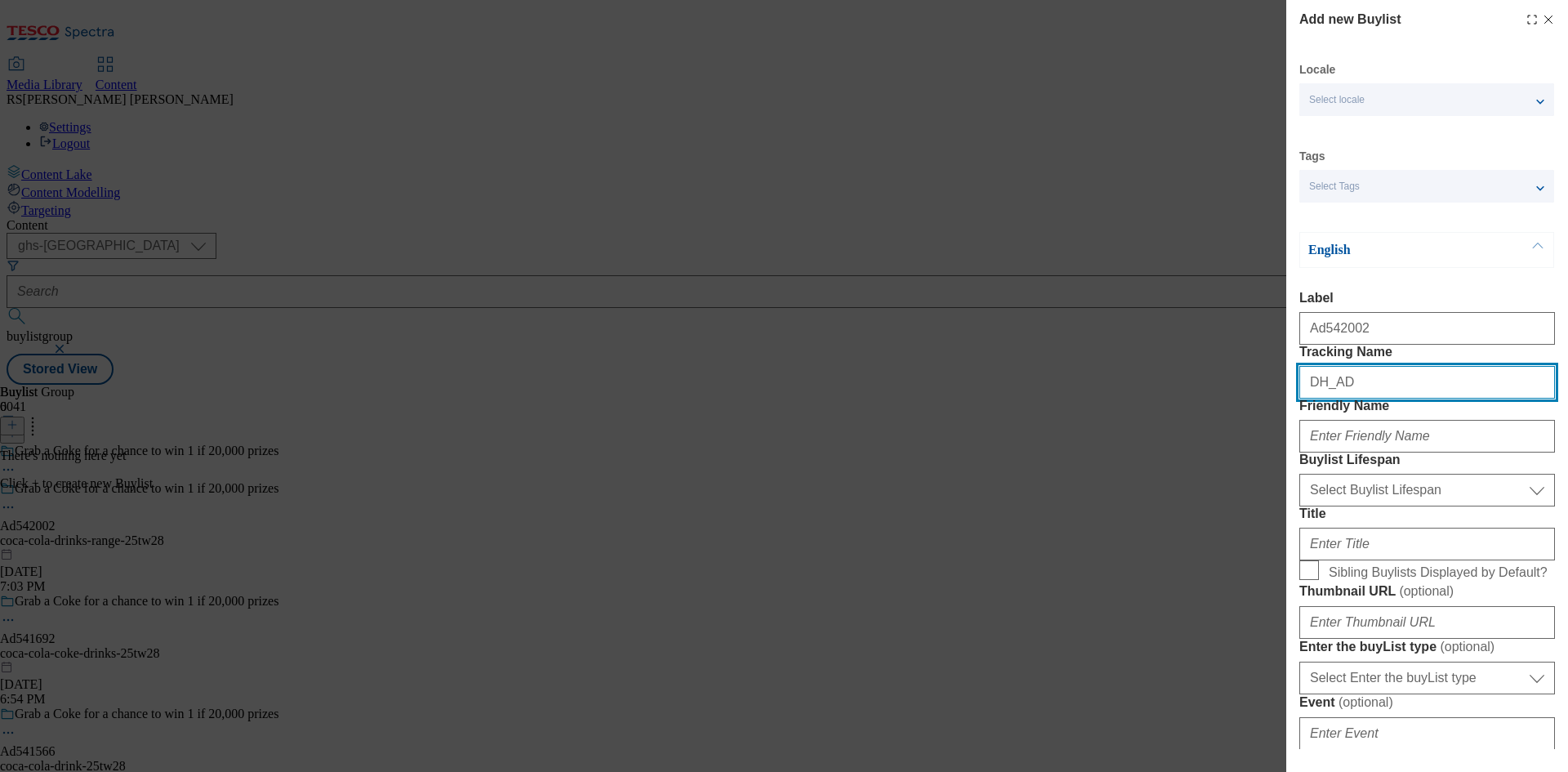
paste input "542002"
type input "DH_AD542002"
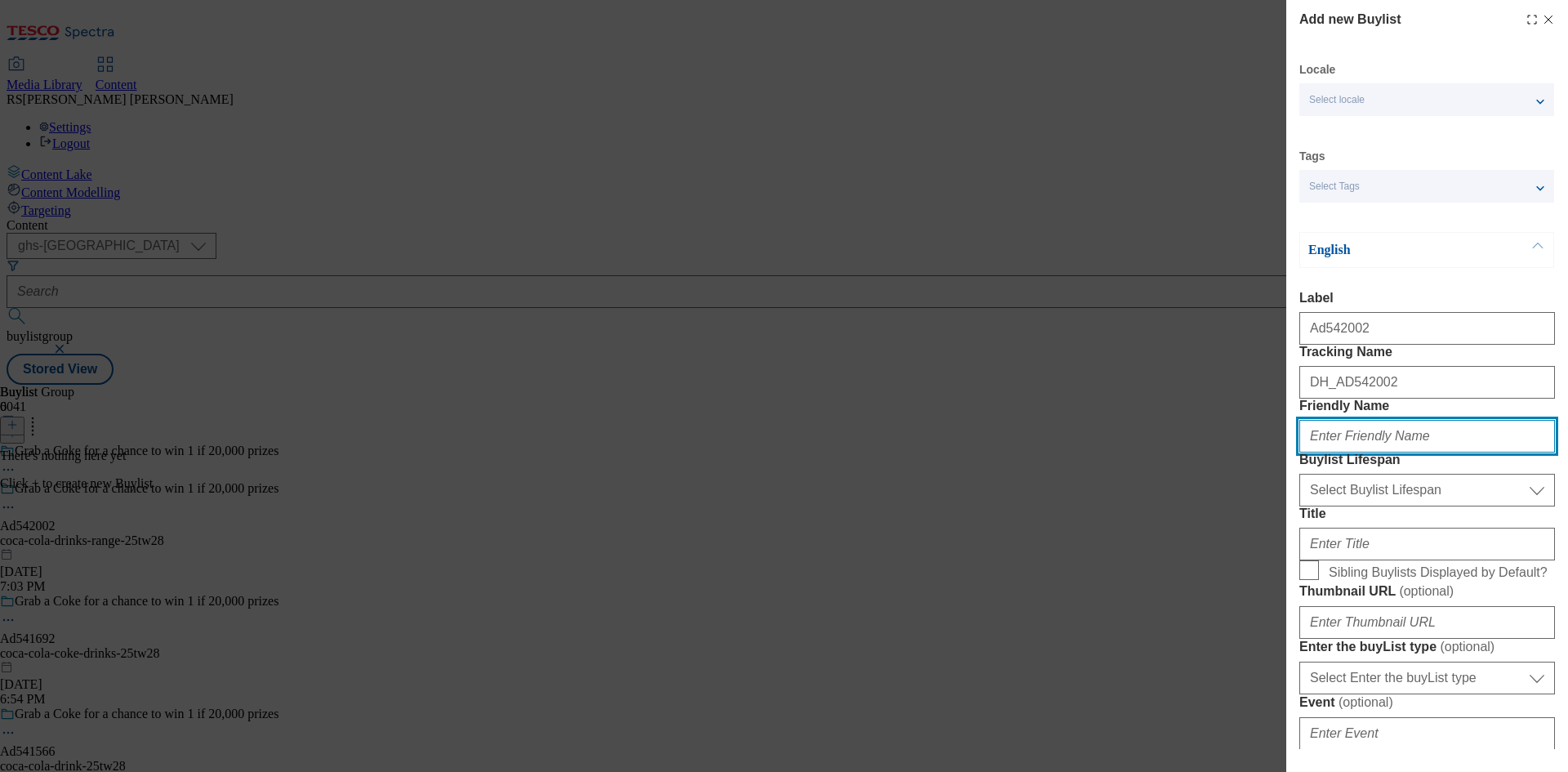
click at [1414, 453] on input "Friendly Name" at bounding box center [1427, 436] width 256 height 33
paste input "coca-cola"
type input "coca-cola"
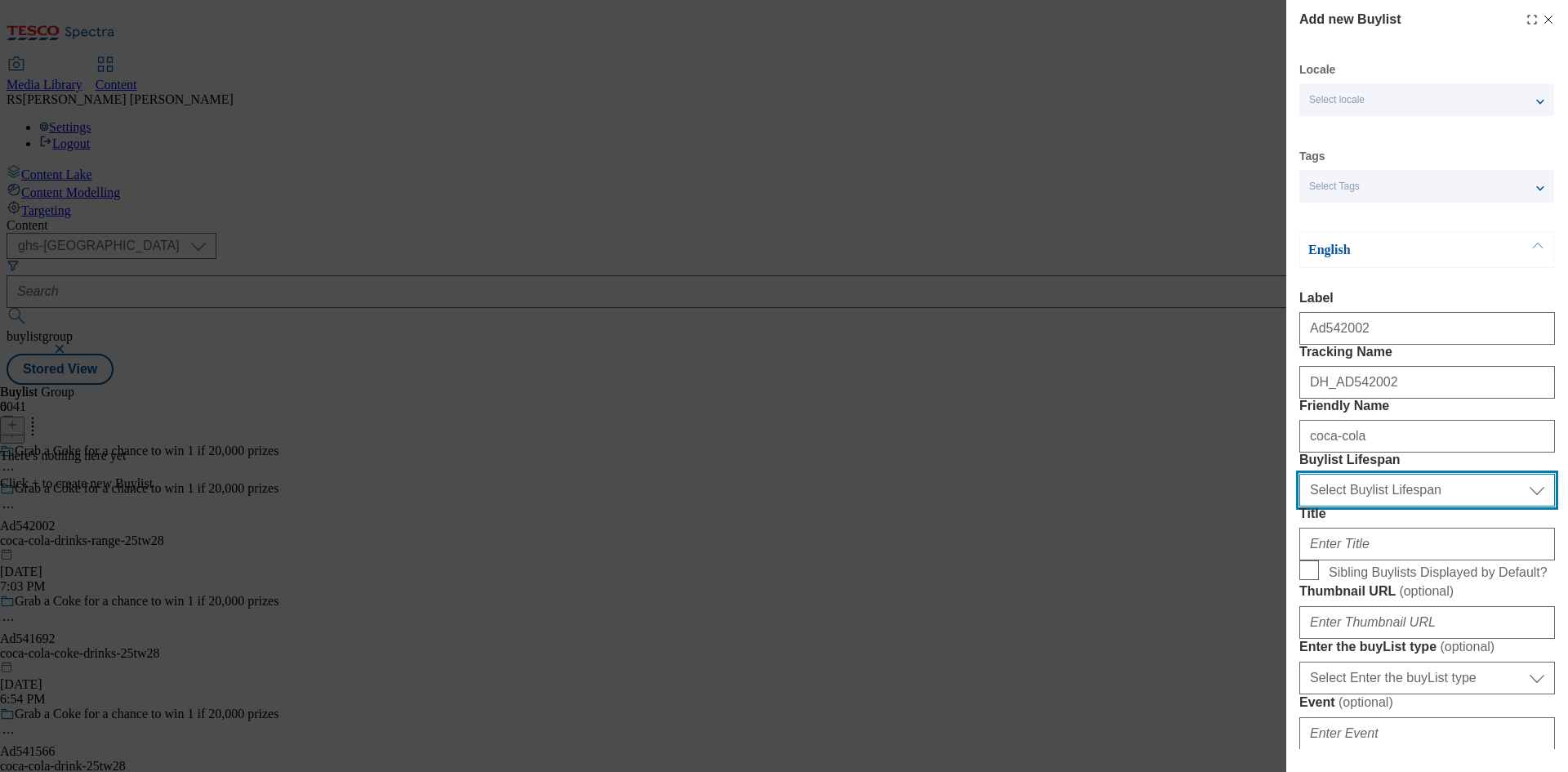
click at [1378, 507] on select "Select Buylist Lifespan evergreen seasonal tactical" at bounding box center [1427, 490] width 256 height 33
select select "tactical"
click at [1299, 507] on select "Select Buylist Lifespan evergreen seasonal tactical" at bounding box center [1427, 490] width 256 height 33
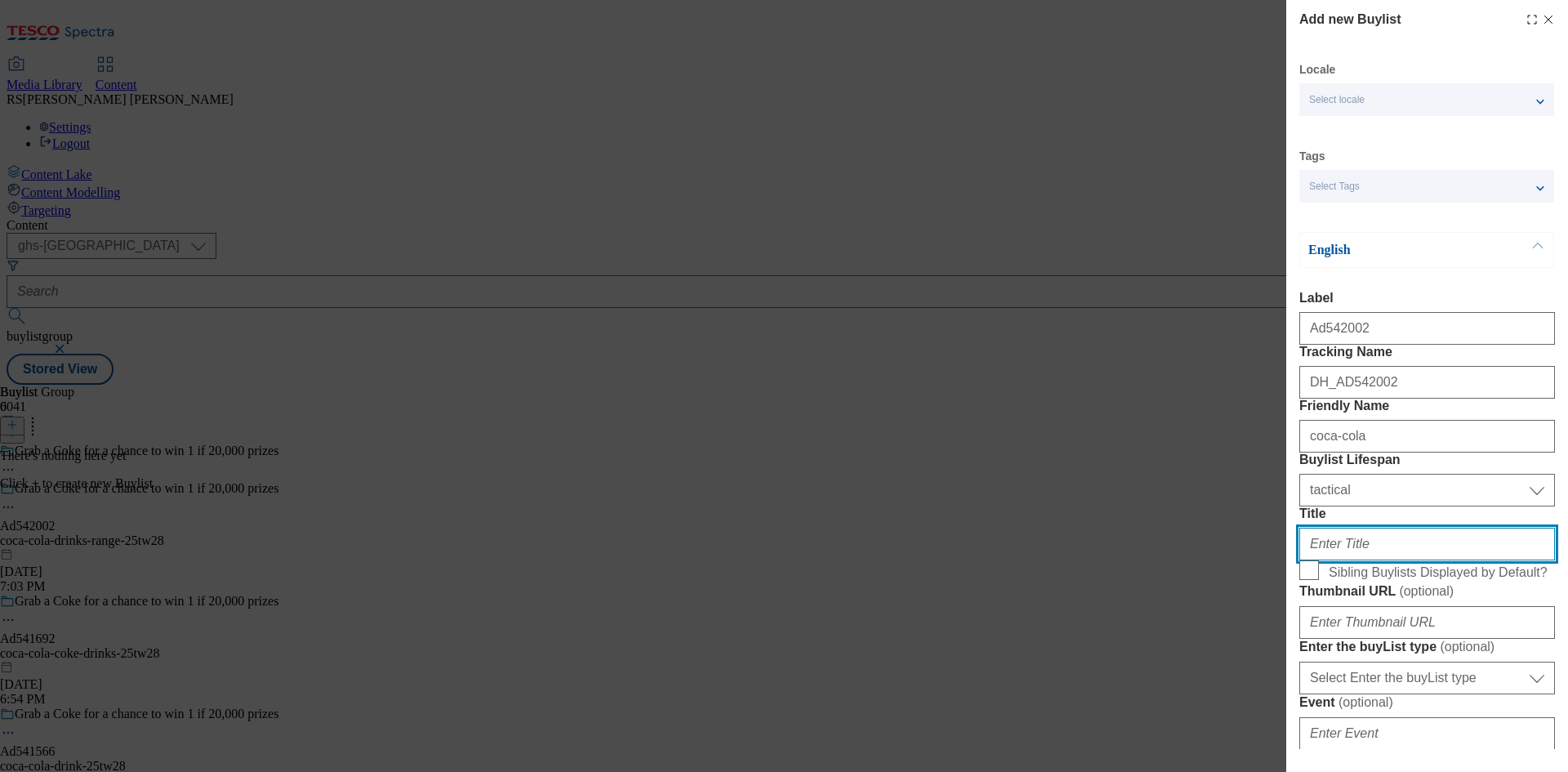
click at [1360, 561] on input "Title" at bounding box center [1427, 544] width 256 height 33
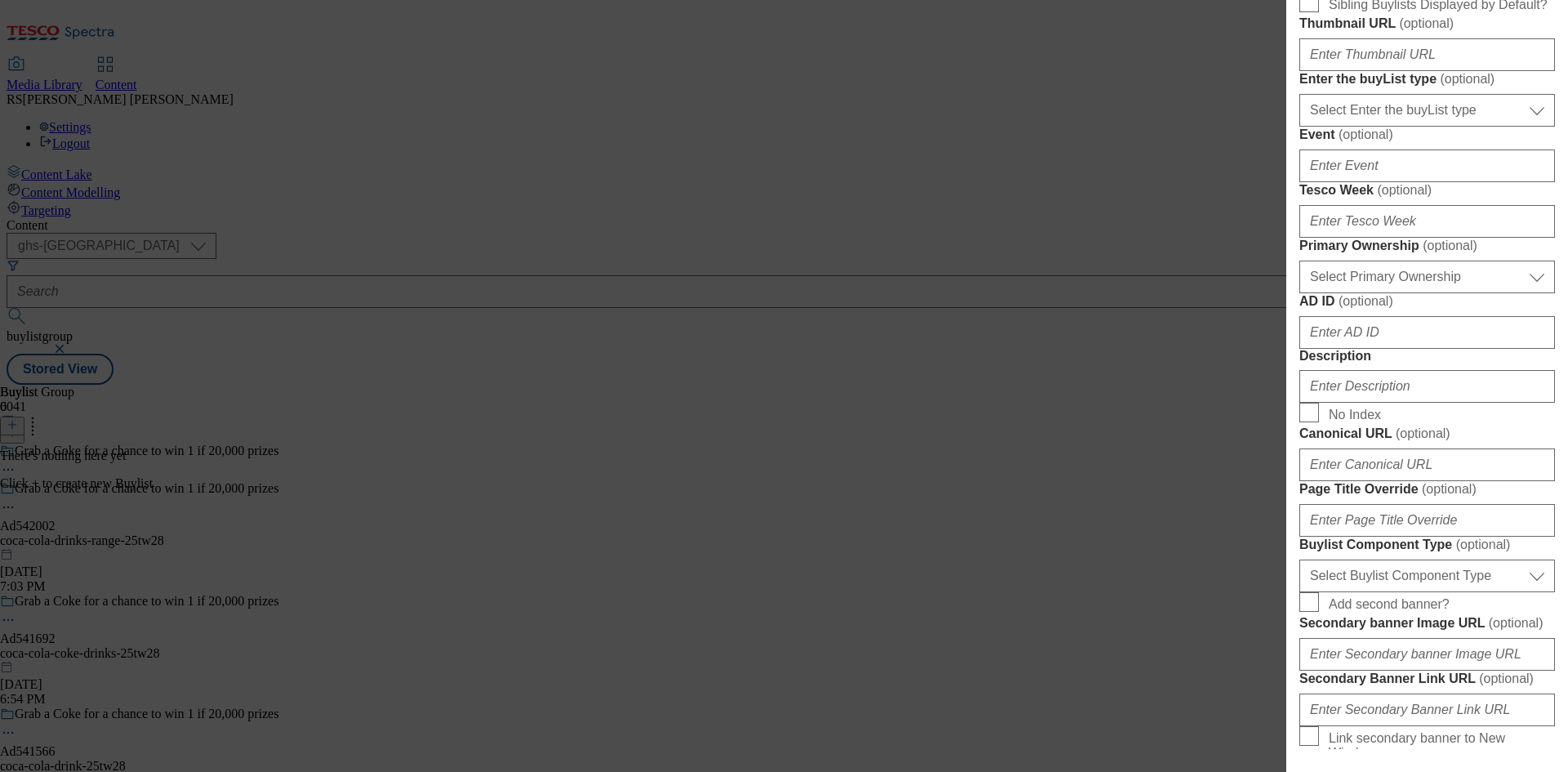
scroll to position [572, 0]
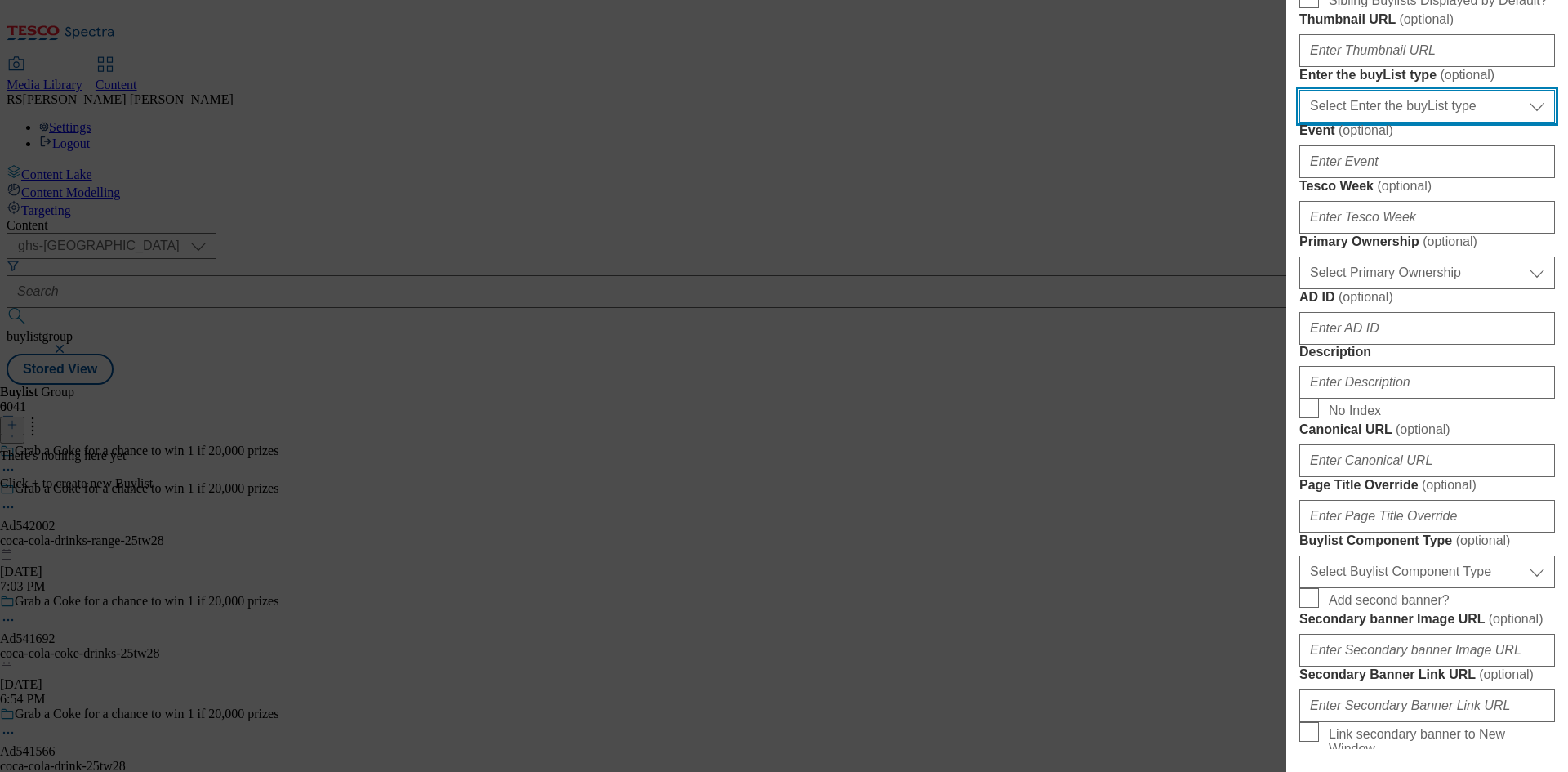
click at [1432, 123] on select "Select Enter the buyList type event supplier funded long term >4 weeks supplier…" at bounding box center [1427, 106] width 256 height 33
select select "supplier funded short term 1-3 weeks"
click at [1299, 123] on select "Select Enter the buyList type event supplier funded long term >4 weeks supplier…" at bounding box center [1427, 106] width 256 height 33
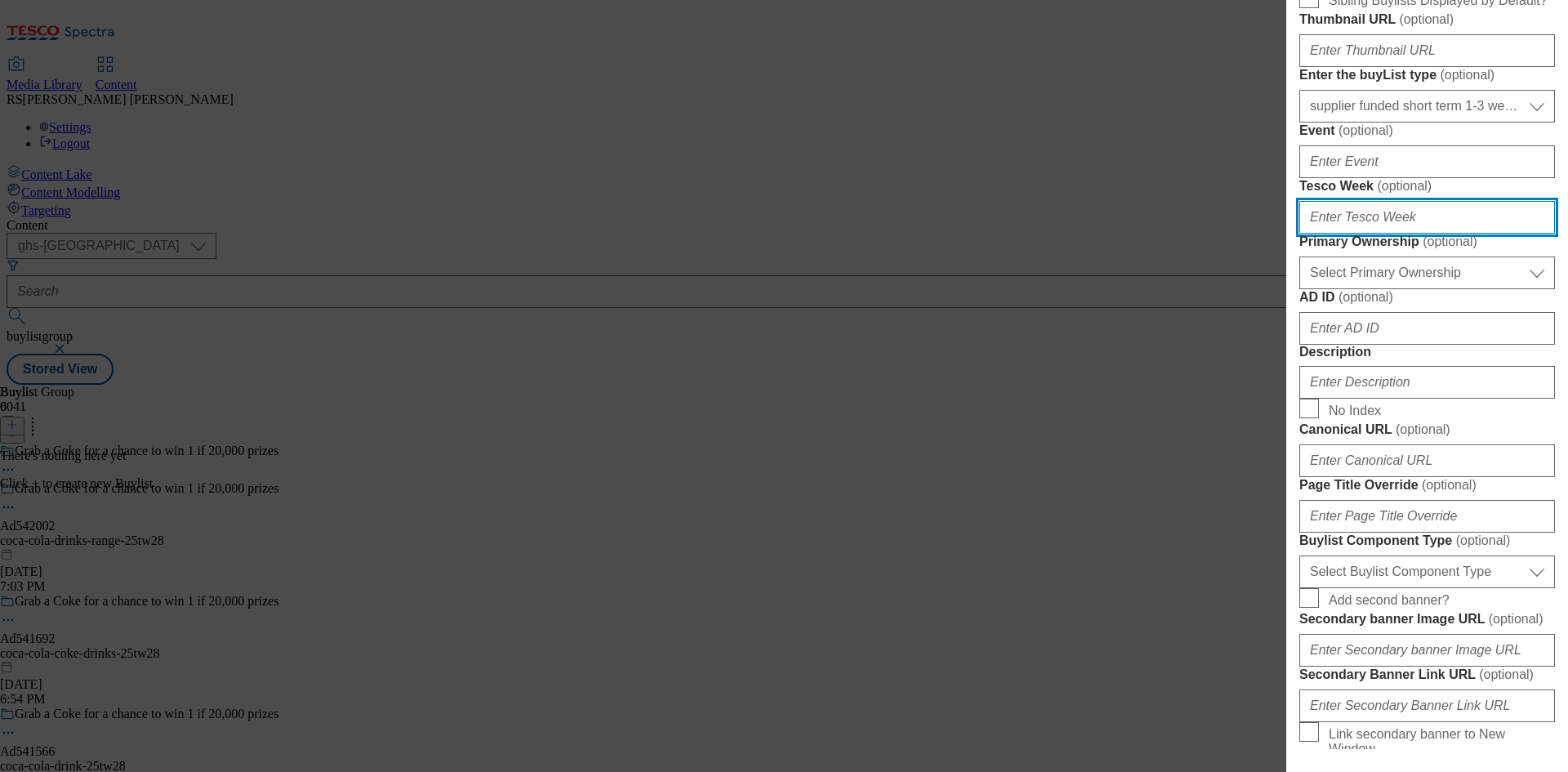
click at [1408, 233] on input "Tesco Week ( optional )" at bounding box center [1427, 218] width 256 height 33
type input "28"
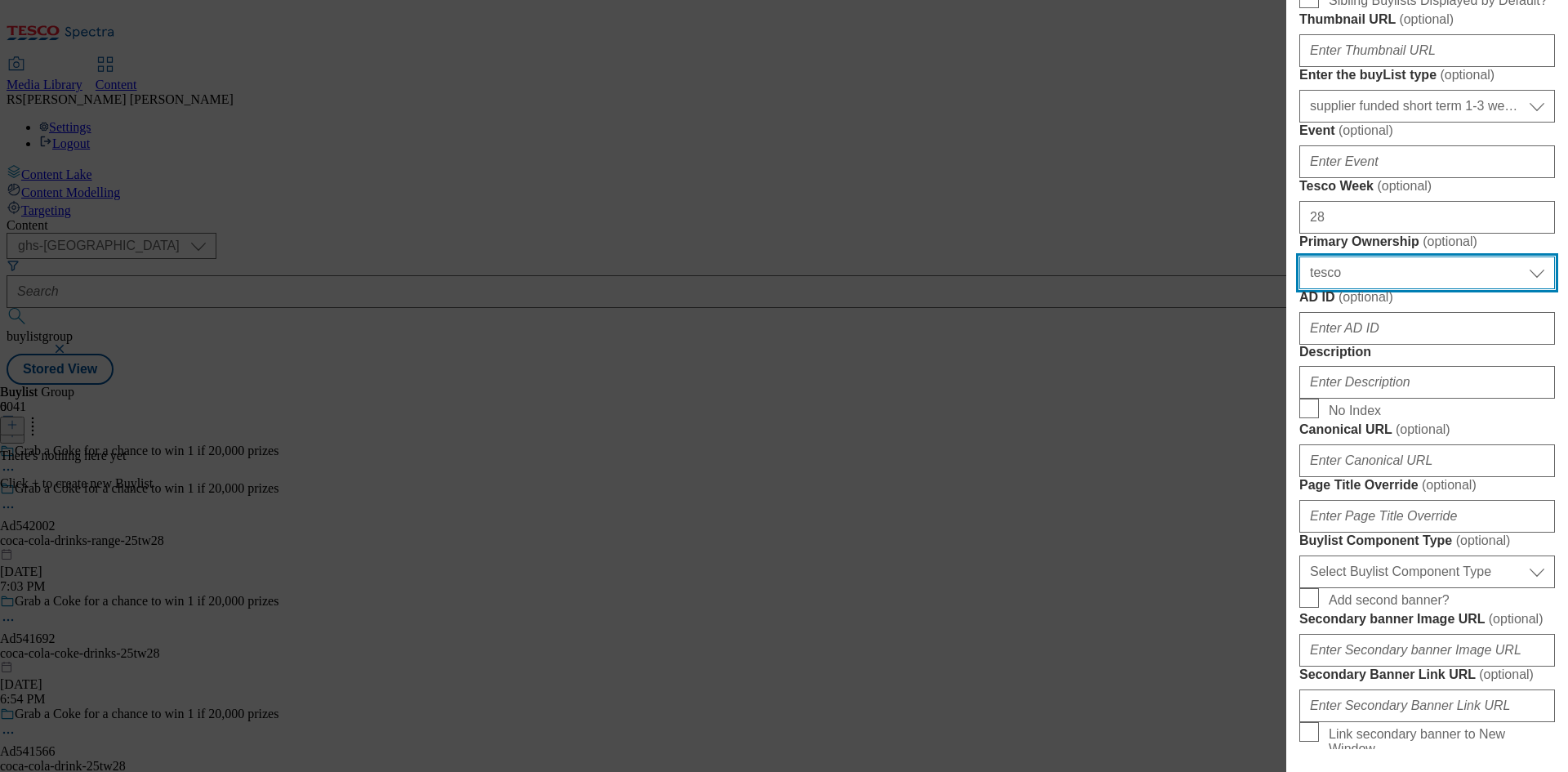
select select "dunnhumby"
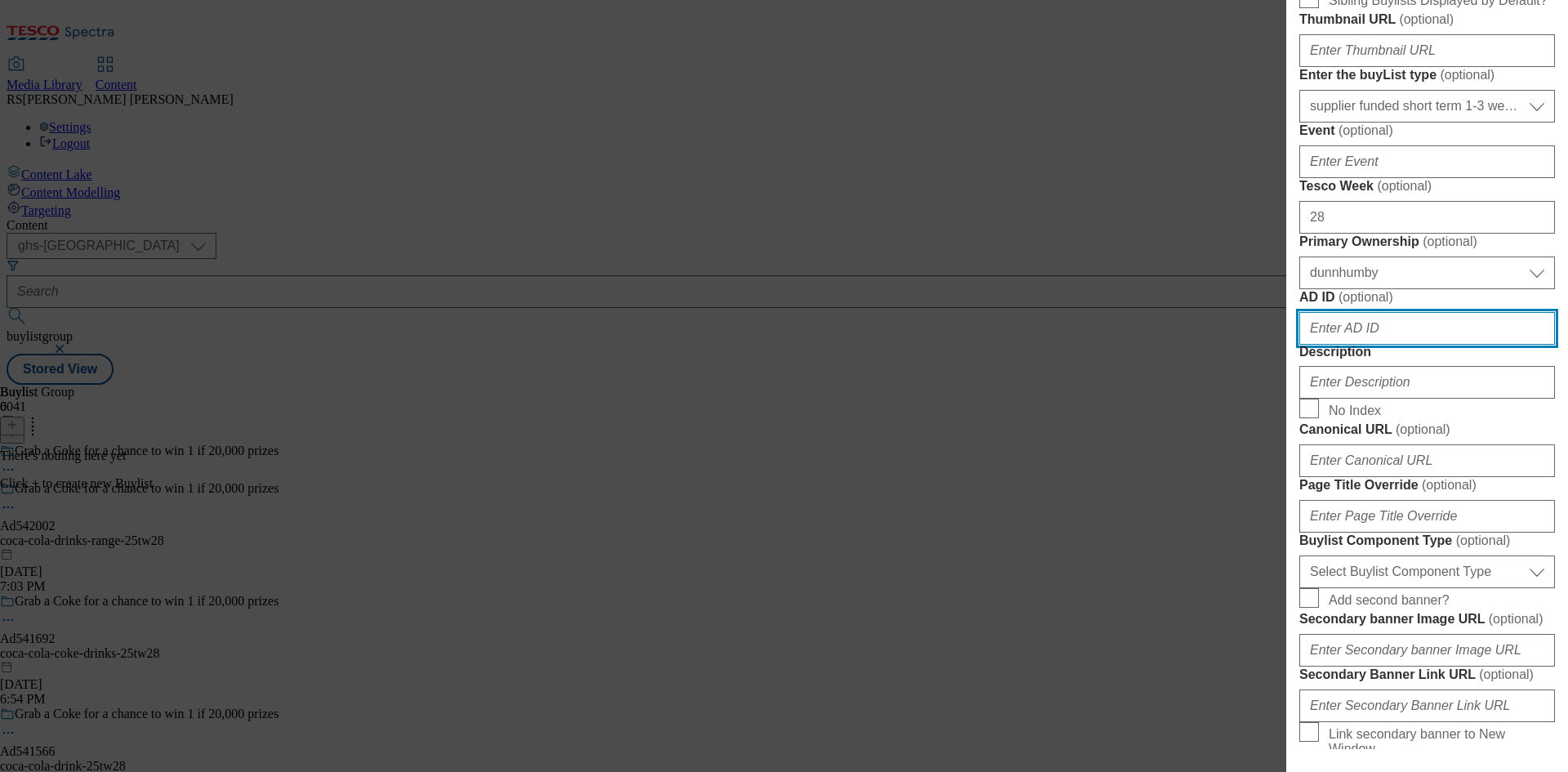
paste input "542002"
type input "542002"
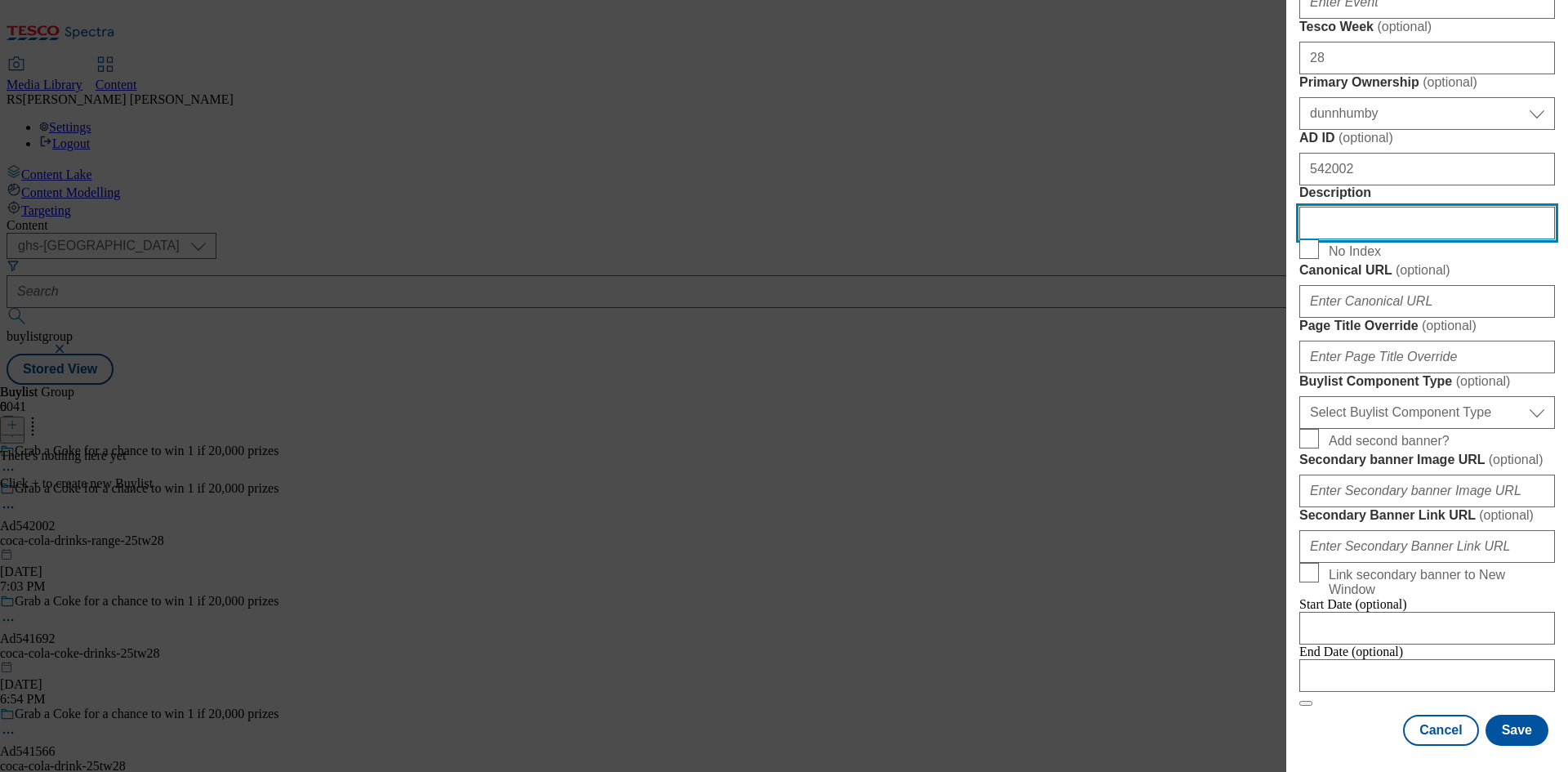
scroll to position [1143, 0]
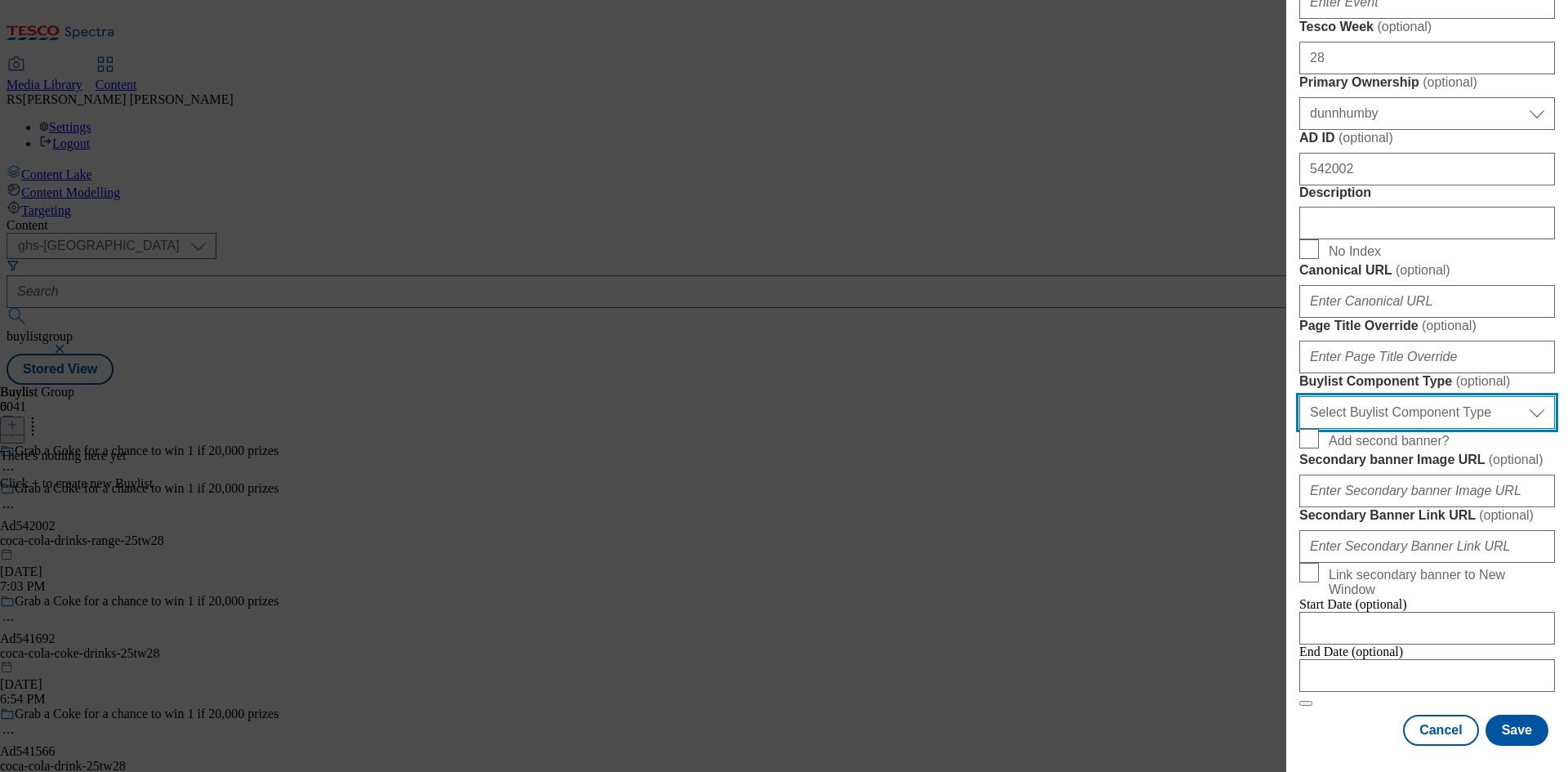
drag, startPoint x: 1454, startPoint y: 427, endPoint x: 1454, endPoint y: 444, distance: 17.0
click at [1454, 427] on select "Select Buylist Component Type Banner Competition Header Meal" at bounding box center [1427, 413] width 256 height 33
select select "Banner"
click at [1299, 411] on select "Select Buylist Component Type Banner Competition Header Meal" at bounding box center [1427, 413] width 256 height 33
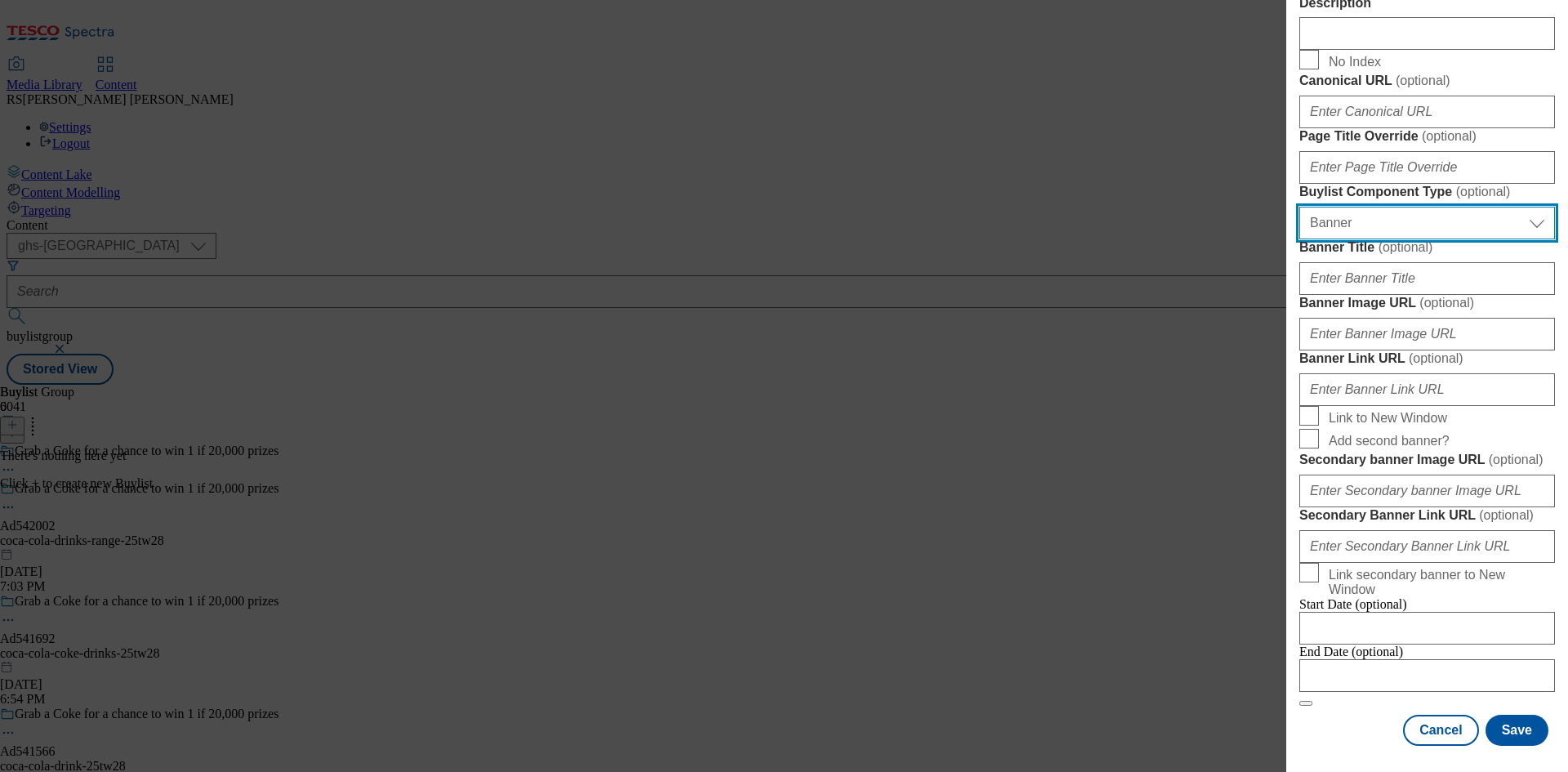
scroll to position [1619, 0]
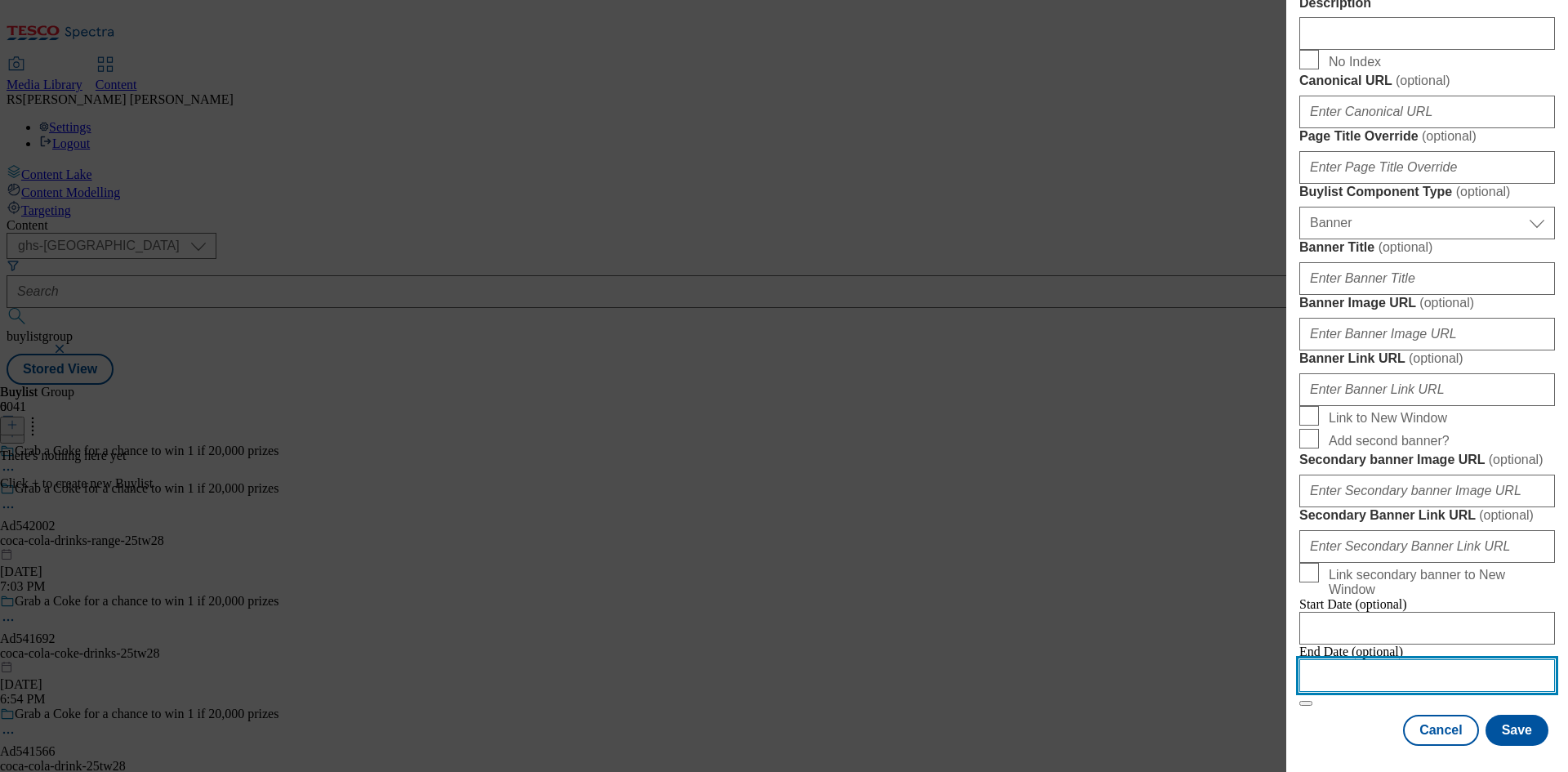
click at [1404, 668] on input "Modal" at bounding box center [1427, 676] width 256 height 33
select select "2025"
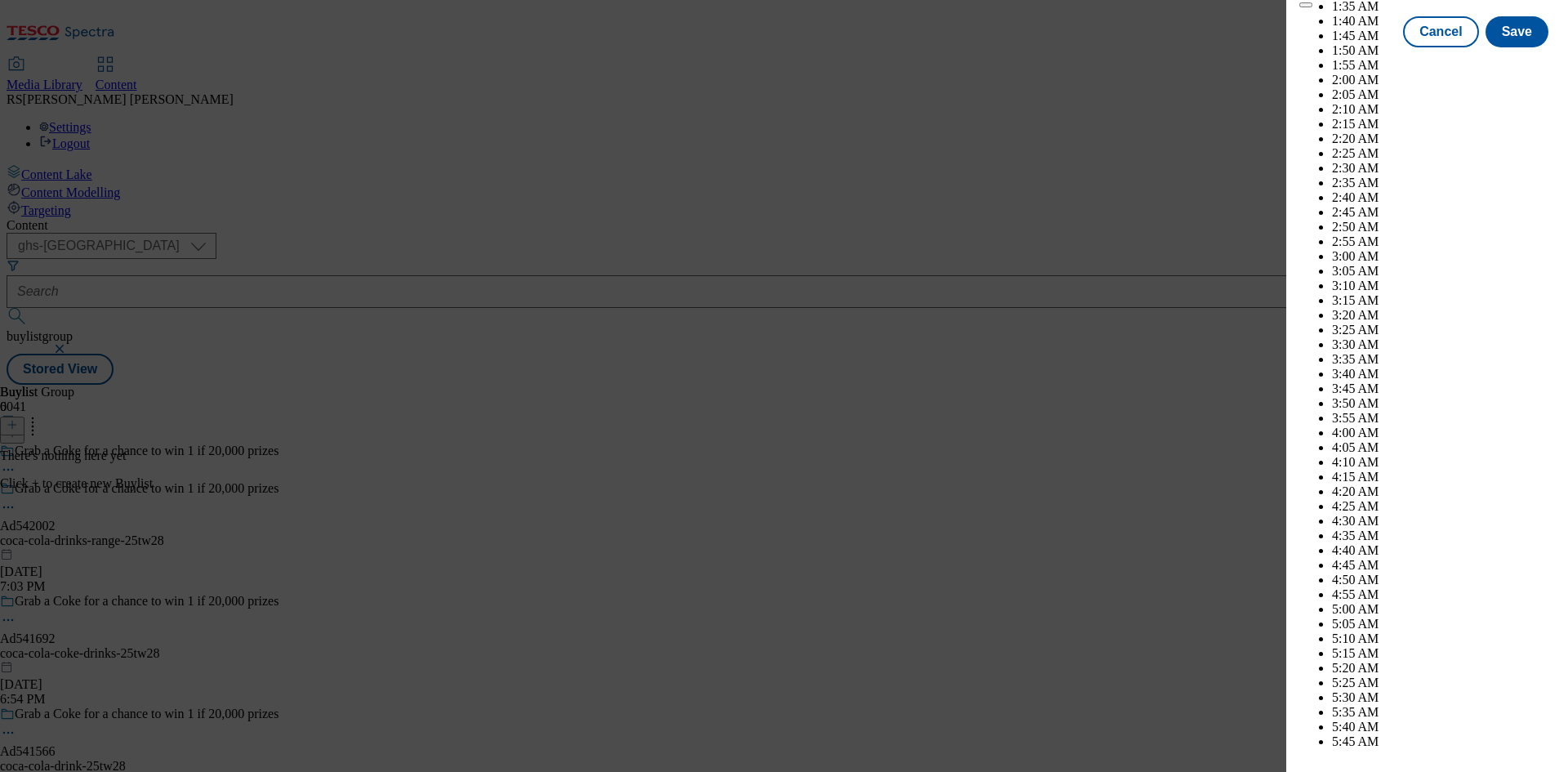
scroll to position [6881, 0]
select select "November"
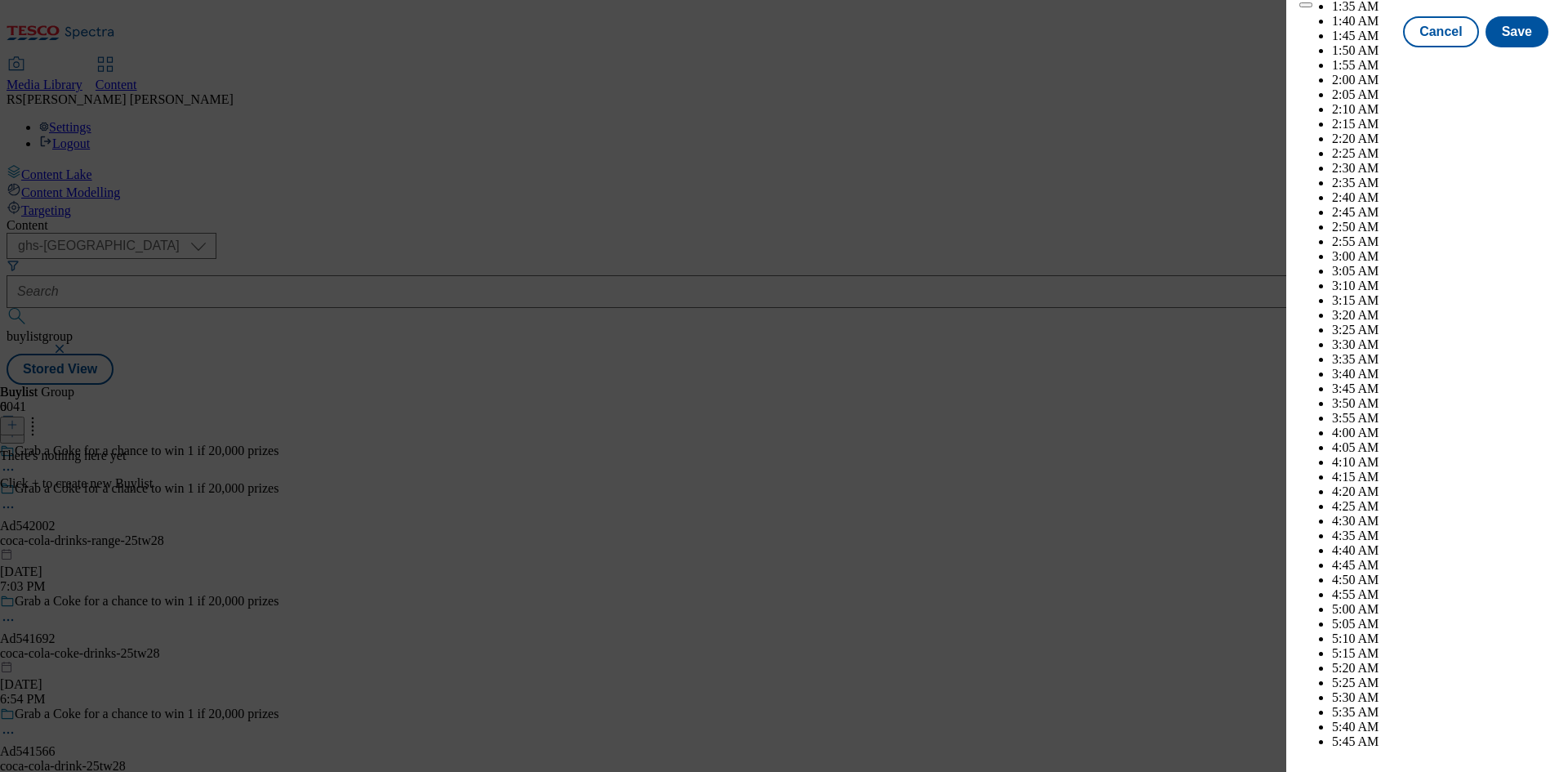
click at [1504, 62] on button "Save" at bounding box center [1516, 47] width 63 height 31
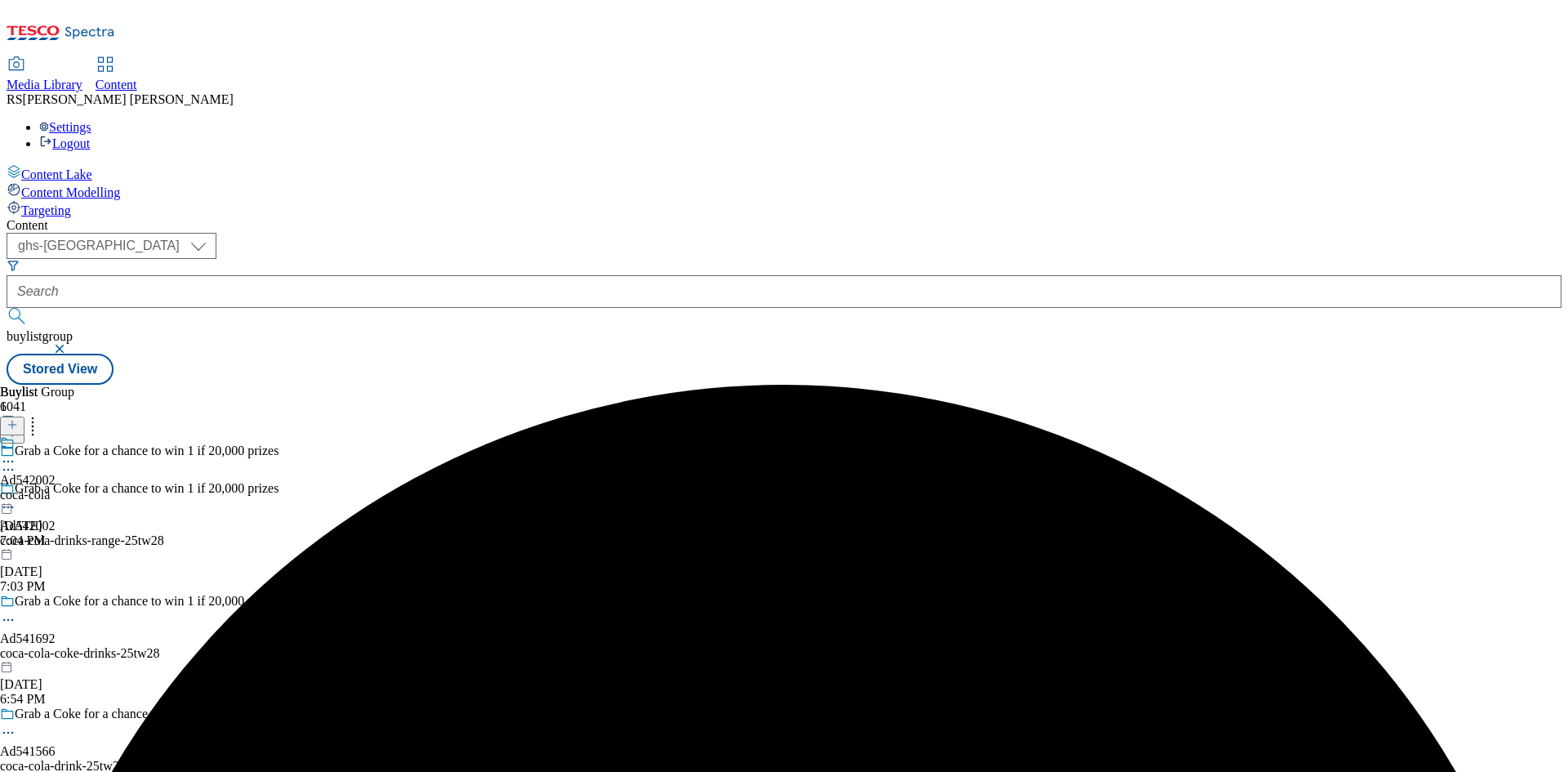
click at [56, 488] on div "coca-cola" at bounding box center [27, 495] width 56 height 15
click at [18, 419] on icon at bounding box center [12, 424] width 12 height 12
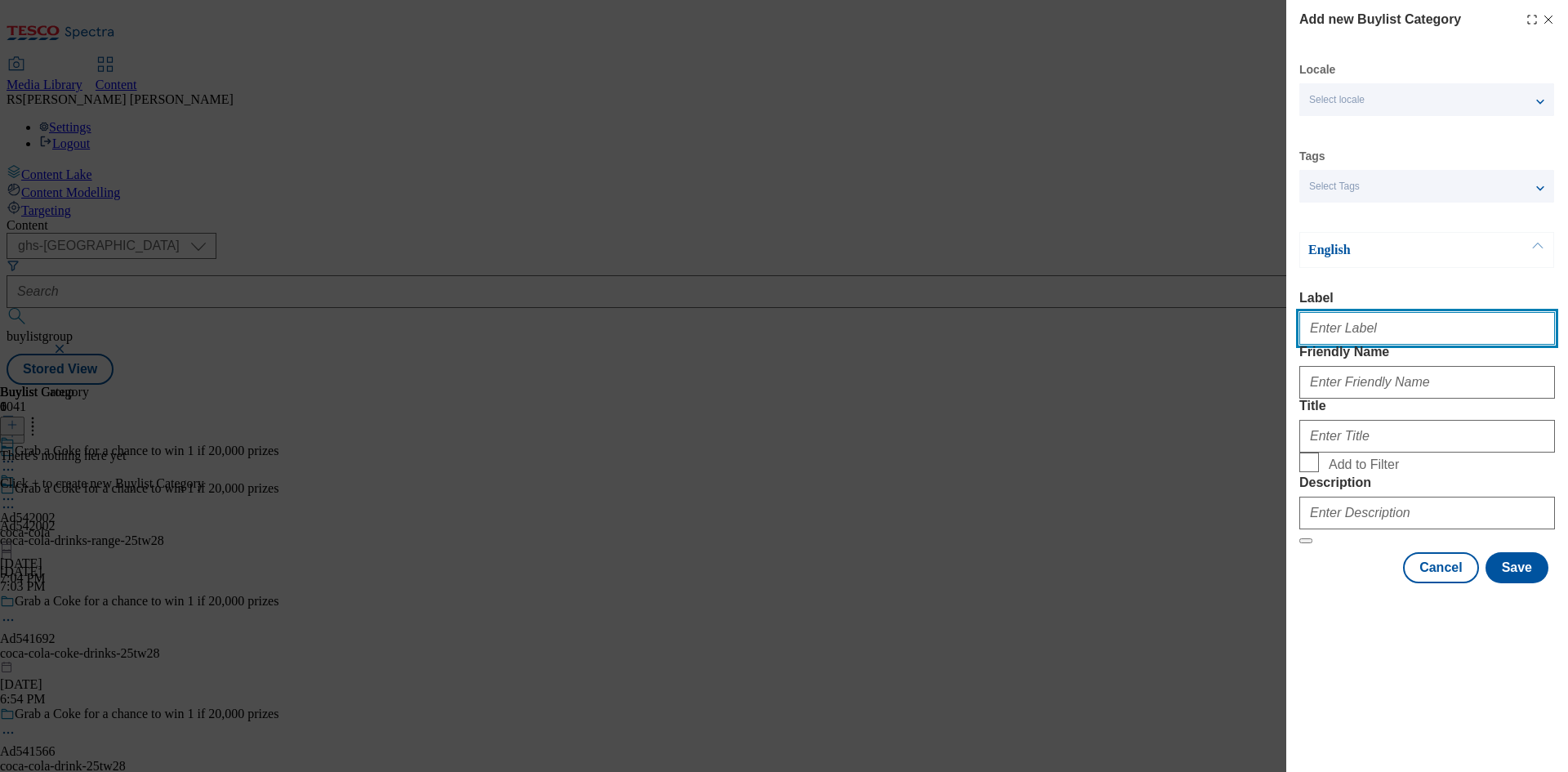
click at [1395, 341] on input "Label" at bounding box center [1427, 328] width 256 height 33
paste input "542002"
type input "Ad542002"
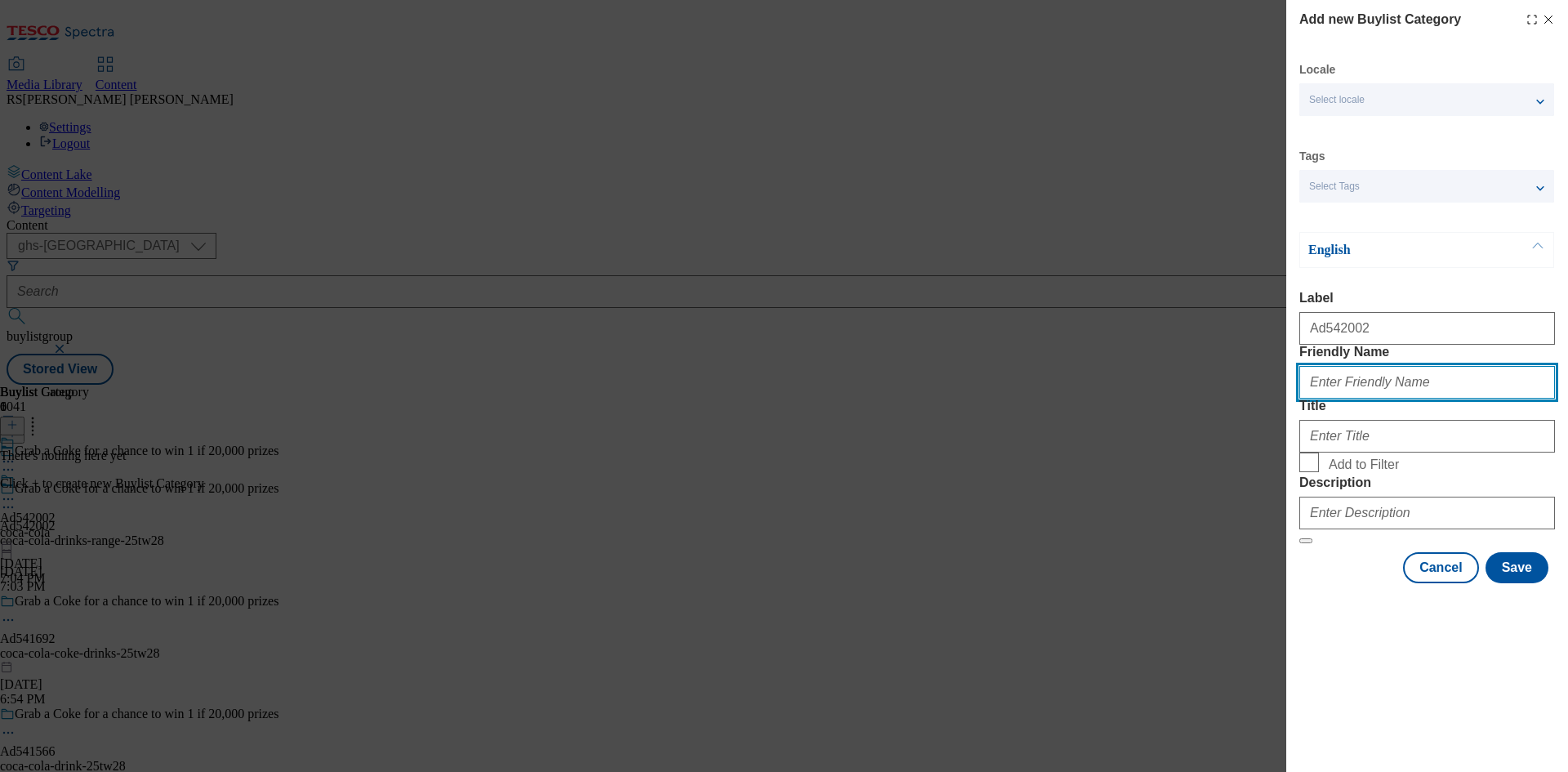
click at [1414, 399] on input "Friendly Name" at bounding box center [1427, 382] width 256 height 33
paste input "coca-cola-drinks-range"
type input "coca-cola-drinks-range"
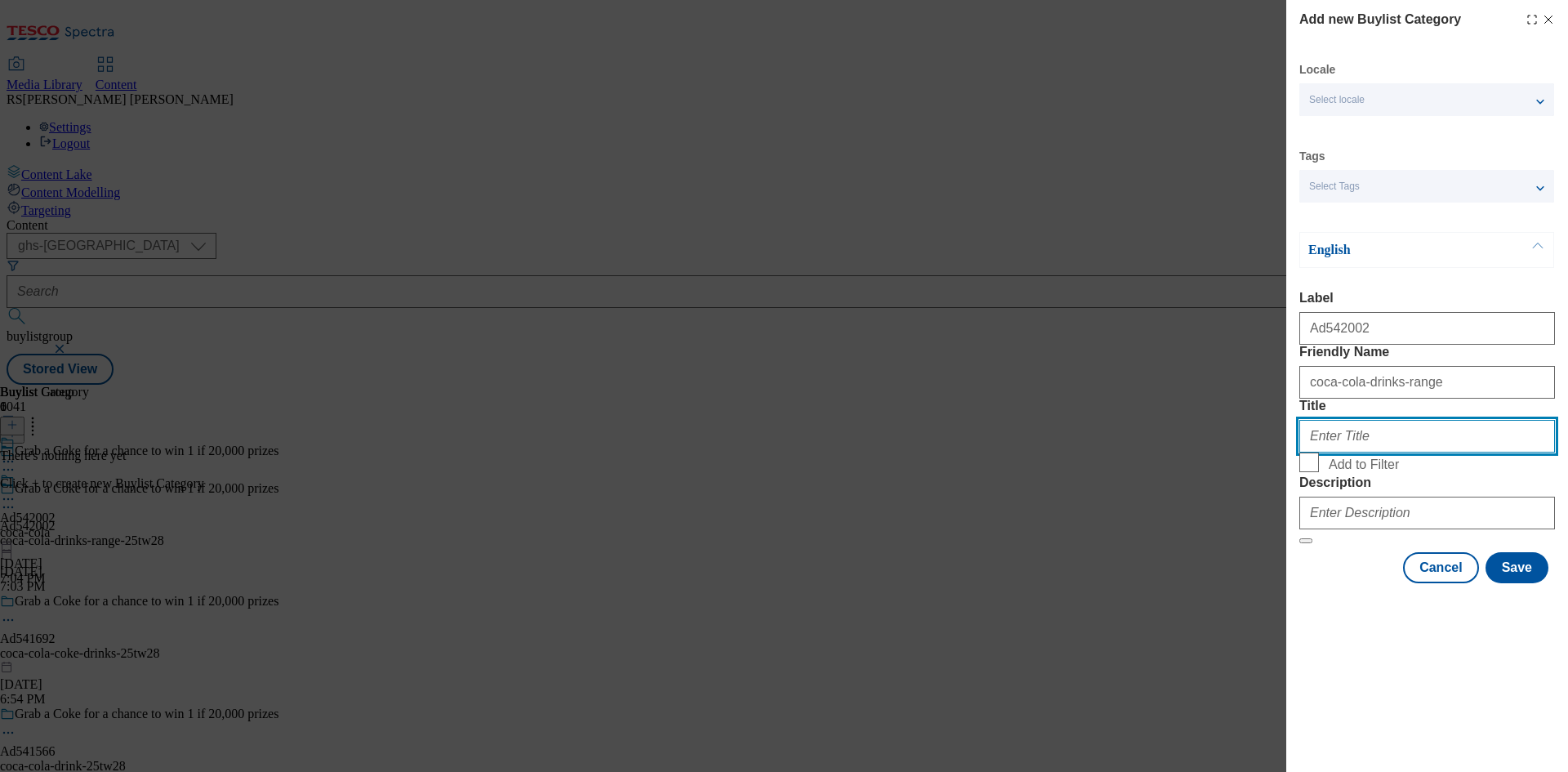
paste input "Coca Cola"
type input "Coca Cola"
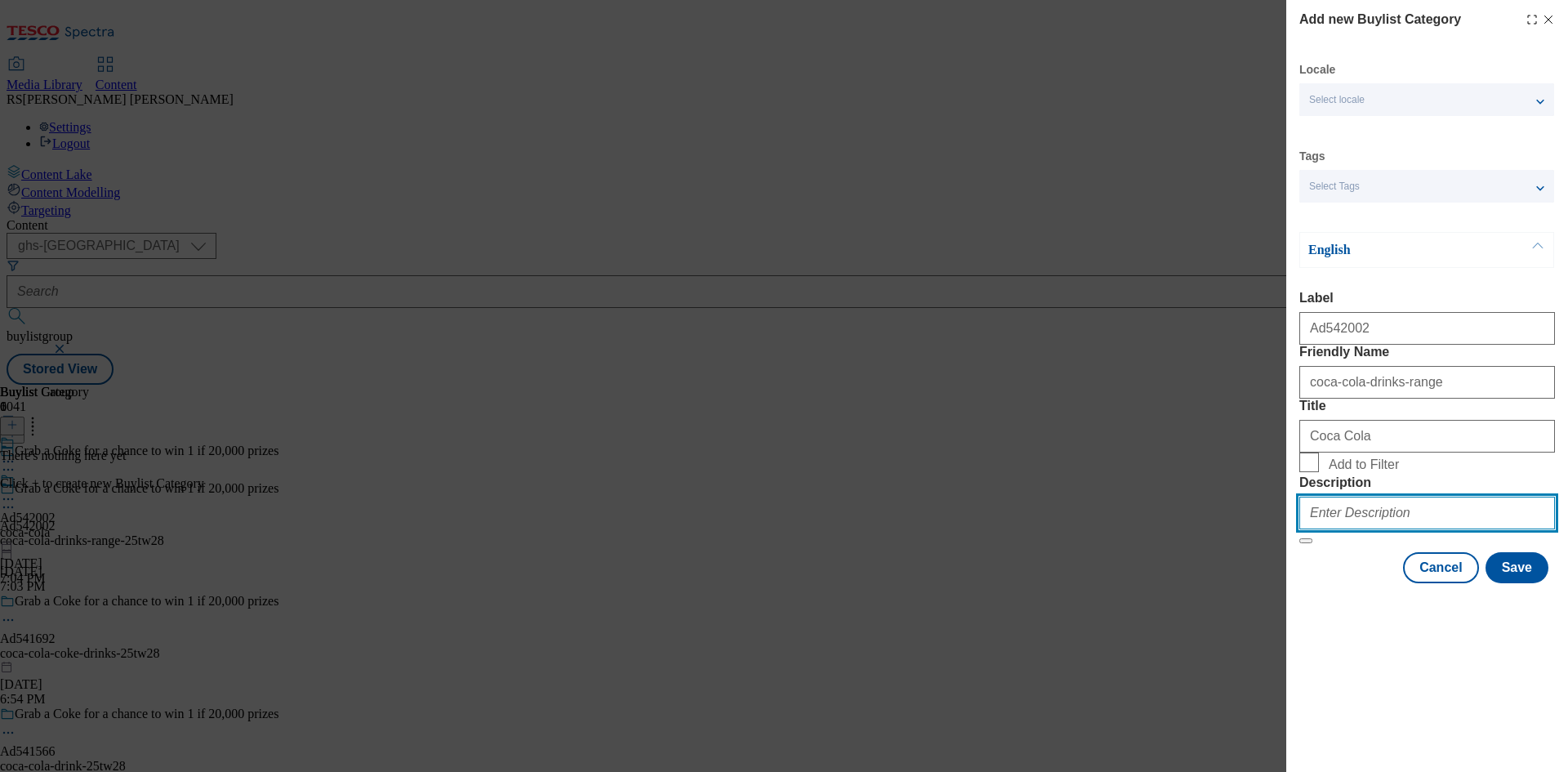
click at [1407, 530] on input "Description" at bounding box center [1427, 513] width 256 height 33
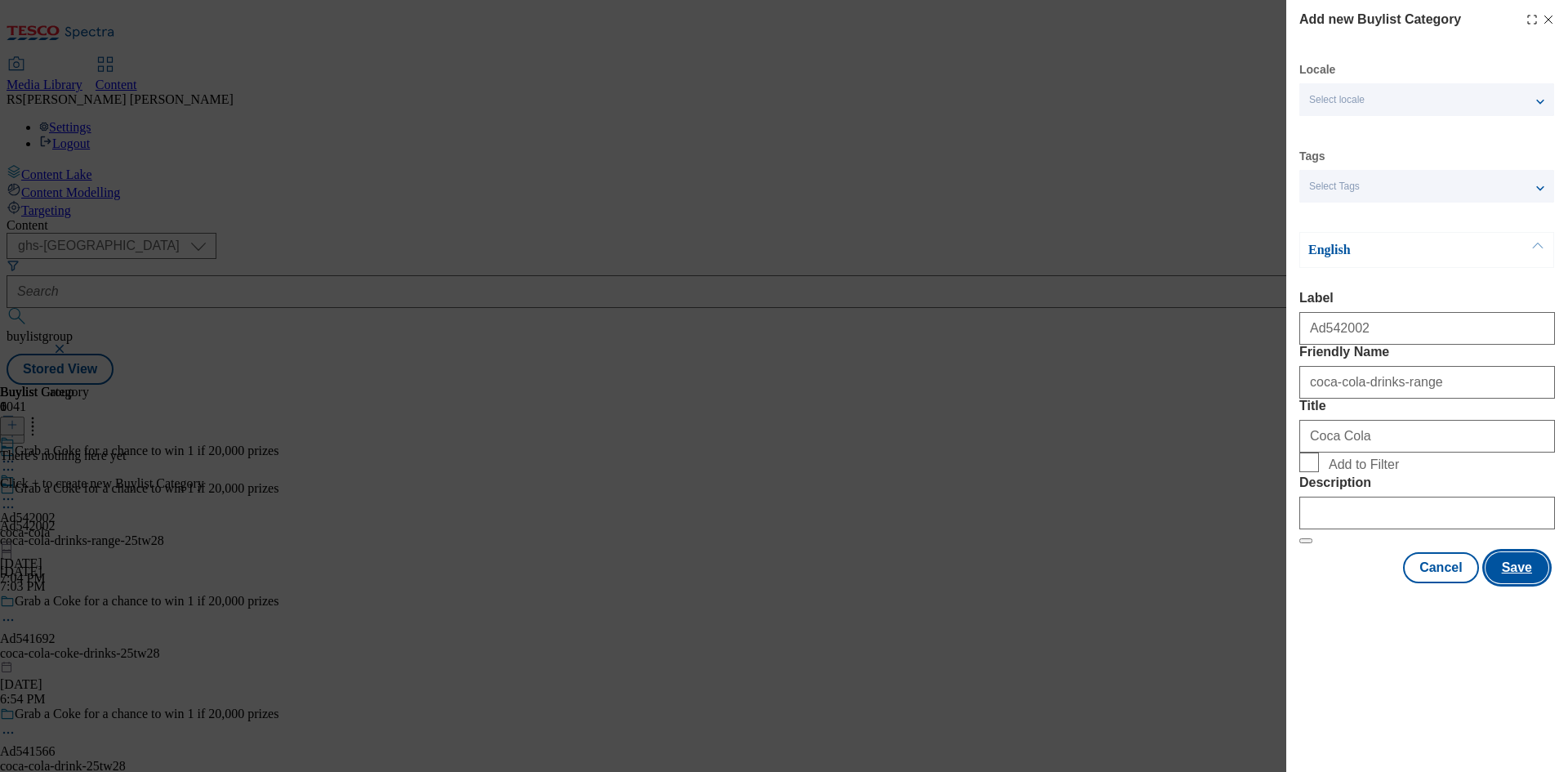
click at [1534, 584] on button "Save" at bounding box center [1516, 568] width 63 height 31
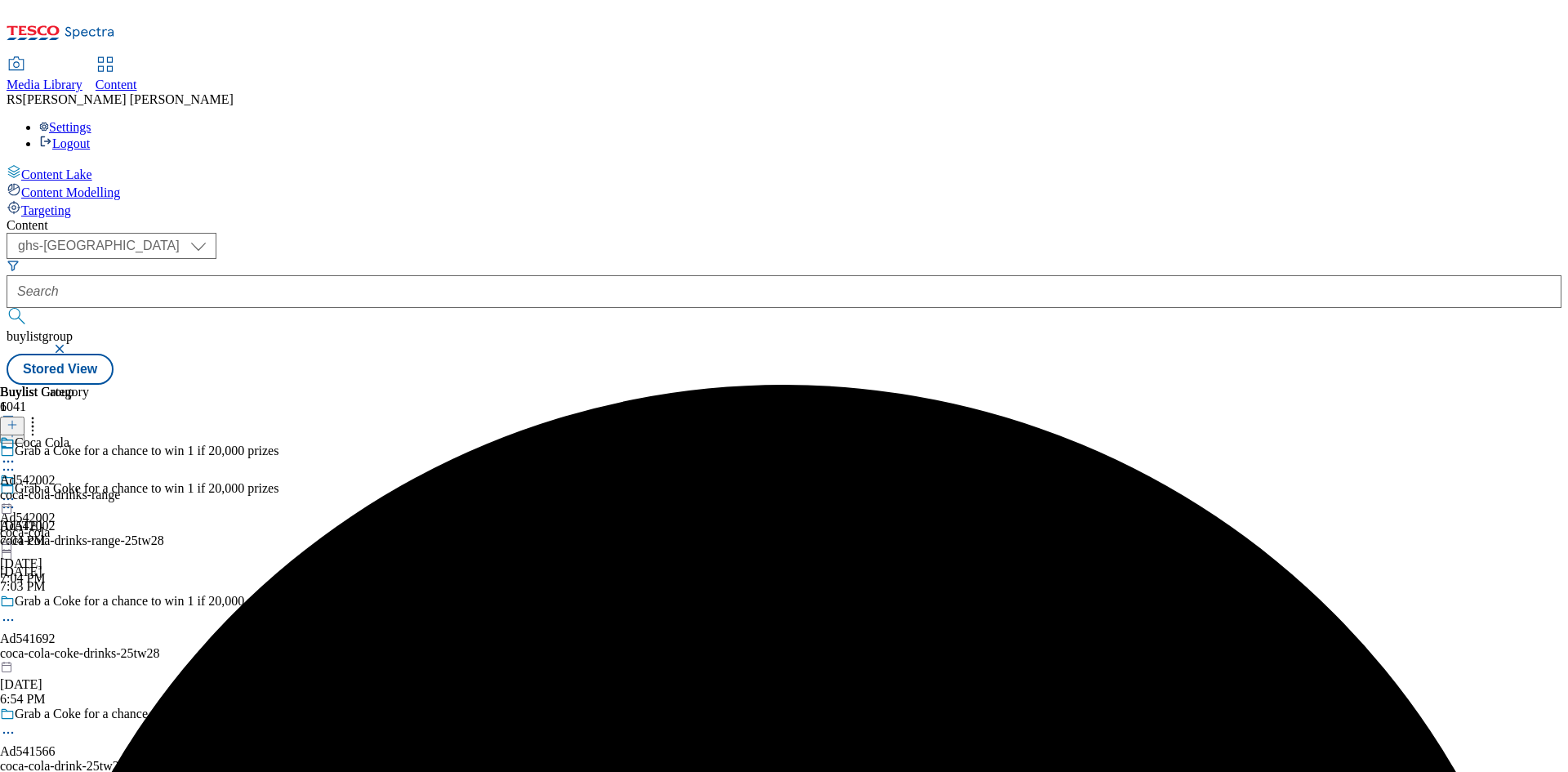
drag, startPoint x: 1291, startPoint y: 232, endPoint x: 1269, endPoint y: 250, distance: 28.4
click at [1291, 385] on div "Buylist Group 6041 Grab a Coke for a chance to win 1 if 20,000 prizes Grab a Co…" at bounding box center [784, 385] width 1554 height 0
click at [120, 435] on div "Coca Cola Ad542002 coca-cola-drinks-range [DATE] 7:04 PM" at bounding box center [59, 491] width 120 height 113
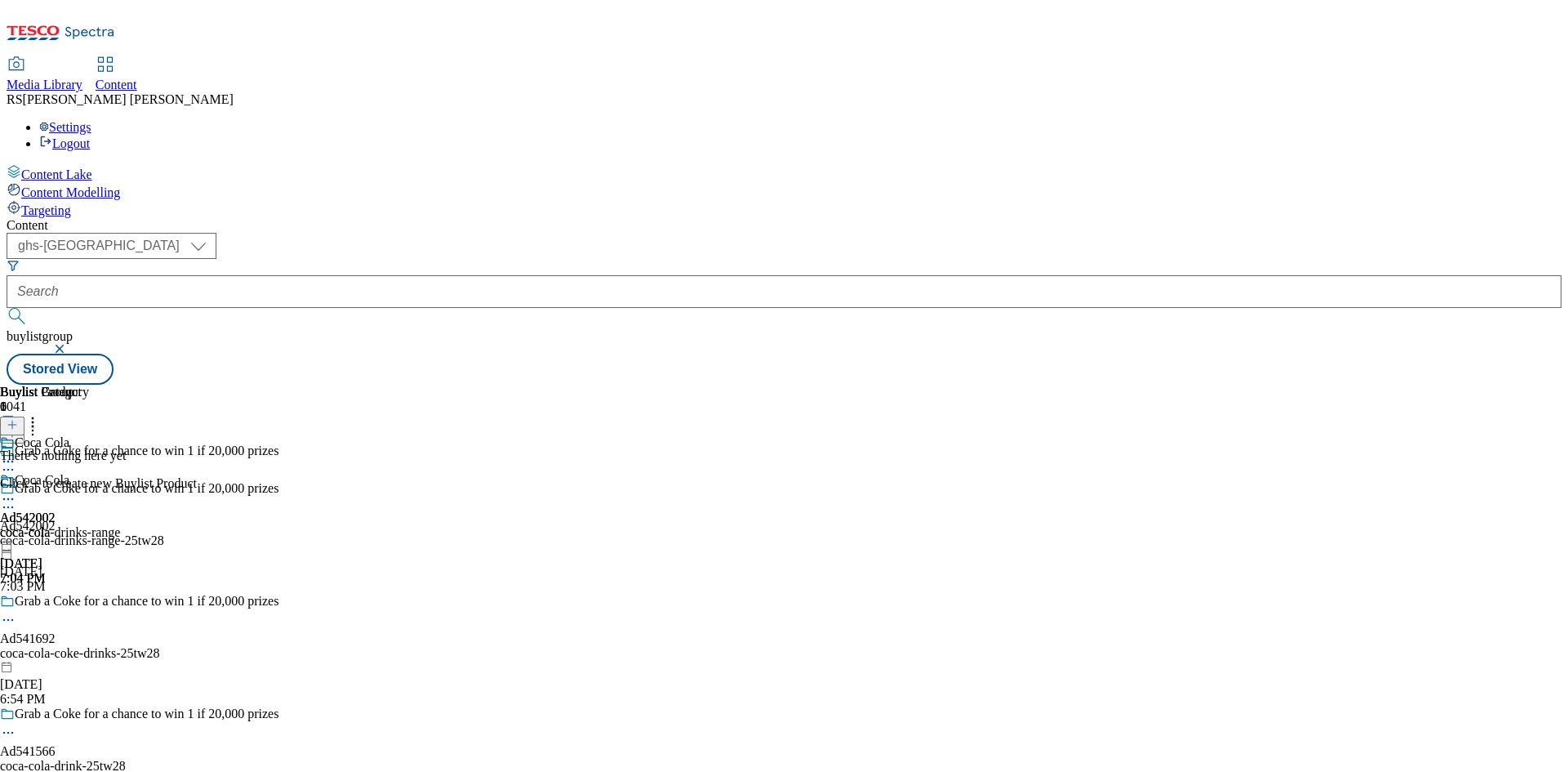
click at [18, 419] on icon at bounding box center [12, 424] width 12 height 12
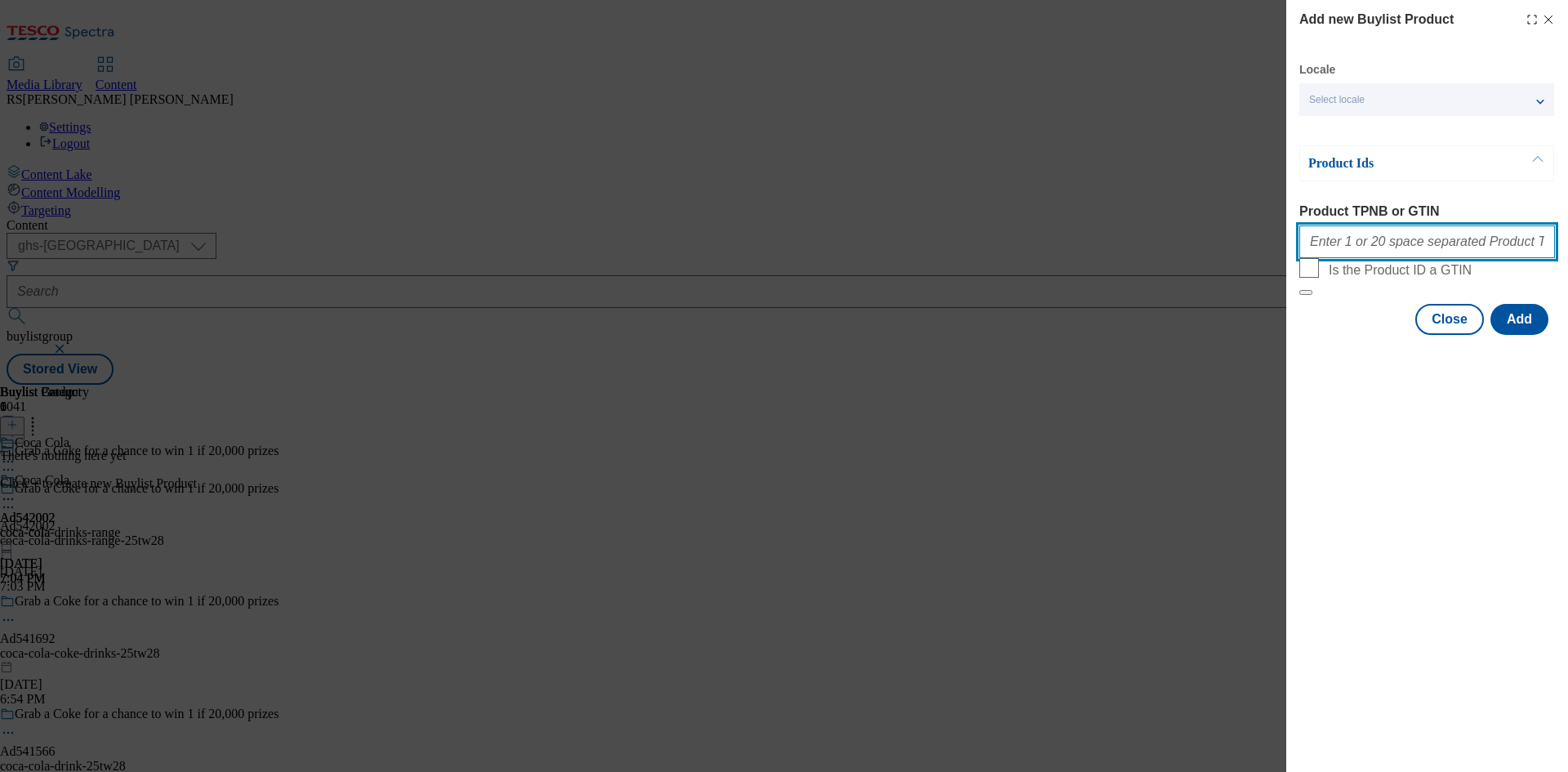
click at [1483, 252] on input "Product TPNB or GTIN" at bounding box center [1427, 241] width 256 height 33
paste input "66101068 76236757 75791935 54109746"
type input "66101068 76236757 75791935 54109746"
click at [1515, 335] on button "Add" at bounding box center [1519, 319] width 58 height 31
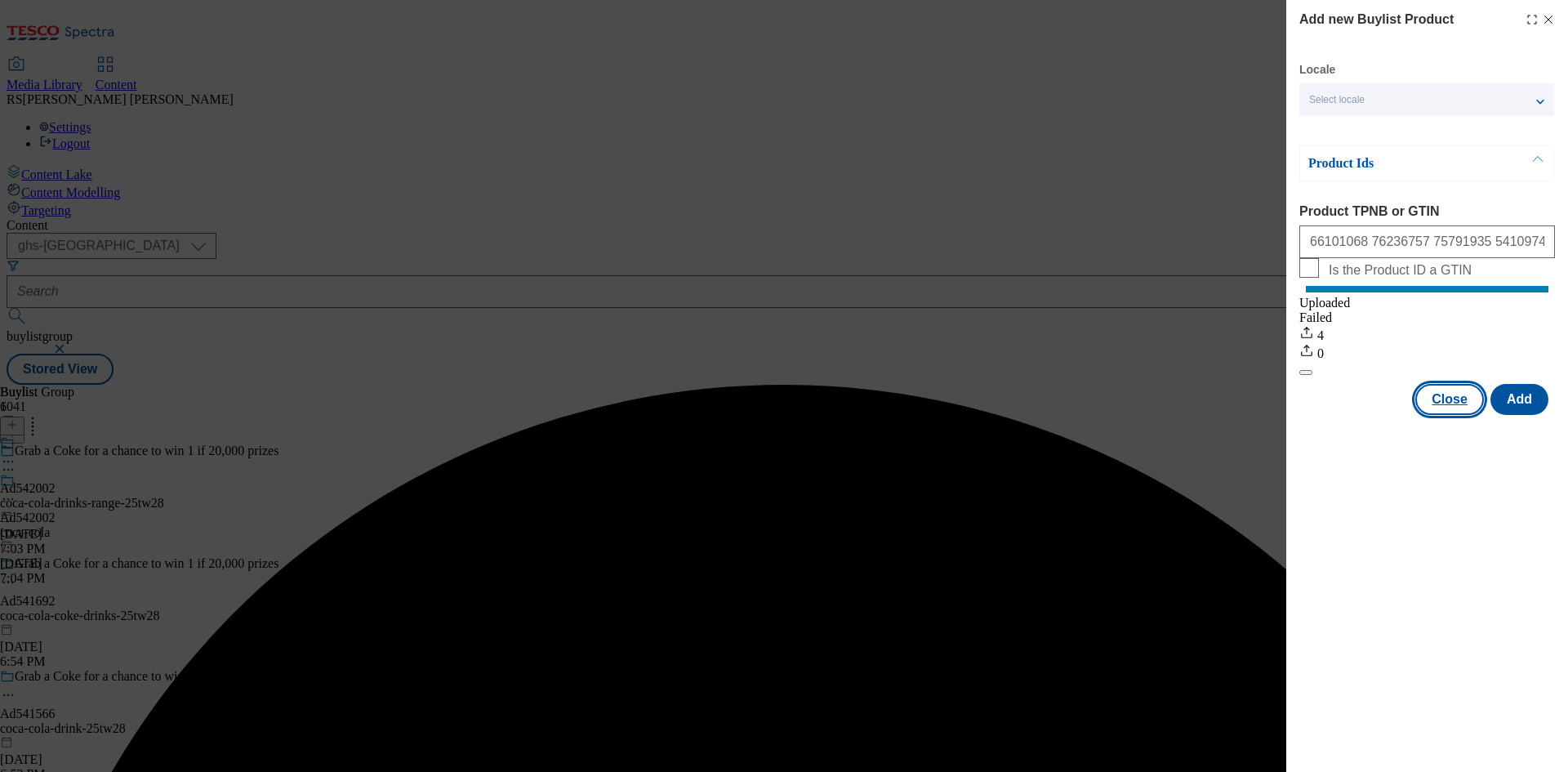
click at [1452, 415] on button "Close" at bounding box center [1449, 400] width 69 height 31
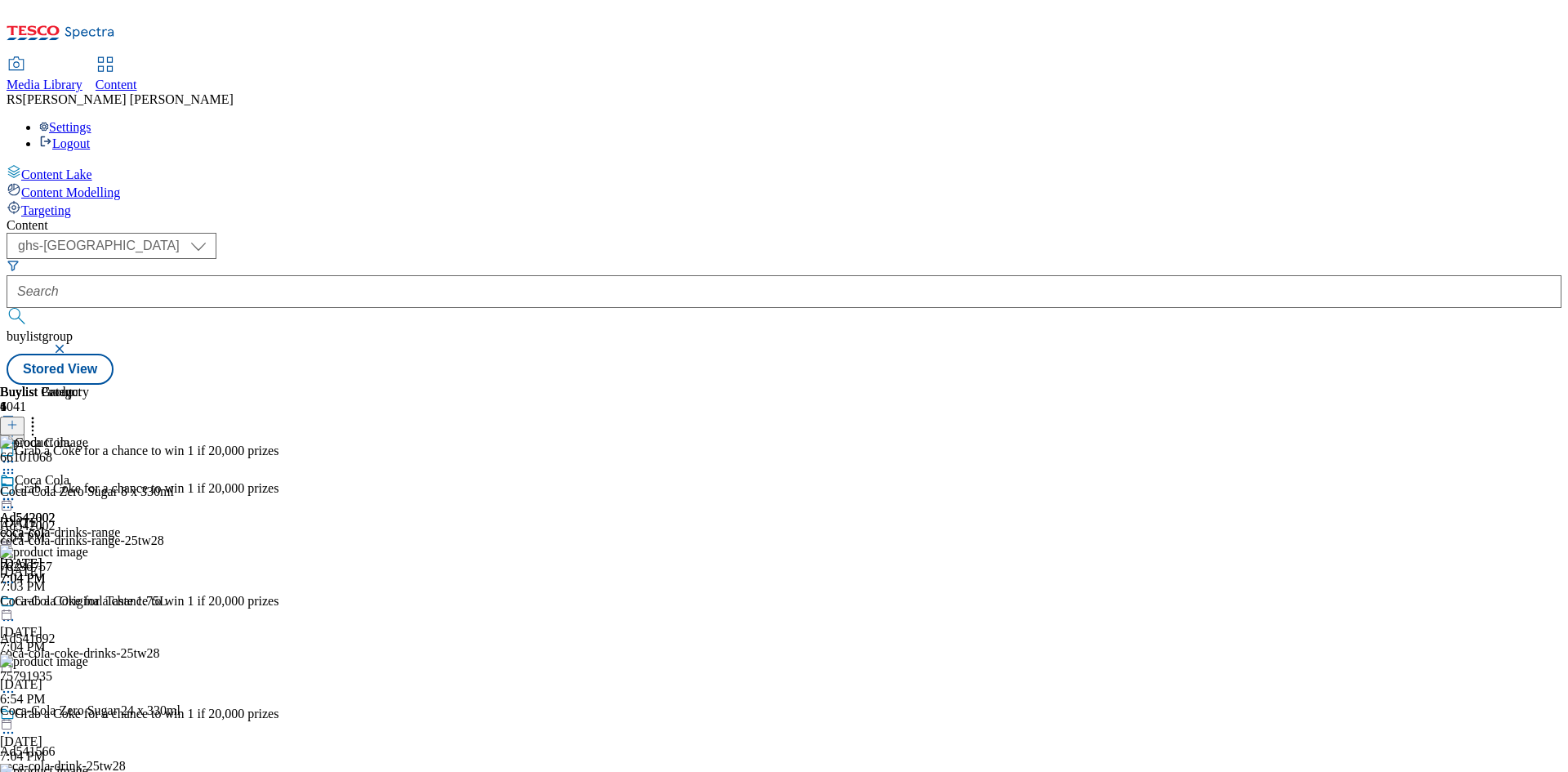
click at [16, 499] on icon at bounding box center [8, 508] width 16 height 16
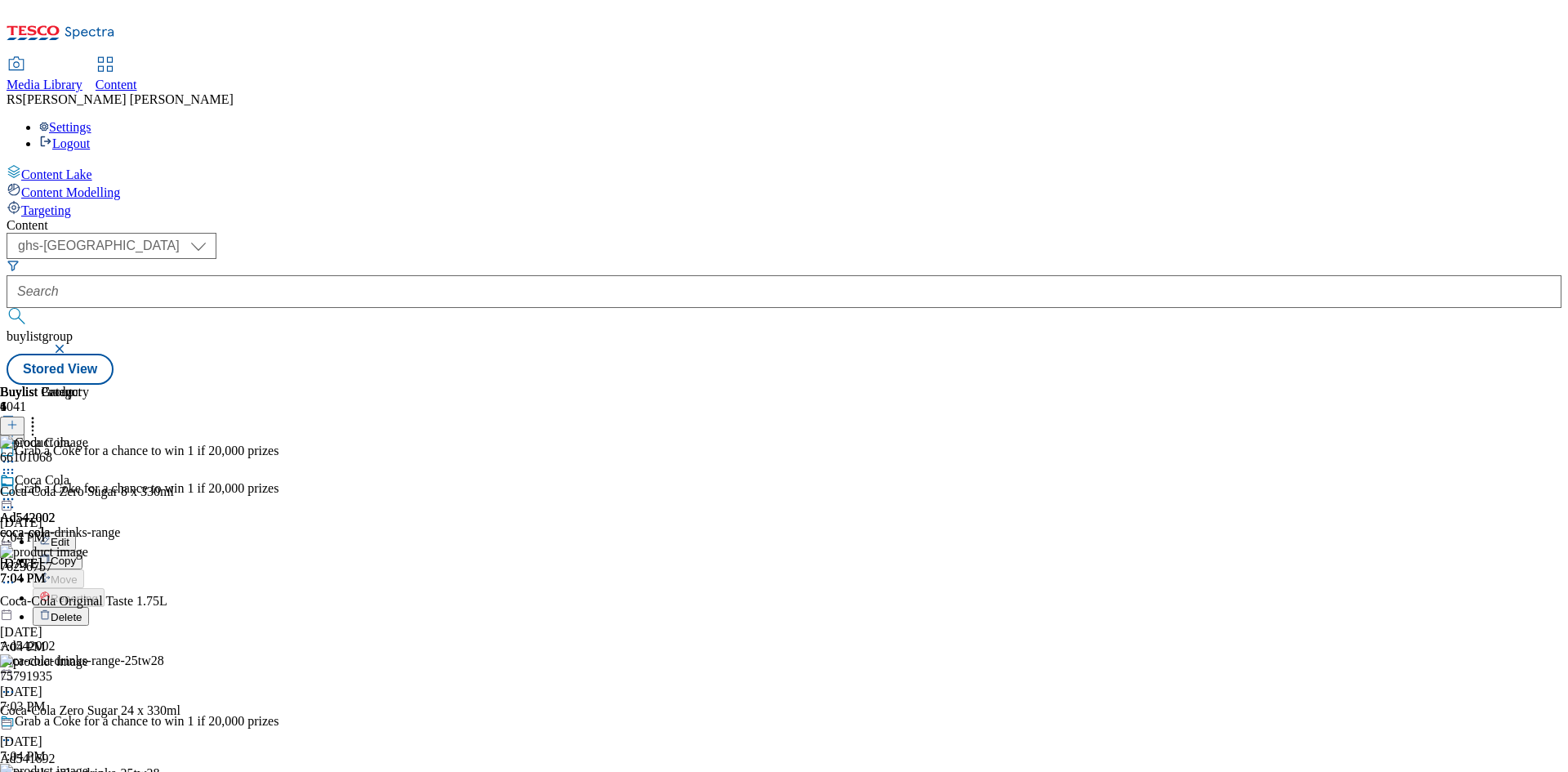
click at [69, 536] on span "Edit" at bounding box center [59, 541] width 19 height 12
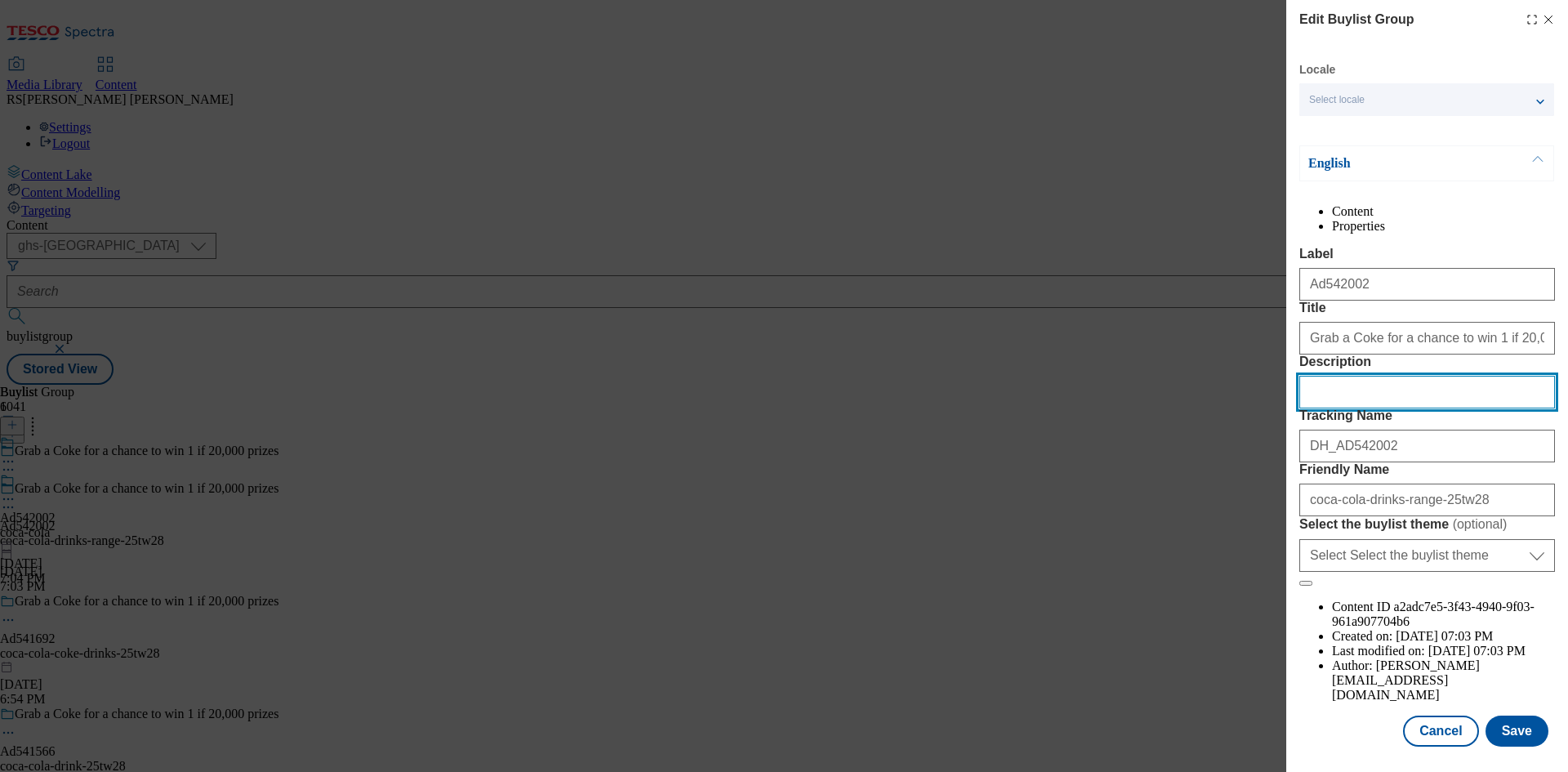
click at [1418, 408] on input "Description" at bounding box center [1427, 392] width 256 height 33
paste input "Coca-Cola Zero Sugar 8 x 330ml"
type input "Coca-Cola Zero Sugar 8 x 330ml"
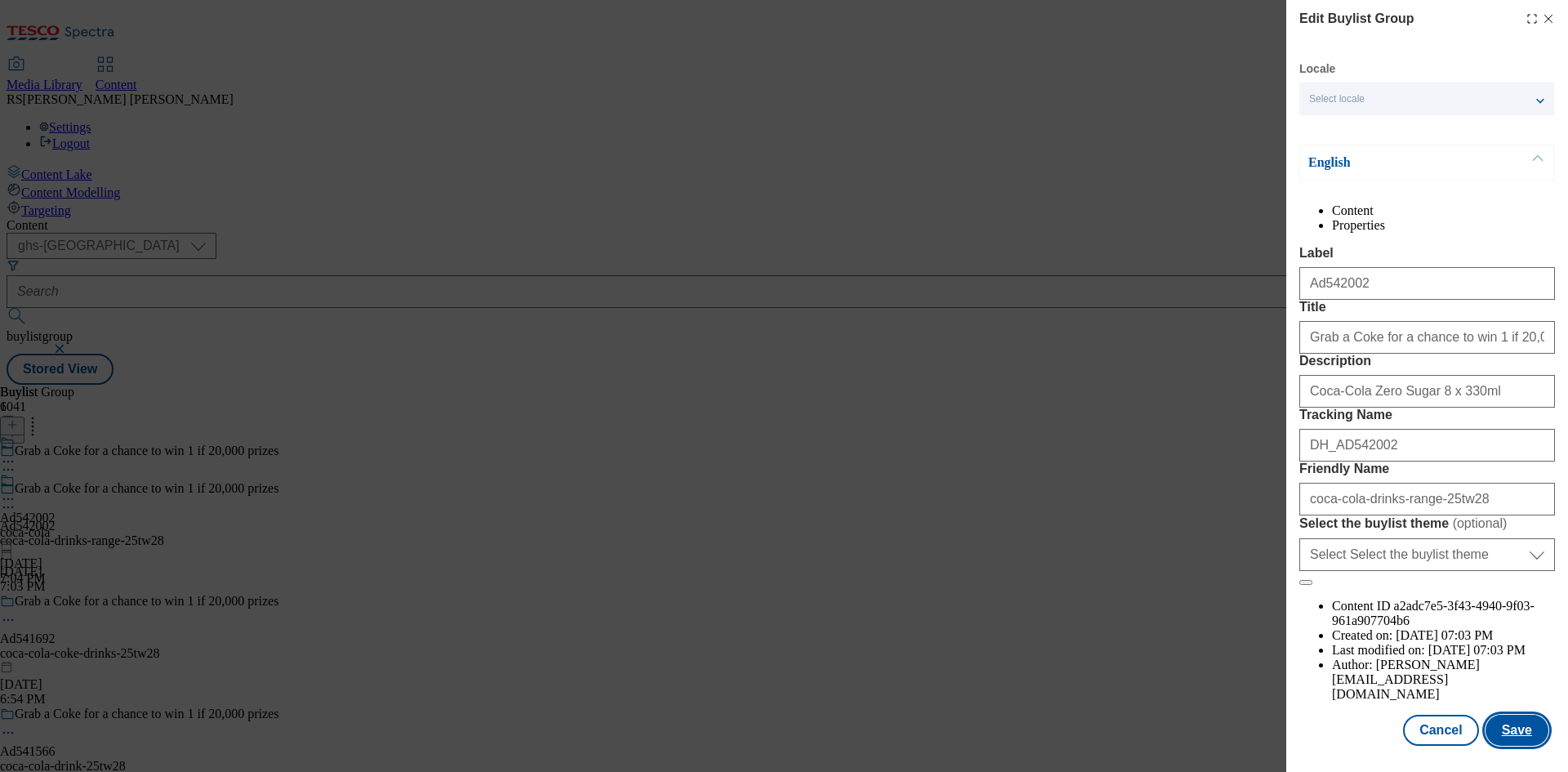
click at [1503, 729] on button "Save" at bounding box center [1516, 730] width 63 height 31
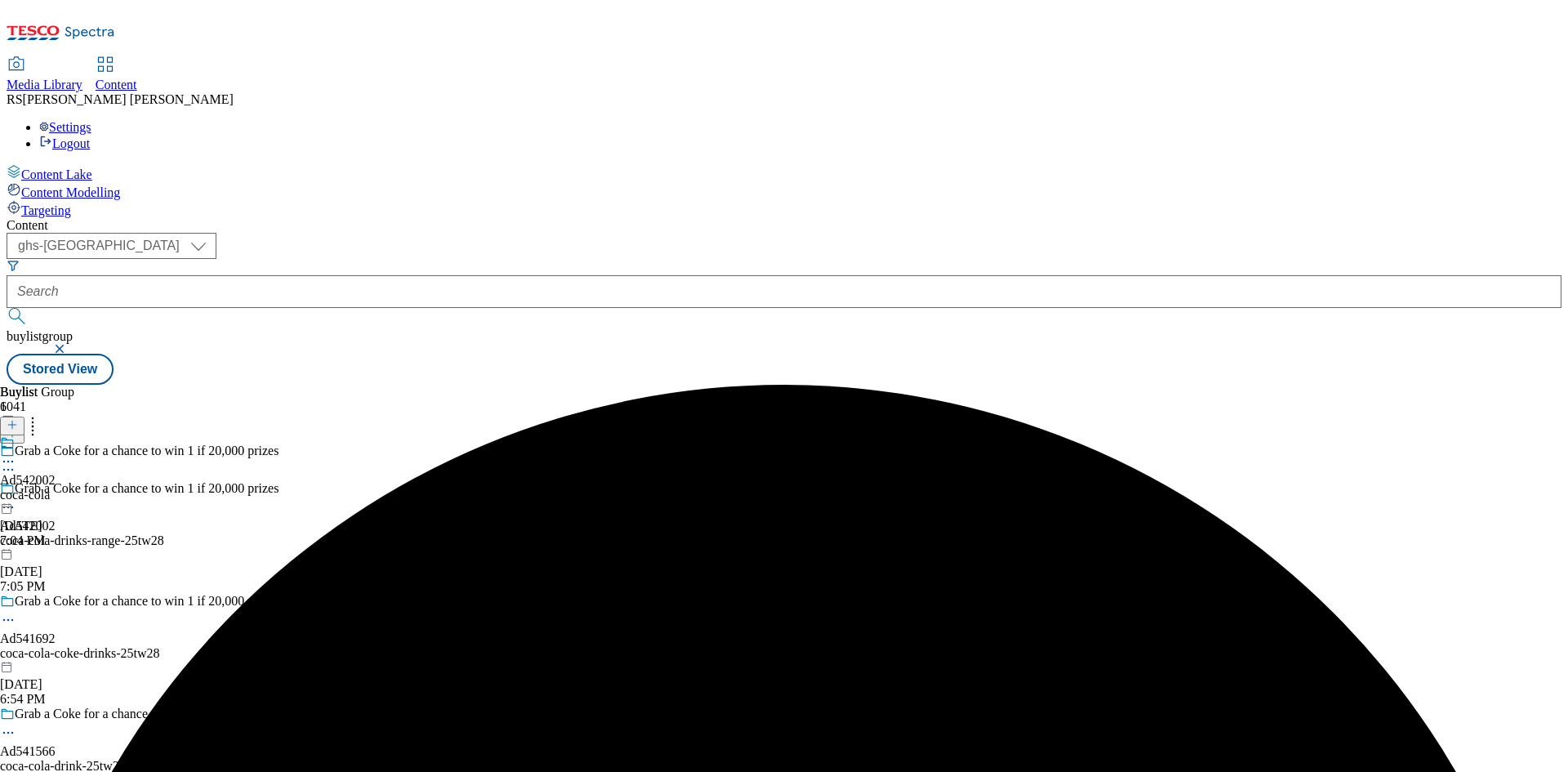
click at [16, 454] on icon at bounding box center [8, 462] width 16 height 16
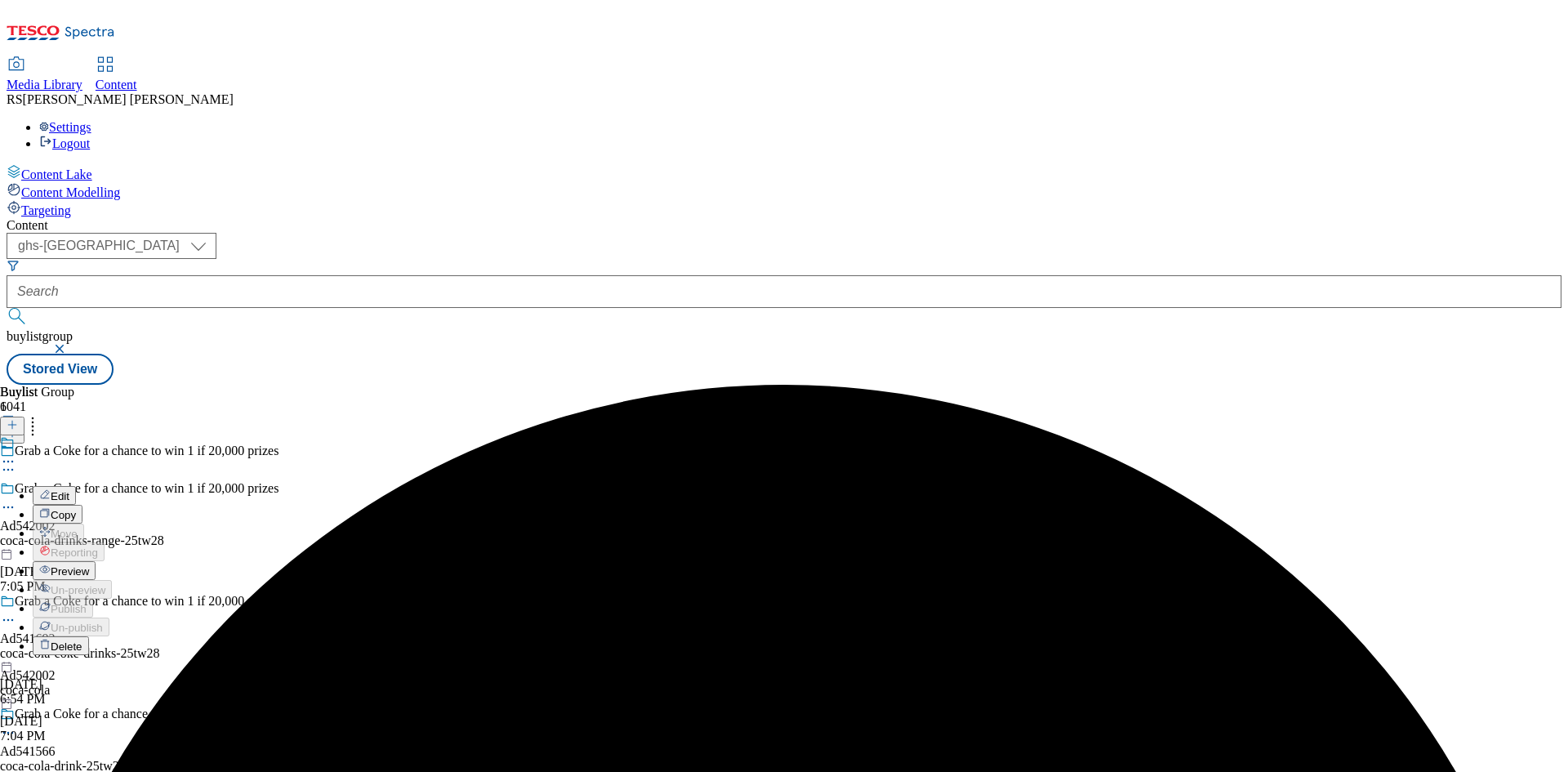
click at [69, 490] on span "Edit" at bounding box center [59, 496] width 19 height 12
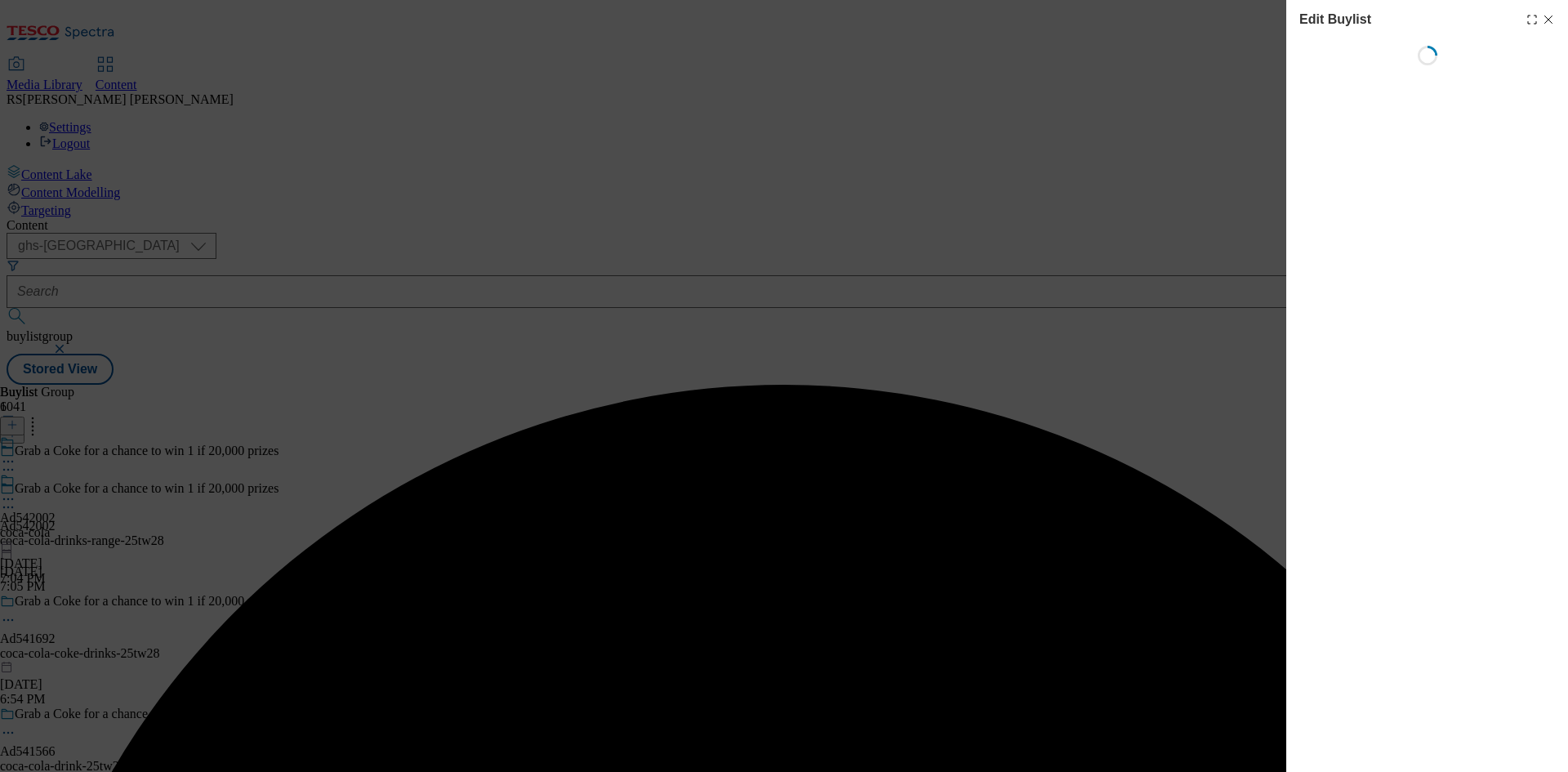
select select "tactical"
select select "supplier funded short term 1-3 weeks"
select select "dunnhumby"
select select "Banner"
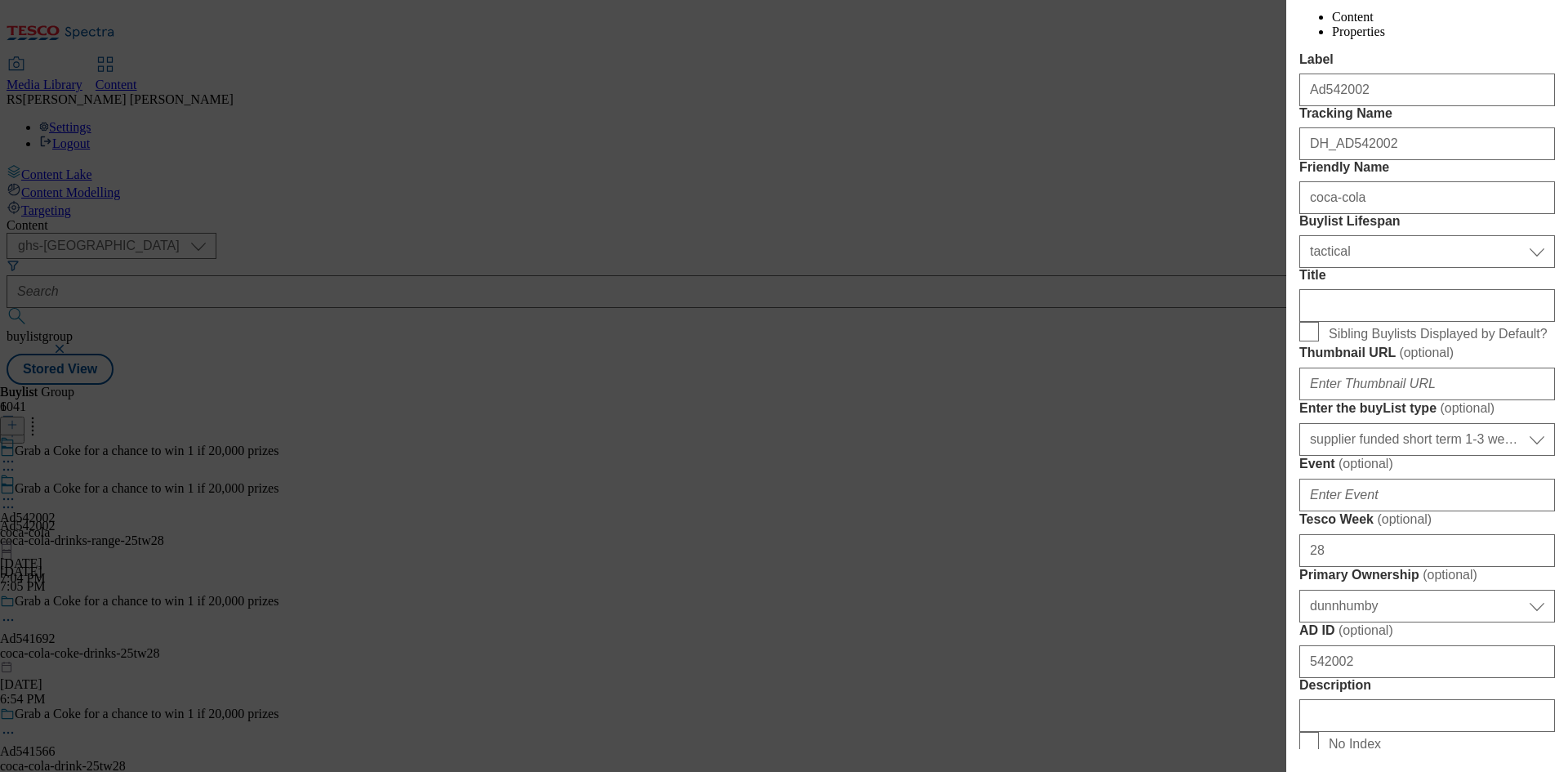
scroll to position [653, 0]
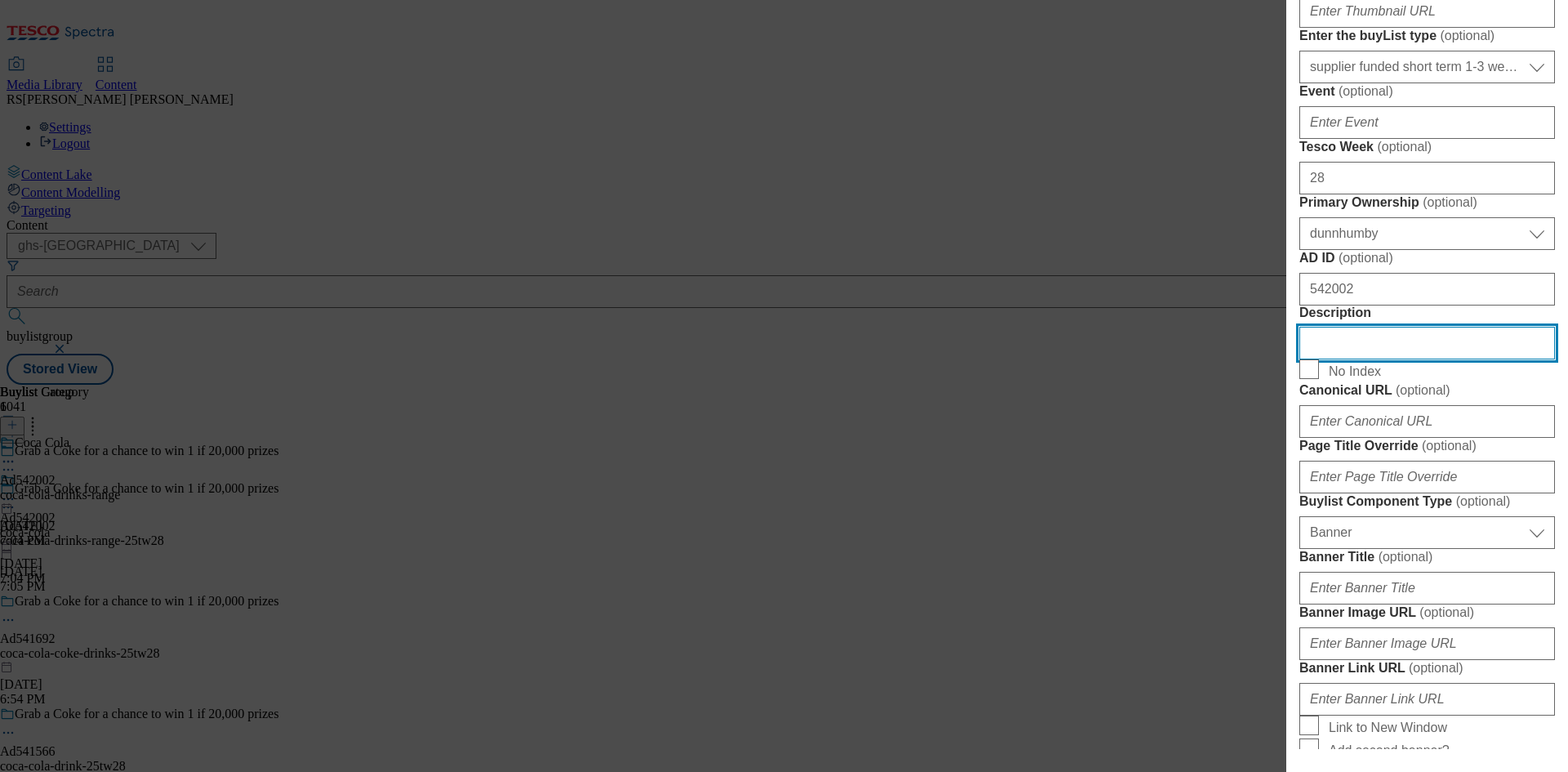
click at [1416, 359] on input "Description" at bounding box center [1427, 343] width 256 height 33
paste input "Coca-Cola Zero Sugar 8 x 330ml"
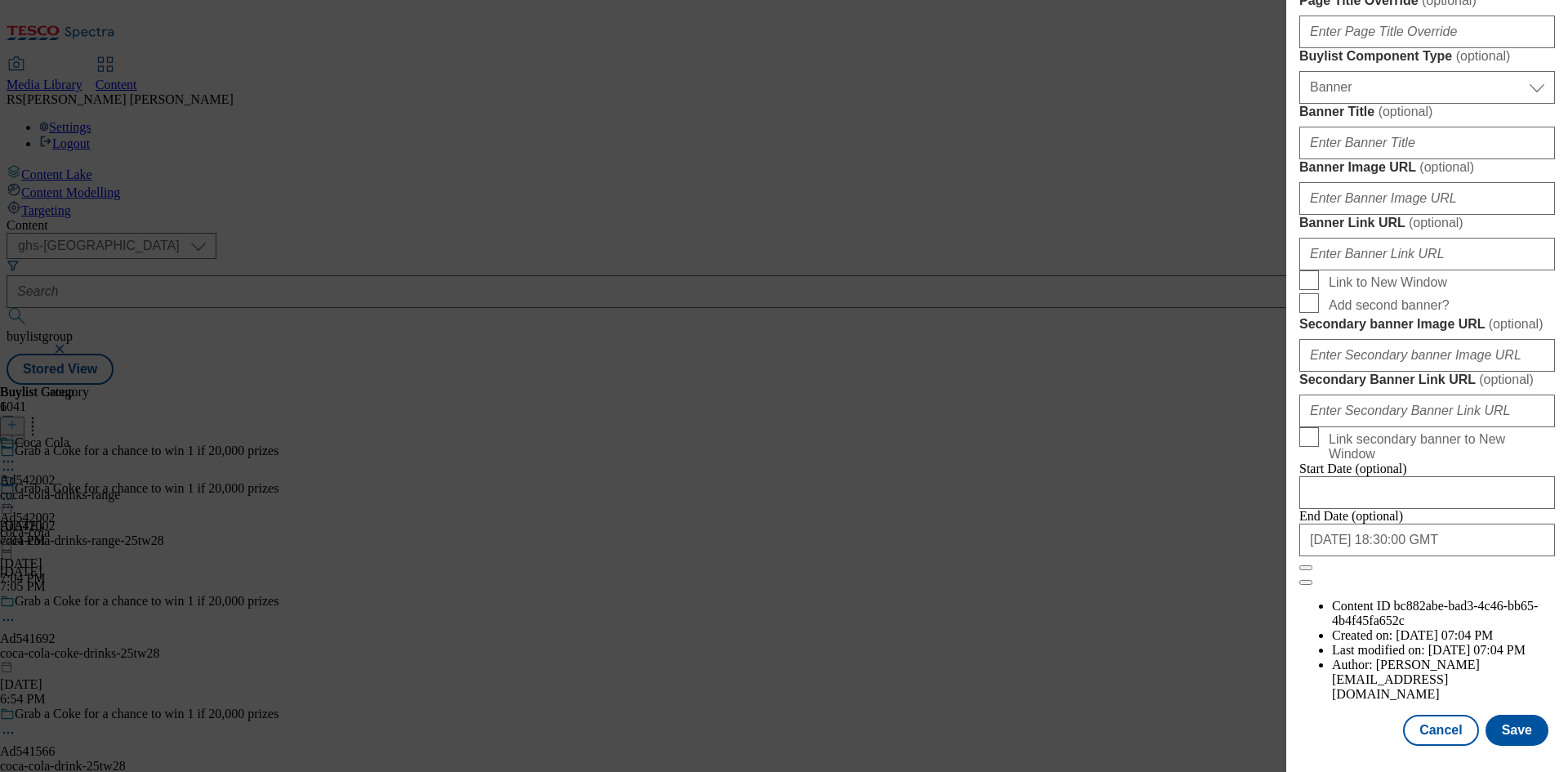
scroll to position [1690, 0]
type input "Coca-Cola Zero Sugar 8 x 330ml"
click at [1494, 726] on button "Save" at bounding box center [1516, 730] width 63 height 31
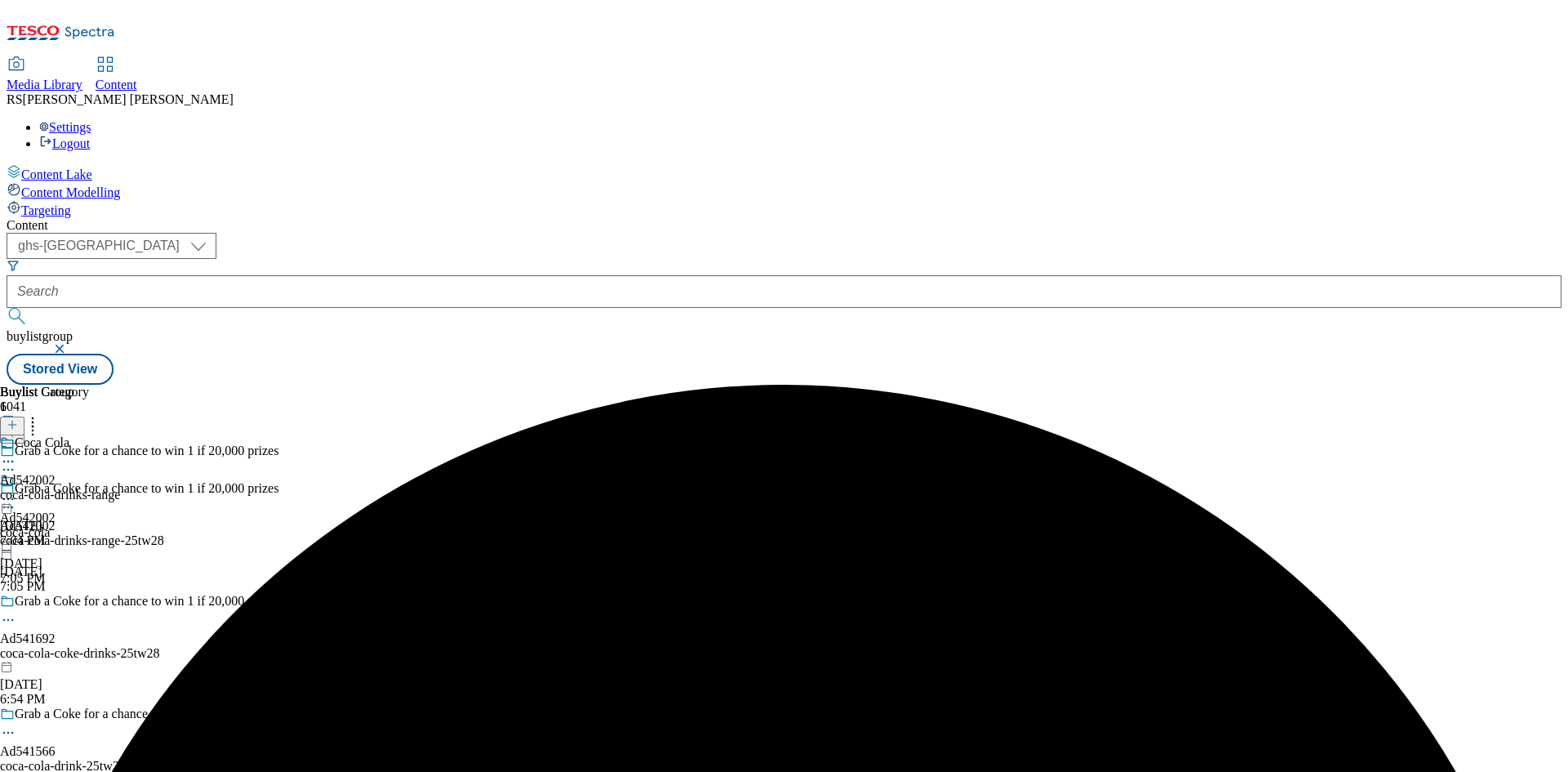
click at [16, 454] on icon at bounding box center [8, 462] width 16 height 16
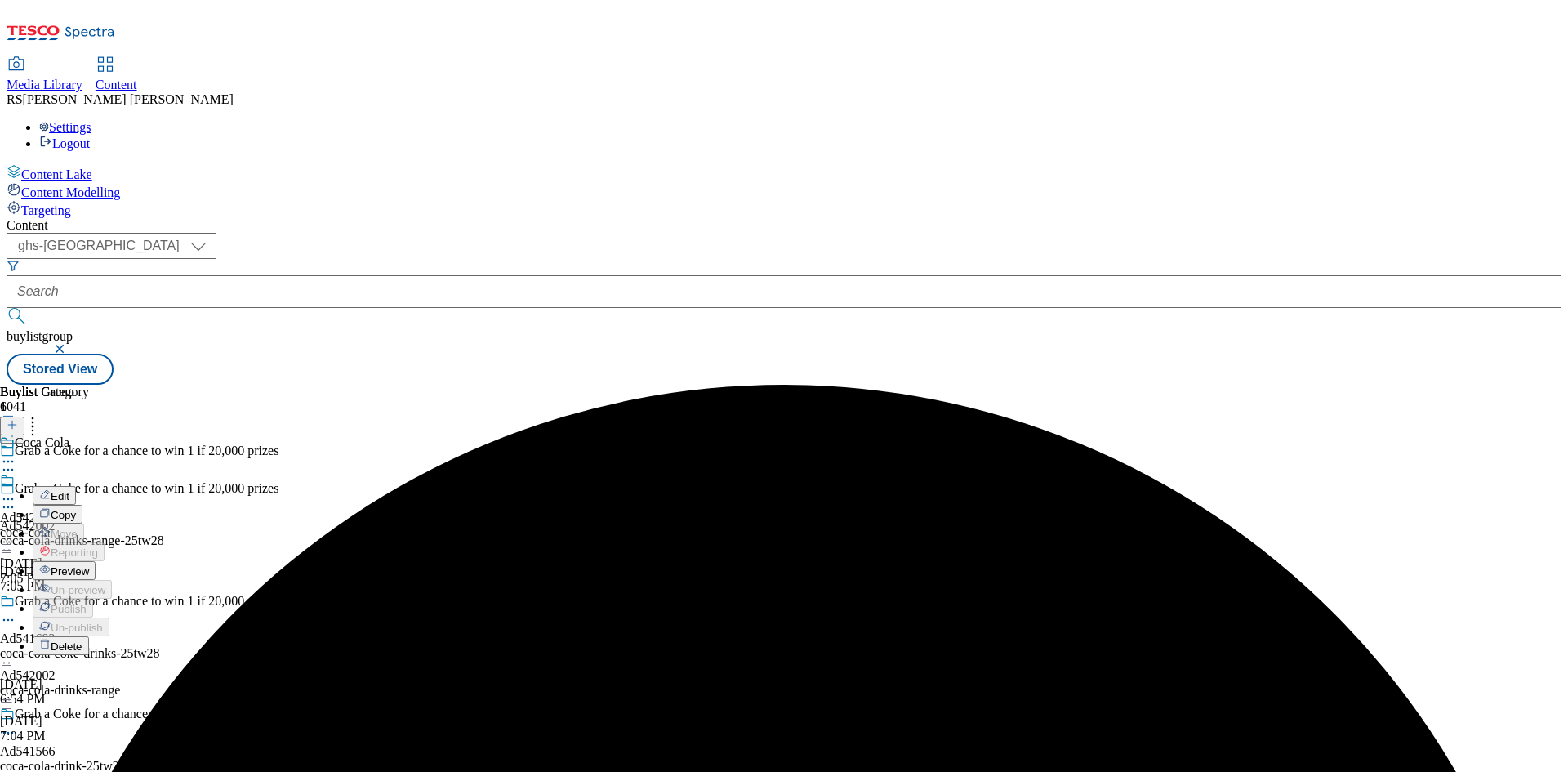
click at [69, 490] on span "Edit" at bounding box center [59, 496] width 19 height 12
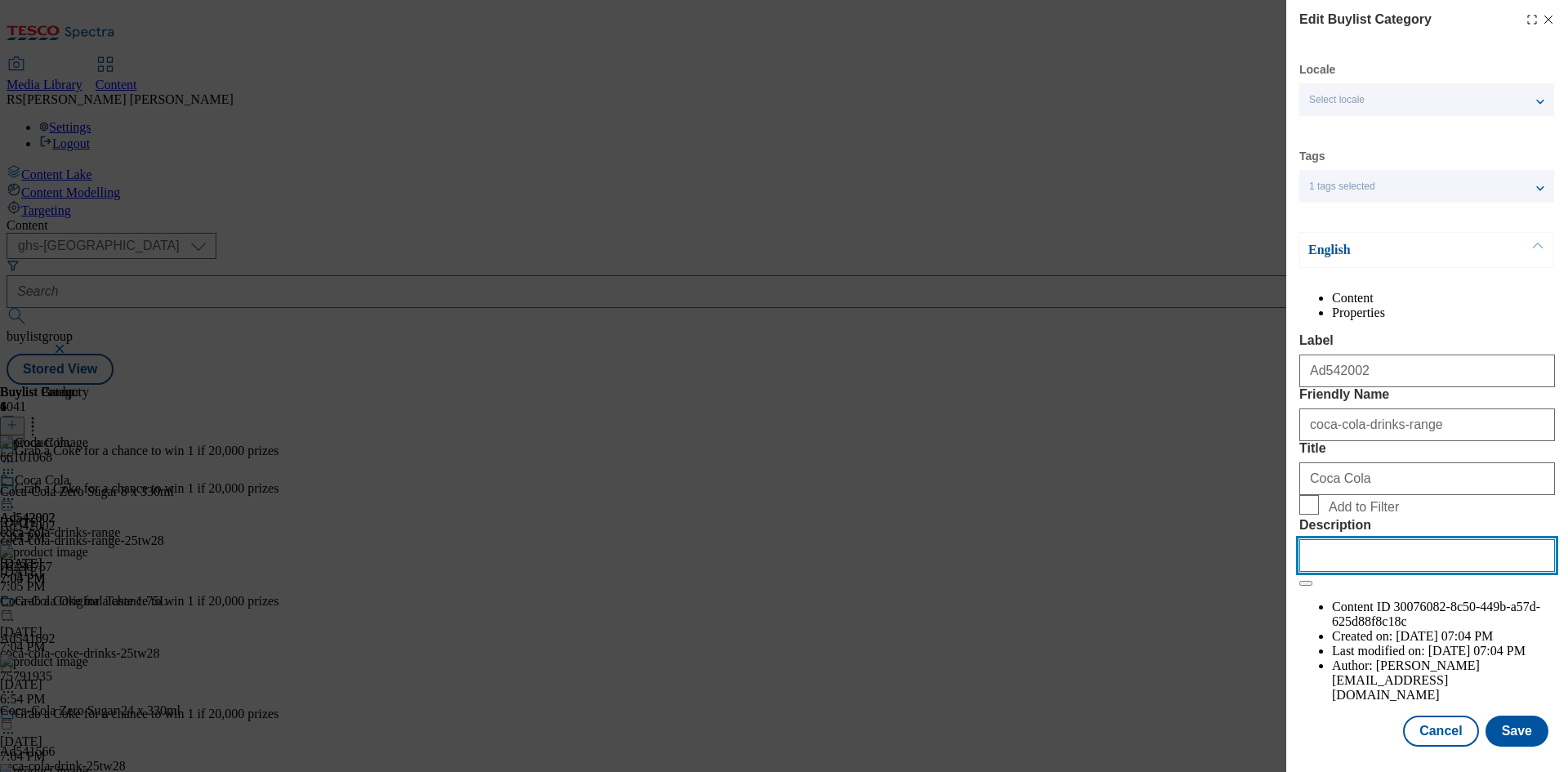
click at [1375, 572] on input "Description" at bounding box center [1427, 555] width 256 height 33
paste input "Coca-Cola Zero Sugar 8 x 330ml"
type input "Coca-Cola Zero Sugar 8 x 330ml"
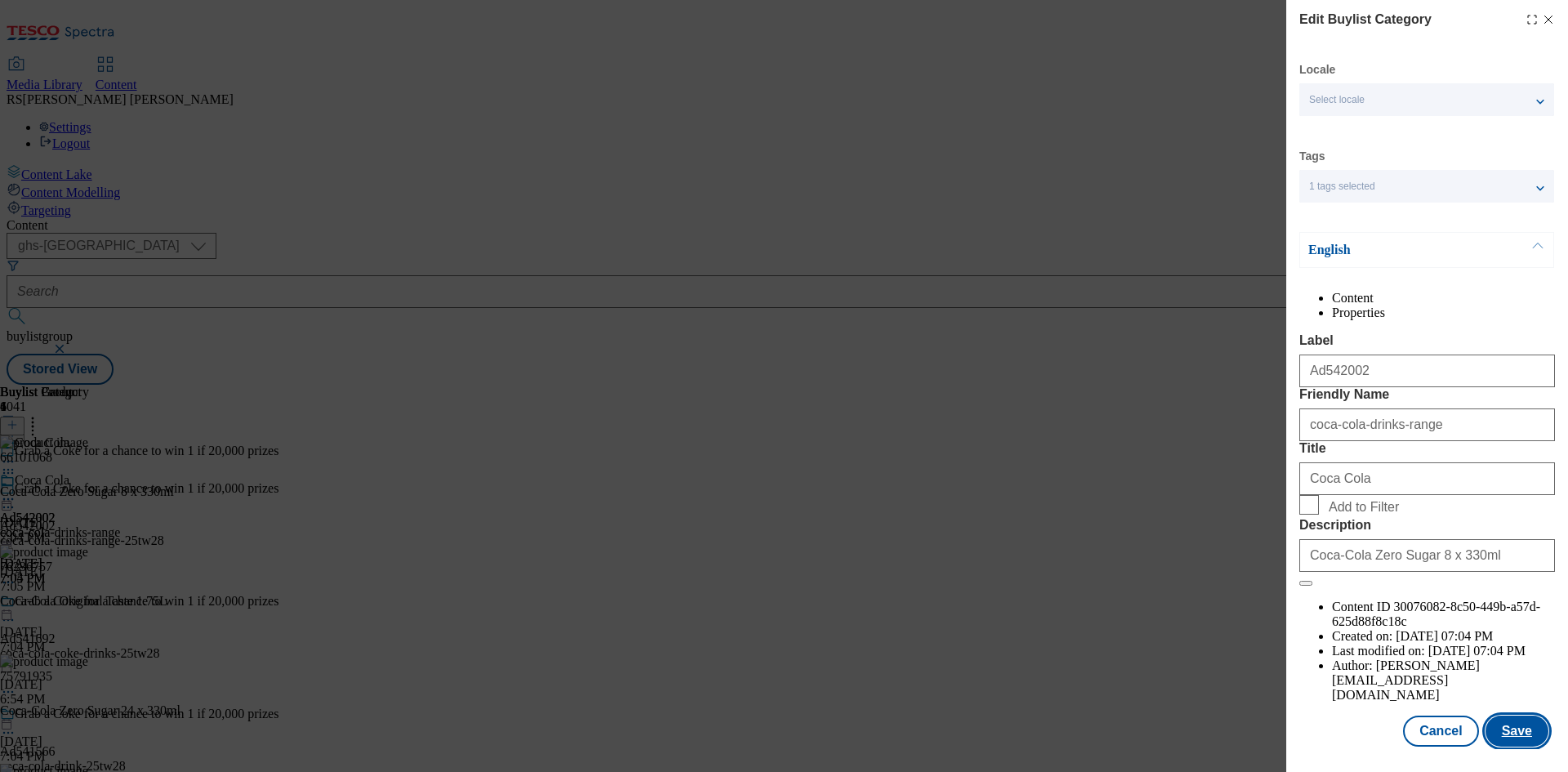
click at [1508, 745] on button "Save" at bounding box center [1516, 731] width 63 height 31
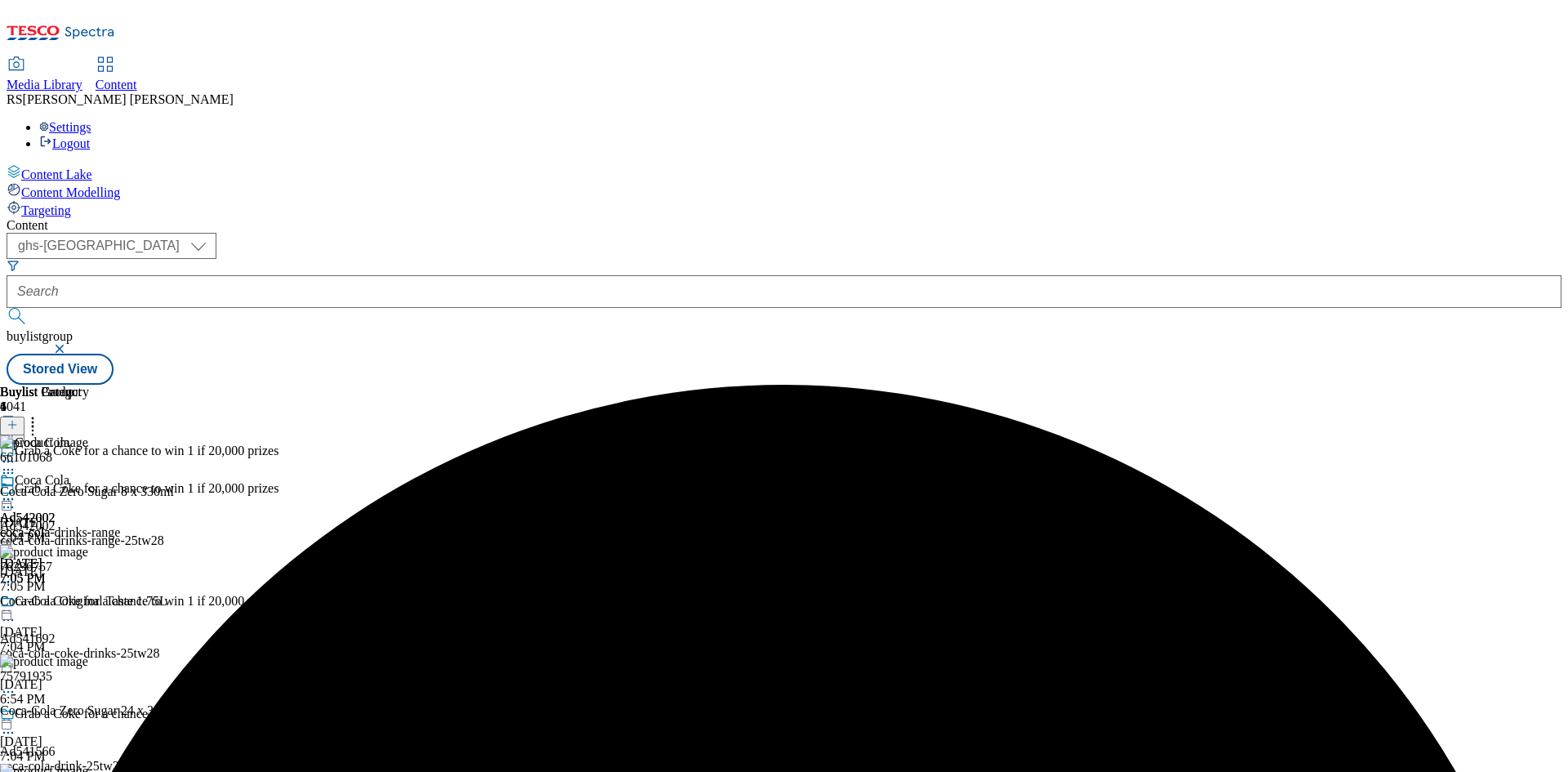
click at [16, 491] on icon at bounding box center [8, 499] width 16 height 16
click at [89, 603] on span "Preview" at bounding box center [69, 608] width 38 height 12
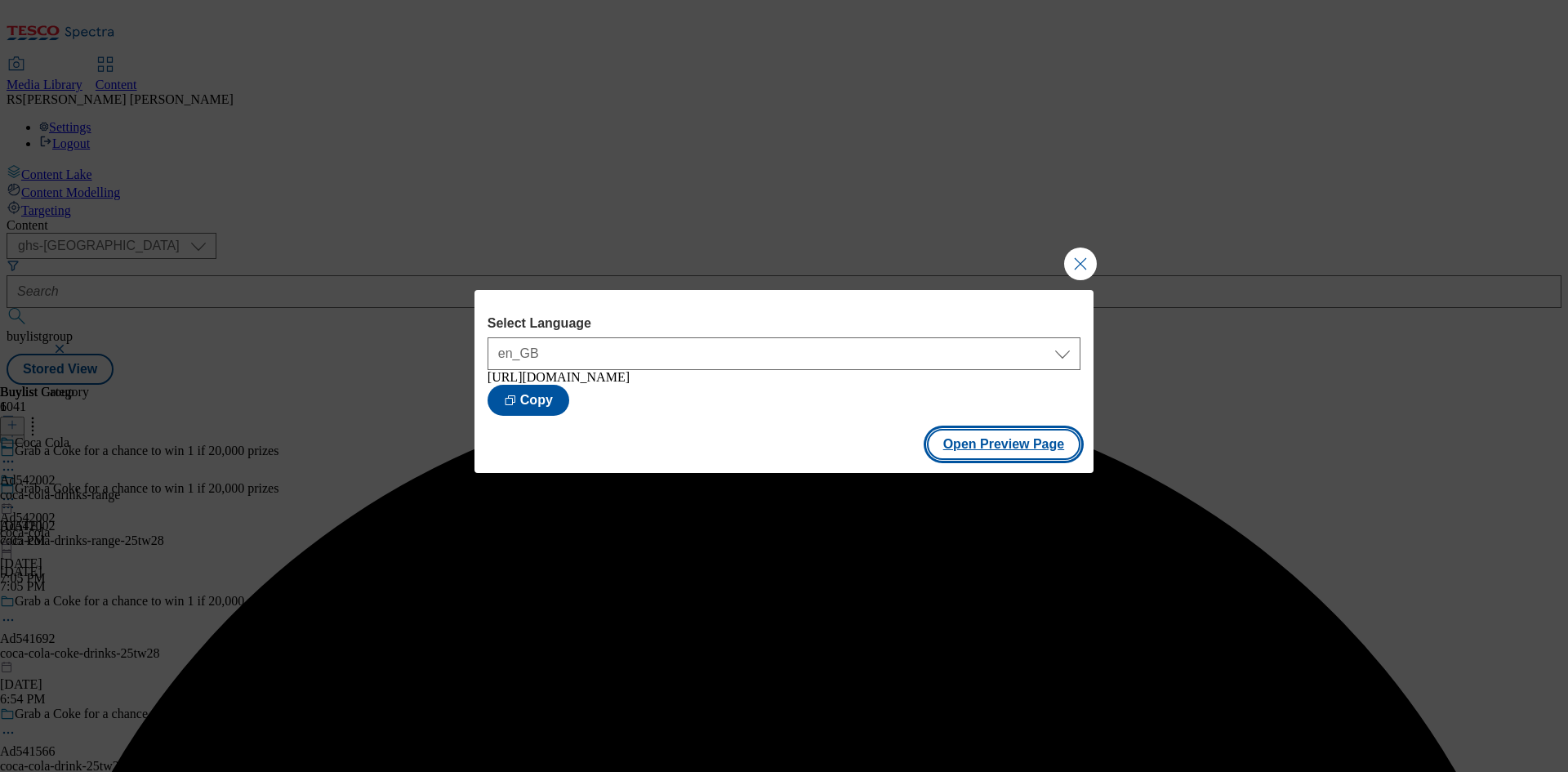
click at [1017, 457] on button "Open Preview Page" at bounding box center [1004, 445] width 155 height 31
click at [1082, 270] on button "Close Modal" at bounding box center [1081, 264] width 33 height 33
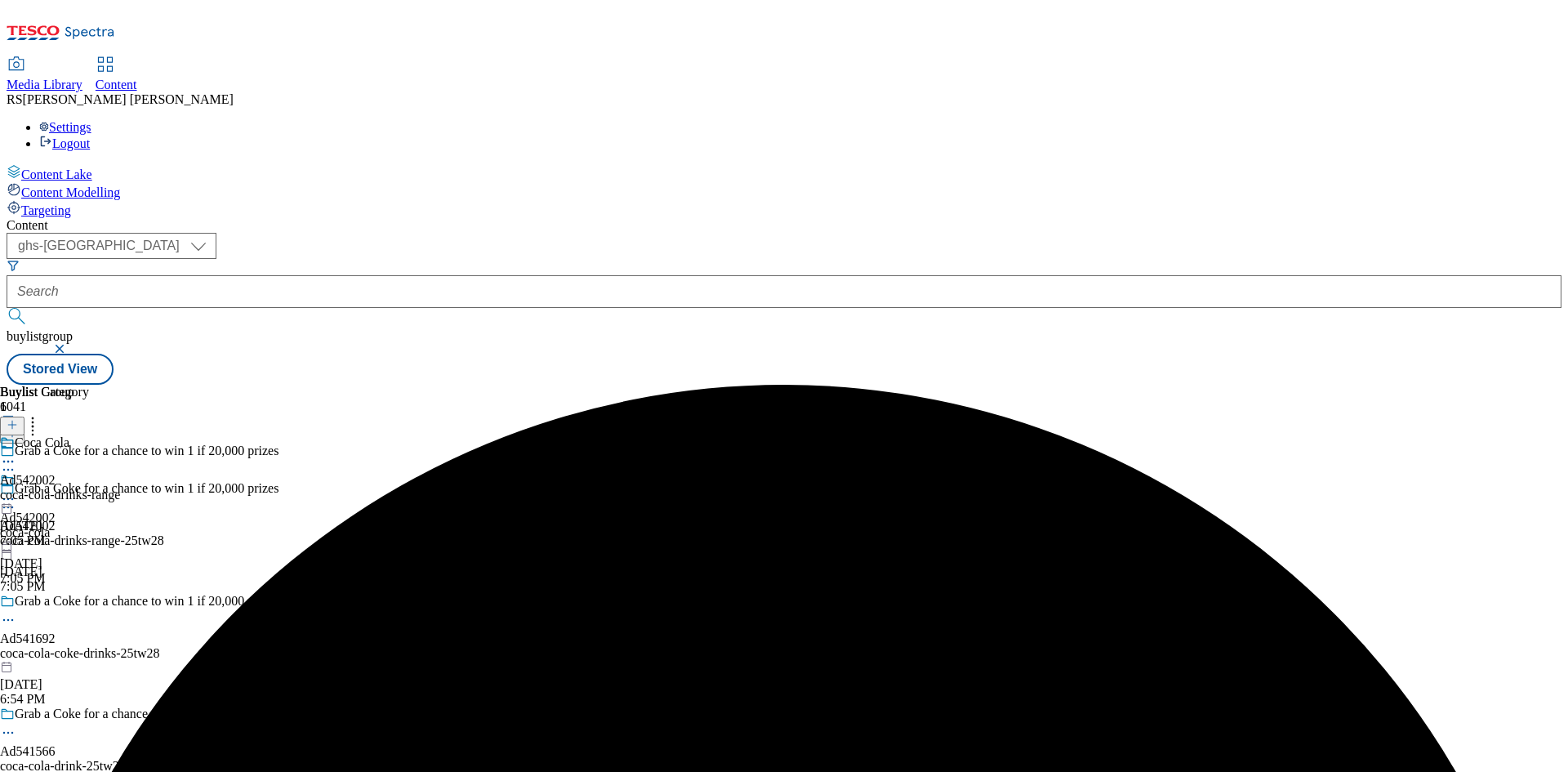
drag, startPoint x: 763, startPoint y: 253, endPoint x: 760, endPoint y: 263, distance: 10.4
click at [16, 491] on icon at bounding box center [8, 499] width 16 height 16
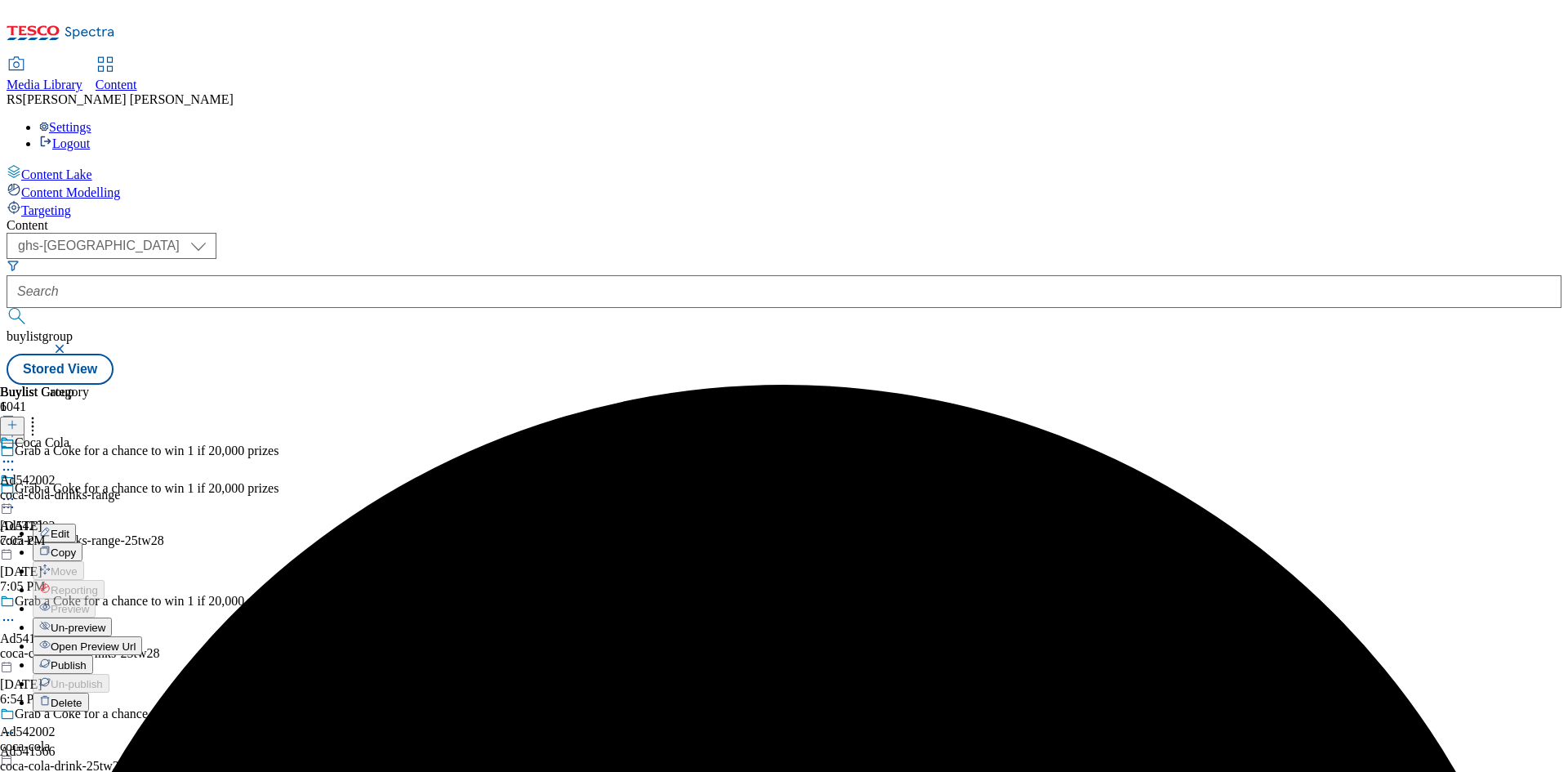
click at [87, 659] on span "Publish" at bounding box center [68, 665] width 36 height 12
